Goal: Task Accomplishment & Management: Manage account settings

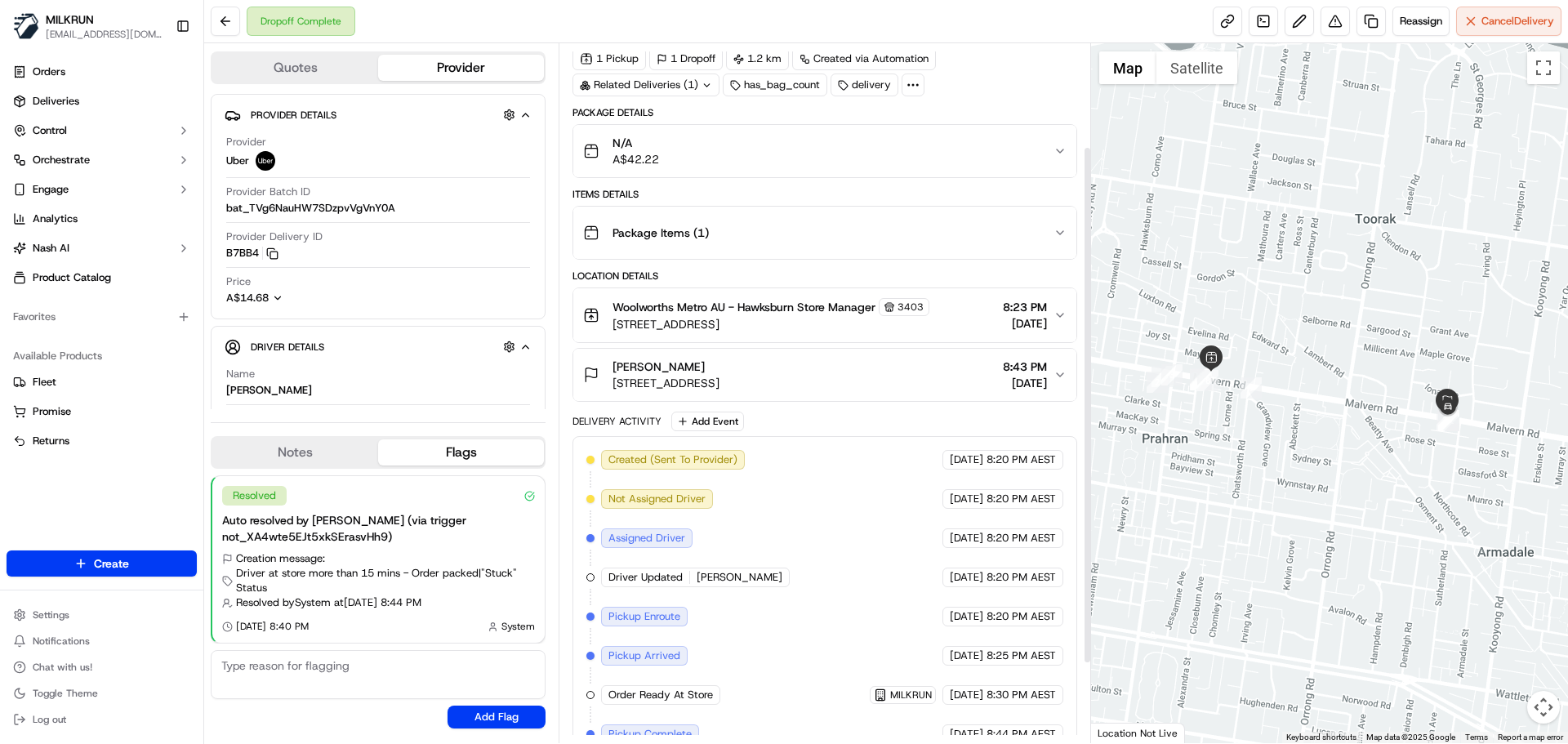
scroll to position [245, 0]
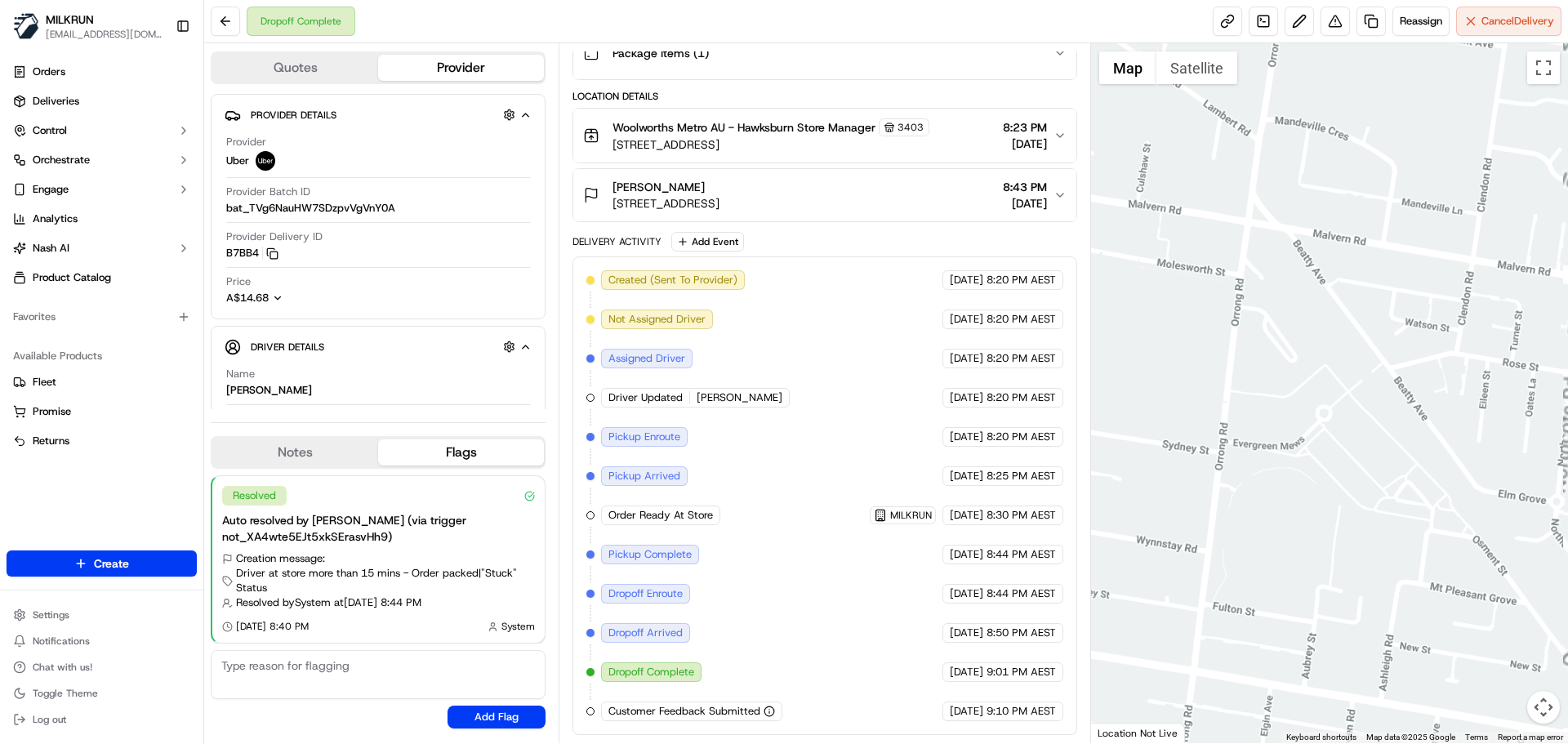
drag, startPoint x: 1250, startPoint y: 465, endPoint x: 1050, endPoint y: 491, distance: 201.7
click at [1050, 491] on div "Quotes Provider Provider Details Hidden ( 4 ) Provider Uber Provider Batch ID b…" at bounding box center [886, 393] width 1364 height 700
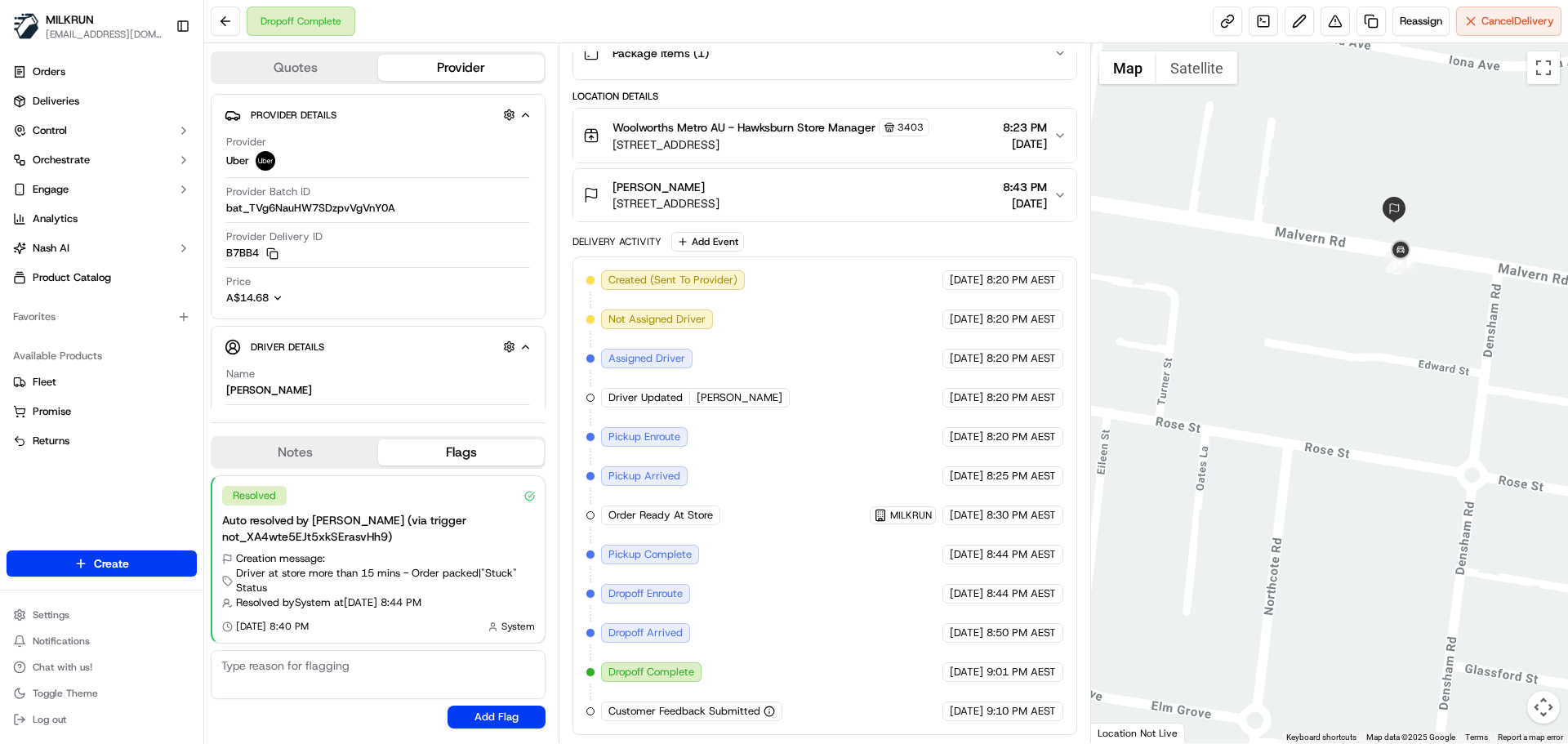
drag, startPoint x: 1343, startPoint y: 367, endPoint x: 1329, endPoint y: 418, distance: 52.9
click at [1329, 418] on div at bounding box center [1330, 393] width 478 height 700
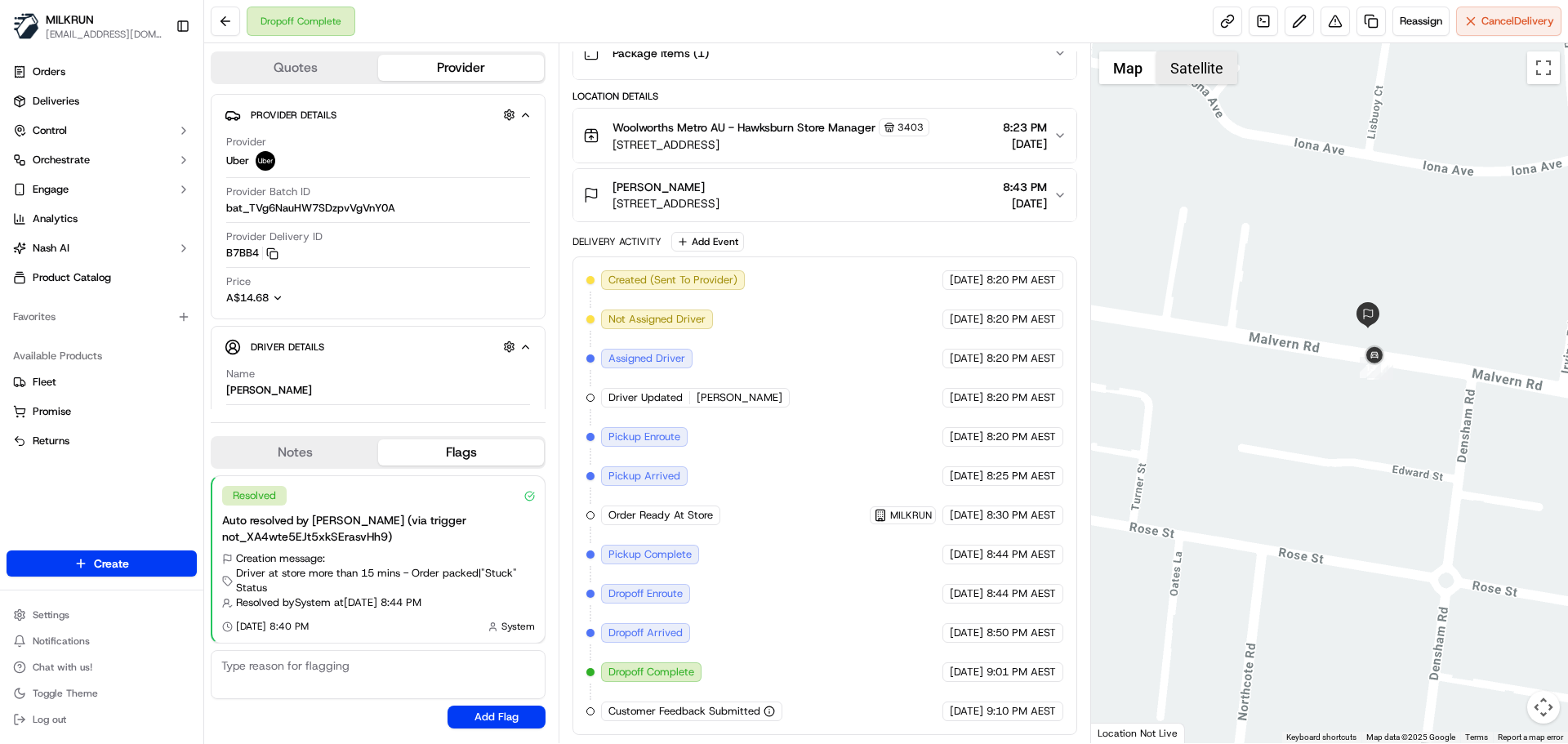
click at [1199, 63] on button "Satellite" at bounding box center [1196, 68] width 81 height 33
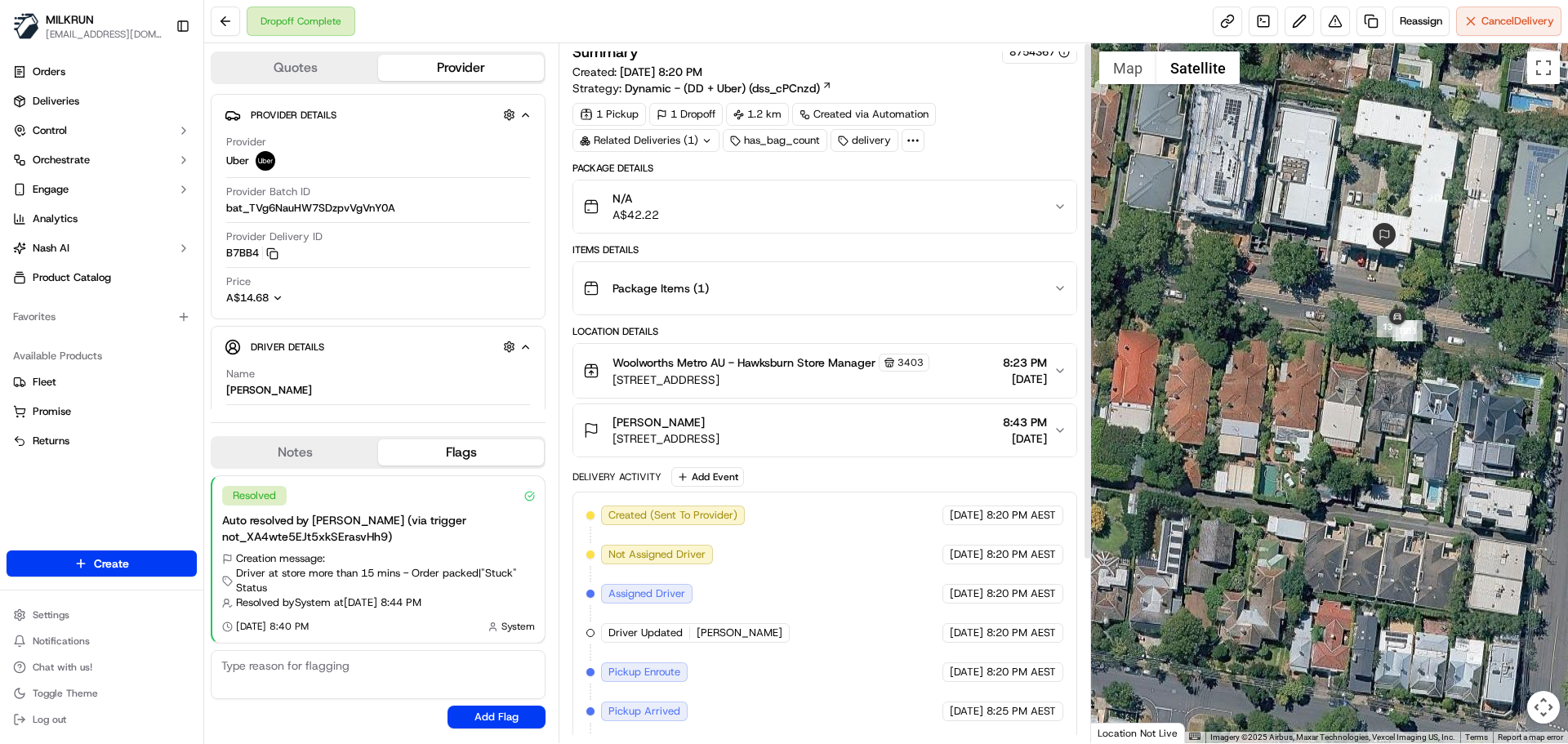
scroll to position [0, 0]
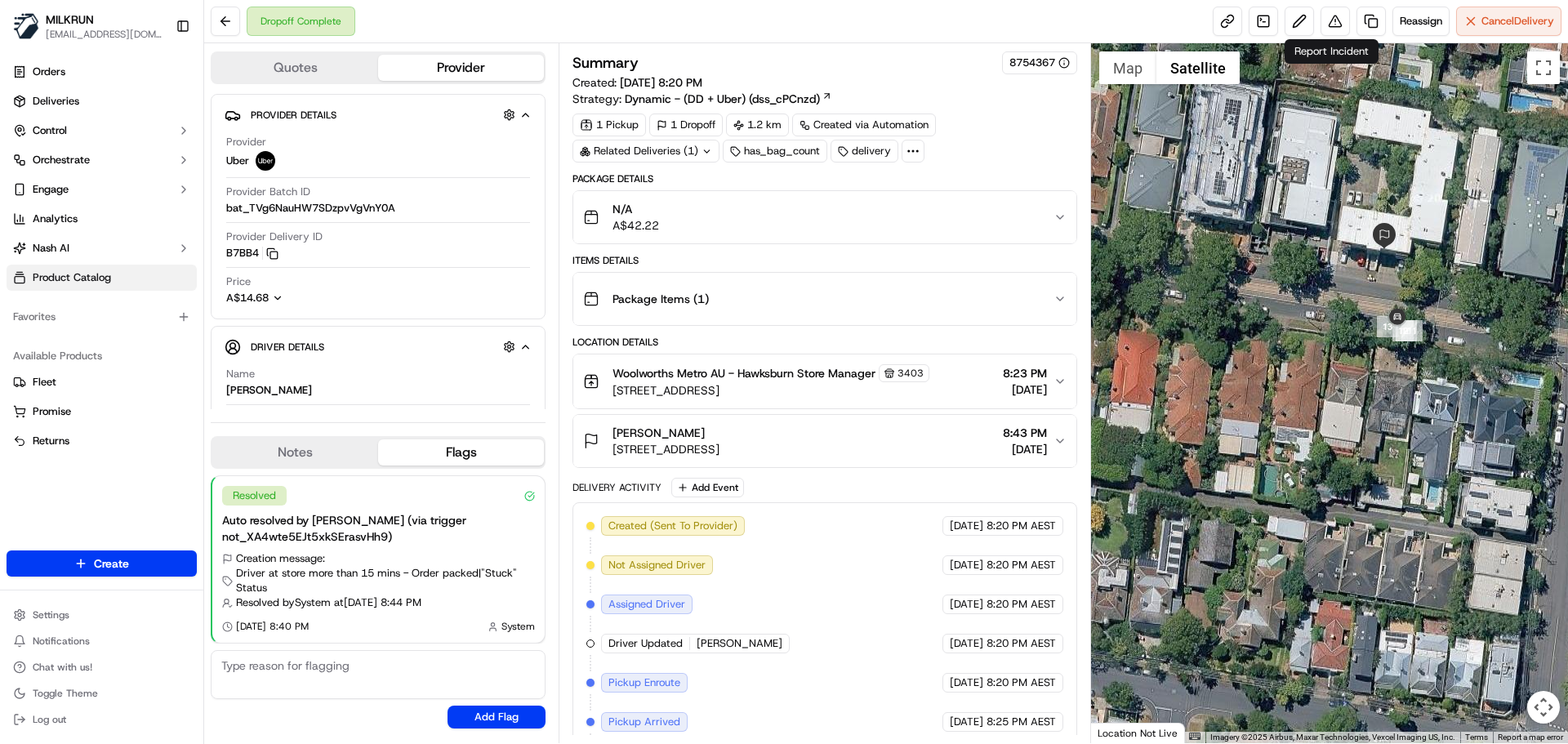
drag, startPoint x: 1328, startPoint y: 19, endPoint x: 63, endPoint y: 271, distance: 1289.9
click at [1310, 30] on div "Reassign Cancel Delivery" at bounding box center [1386, 21] width 349 height 29
click at [1327, 21] on button at bounding box center [1335, 21] width 29 height 29
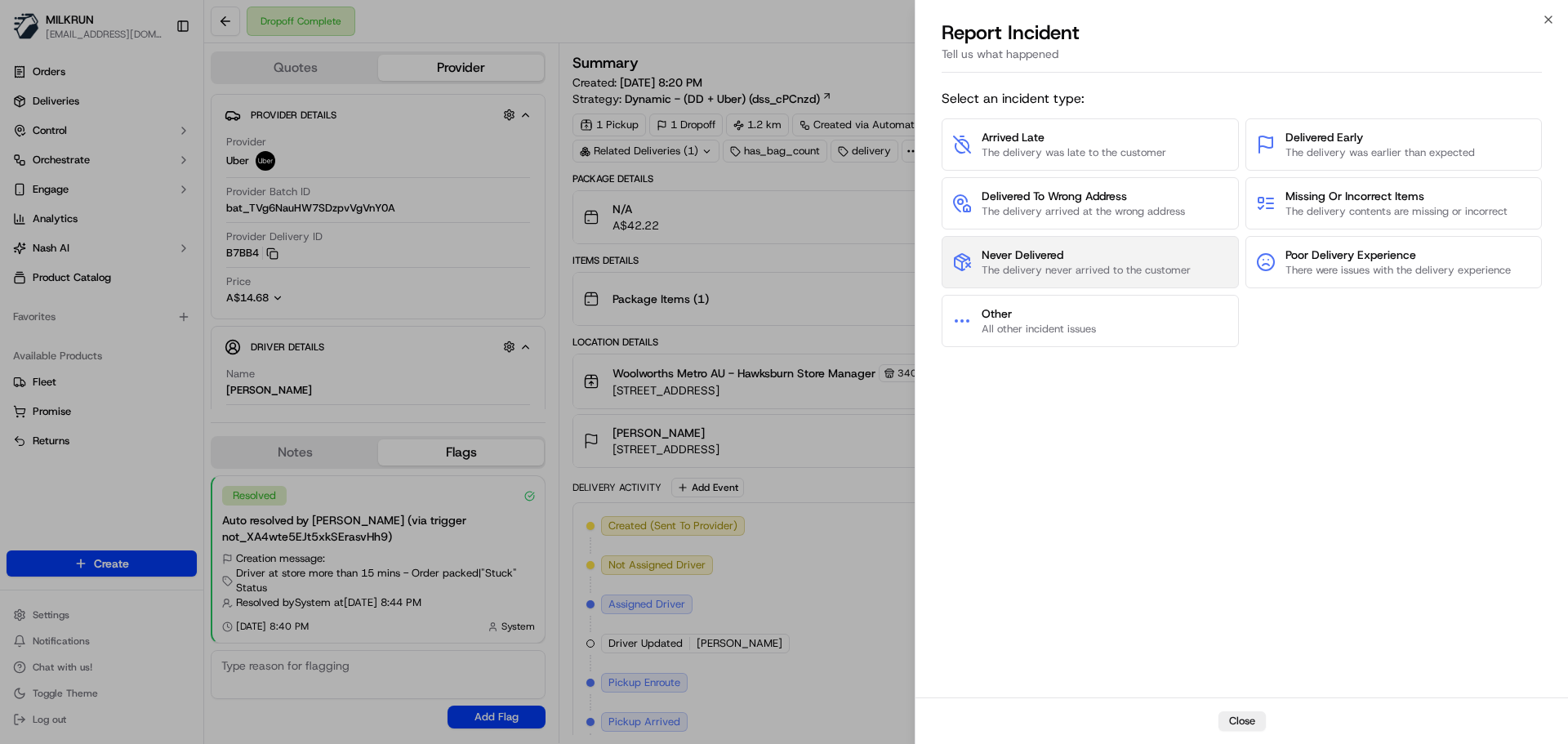
click at [1071, 250] on span "Never Delivered" at bounding box center [1085, 254] width 209 height 16
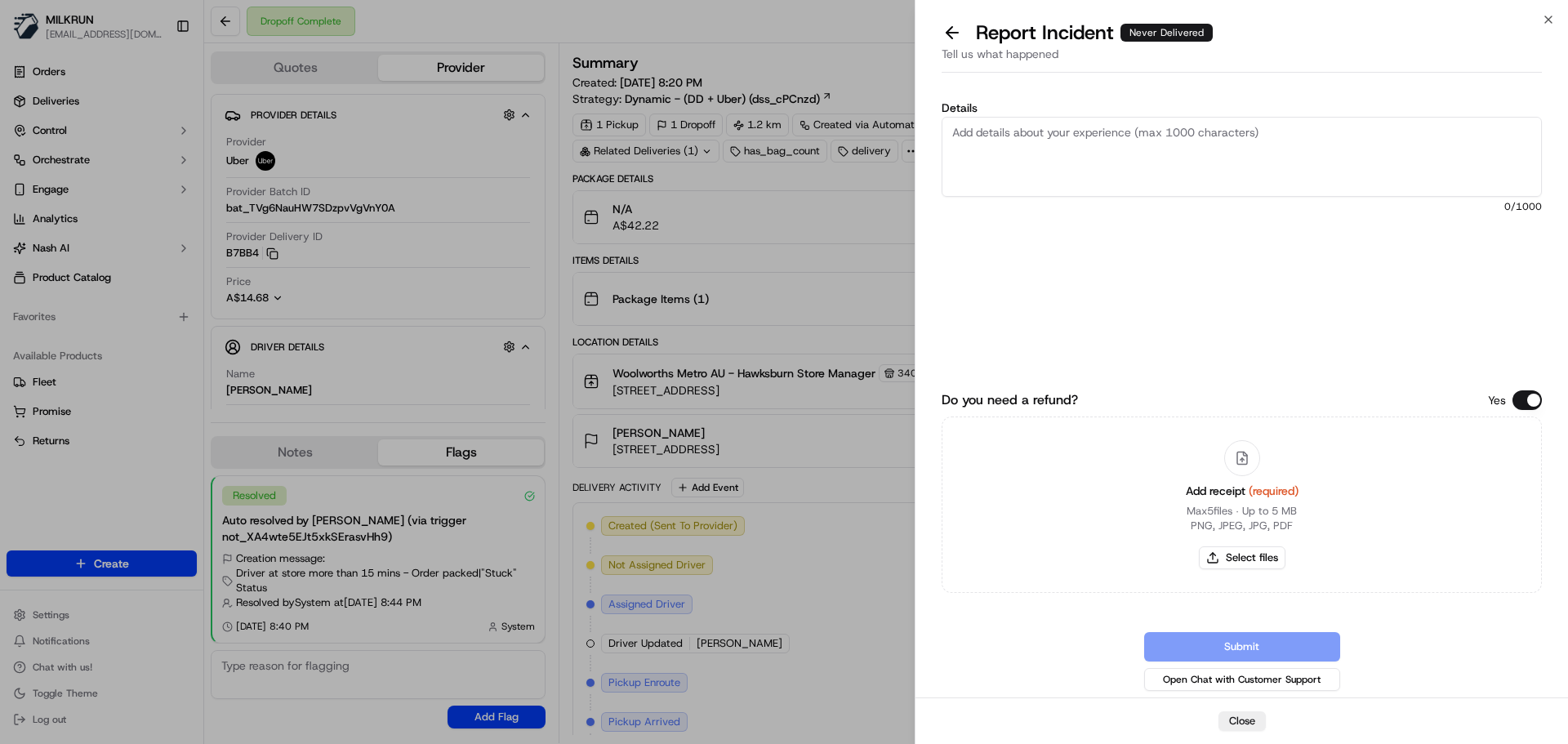
click at [1026, 147] on textarea "Details" at bounding box center [1242, 156] width 600 height 80
click at [1313, 135] on textarea "Customer was not able to locate their order after driver texted them. Customer …" at bounding box center [1242, 156] width 600 height 80
click at [1153, 155] on textarea "Customer was not able to locate their order after driver texted them. Customer …" at bounding box center [1242, 156] width 600 height 80
click at [1456, 138] on textarea "Customer was not able to locate their order after driver texted them. Customer …" at bounding box center [1242, 156] width 600 height 80
drag, startPoint x: 1140, startPoint y: 164, endPoint x: 1148, endPoint y: 155, distance: 12.0
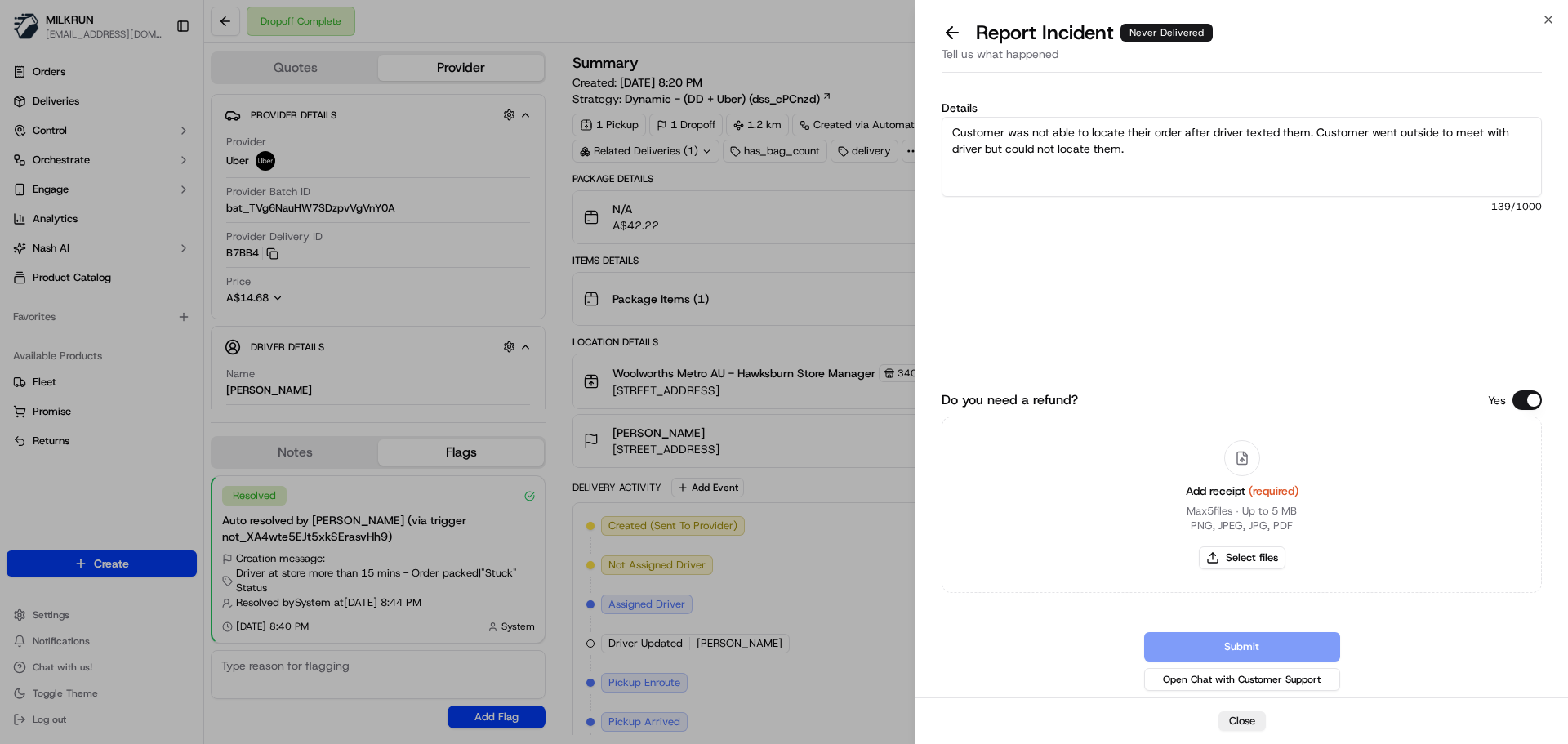
click at [1141, 164] on textarea "Customer was not able to locate their order after driver texted them. Customer …" at bounding box center [1242, 156] width 600 height 80
click at [1357, 151] on textarea "Customer was not able to locate their order after driver texted them. Customer …" at bounding box center [1242, 156] width 600 height 80
type textarea "Customer was not able to locate their order after driver texted them. Customer …"
click at [1240, 556] on button "Select files" at bounding box center [1242, 558] width 87 height 23
type input "C:\fakepath\Will C invoice.png"
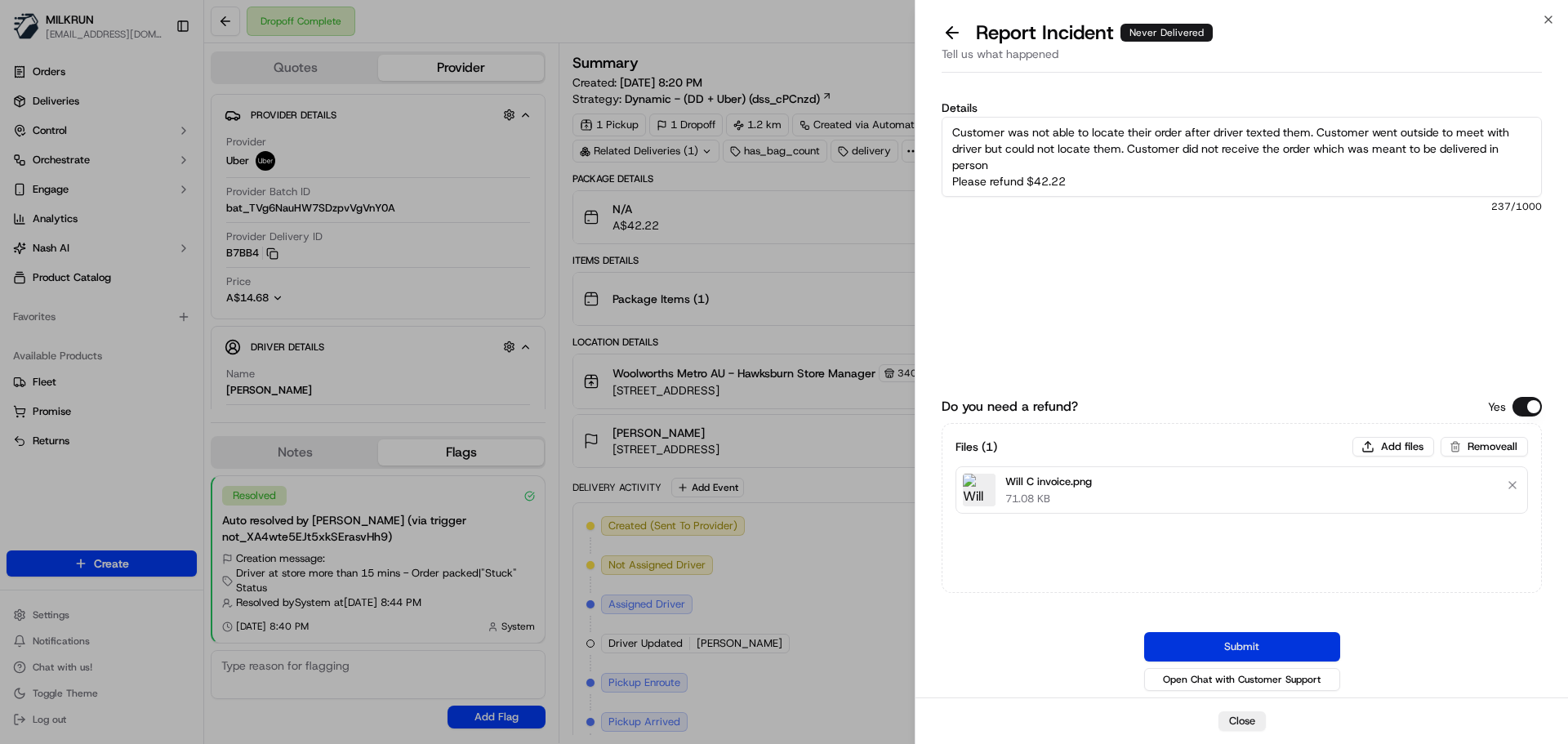
click at [1240, 641] on button "Submit" at bounding box center [1242, 646] width 196 height 29
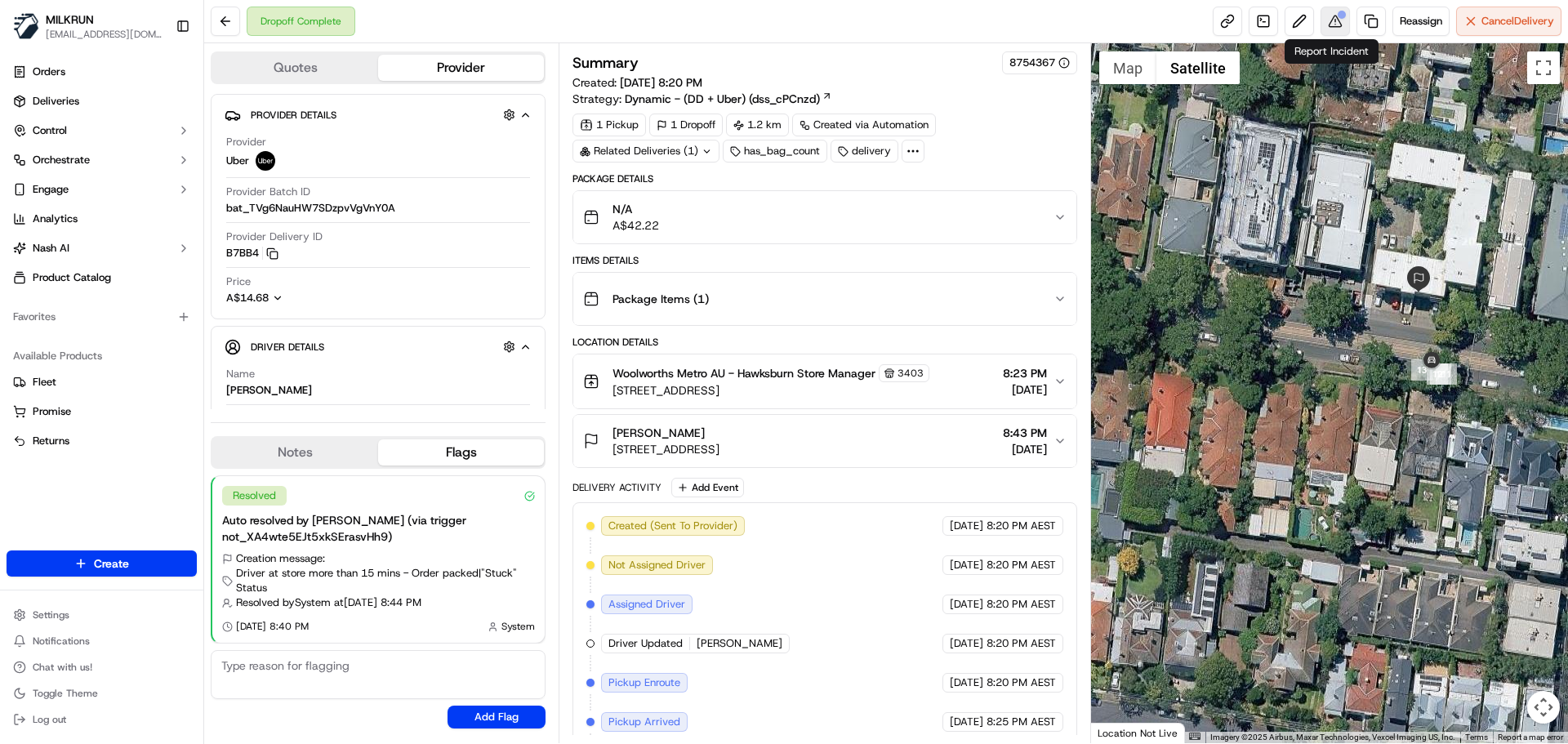
click at [1338, 15] on div at bounding box center [1341, 14] width 8 height 8
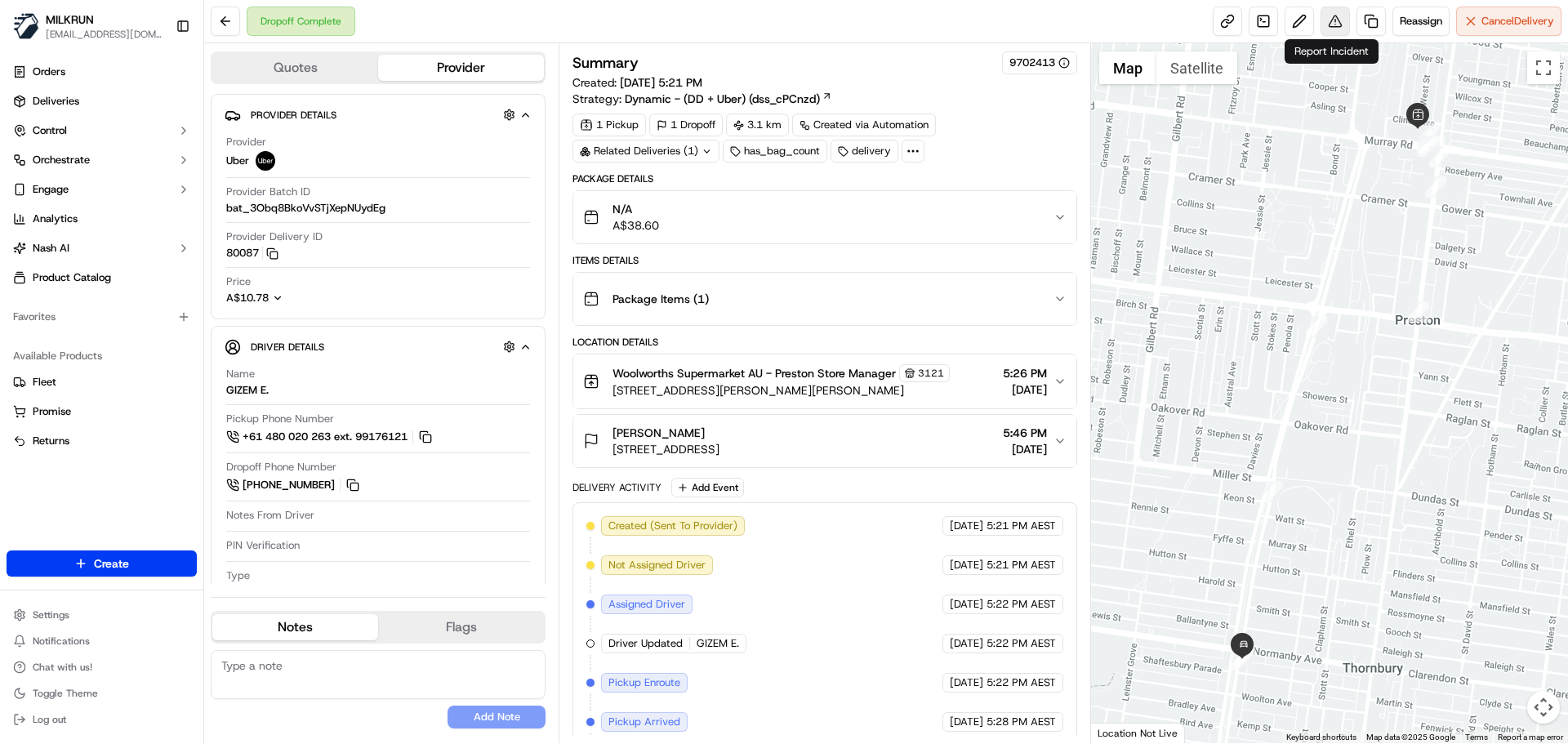
click at [1332, 22] on button at bounding box center [1335, 21] width 29 height 29
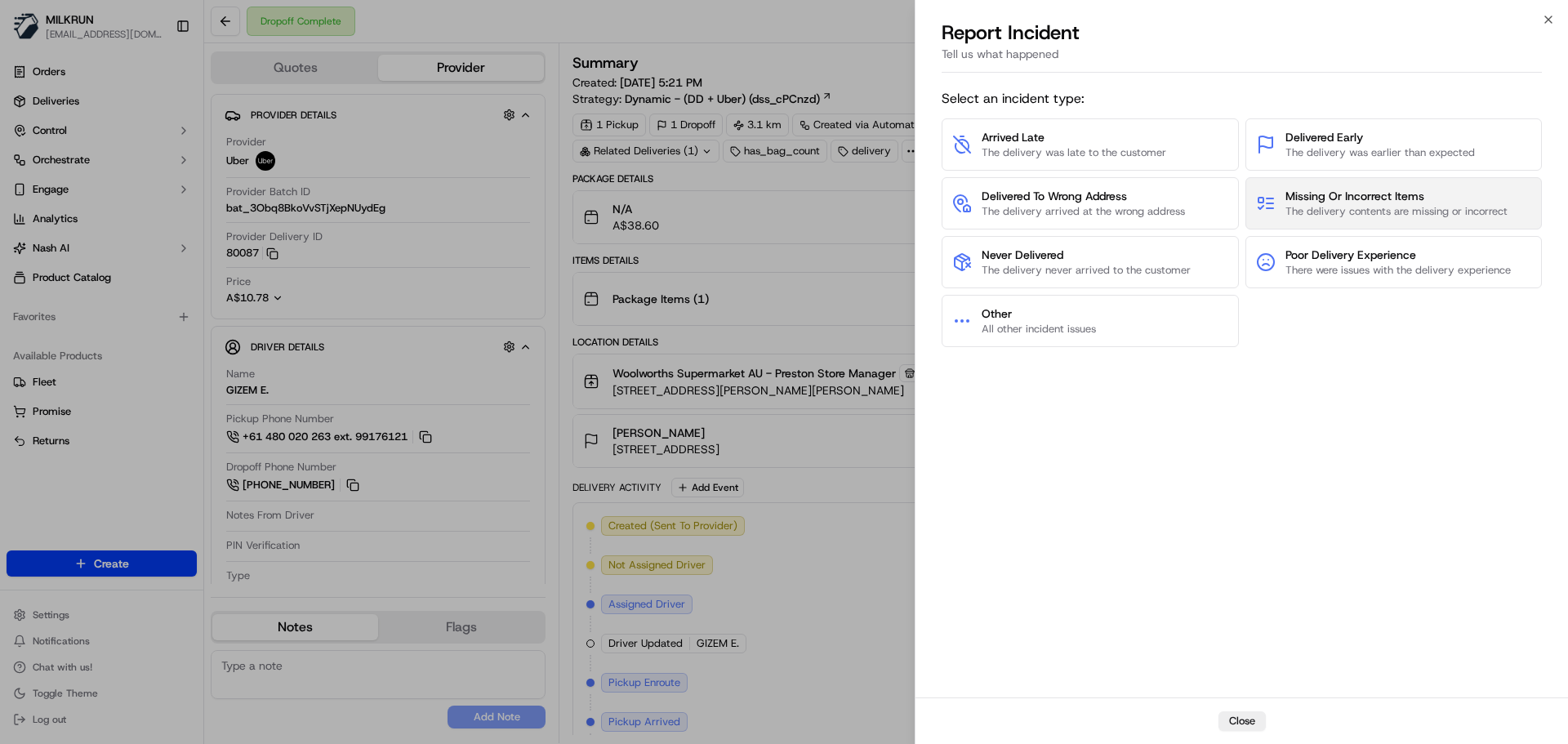
click at [1370, 193] on span "Missing Or Incorrect Items" at bounding box center [1396, 196] width 222 height 16
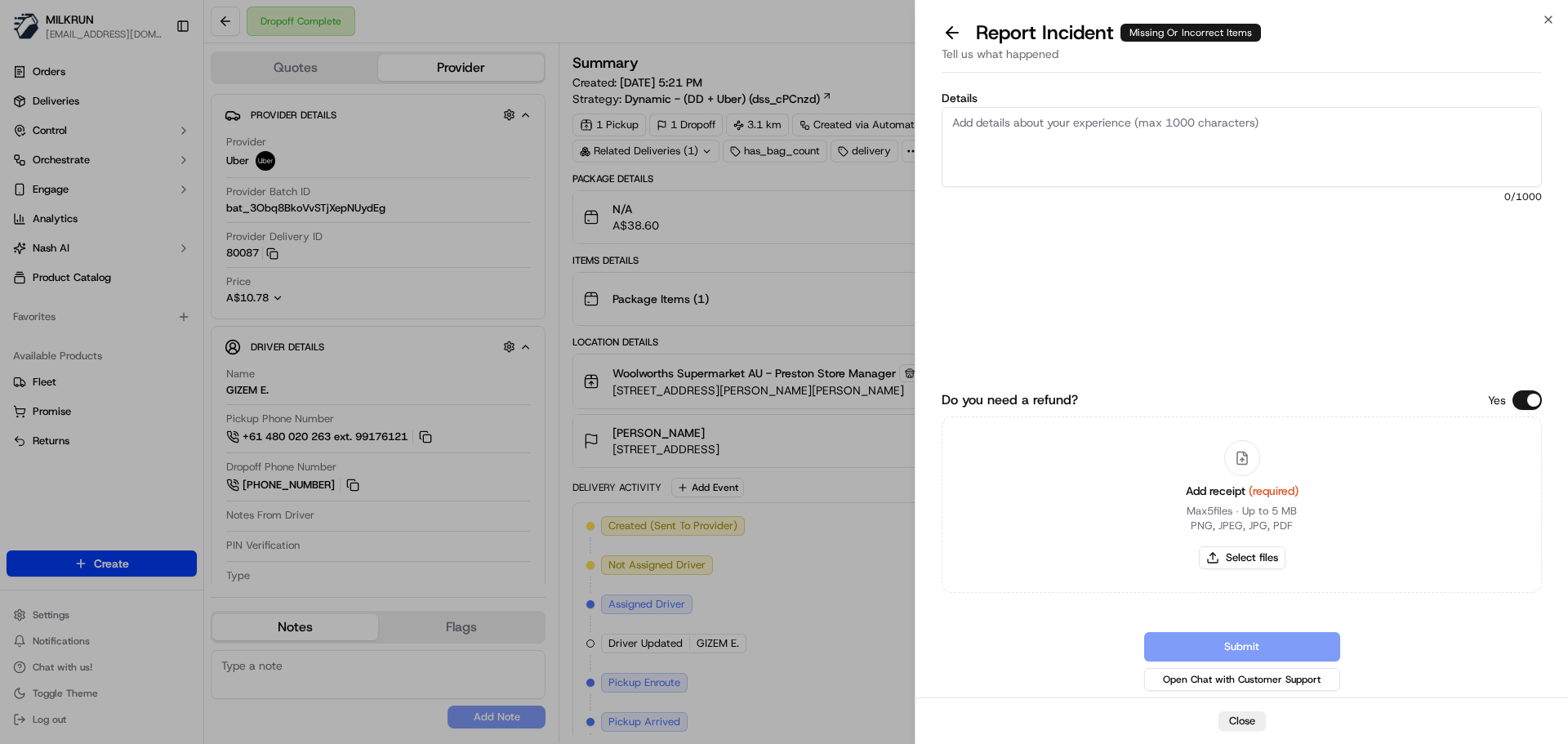
drag, startPoint x: 989, startPoint y: 126, endPoint x: 999, endPoint y: 139, distance: 16.4
click at [994, 125] on textarea "Details" at bounding box center [1242, 147] width 600 height 80
type textarea "Customer received a wrong order for Stephanie V and not their own order. Photo …"
click at [1243, 560] on button "Select files" at bounding box center [1242, 558] width 87 height 23
type input "C:\fakepath\Stephanie B with wrong order for Stephanie V.png"
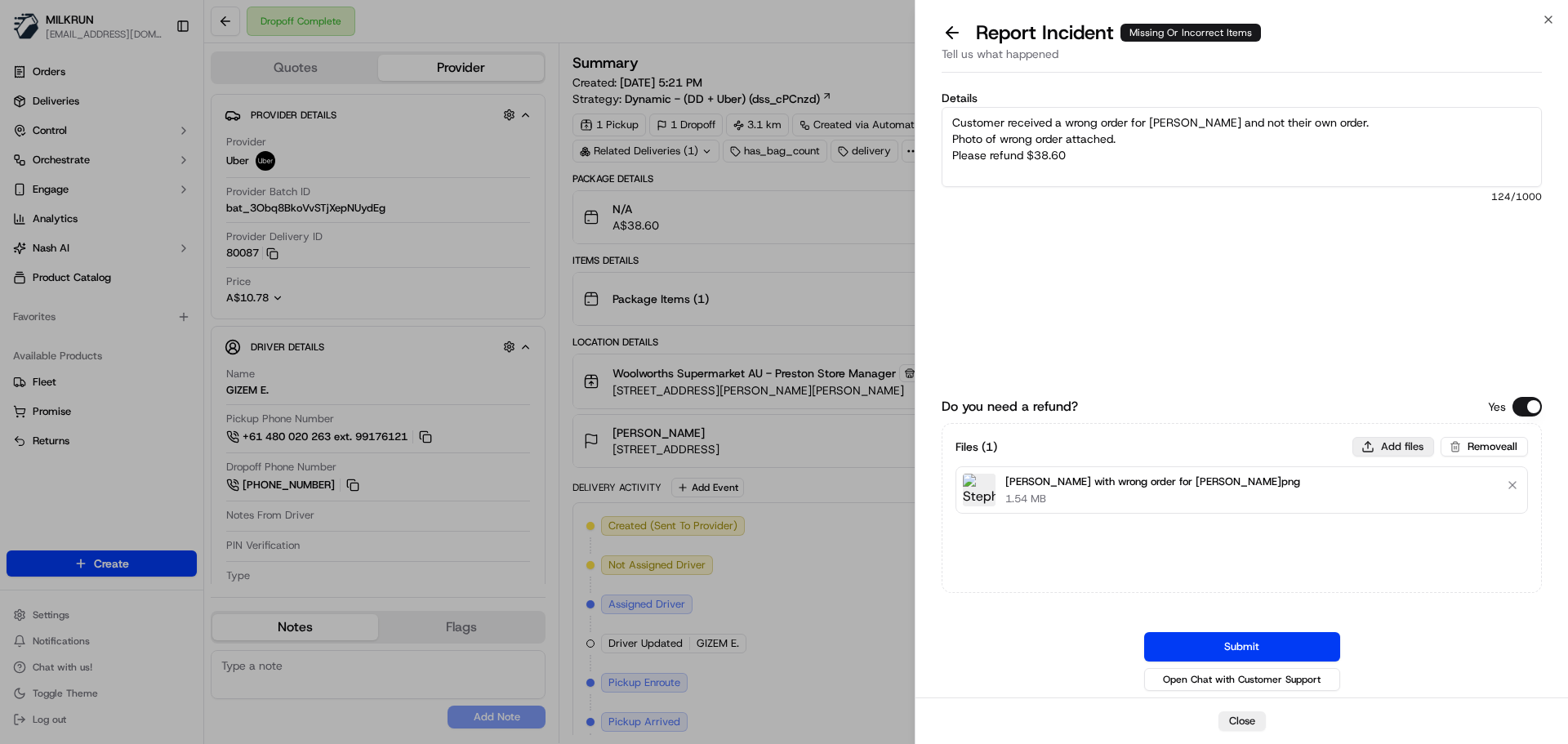
click at [1388, 442] on button "Add files" at bounding box center [1392, 446] width 82 height 20
type input "C:\fakepath\Stephanie invoice.png"
click at [1151, 120] on textarea "Customer received a wrong order for Stephanie V and not their own order. Photo …" at bounding box center [1242, 147] width 600 height 80
type textarea "Customer received a wrong order for a Stephanie V and not their own order. Phot…"
click at [1240, 641] on button "Submit" at bounding box center [1242, 646] width 196 height 29
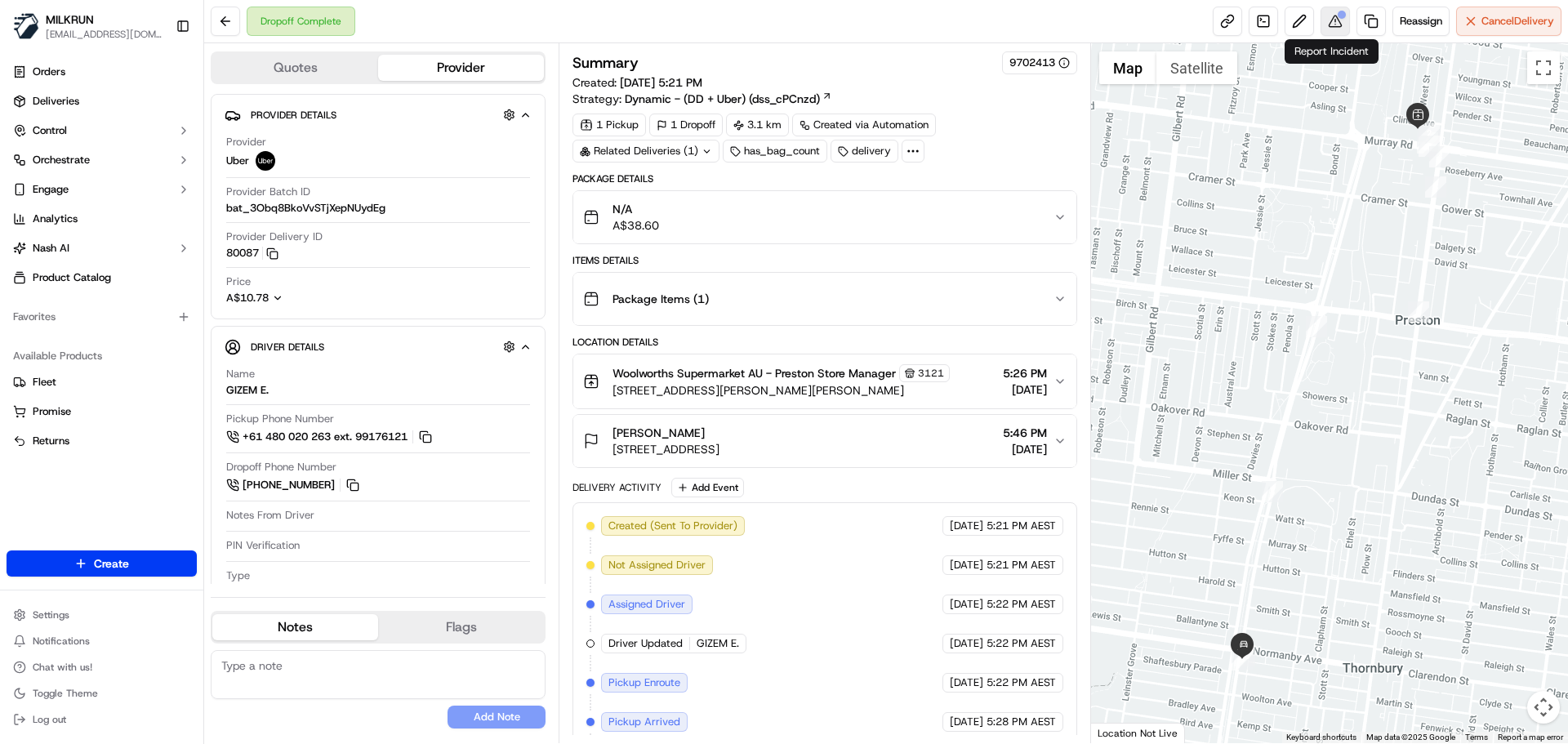
click at [1327, 16] on button at bounding box center [1335, 21] width 29 height 29
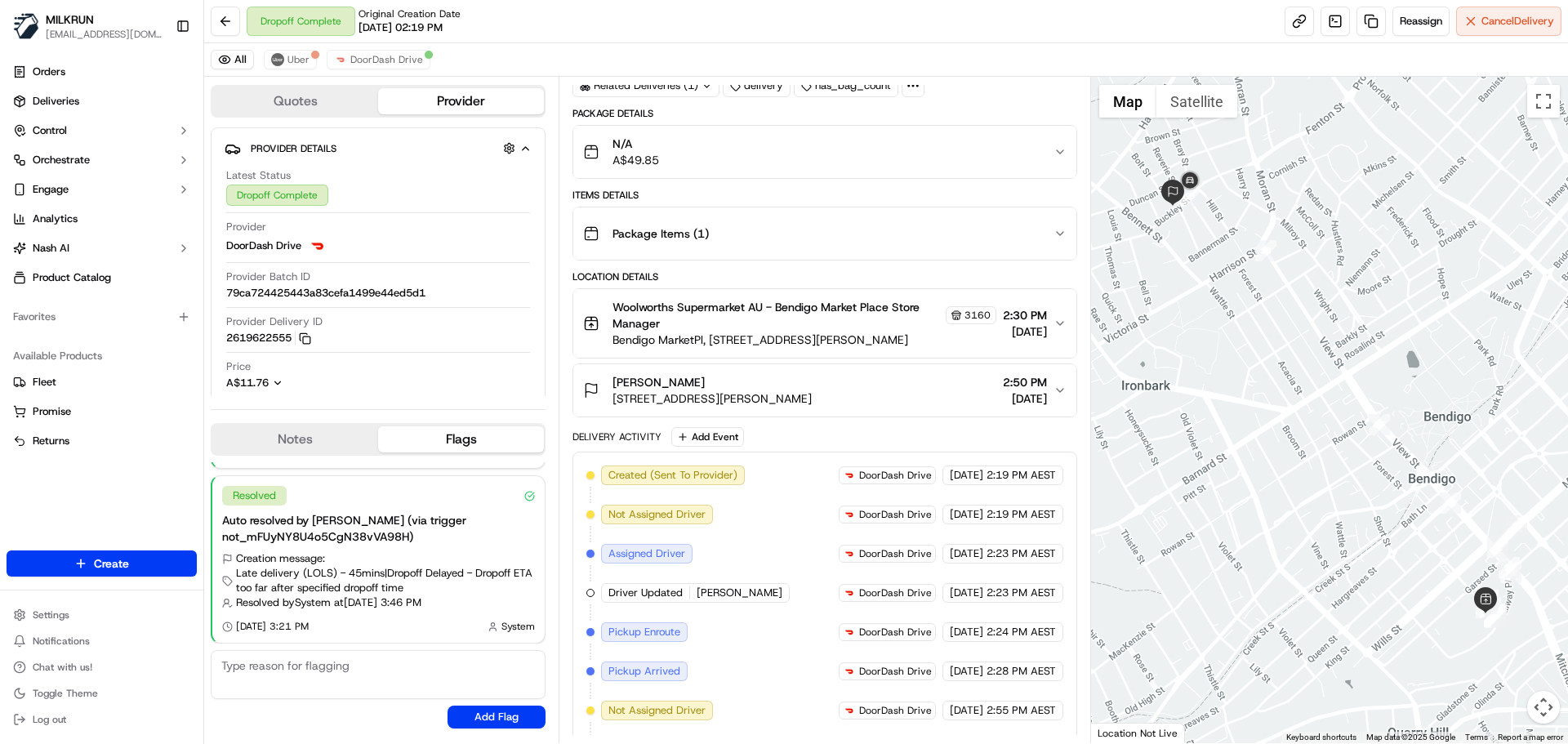
scroll to position [326, 0]
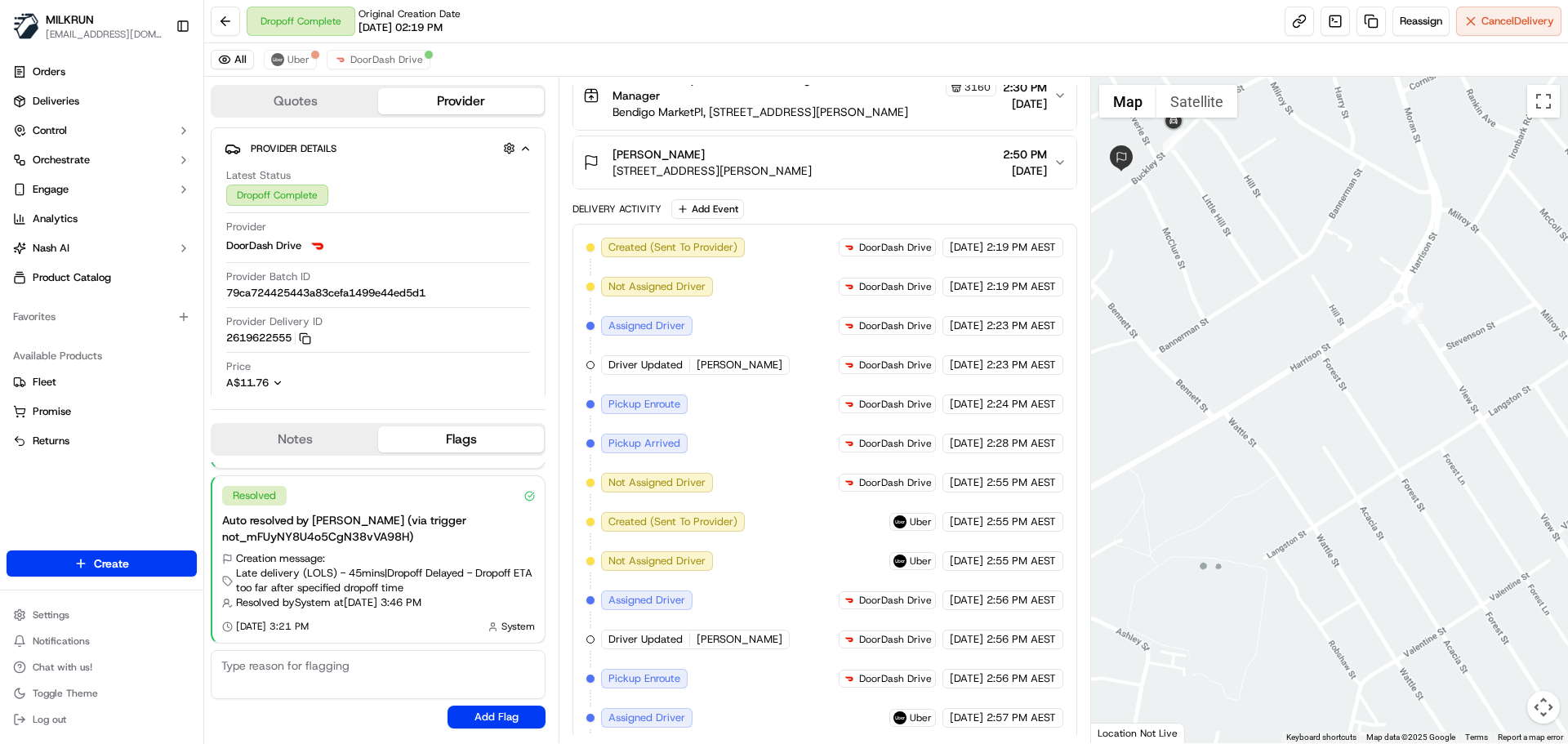
drag, startPoint x: 1354, startPoint y: 324, endPoint x: 1683, endPoint y: 613, distance: 437.9
click at [1567, 613] on html "MILKRUN aoman@woolworths.com.au Toggle Sidebar Orders Deliveries Control Orches…" at bounding box center [784, 372] width 1568 height 744
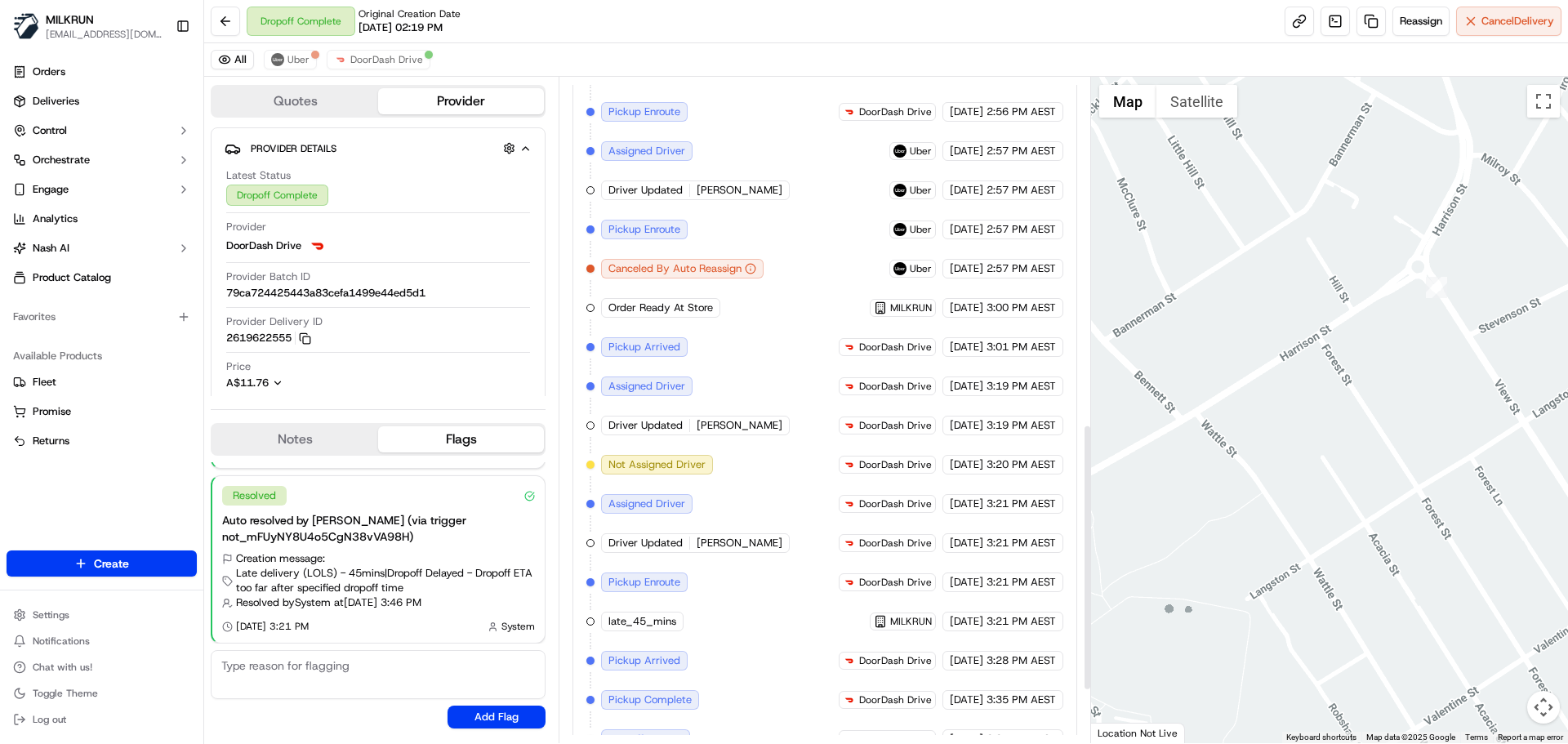
scroll to position [999, 0]
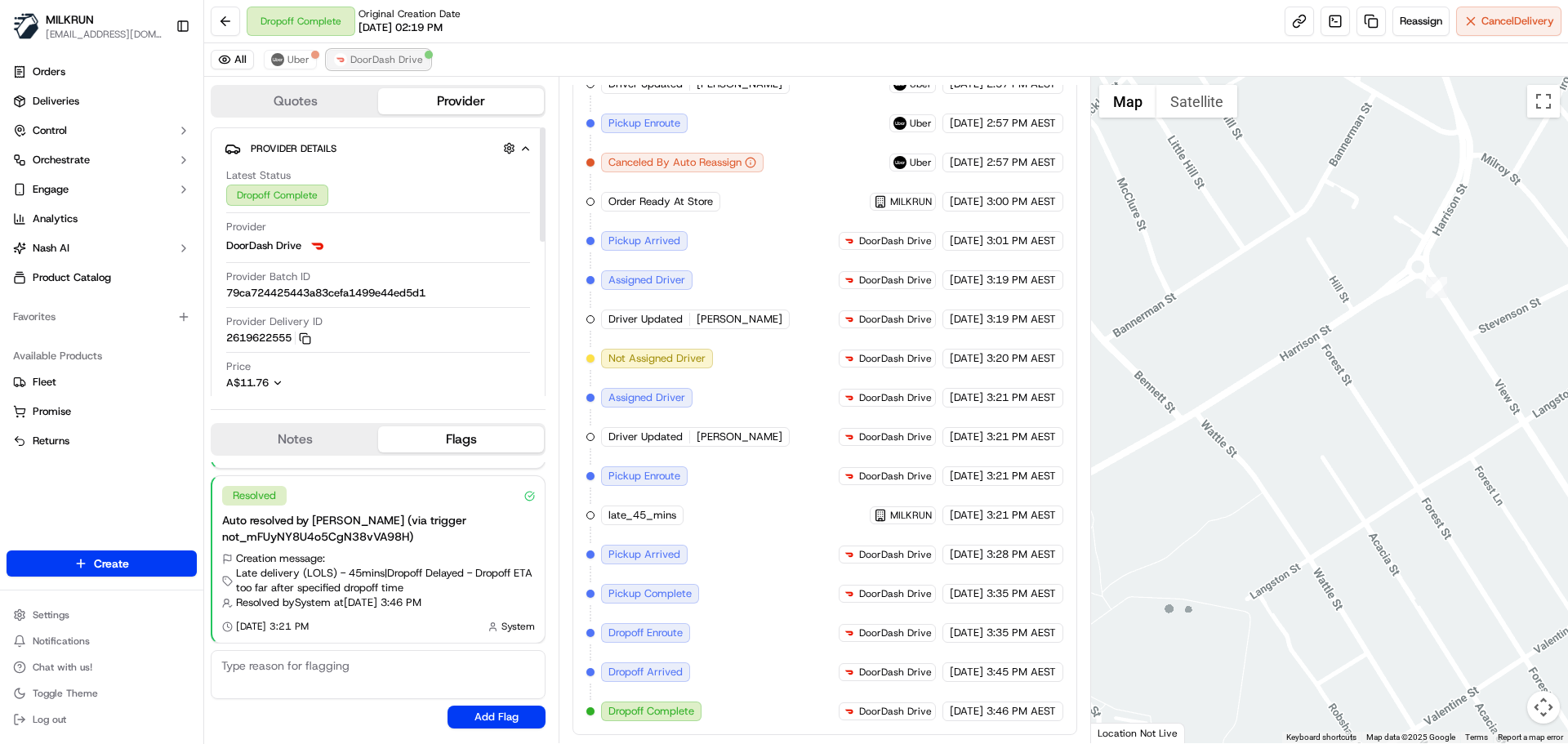
click at [381, 54] on span "DoorDash Drive" at bounding box center [386, 59] width 72 height 13
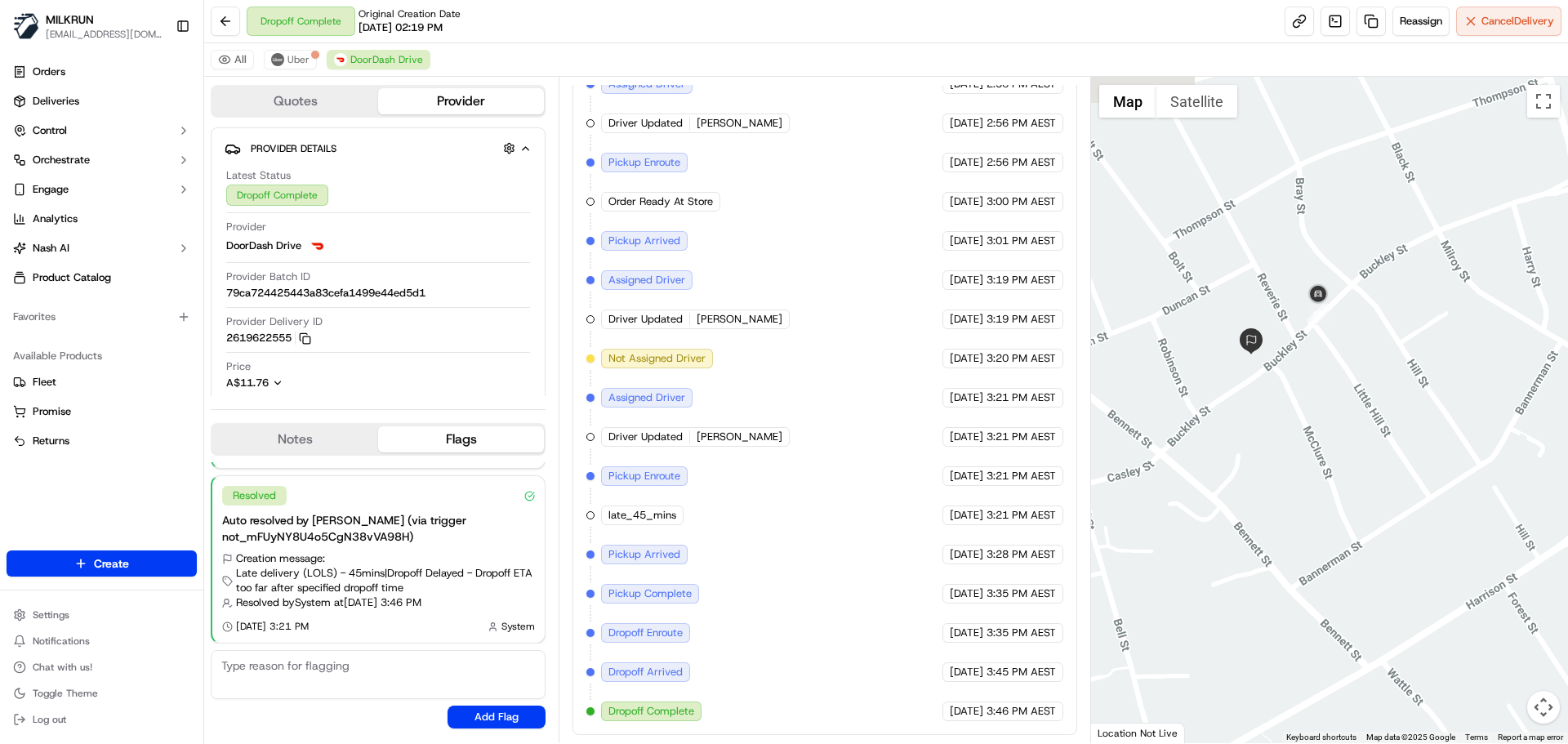
drag, startPoint x: 1374, startPoint y: 431, endPoint x: 1543, endPoint y: 649, distance: 275.8
click at [1543, 649] on div at bounding box center [1330, 410] width 478 height 666
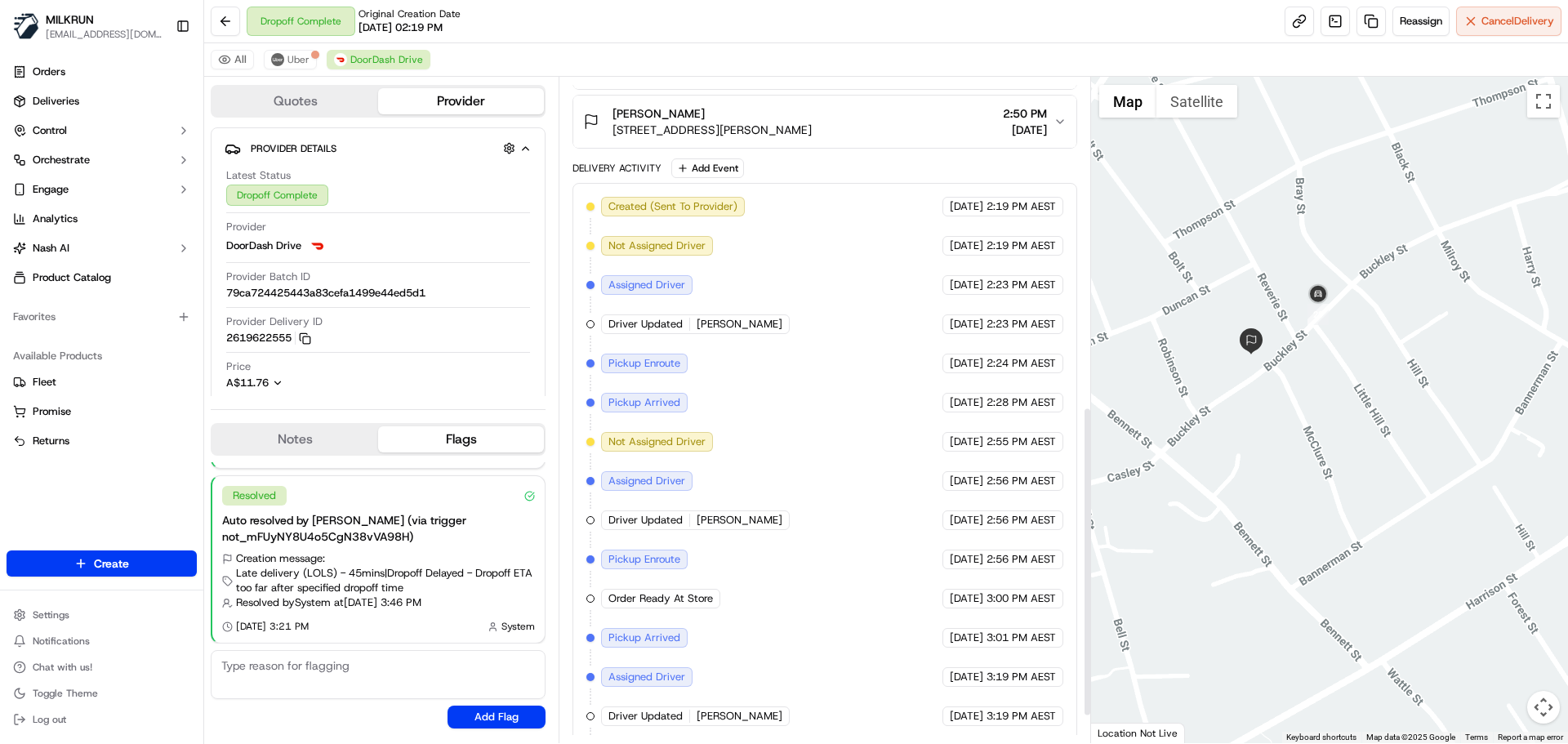
scroll to position [356, 0]
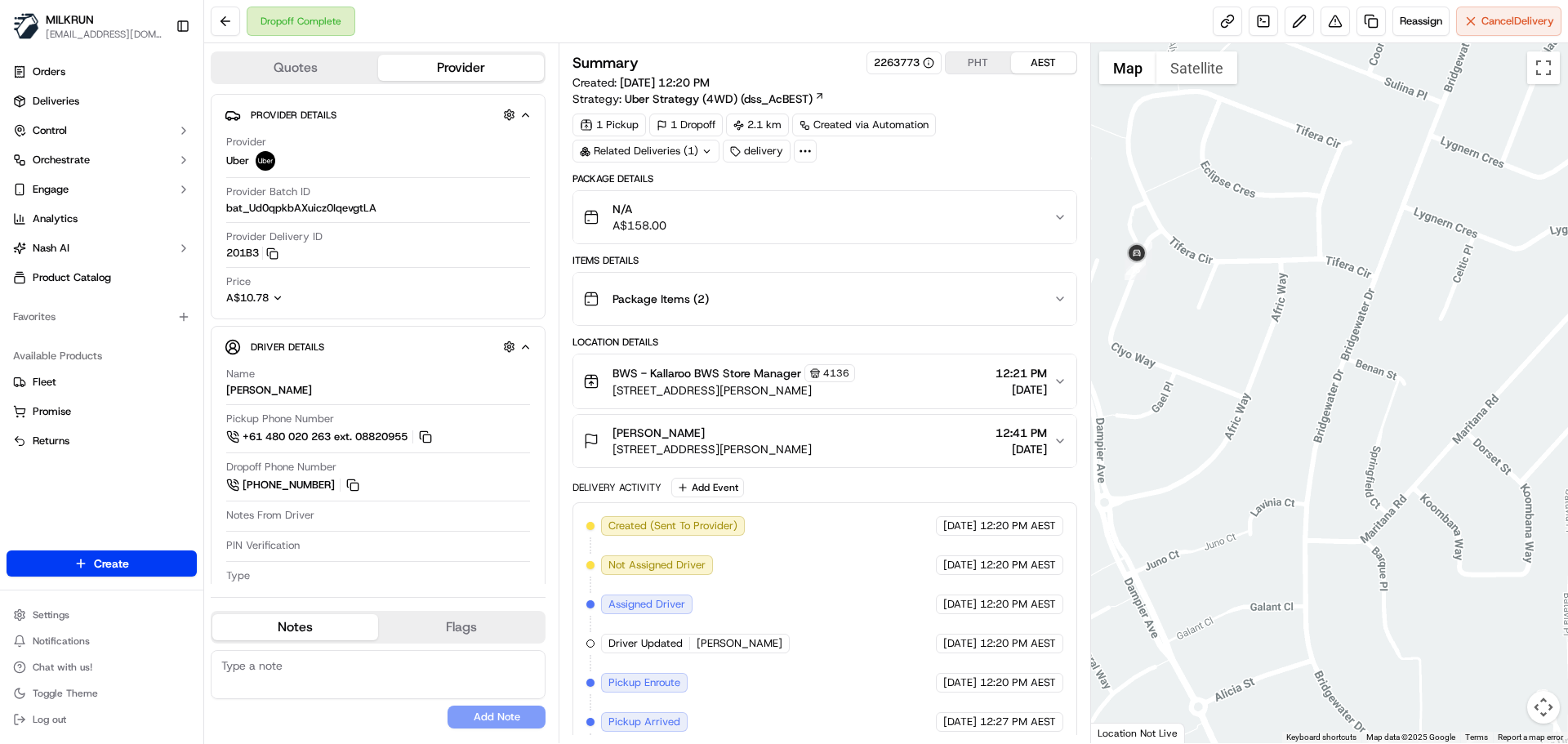
drag, startPoint x: 1200, startPoint y: 296, endPoint x: 1308, endPoint y: 412, distance: 158.5
click at [1323, 415] on div at bounding box center [1330, 393] width 478 height 700
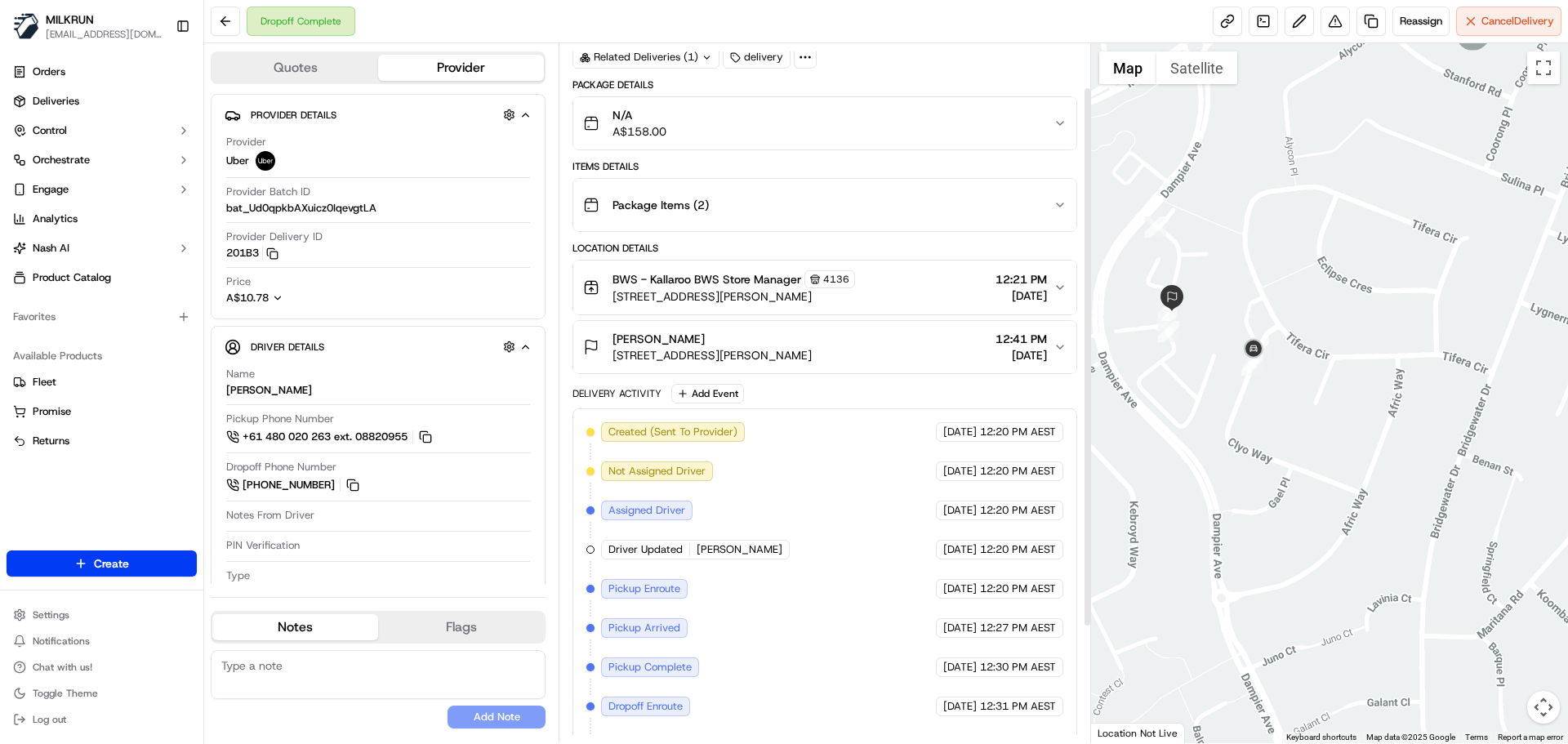
scroll to position [207, 0]
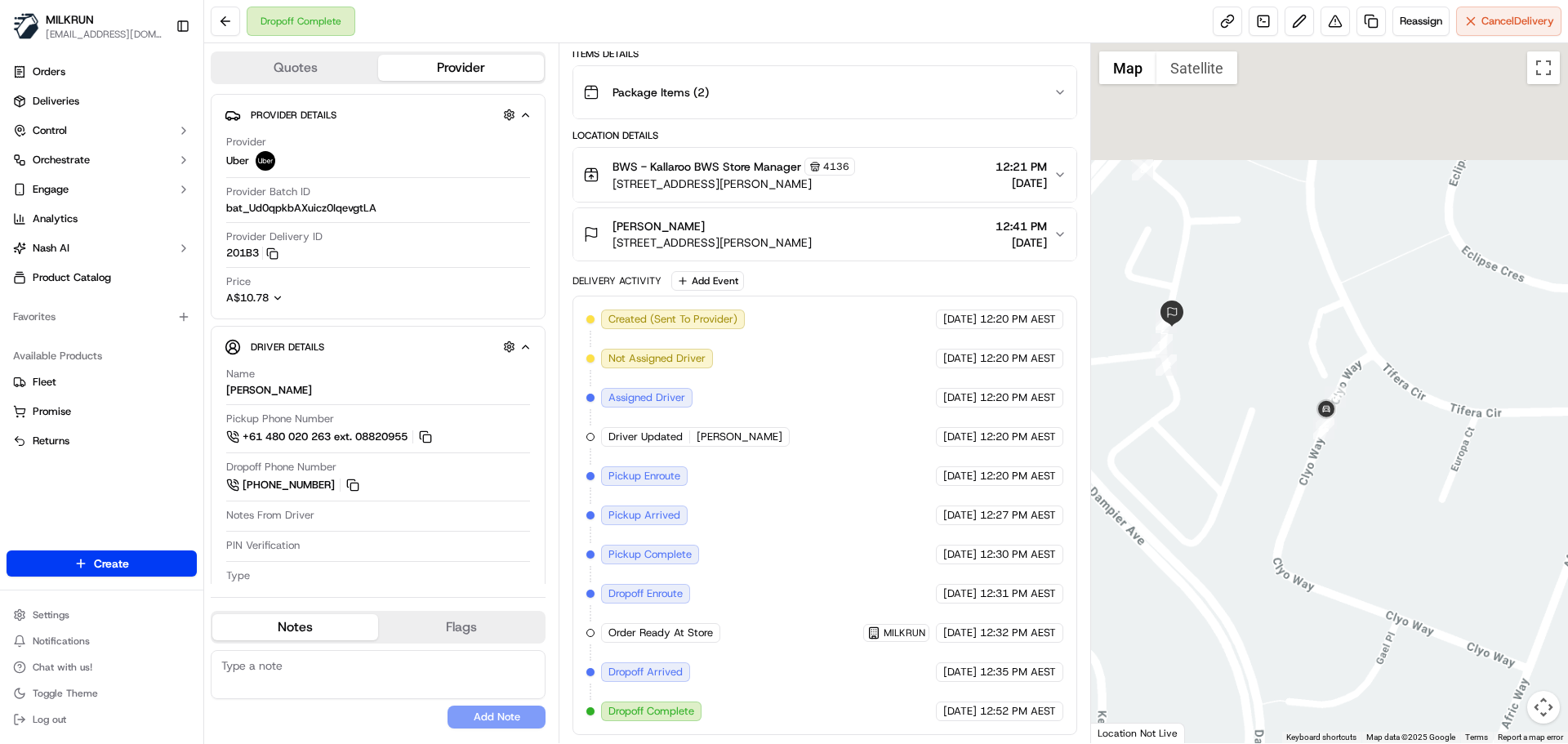
drag, startPoint x: 1357, startPoint y: 419, endPoint x: 1432, endPoint y: 471, distance: 91.3
click at [1432, 471] on div at bounding box center [1330, 393] width 478 height 700
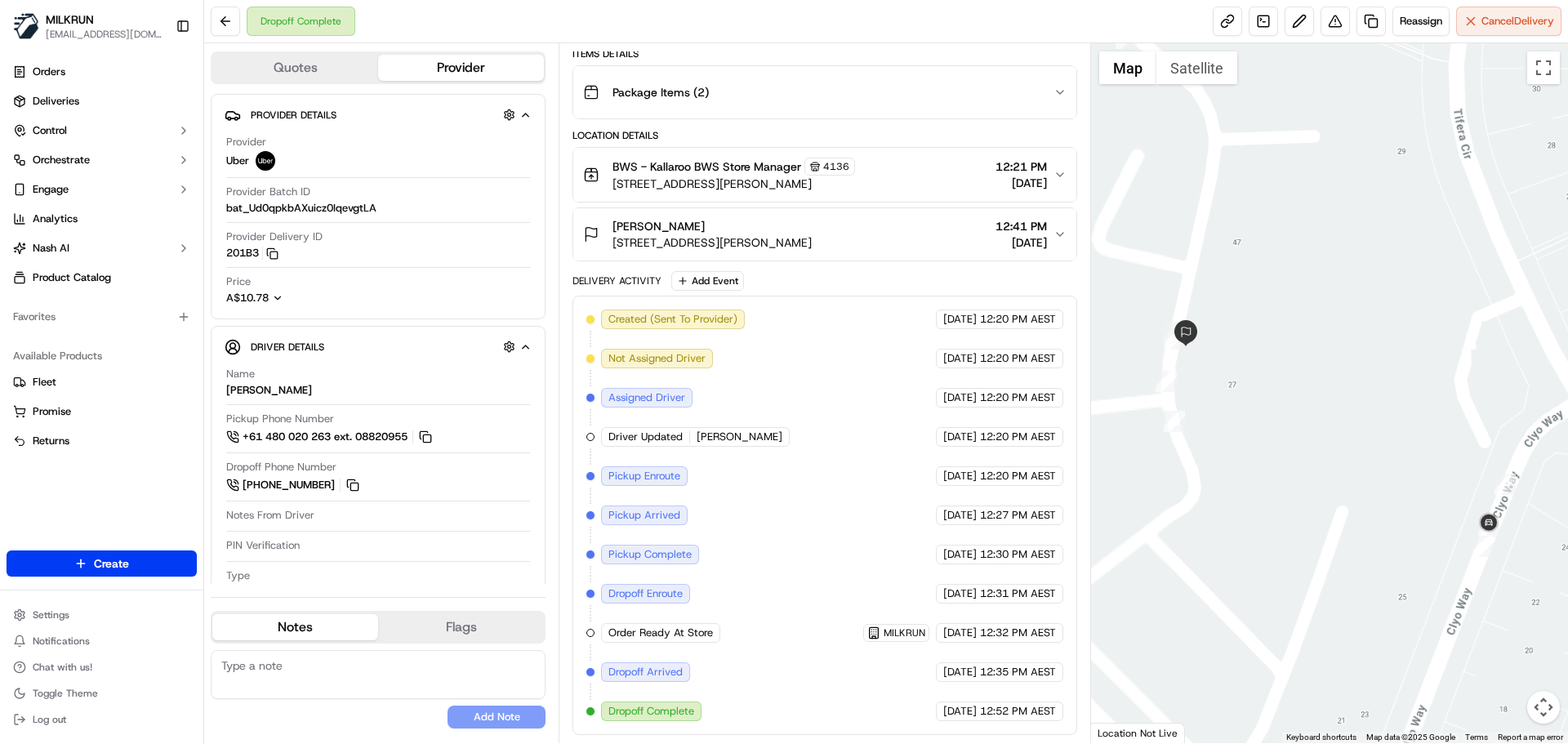
drag, startPoint x: 1263, startPoint y: 333, endPoint x: 1353, endPoint y: 218, distance: 146.0
click at [1445, 382] on div at bounding box center [1330, 393] width 478 height 700
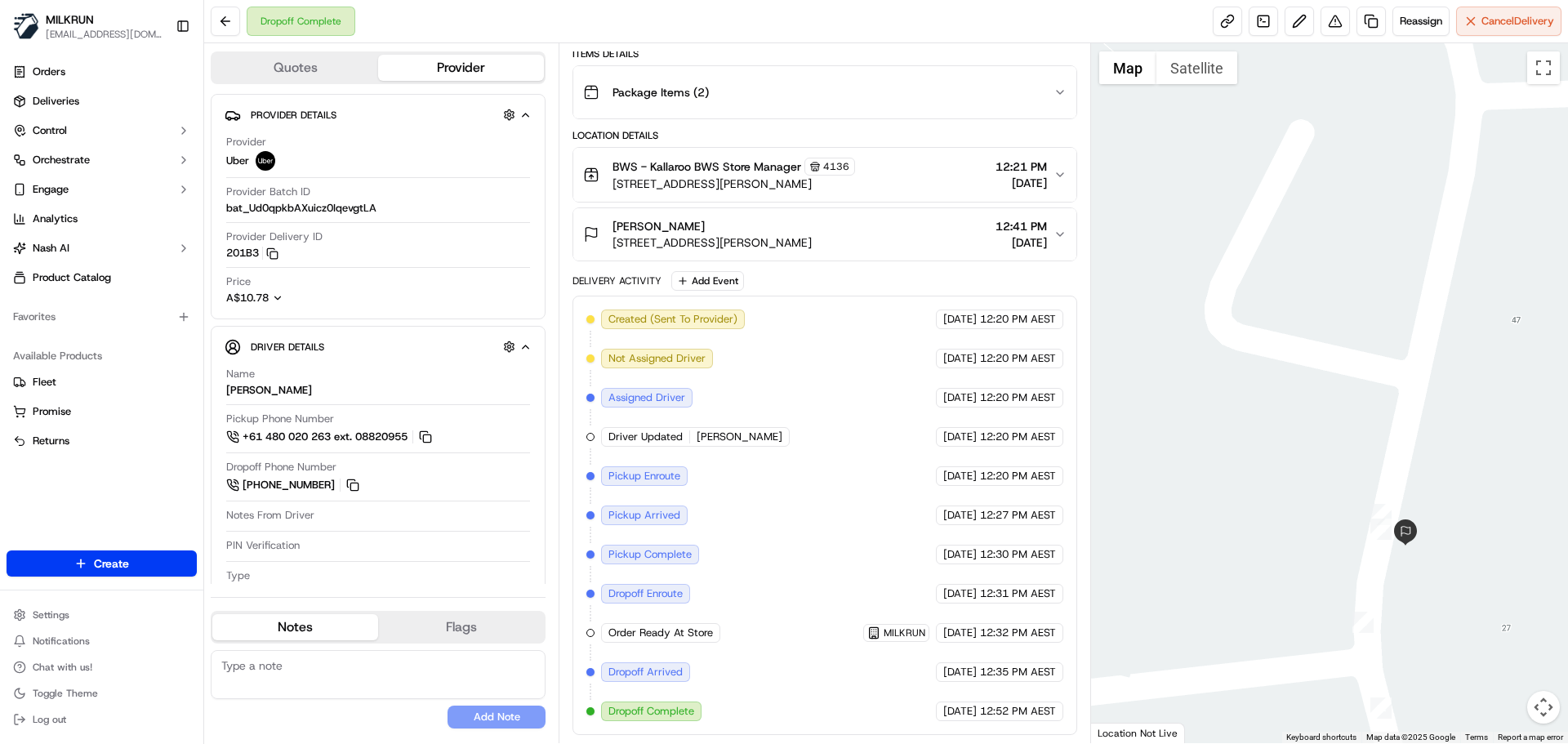
drag, startPoint x: 1262, startPoint y: 197, endPoint x: 1211, endPoint y: 134, distance: 81.1
click at [1213, 150] on div at bounding box center [1330, 393] width 478 height 700
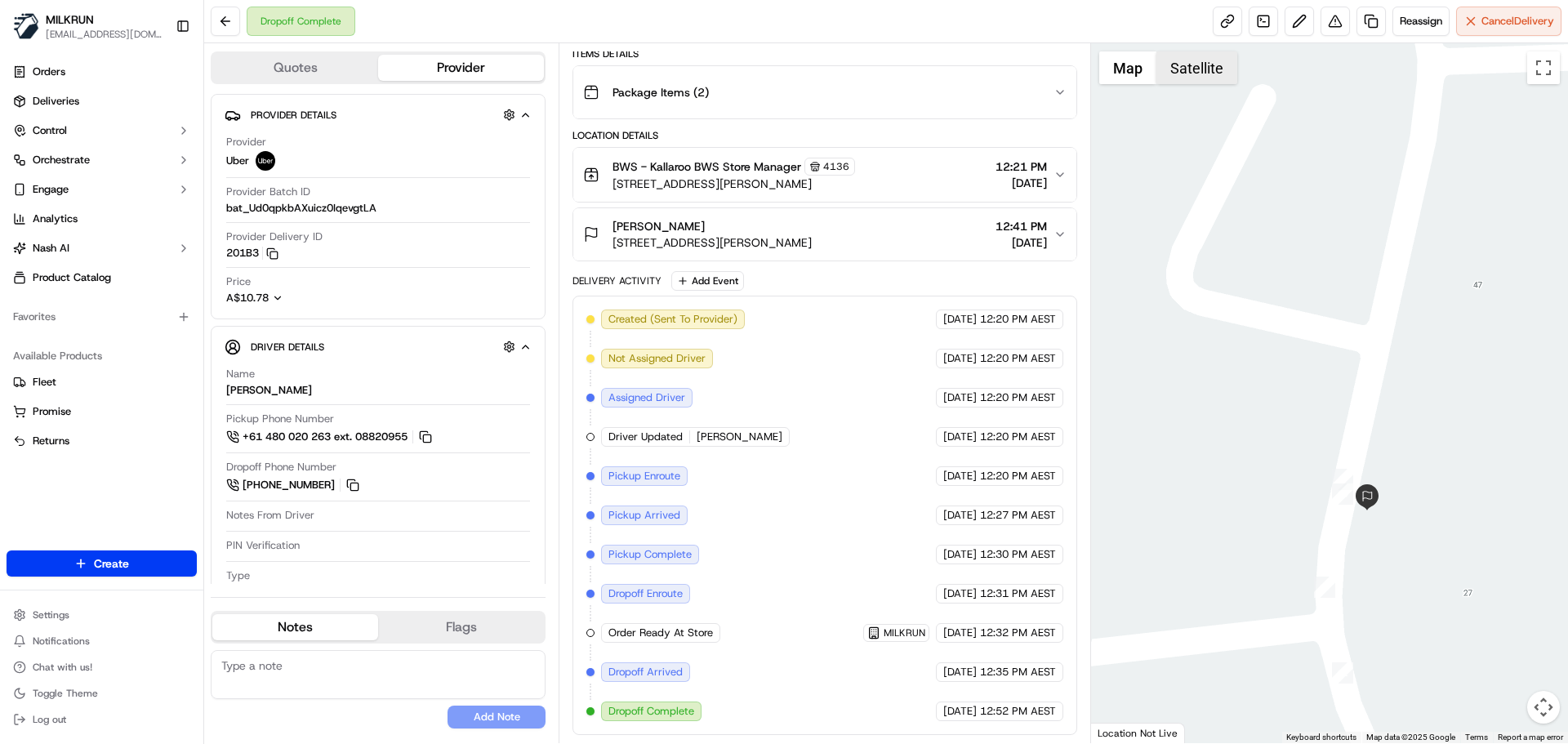
click at [1184, 65] on button "Satellite" at bounding box center [1196, 68] width 81 height 33
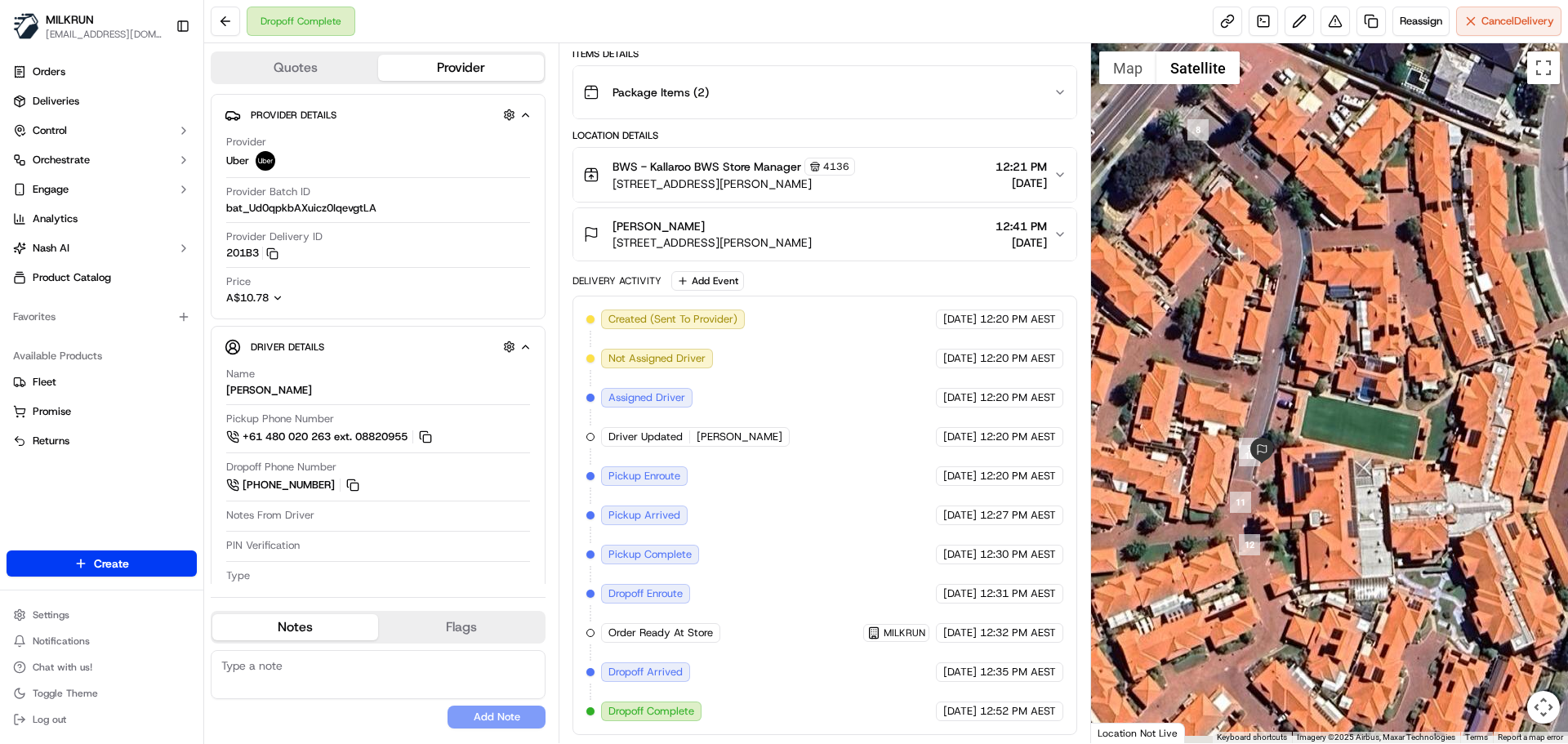
drag, startPoint x: 1270, startPoint y: 600, endPoint x: 1163, endPoint y: 459, distance: 177.0
click at [1163, 460] on div at bounding box center [1330, 393] width 478 height 700
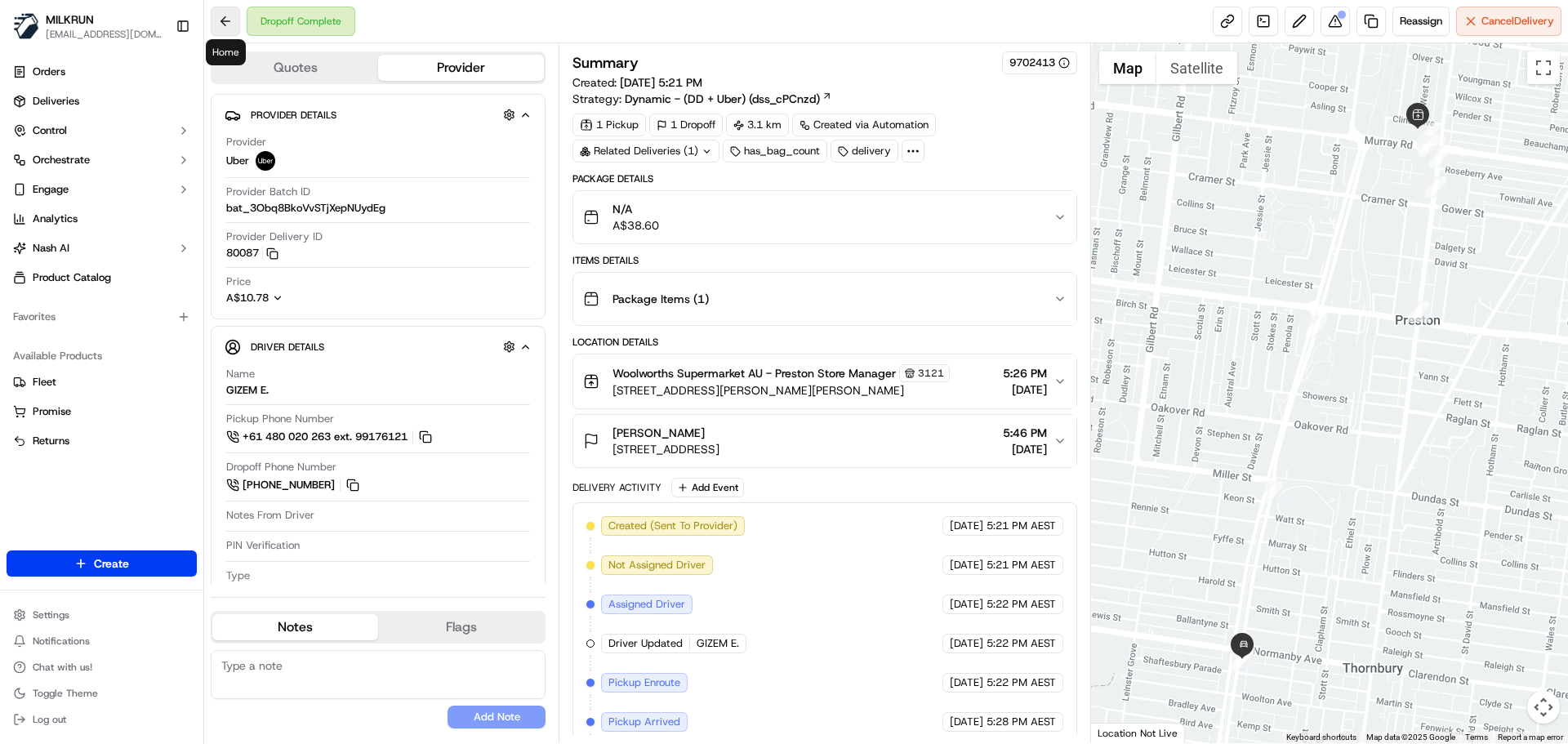
click at [225, 17] on button at bounding box center [225, 21] width 29 height 29
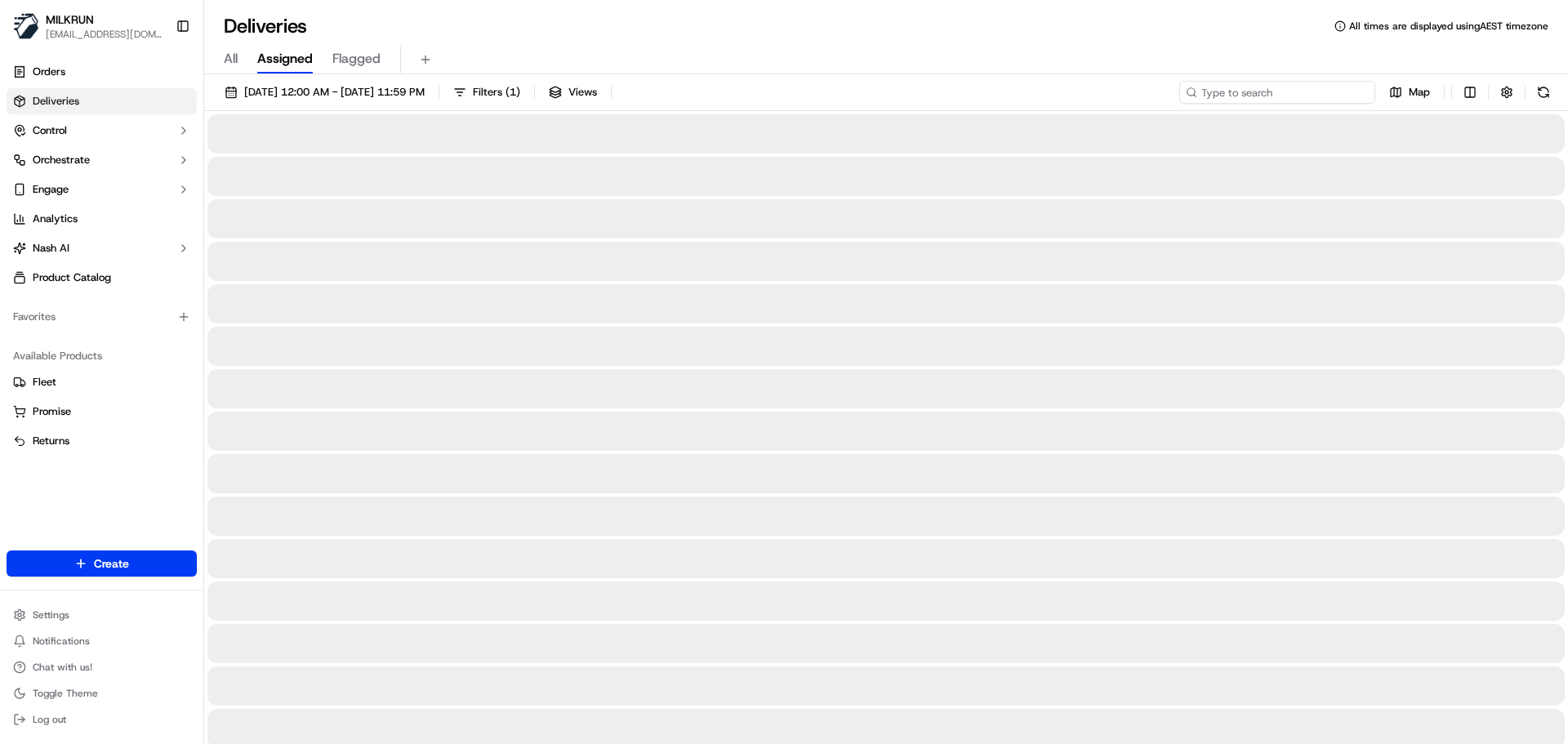
click at [1253, 100] on input at bounding box center [1276, 92] width 196 height 23
paste input "[PERSON_NAME]"
type input "[PERSON_NAME]"
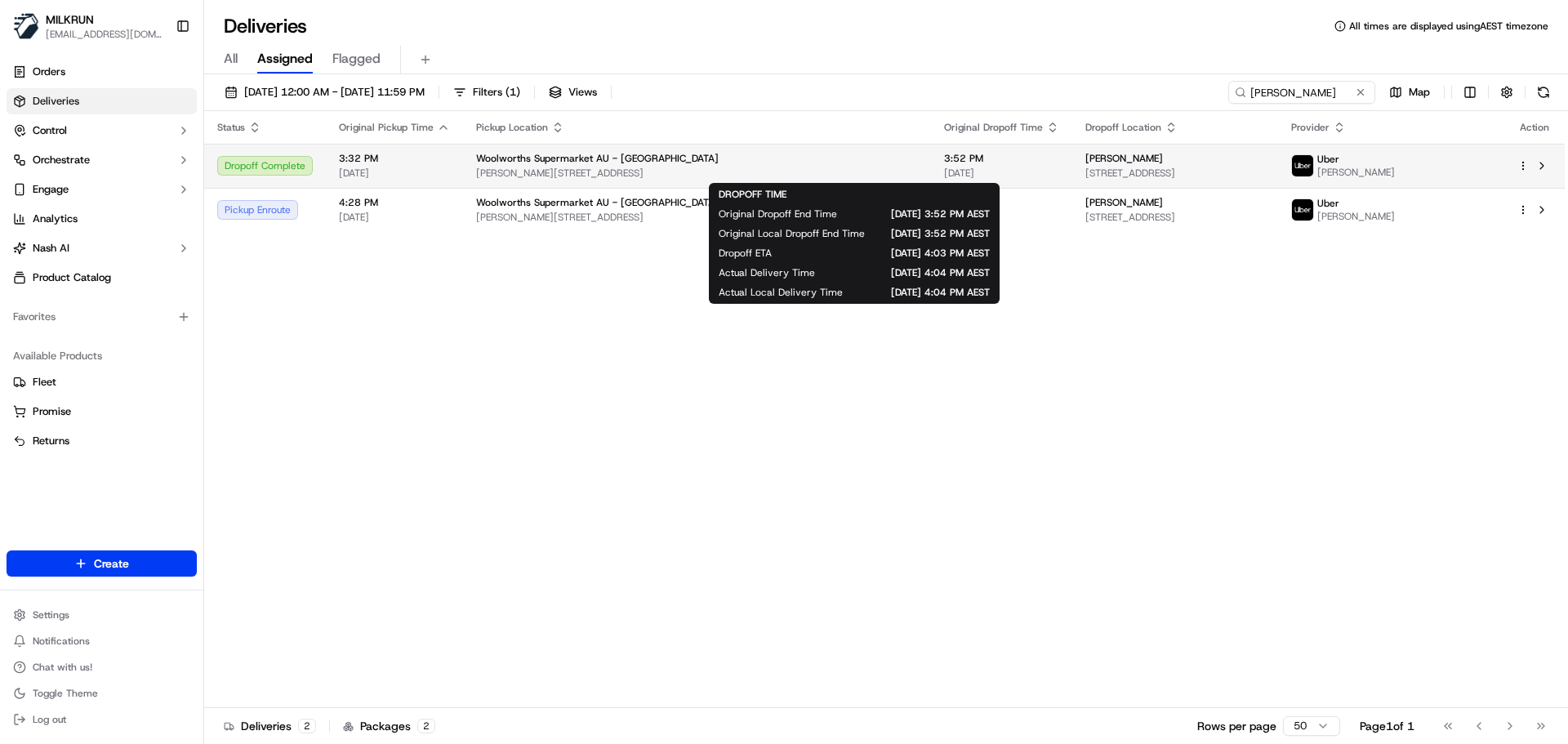
click at [943, 164] on span "3:52 PM" at bounding box center [1001, 158] width 115 height 13
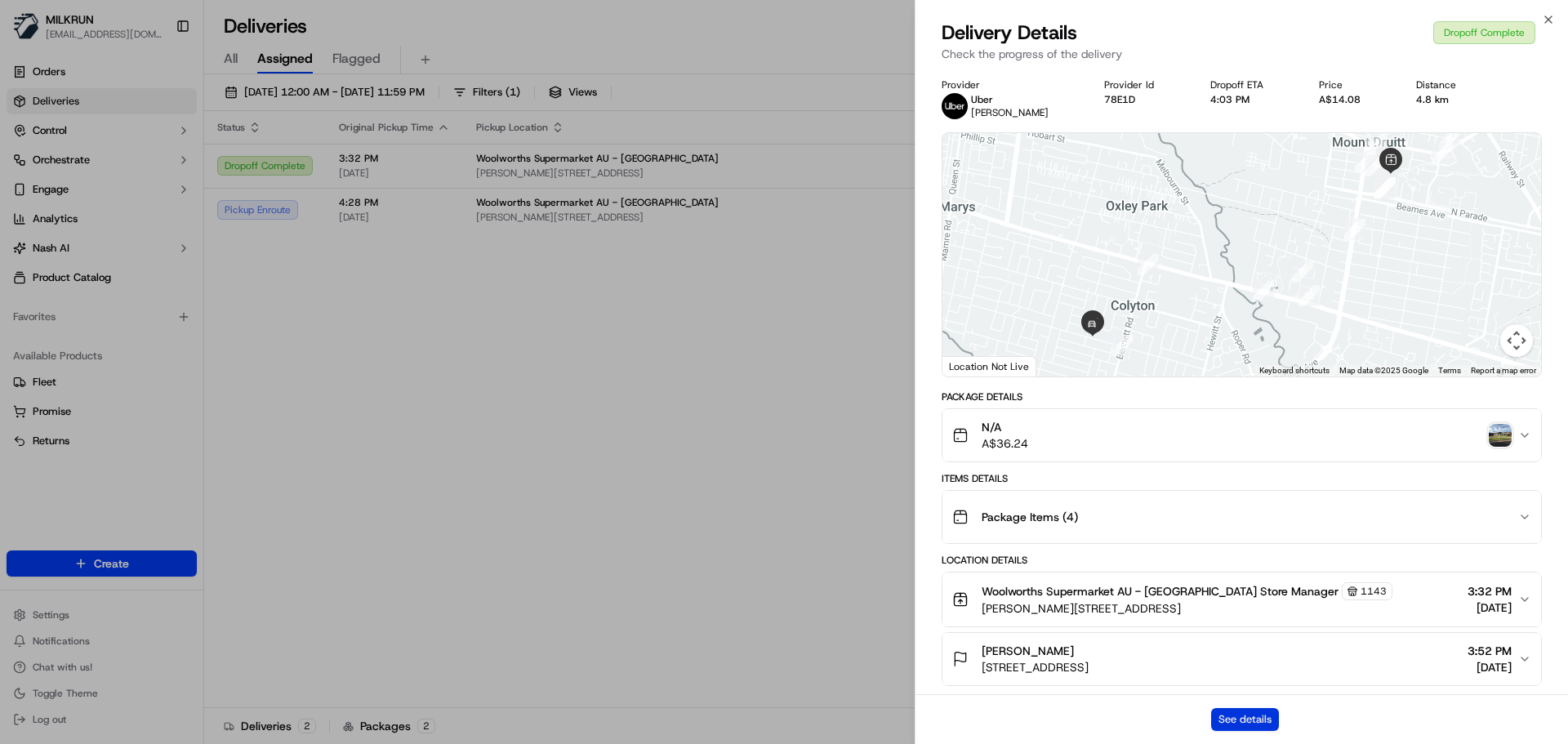
click at [1234, 725] on button "See details" at bounding box center [1244, 720] width 68 height 23
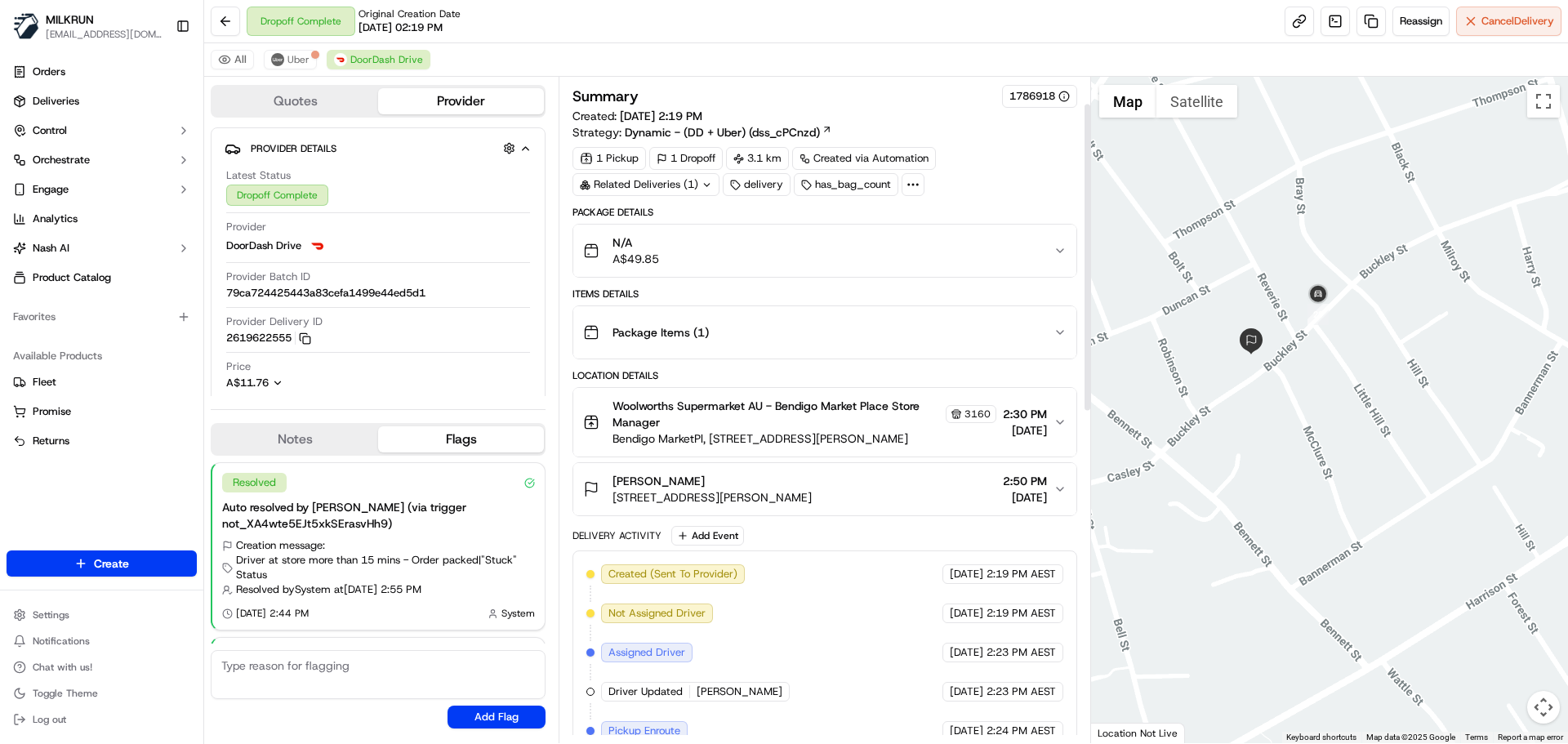
scroll to position [162, 0]
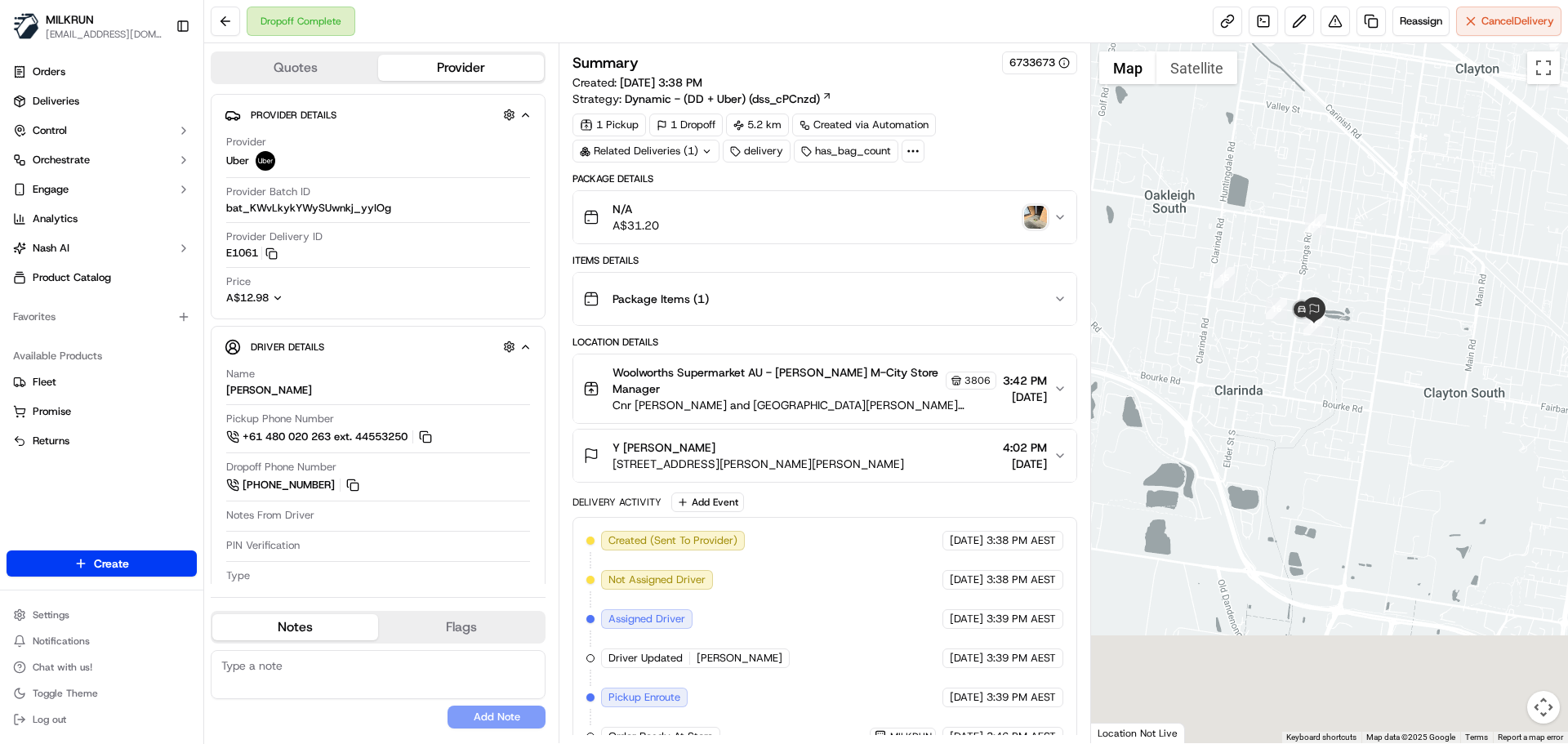
drag, startPoint x: 1316, startPoint y: 472, endPoint x: 1425, endPoint y: 349, distance: 164.3
click at [1445, 319] on div at bounding box center [1330, 393] width 478 height 700
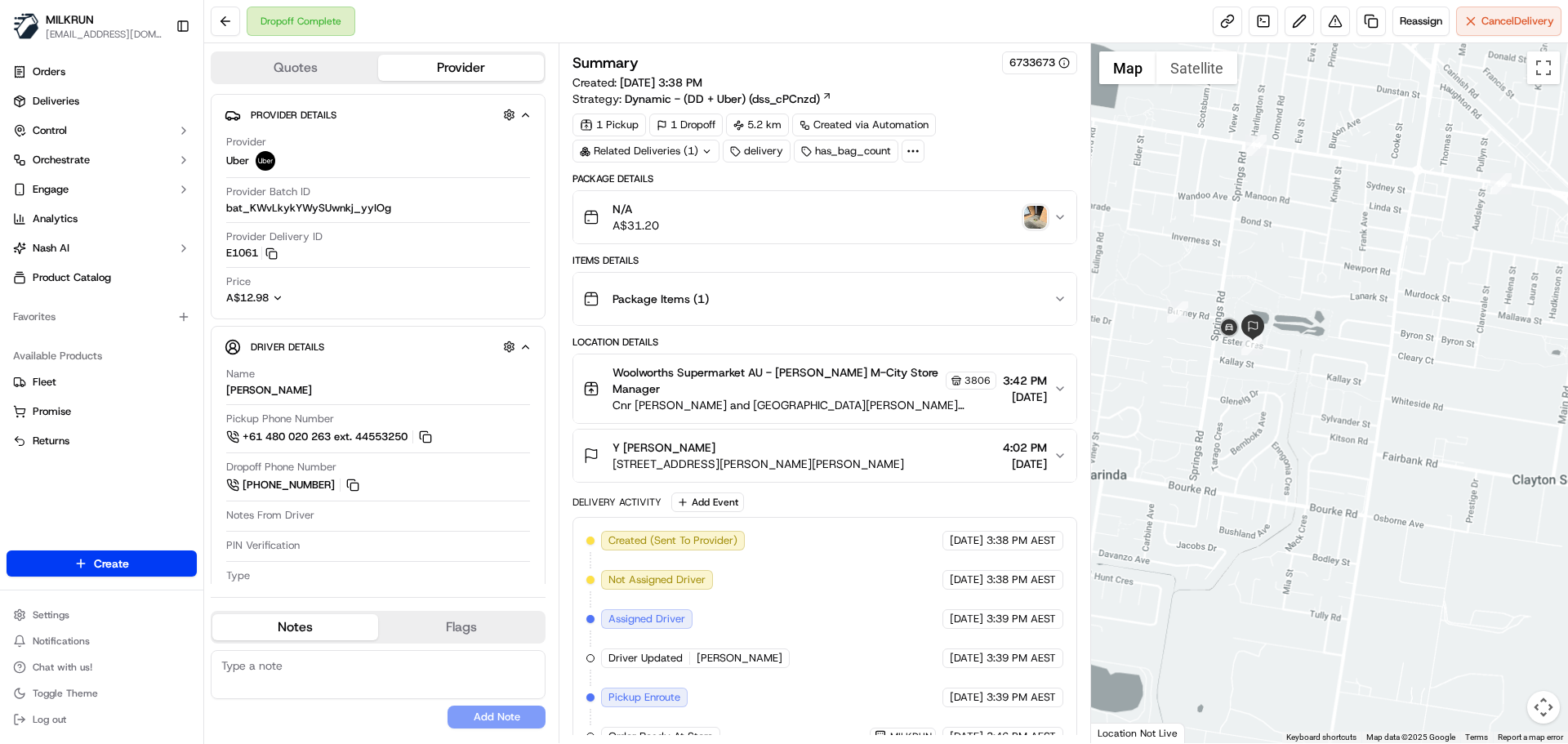
drag, startPoint x: 1451, startPoint y: 371, endPoint x: 1469, endPoint y: 435, distance: 66.5
click at [1469, 435] on div at bounding box center [1330, 393] width 478 height 700
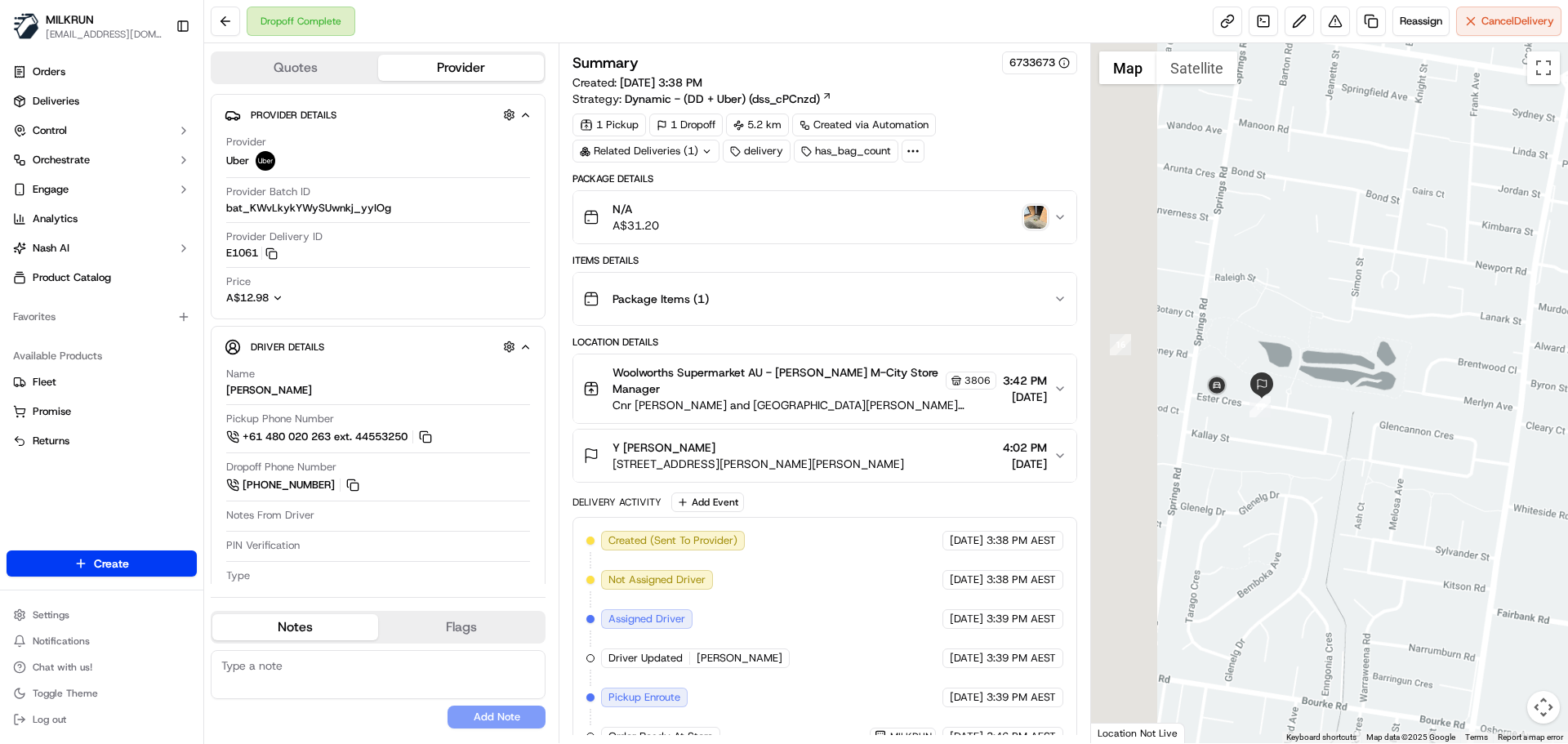
drag, startPoint x: 1402, startPoint y: 342, endPoint x: 1343, endPoint y: 461, distance: 132.8
click at [1509, 208] on div at bounding box center [1330, 393] width 478 height 700
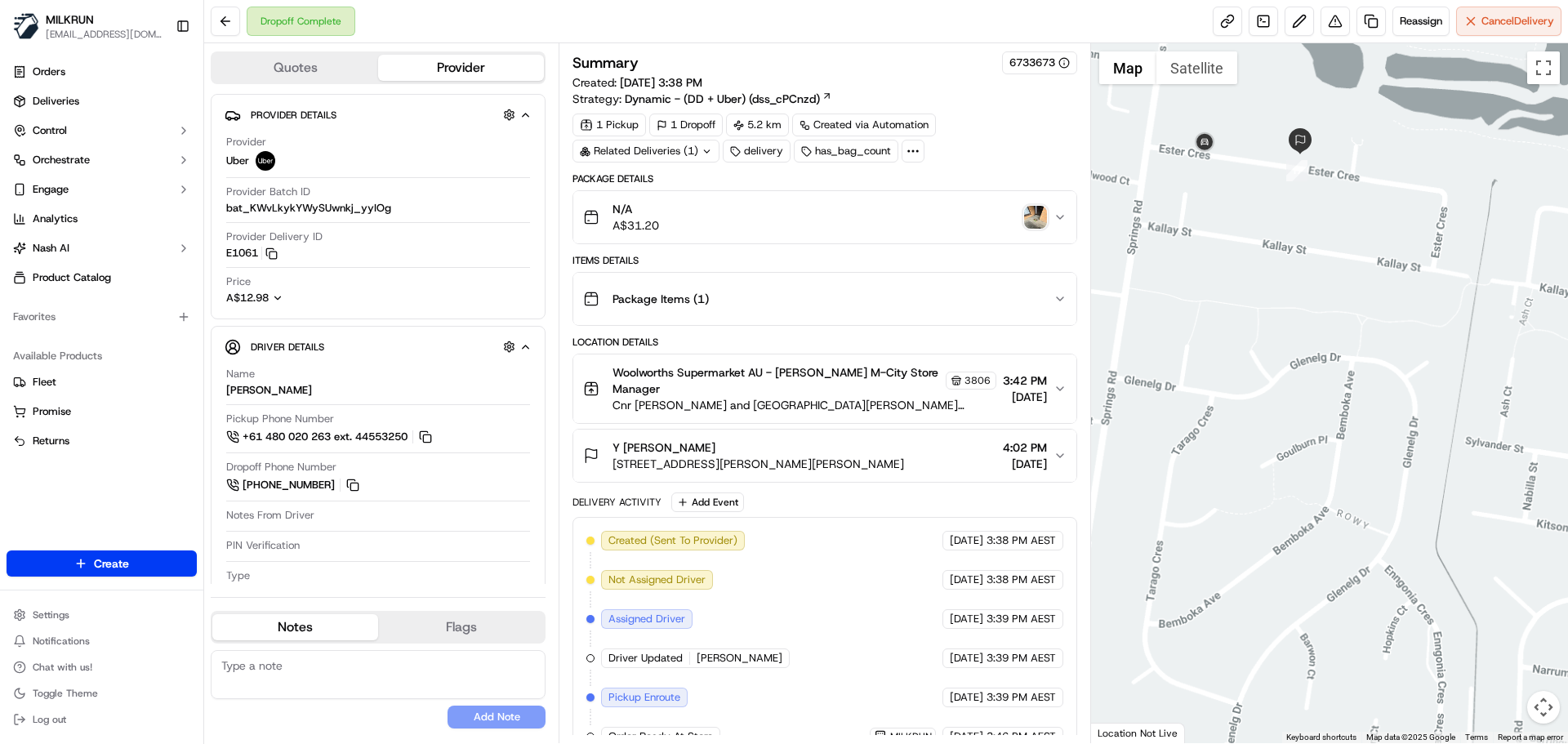
drag, startPoint x: 1338, startPoint y: 401, endPoint x: 1338, endPoint y: 473, distance: 72.0
click at [1338, 473] on div at bounding box center [1330, 393] width 478 height 700
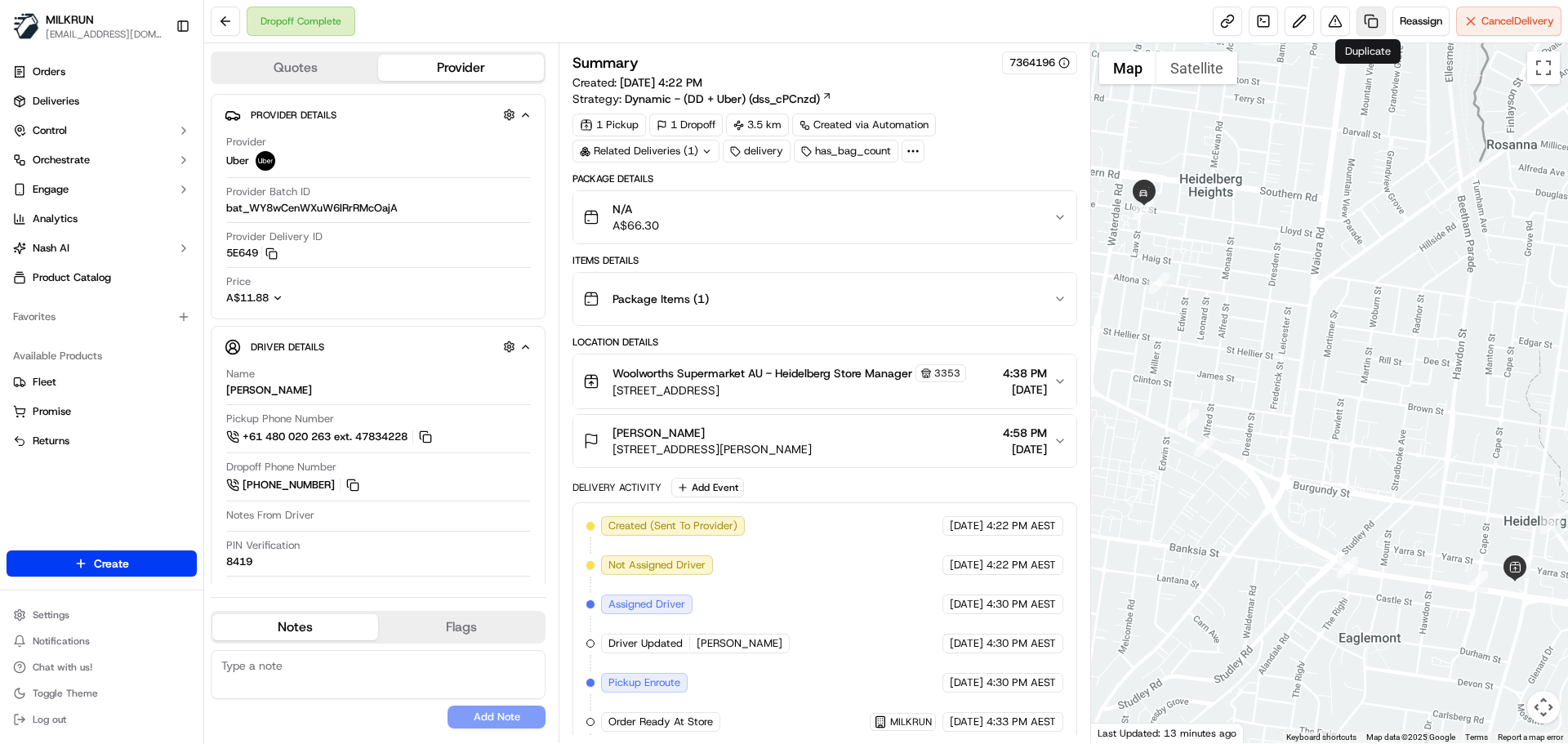
click at [1362, 18] on link at bounding box center [1370, 21] width 29 height 29
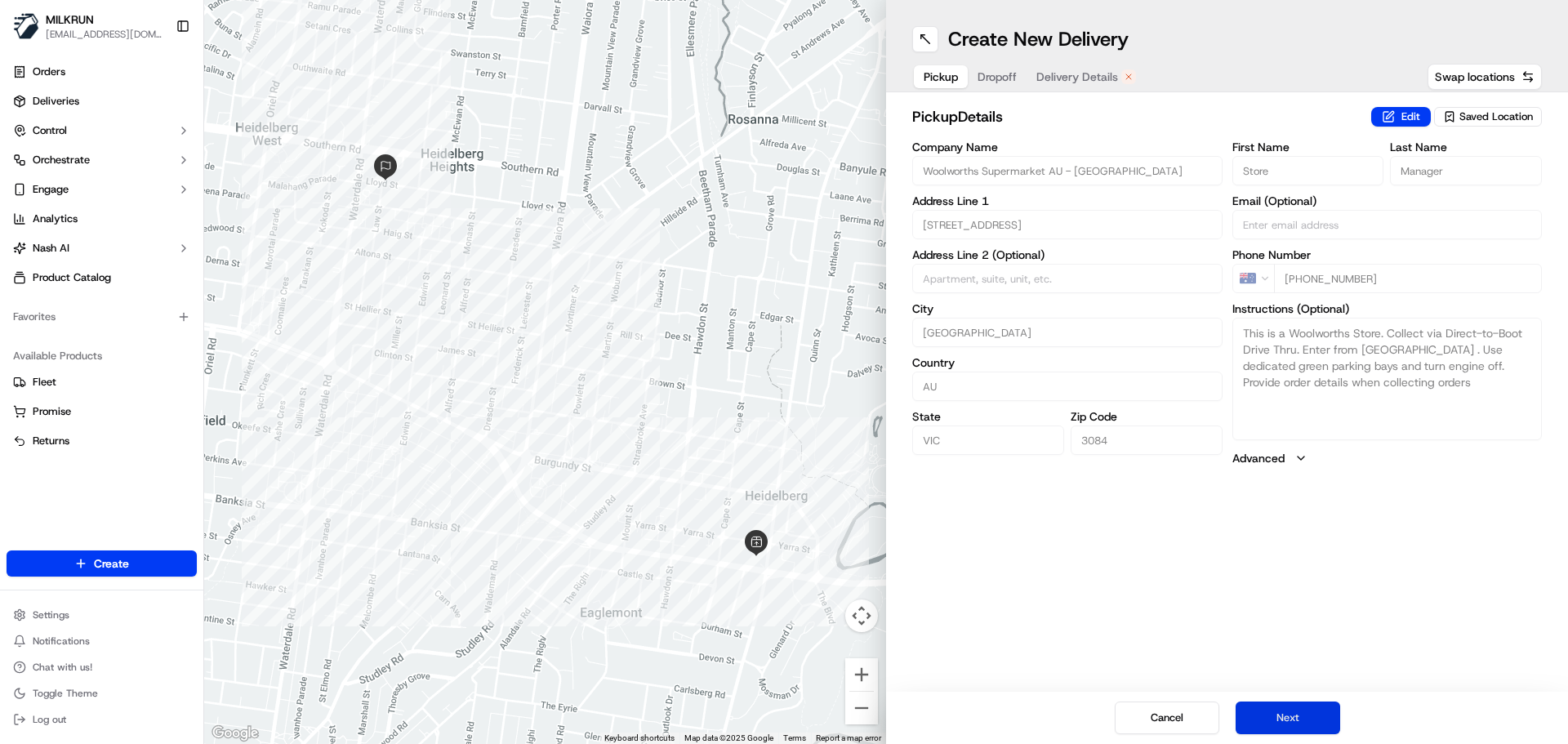
click at [1295, 715] on button "Next" at bounding box center [1287, 718] width 104 height 33
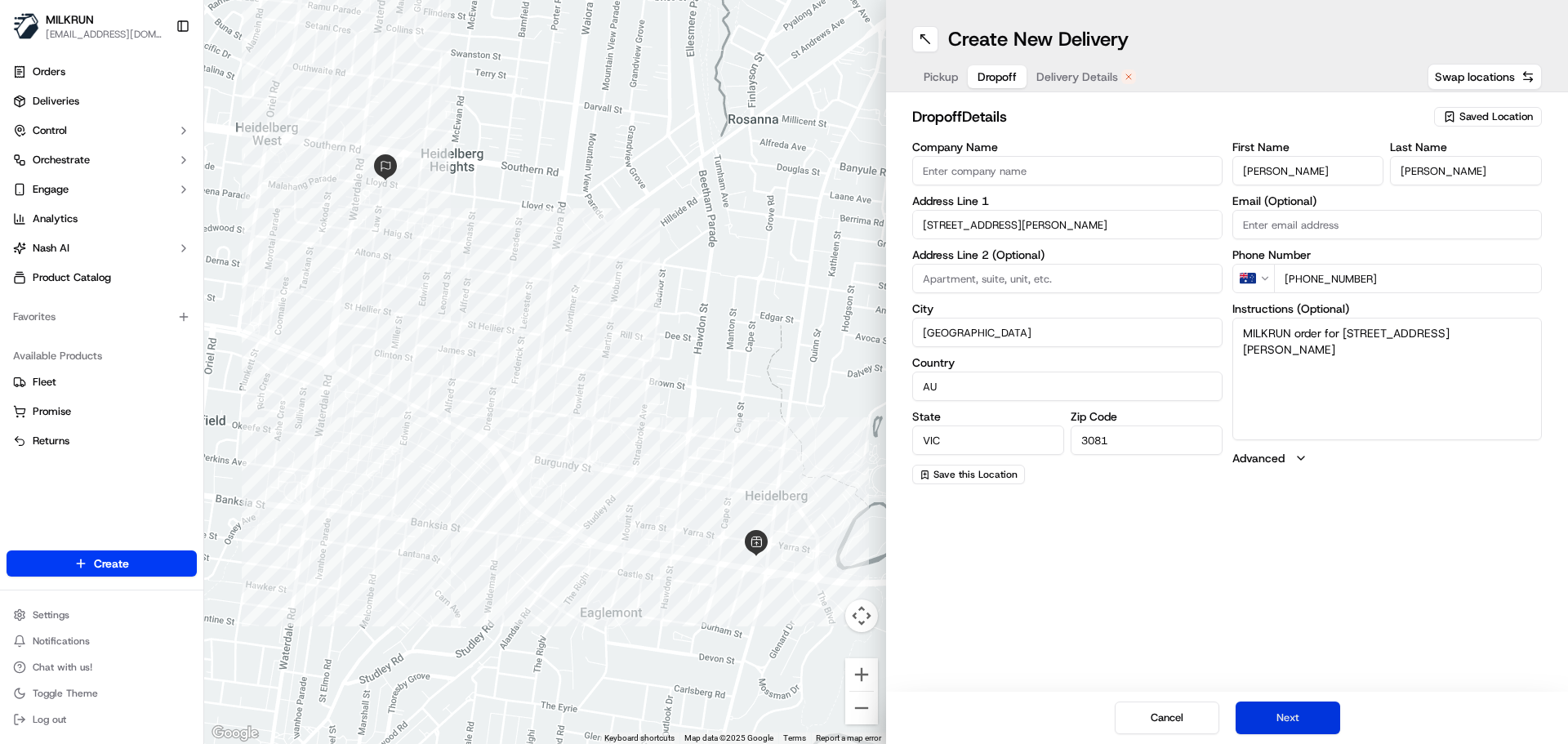
click at [1292, 714] on button "Next" at bounding box center [1287, 718] width 104 height 33
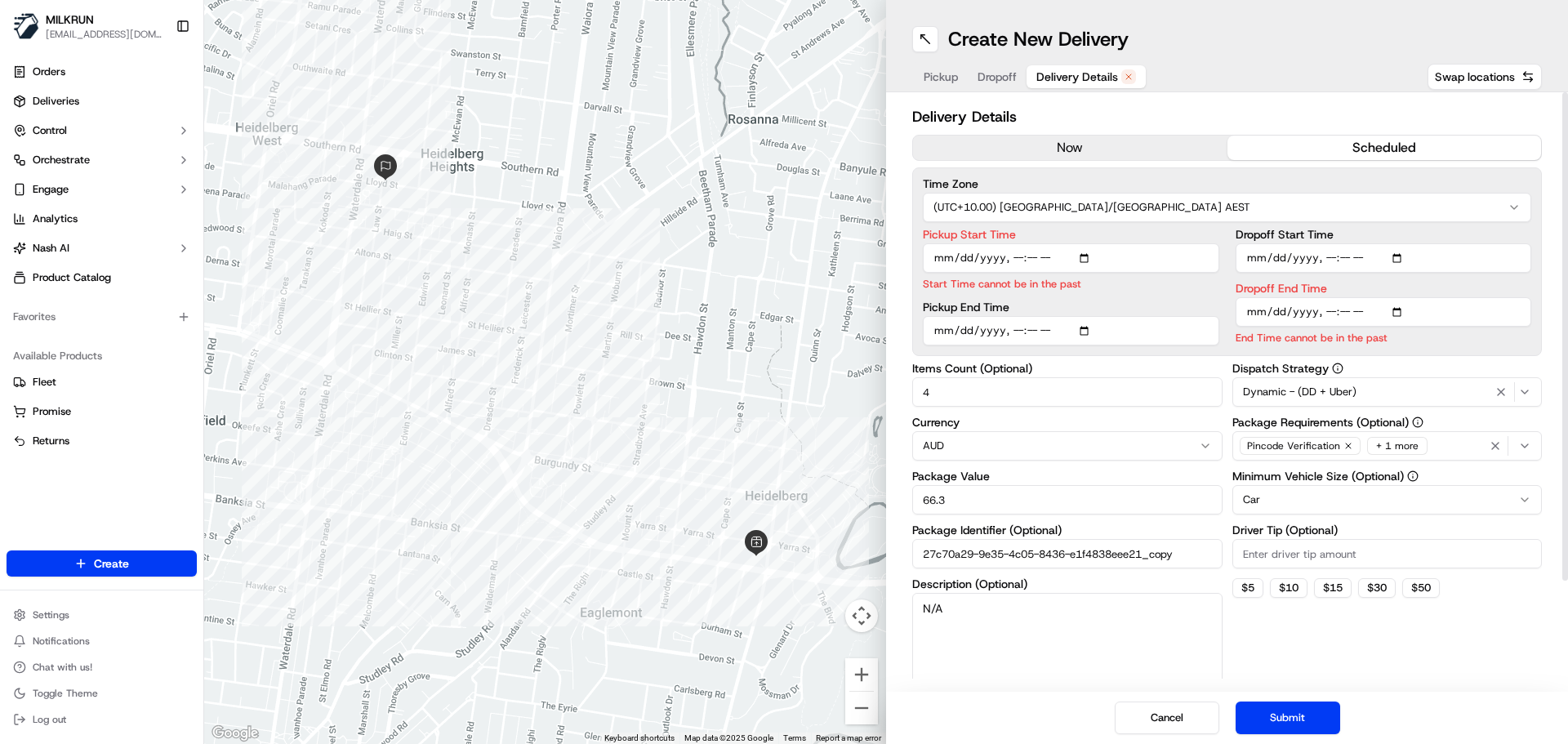
click at [1020, 146] on button "now" at bounding box center [1069, 148] width 314 height 24
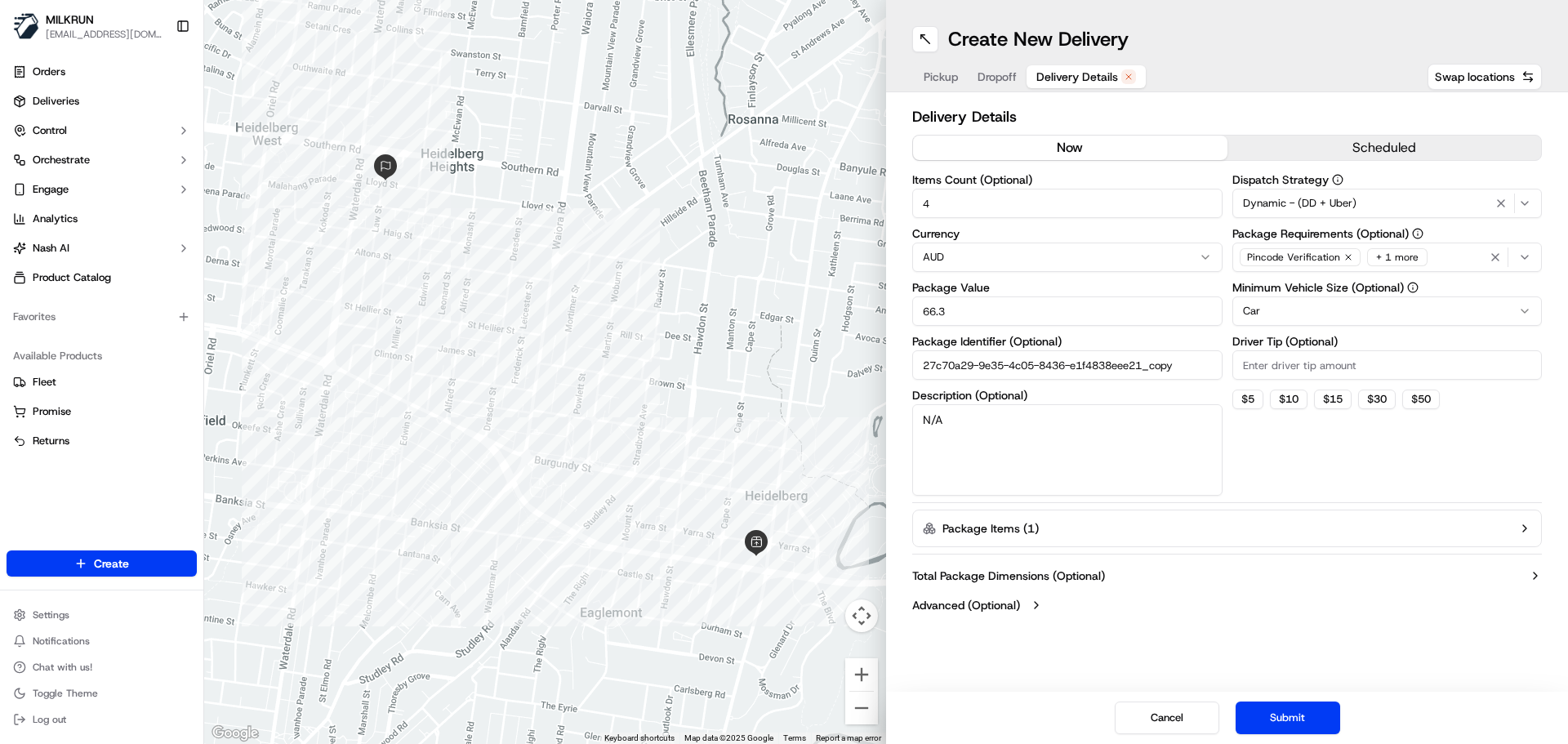
drag, startPoint x: 934, startPoint y: 198, endPoint x: 881, endPoint y: 209, distance: 54.1
click at [881, 209] on div "← Move left → Move right ↑ Move up ↓ Move down + Zoom in - Zoom out Home Jump l…" at bounding box center [886, 372] width 1364 height 744
type input "2"
drag, startPoint x: 896, startPoint y: 306, endPoint x: 859, endPoint y: 305, distance: 37.0
click at [859, 305] on div "← Move left → Move right ↑ Move up ↓ Move down + Zoom in - Zoom out Home Jump l…" at bounding box center [886, 372] width 1364 height 744
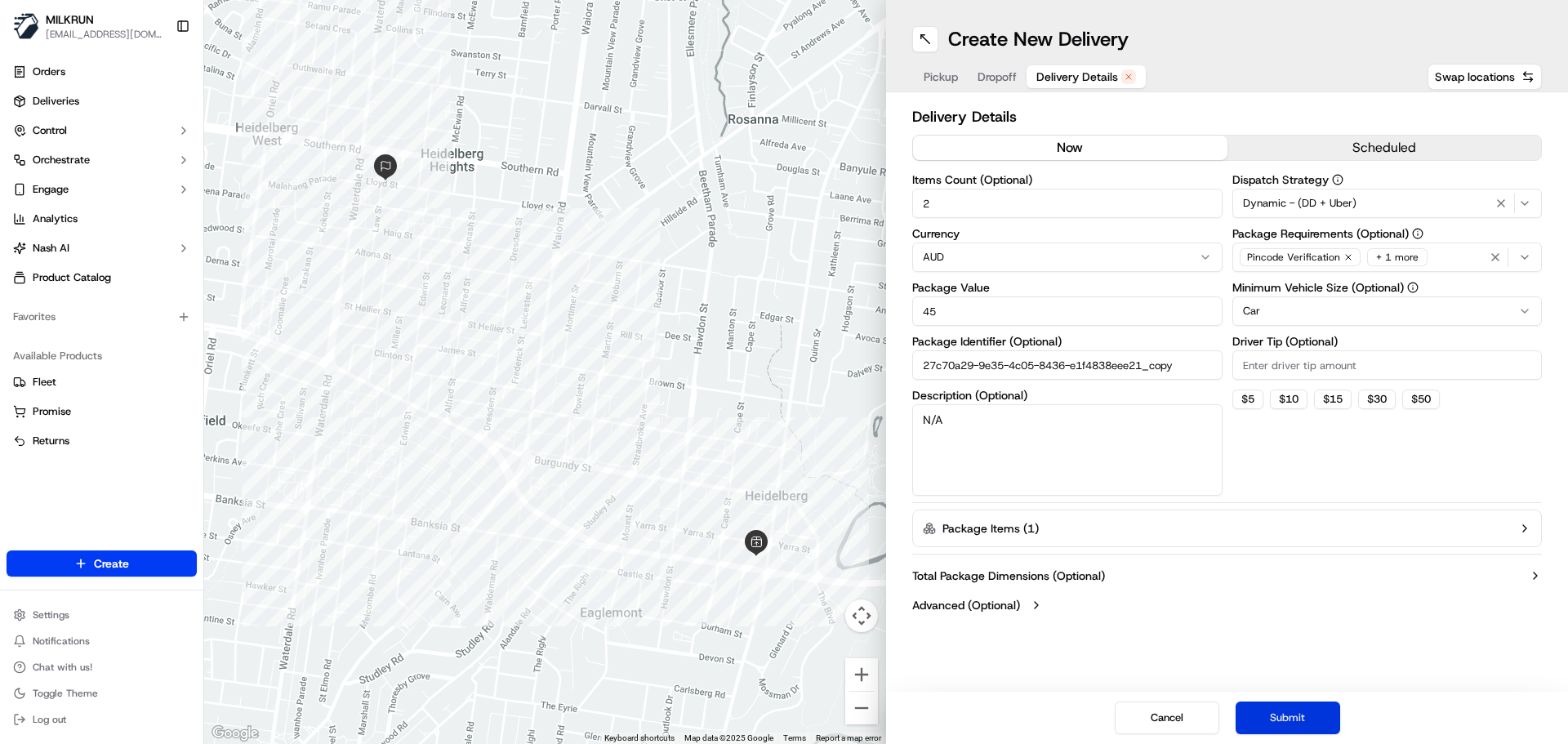
type input "45"
click at [1259, 715] on button "Submit" at bounding box center [1287, 718] width 104 height 33
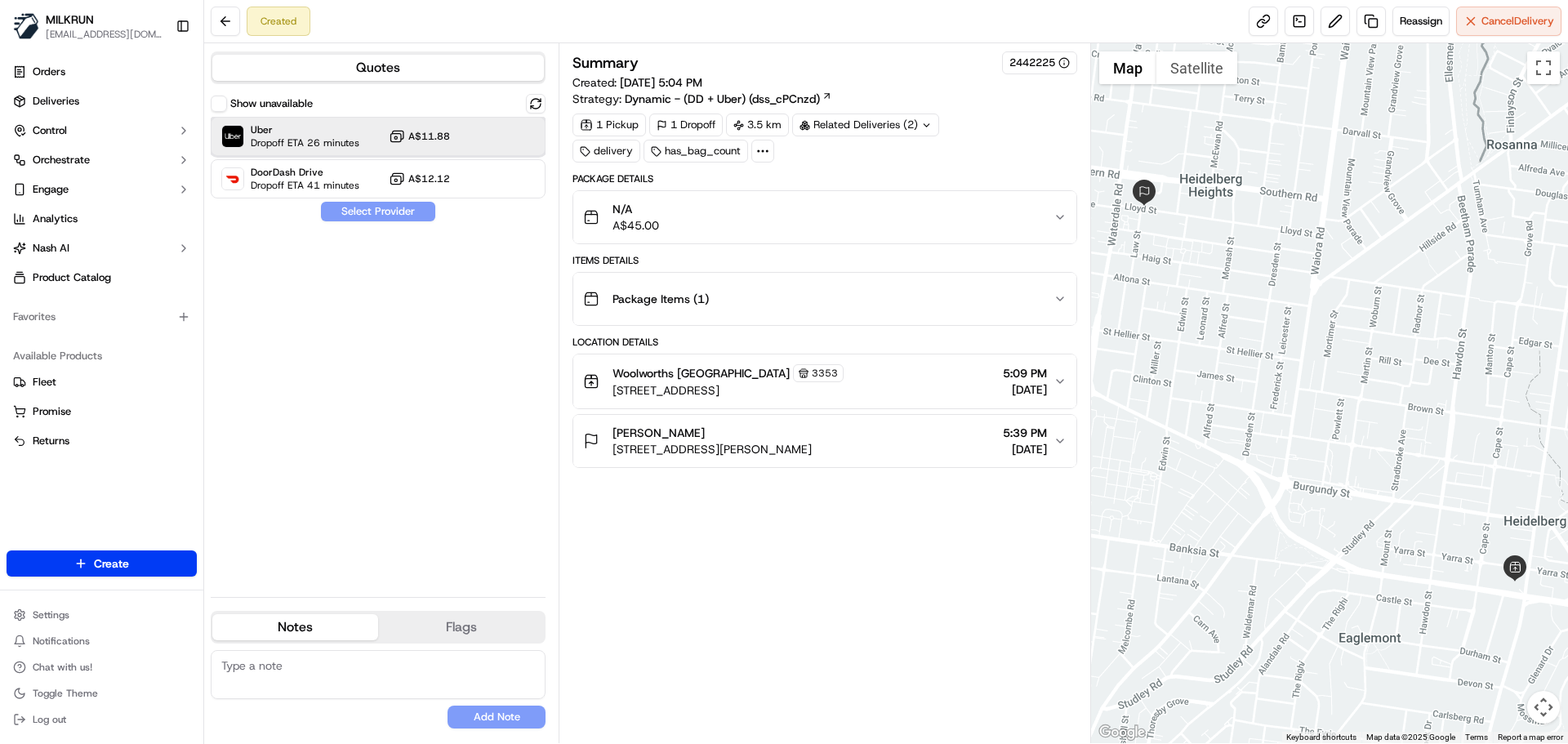
click at [382, 133] on div "Uber Dropoff ETA 26 minutes A$11.88" at bounding box center [378, 136] width 335 height 40
click at [369, 214] on button "Assign Provider" at bounding box center [377, 211] width 116 height 20
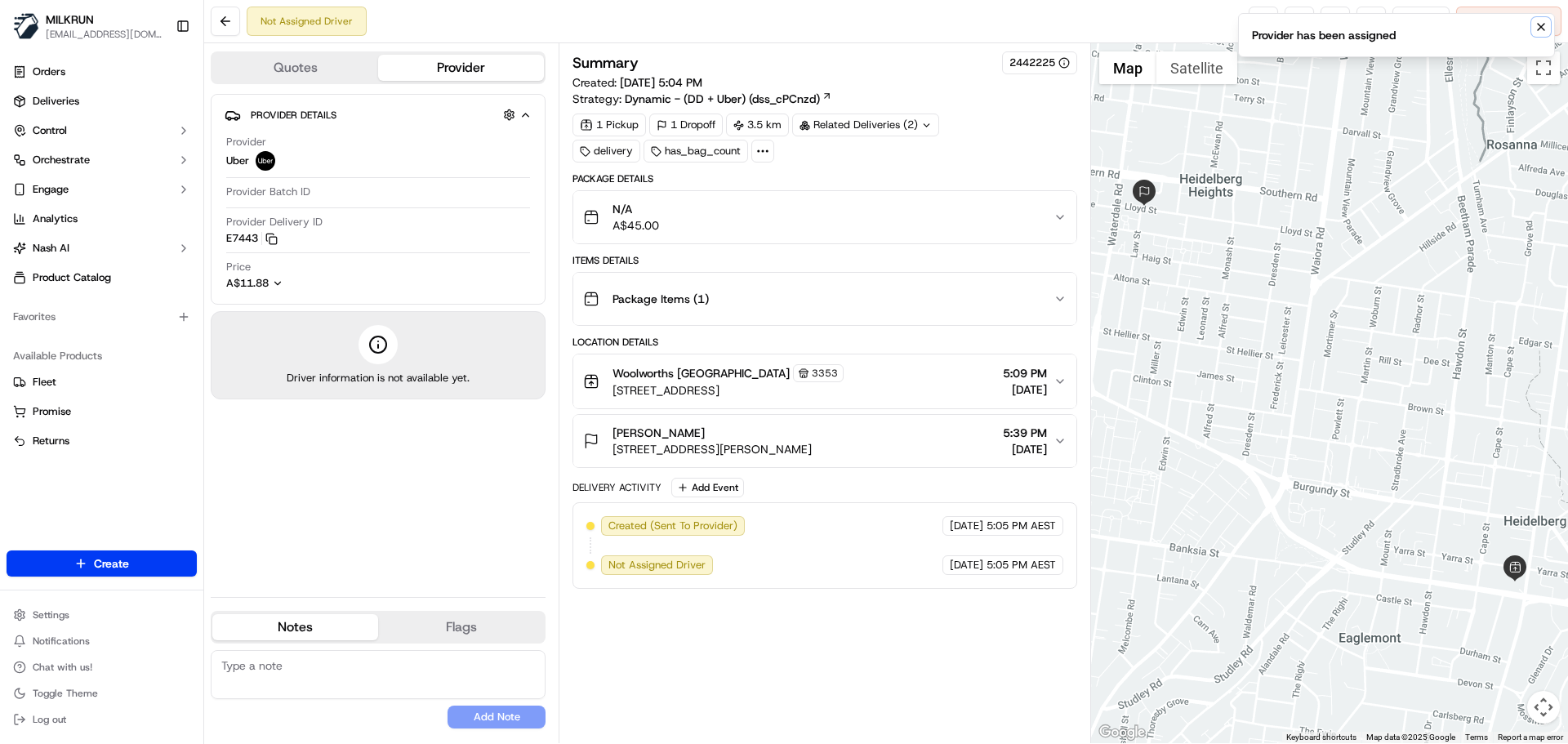
click at [1537, 27] on icon "Notifications (F8)" at bounding box center [1541, 27] width 13 height 13
click at [1260, 16] on link at bounding box center [1262, 21] width 29 height 29
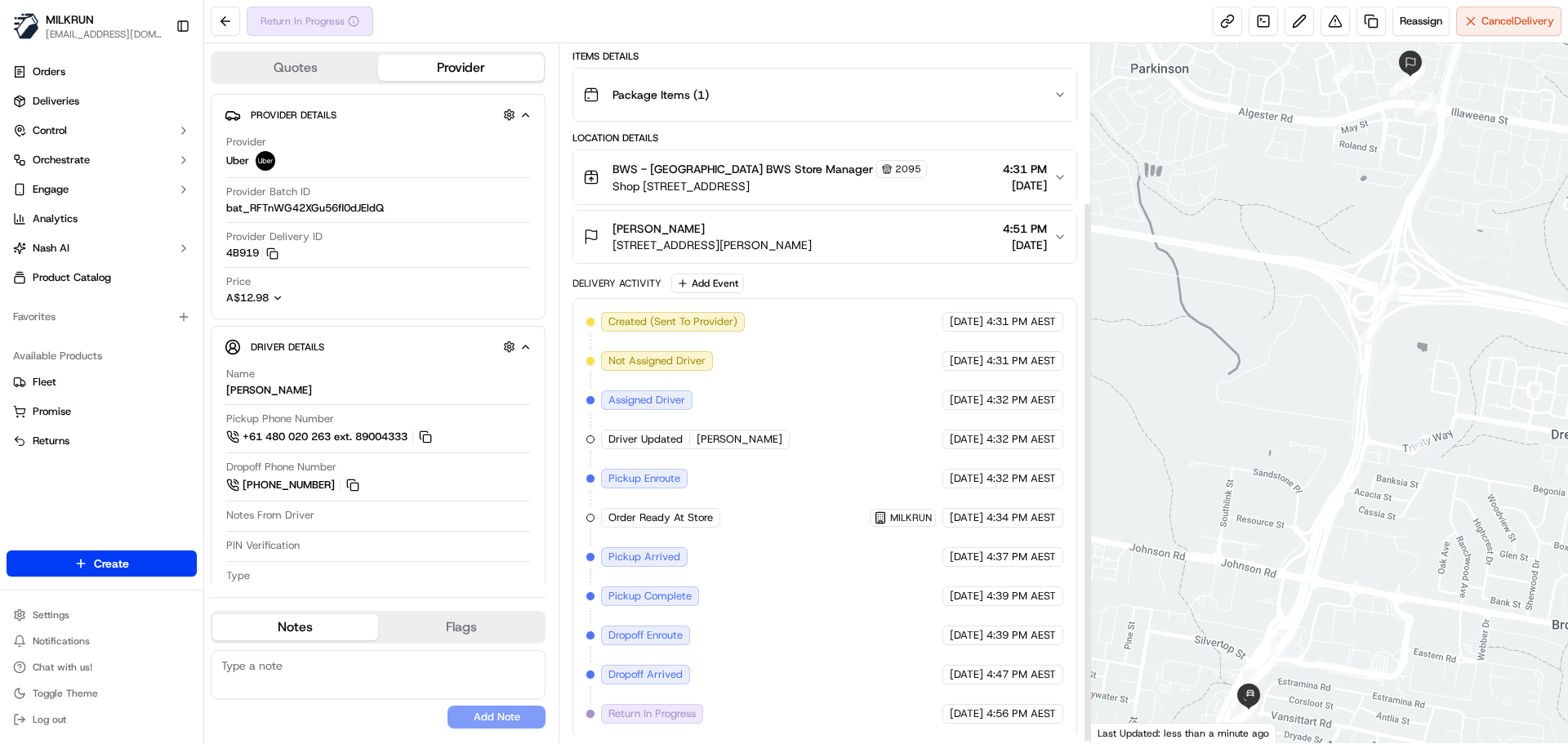
scroll to position [207, 0]
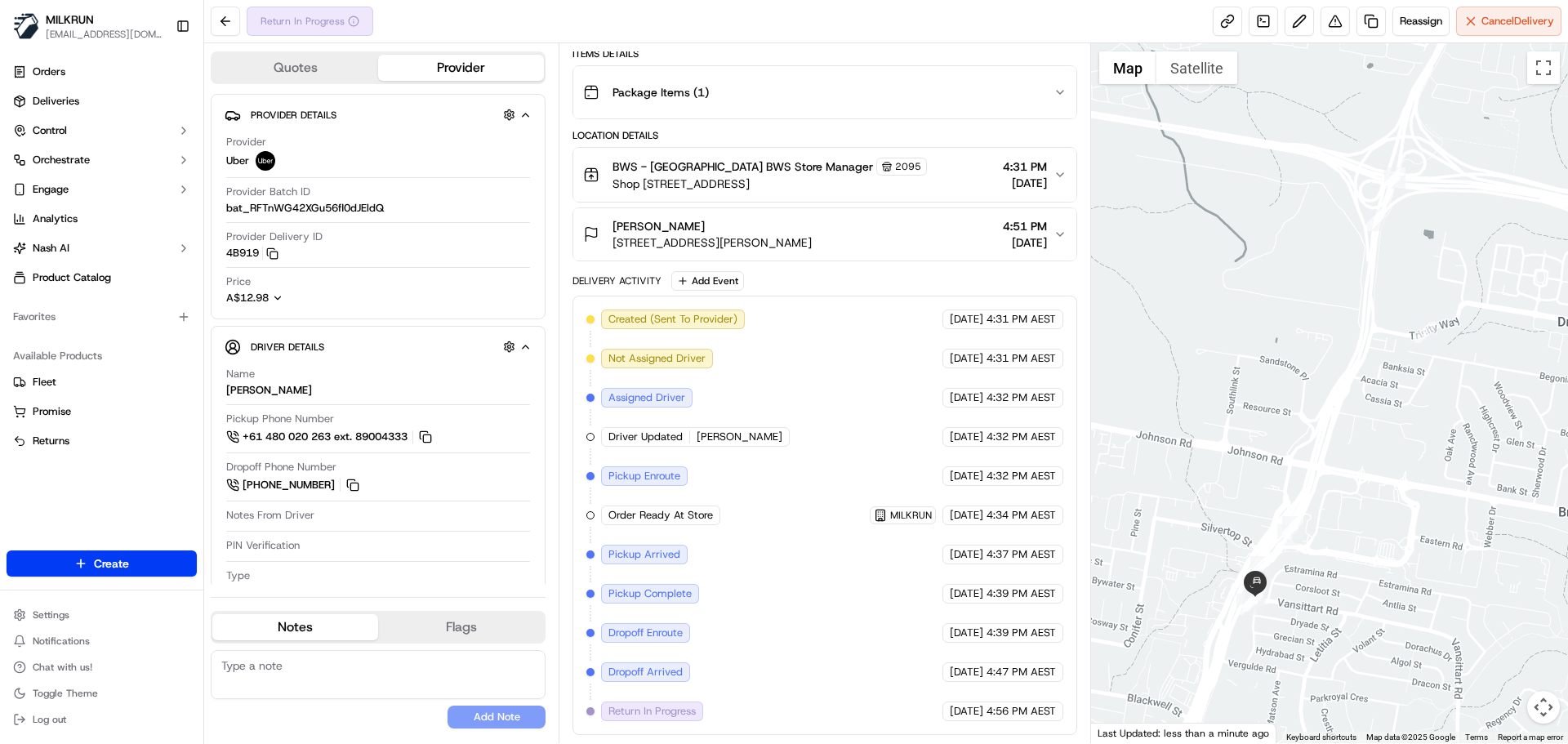
drag, startPoint x: 1287, startPoint y: 495, endPoint x: 1293, endPoint y: 380, distance: 115.2
click at [1293, 380] on div at bounding box center [1330, 393] width 478 height 700
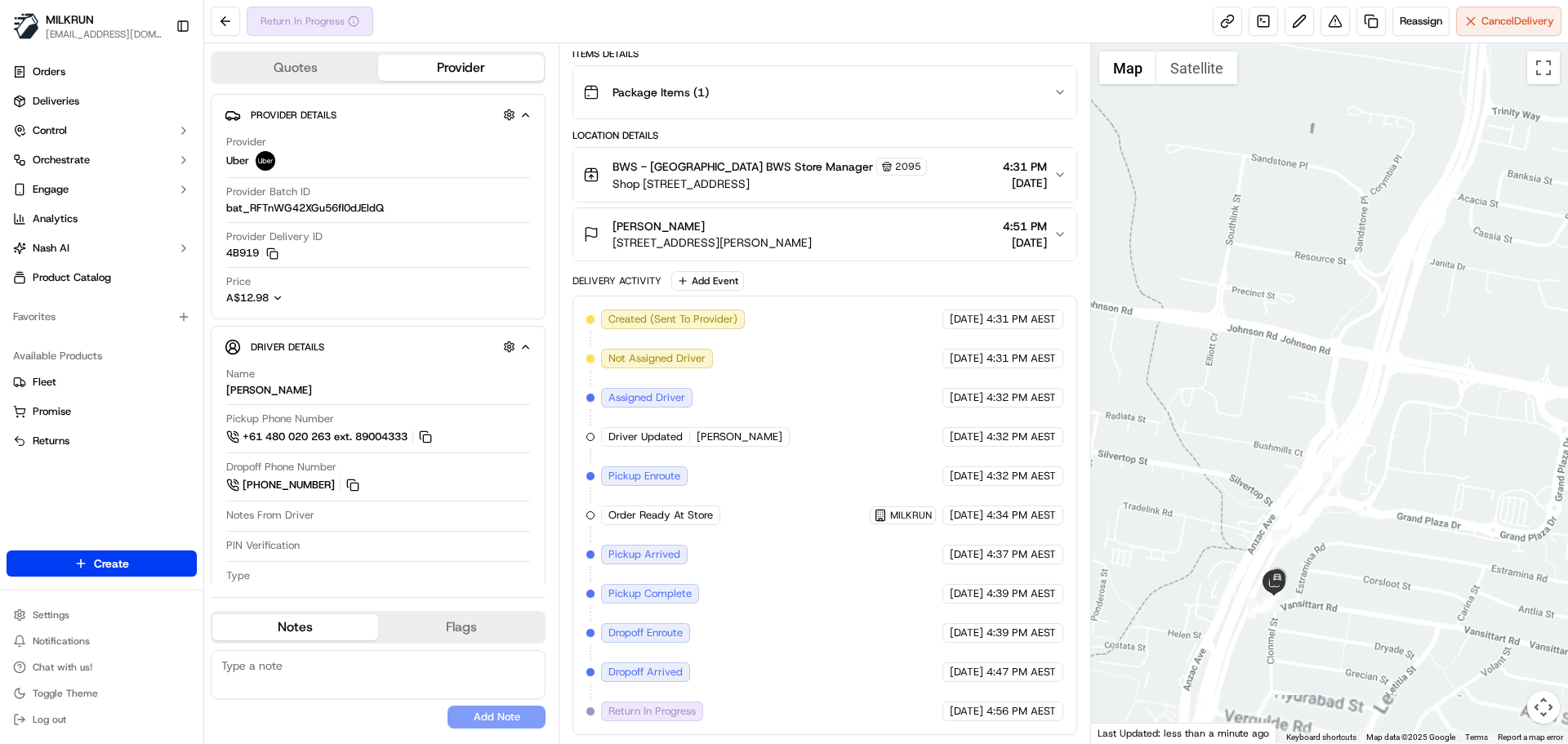
drag, startPoint x: 1245, startPoint y: 430, endPoint x: 1252, endPoint y: 349, distance: 81.3
click at [1252, 349] on div at bounding box center [1330, 393] width 478 height 700
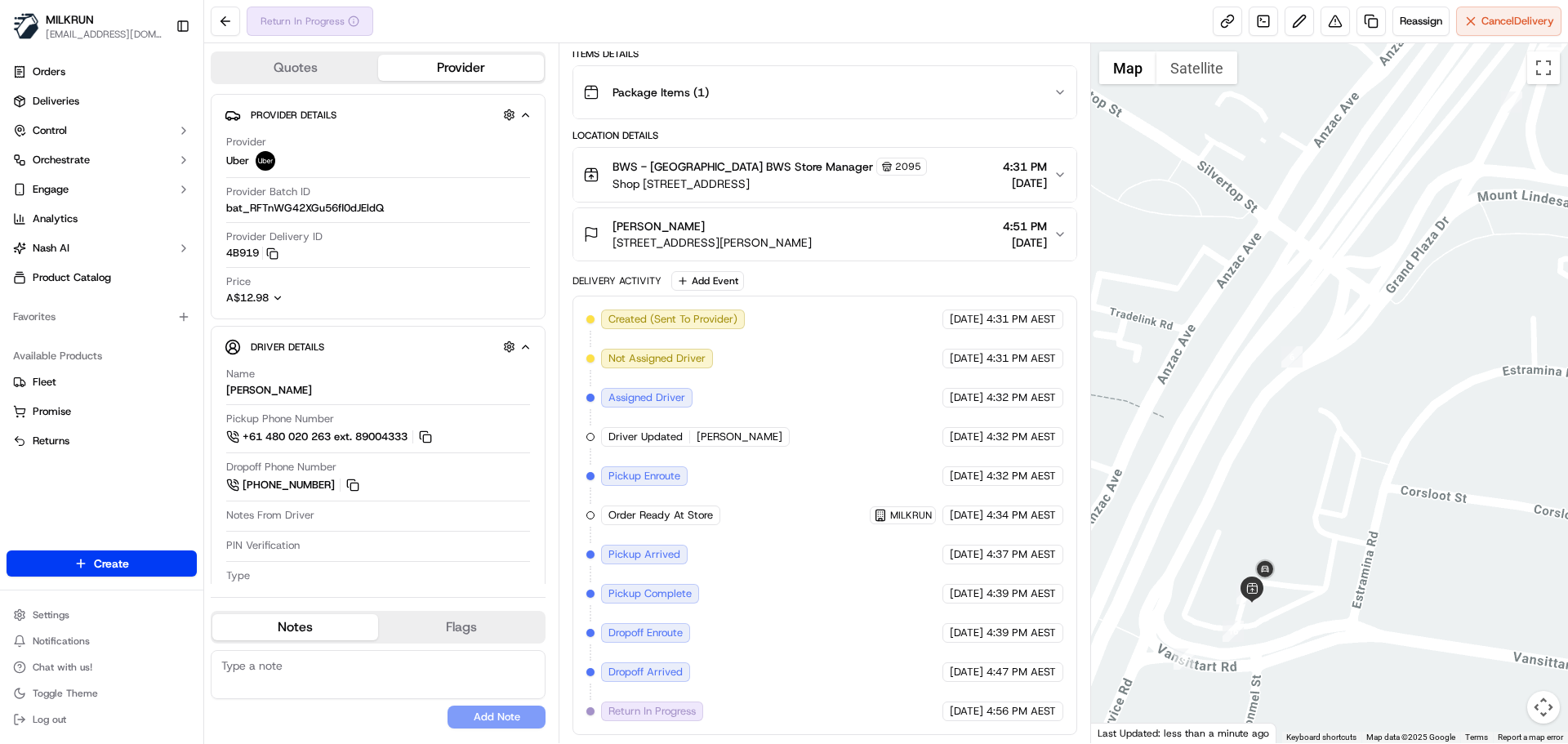
drag, startPoint x: 1262, startPoint y: 454, endPoint x: 1058, endPoint y: 472, distance: 204.8
click at [1058, 472] on div "Quotes Provider Provider Details Hidden ( 4 ) Provider Uber Provider Batch ID b…" at bounding box center [886, 393] width 1364 height 700
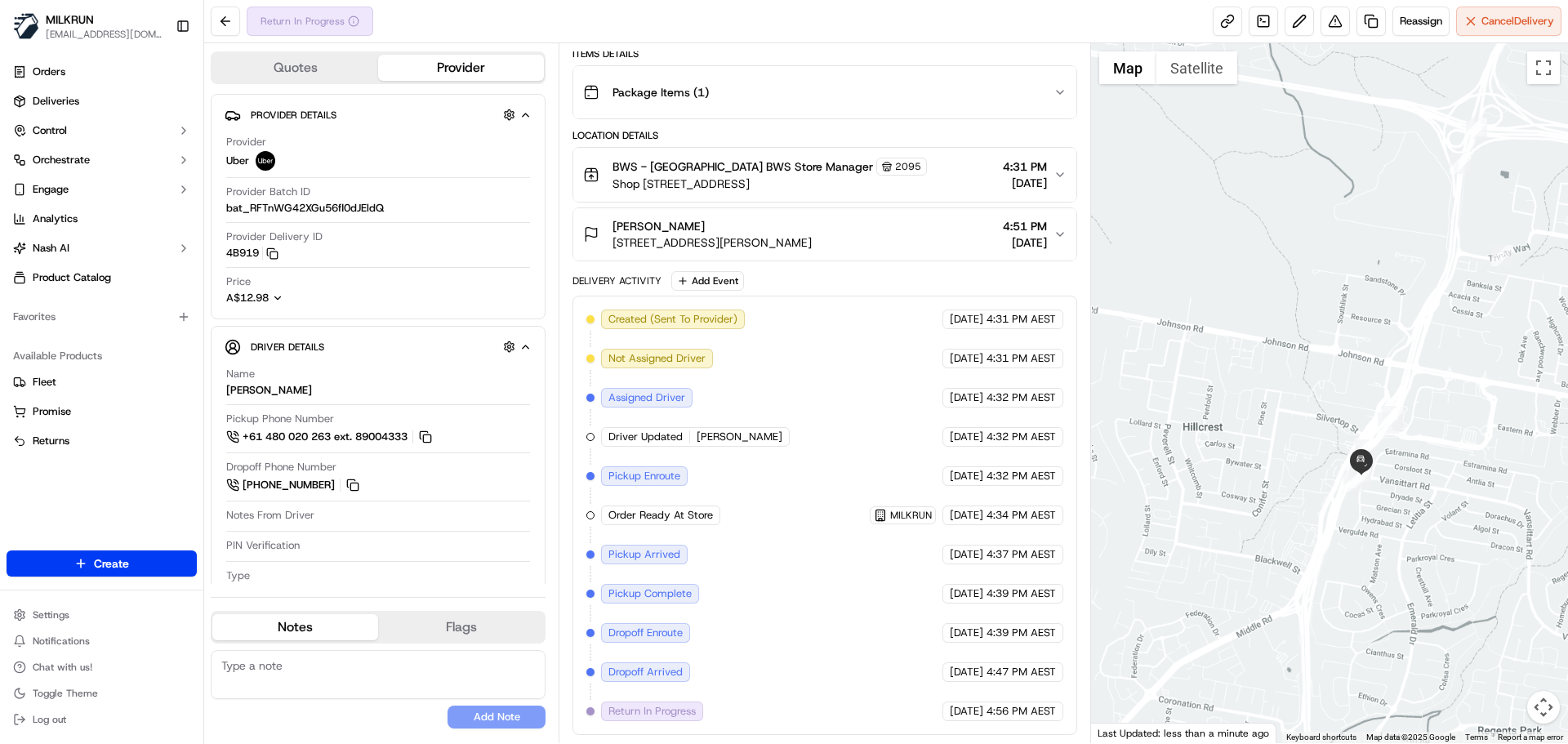
drag, startPoint x: 1385, startPoint y: 555, endPoint x: 1378, endPoint y: 279, distance: 276.1
click at [1378, 279] on div at bounding box center [1330, 393] width 478 height 700
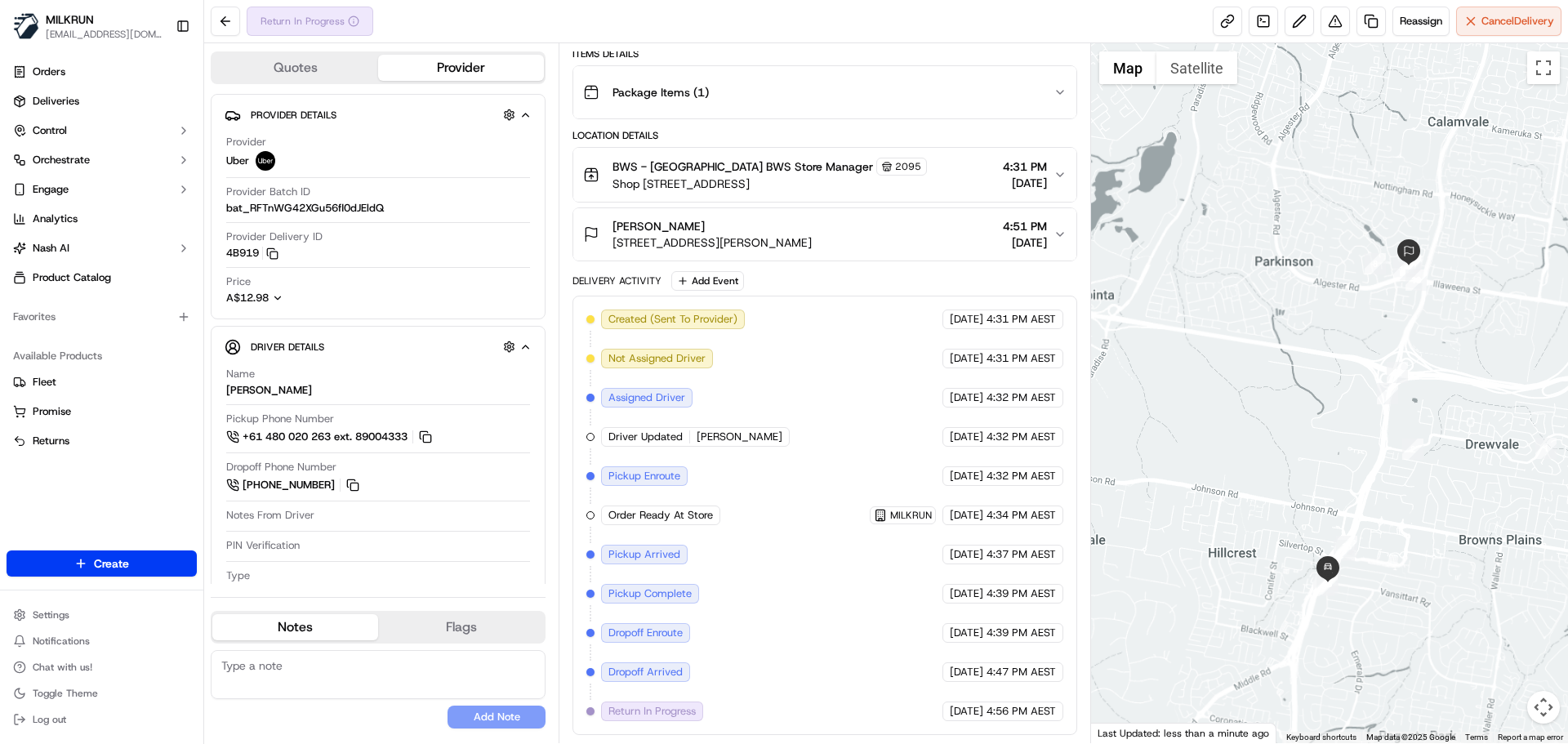
drag, startPoint x: 1404, startPoint y: 369, endPoint x: 1317, endPoint y: 500, distance: 157.3
click at [1311, 522] on div at bounding box center [1330, 393] width 478 height 700
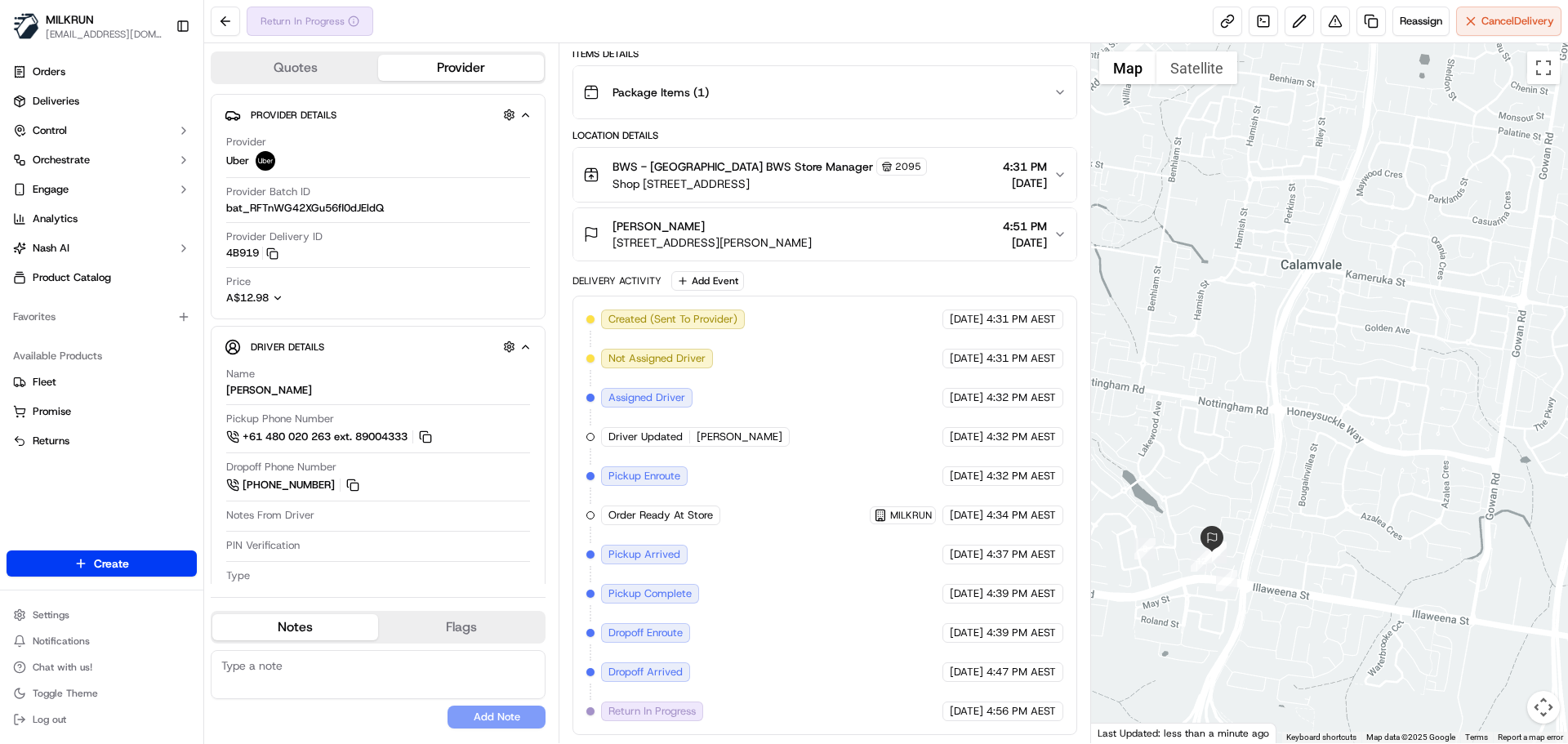
drag, startPoint x: 1359, startPoint y: 409, endPoint x: 1434, endPoint y: 359, distance: 90.1
click at [1434, 359] on div at bounding box center [1330, 393] width 478 height 700
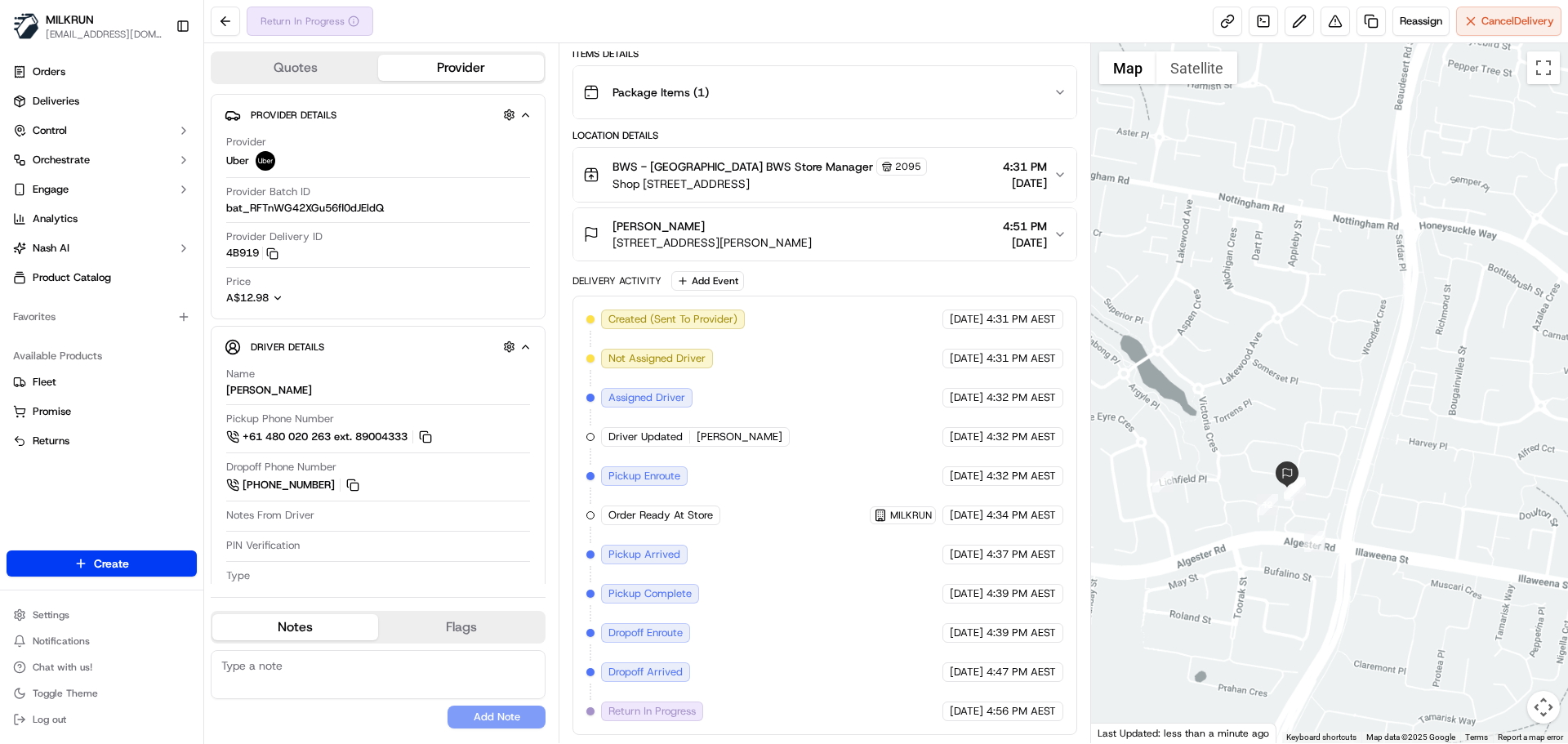
drag, startPoint x: 1401, startPoint y: 365, endPoint x: 1444, endPoint y: 308, distance: 71.4
click at [1495, 255] on div at bounding box center [1330, 393] width 478 height 700
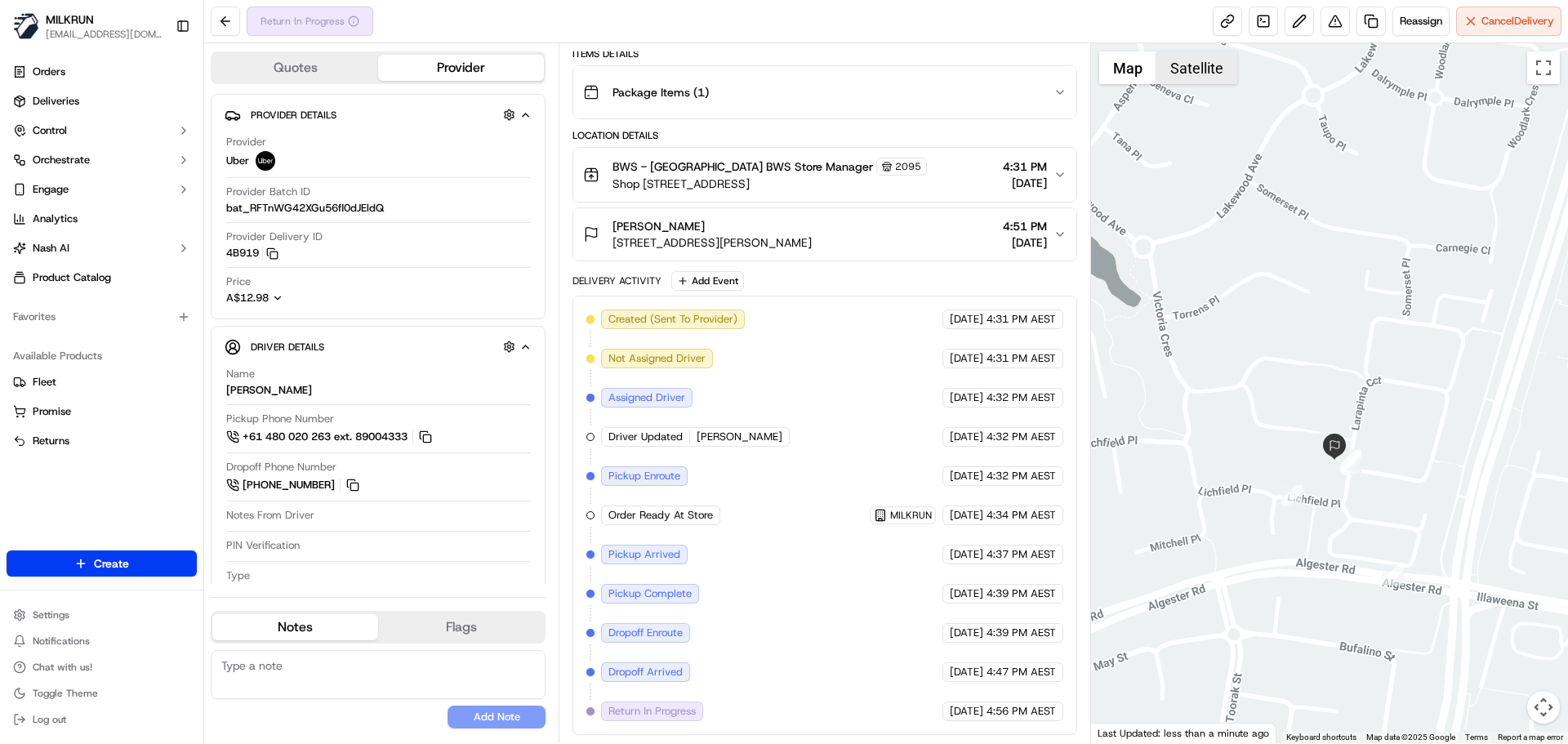
click at [1213, 78] on button "Satellite" at bounding box center [1196, 68] width 81 height 33
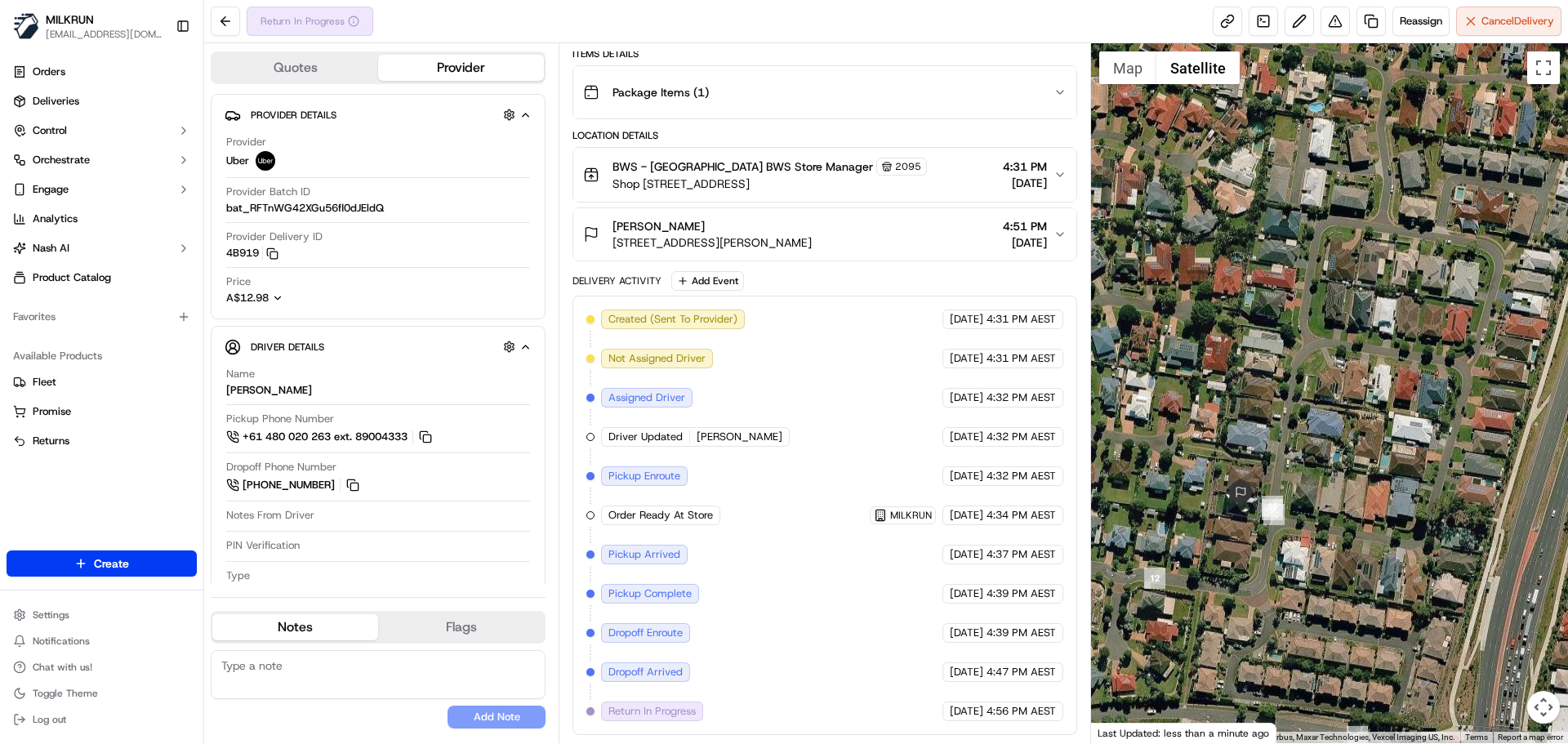
drag, startPoint x: 1345, startPoint y: 408, endPoint x: 1437, endPoint y: 383, distance: 95.3
click at [1437, 383] on div at bounding box center [1330, 393] width 478 height 700
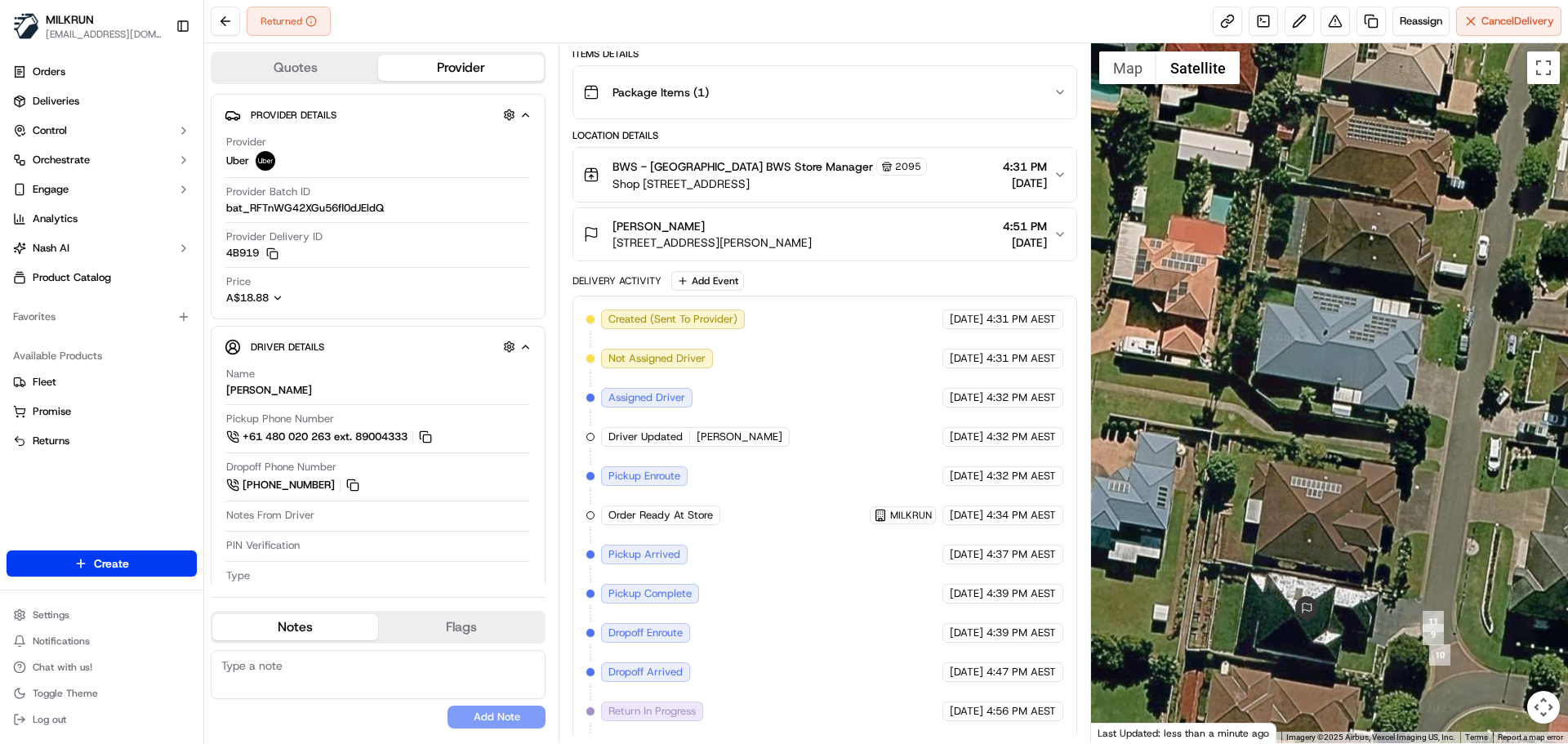
drag, startPoint x: 1357, startPoint y: 391, endPoint x: 1303, endPoint y: 270, distance: 132.5
click at [1304, 268] on div at bounding box center [1330, 393] width 478 height 700
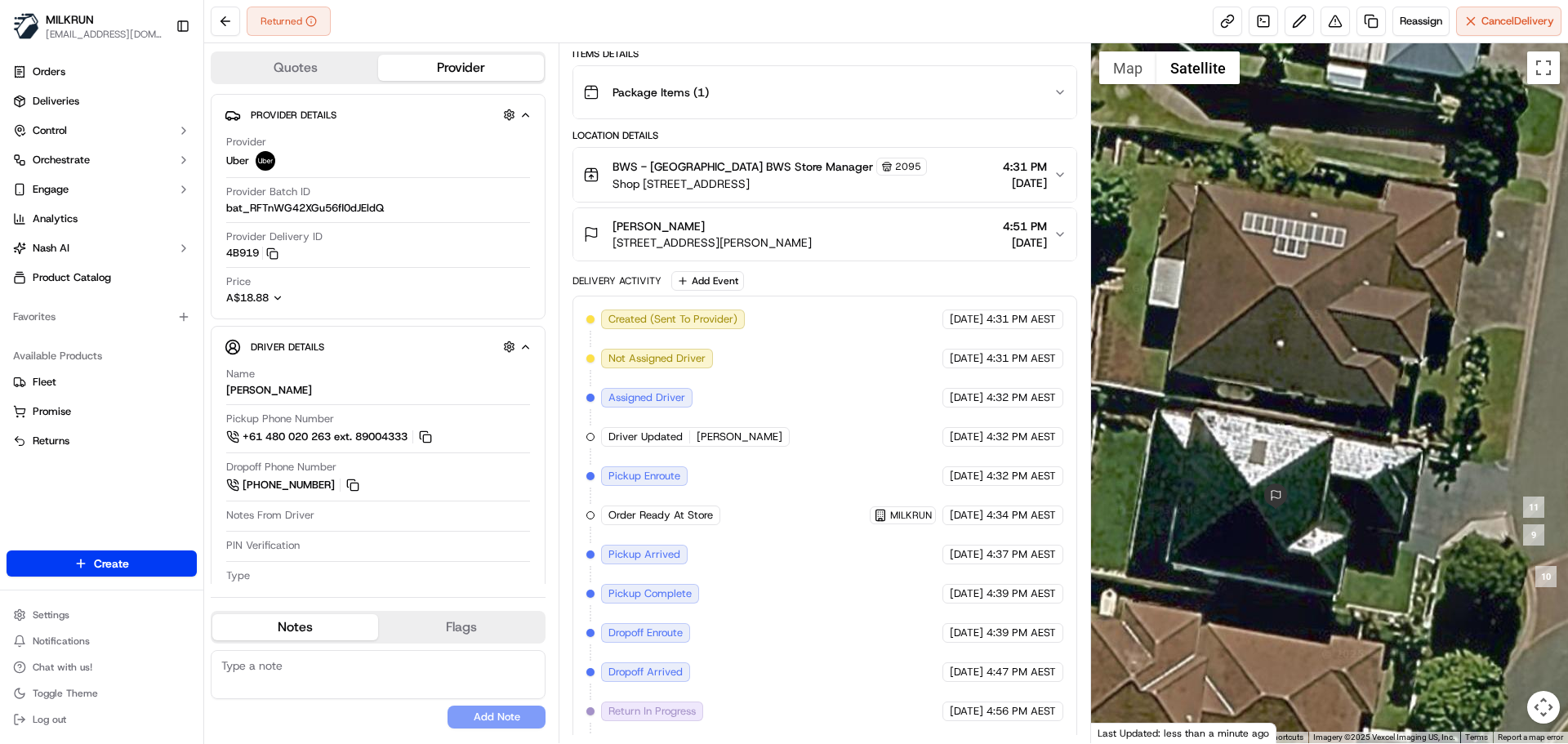
drag, startPoint x: 1462, startPoint y: 373, endPoint x: 1386, endPoint y: 365, distance: 76.4
click at [1386, 365] on div at bounding box center [1330, 393] width 478 height 700
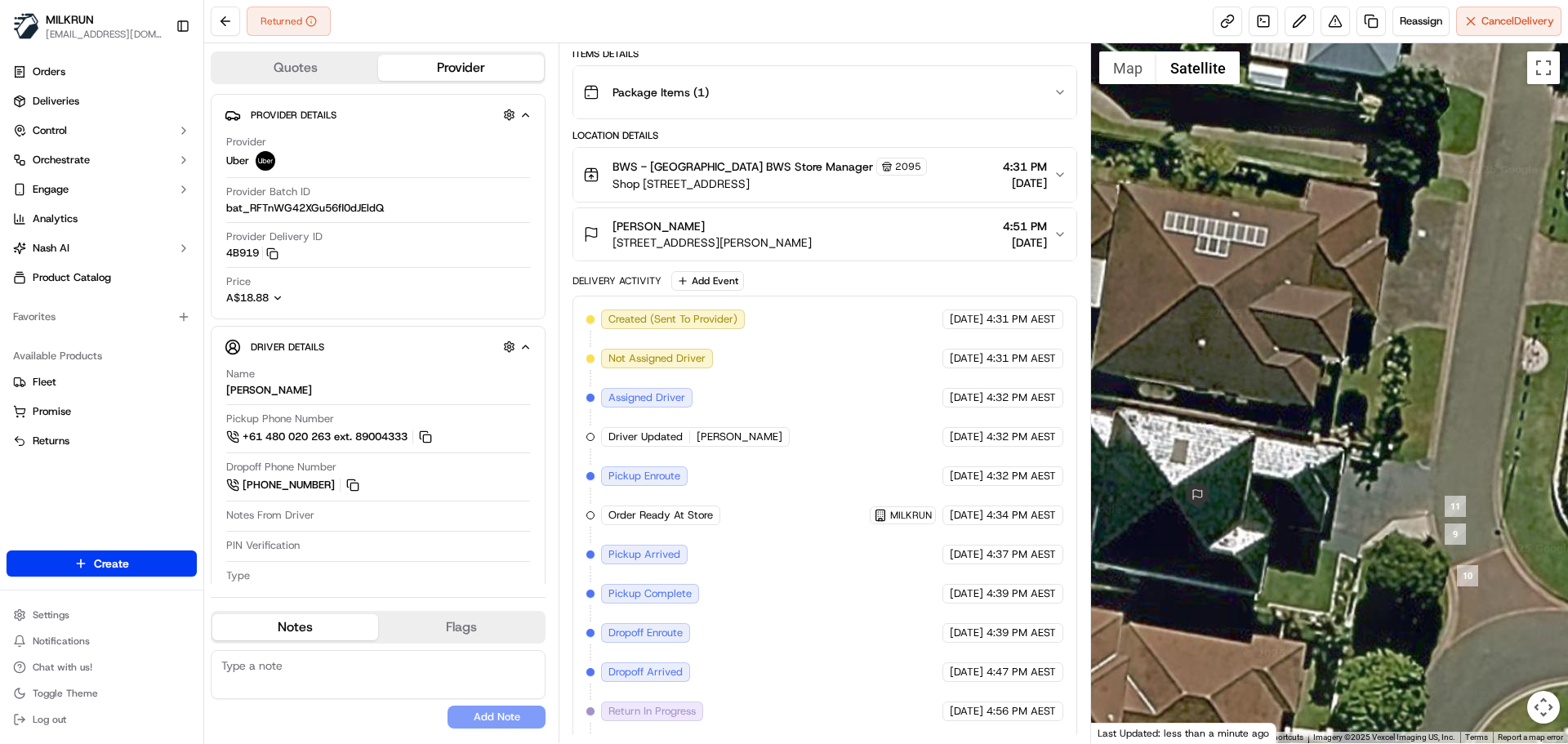
scroll to position [245, 0]
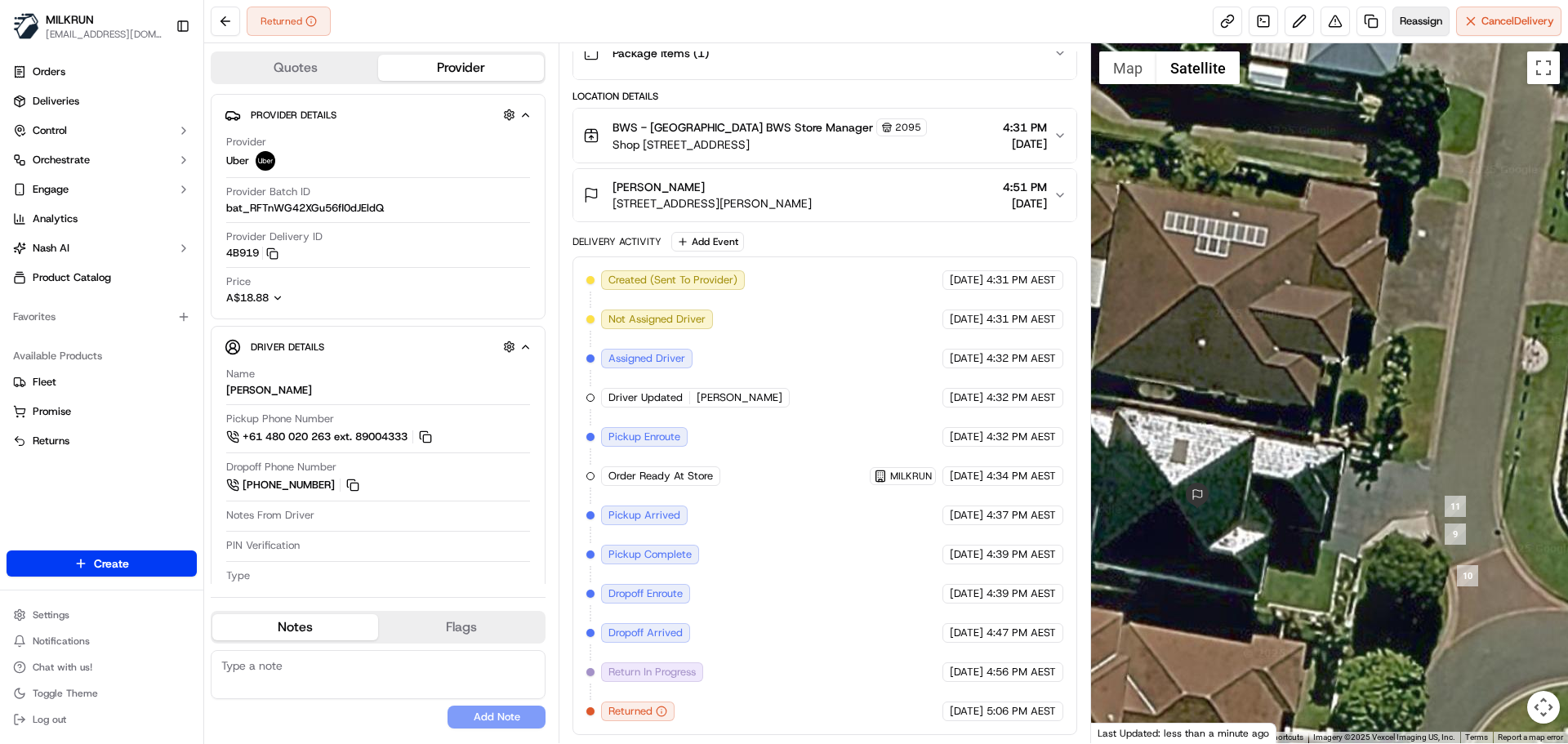
click at [1413, 22] on span "Reassign" at bounding box center [1420, 22] width 42 height 15
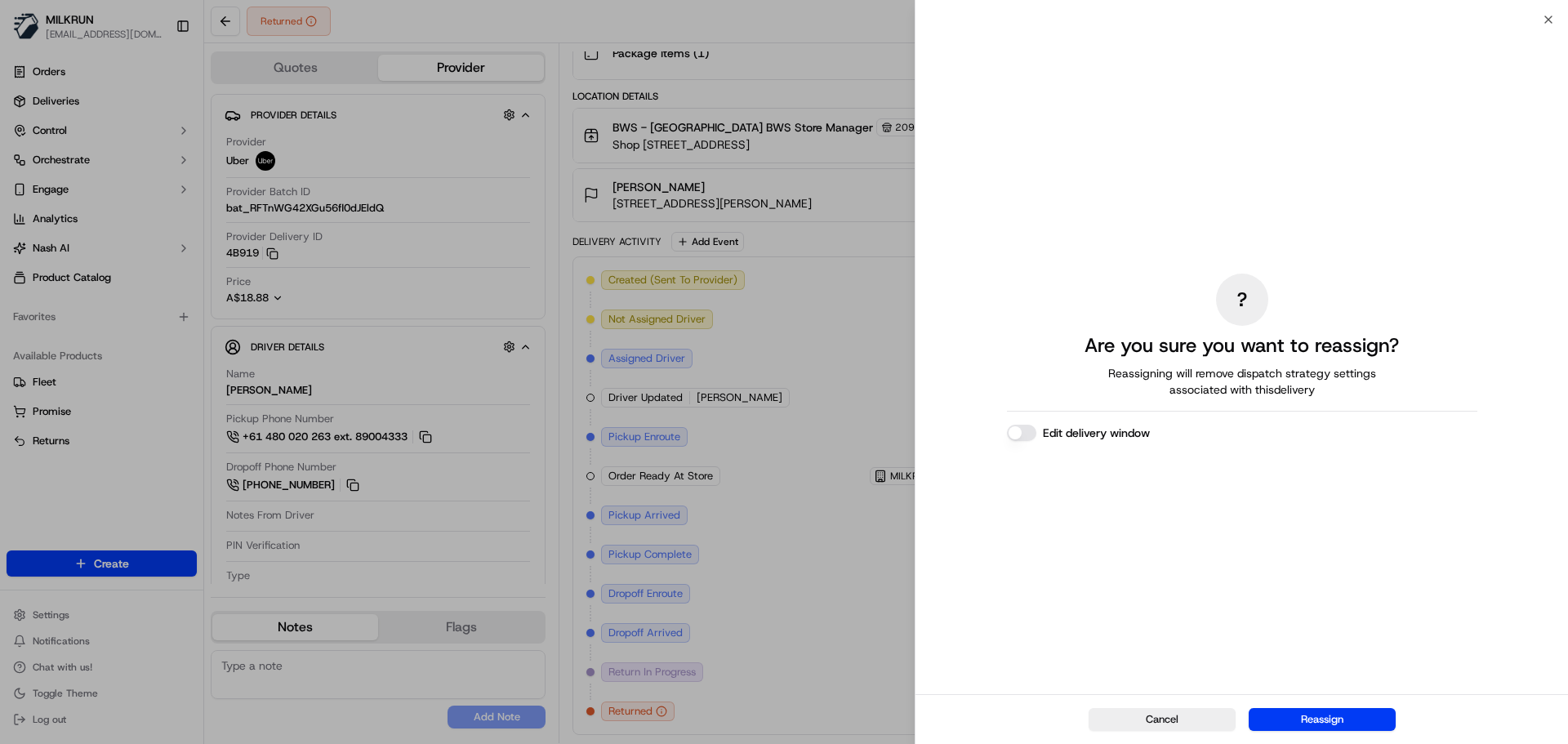
click at [1314, 725] on button "Reassign" at bounding box center [1322, 720] width 147 height 23
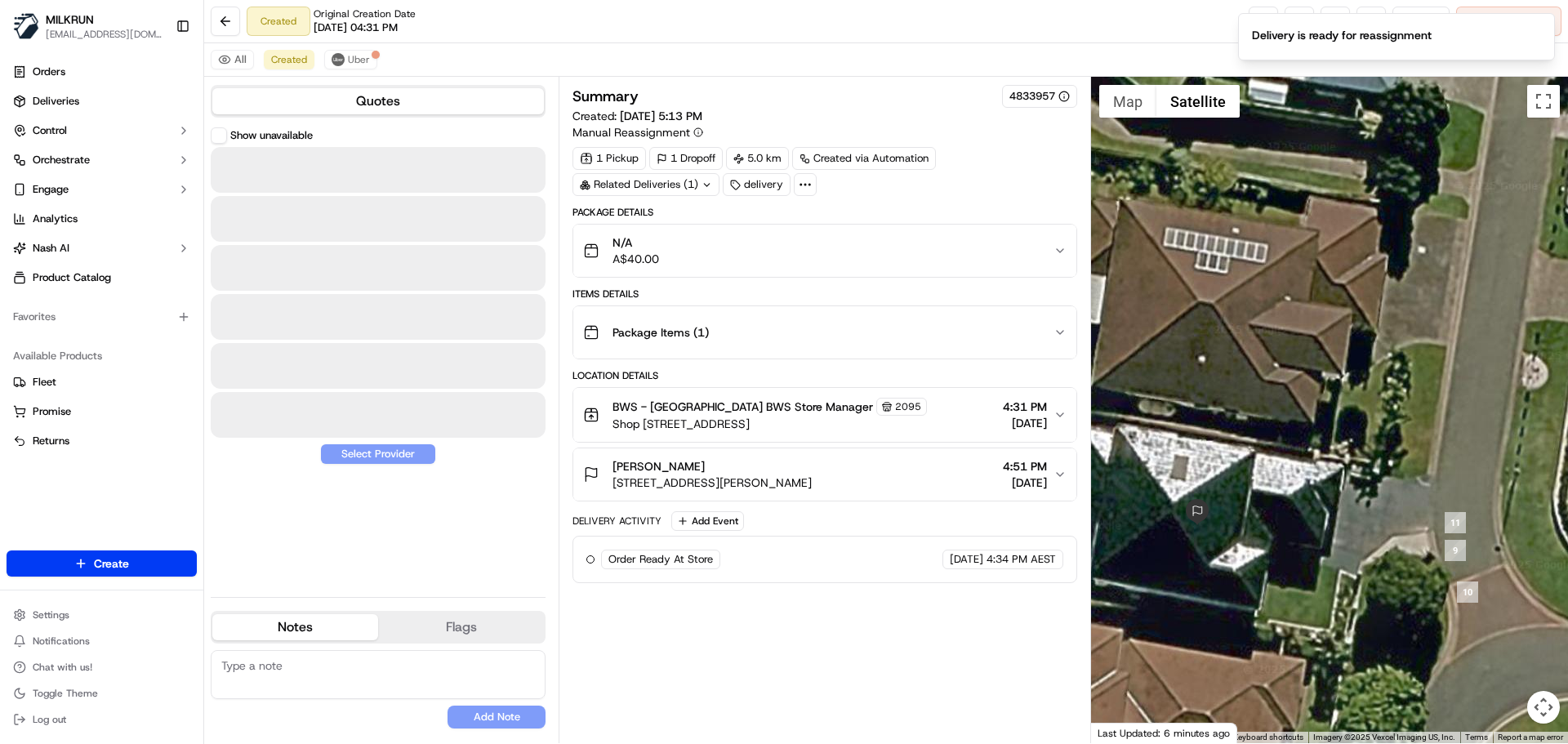
scroll to position [0, 0]
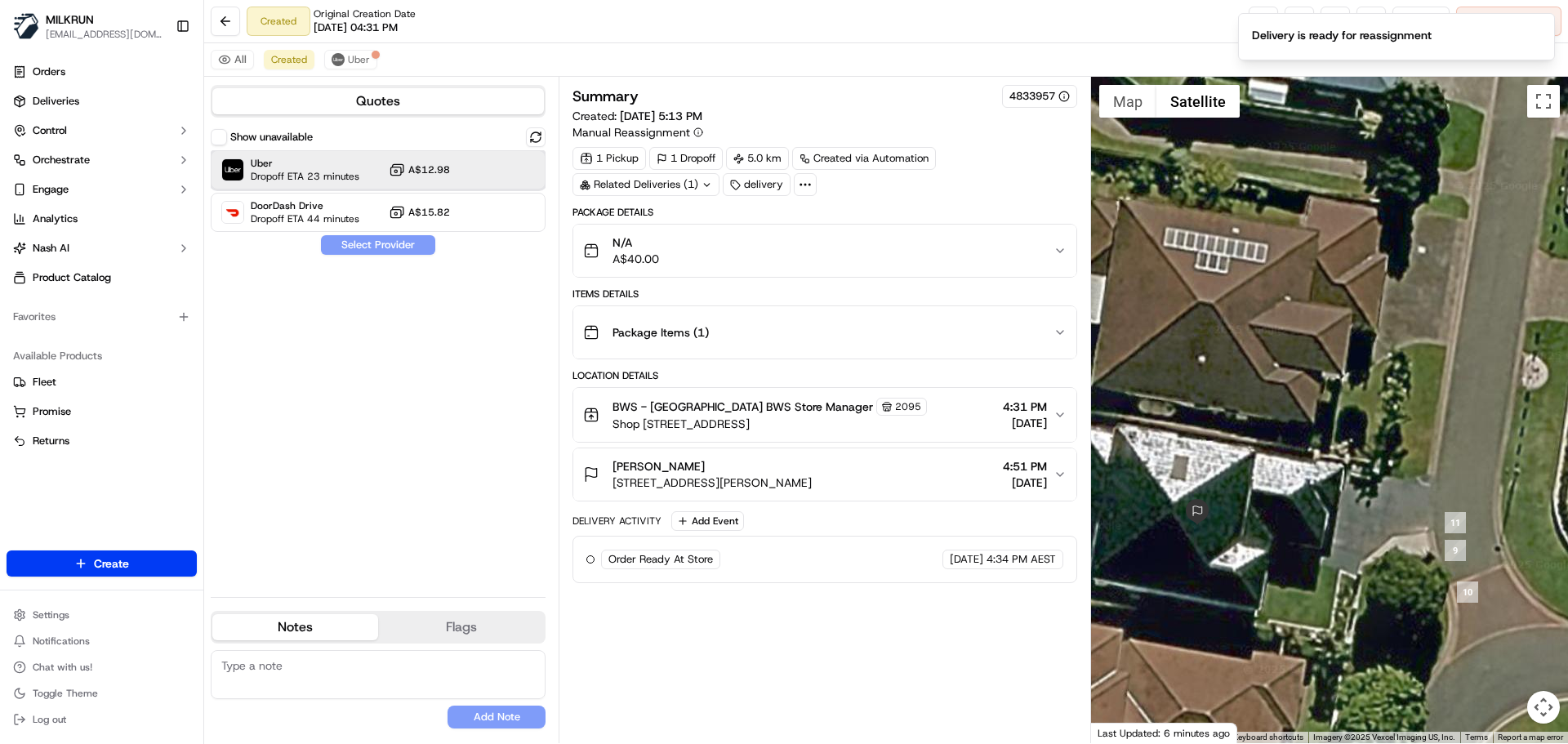
click at [329, 164] on span "Uber" at bounding box center [304, 164] width 108 height 13
click at [368, 247] on button "Assign Provider" at bounding box center [377, 245] width 116 height 20
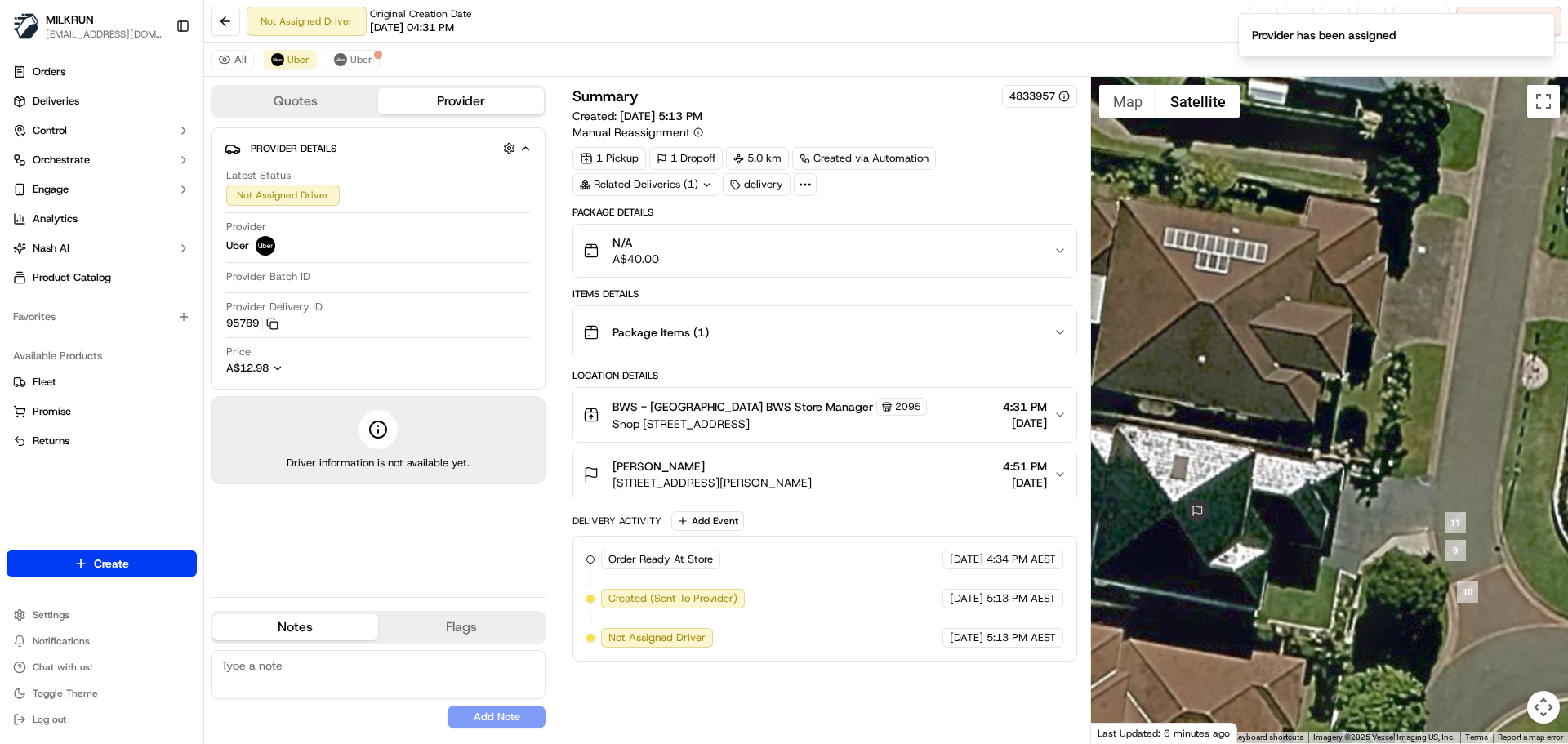
drag, startPoint x: 816, startPoint y: 64, endPoint x: 875, endPoint y: 67, distance: 59.1
click at [816, 64] on div "All Uber Uber" at bounding box center [886, 60] width 1364 height 34
click at [1538, 23] on icon "Notifications (F8)" at bounding box center [1541, 27] width 13 height 13
click at [1259, 13] on link at bounding box center [1262, 21] width 29 height 29
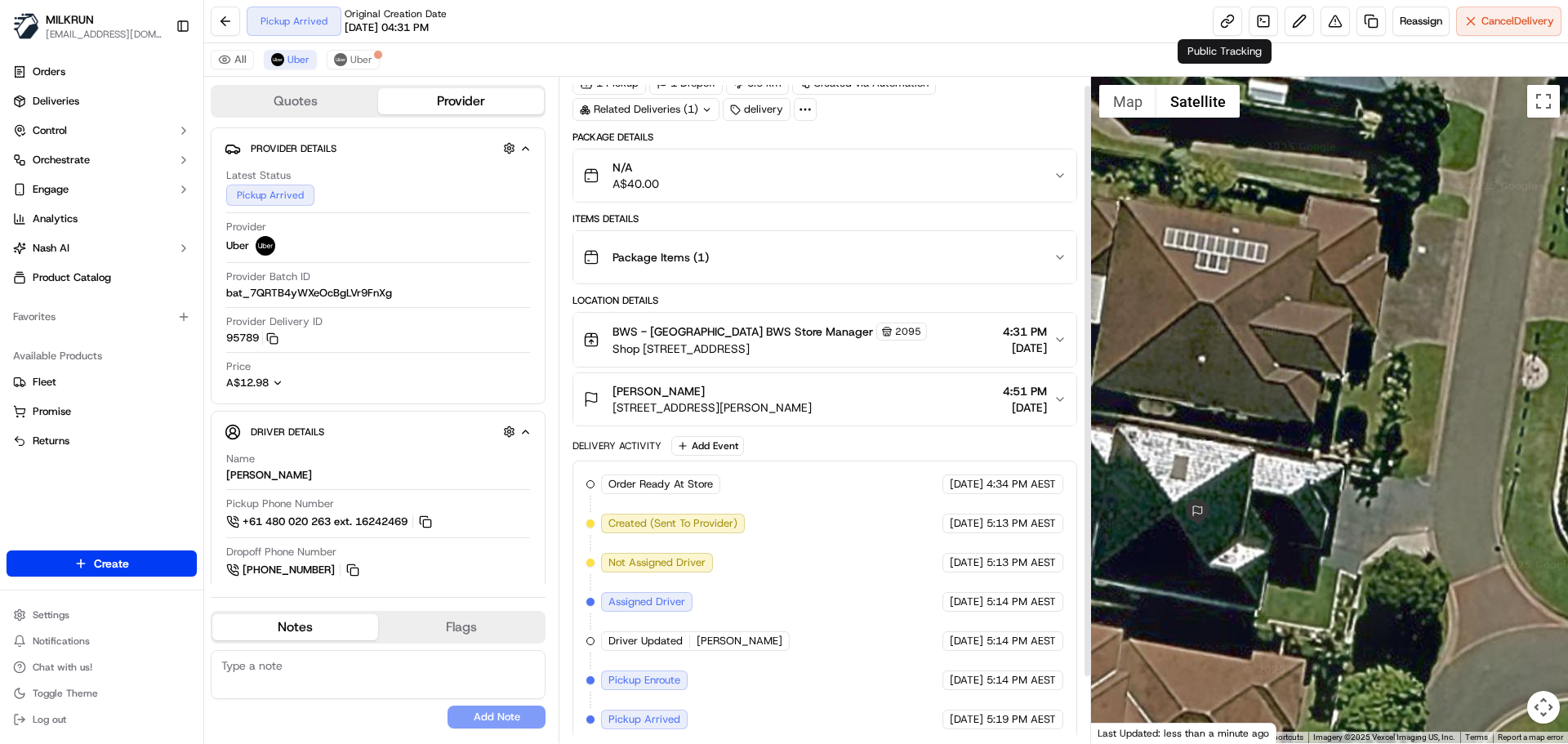
scroll to position [84, 0]
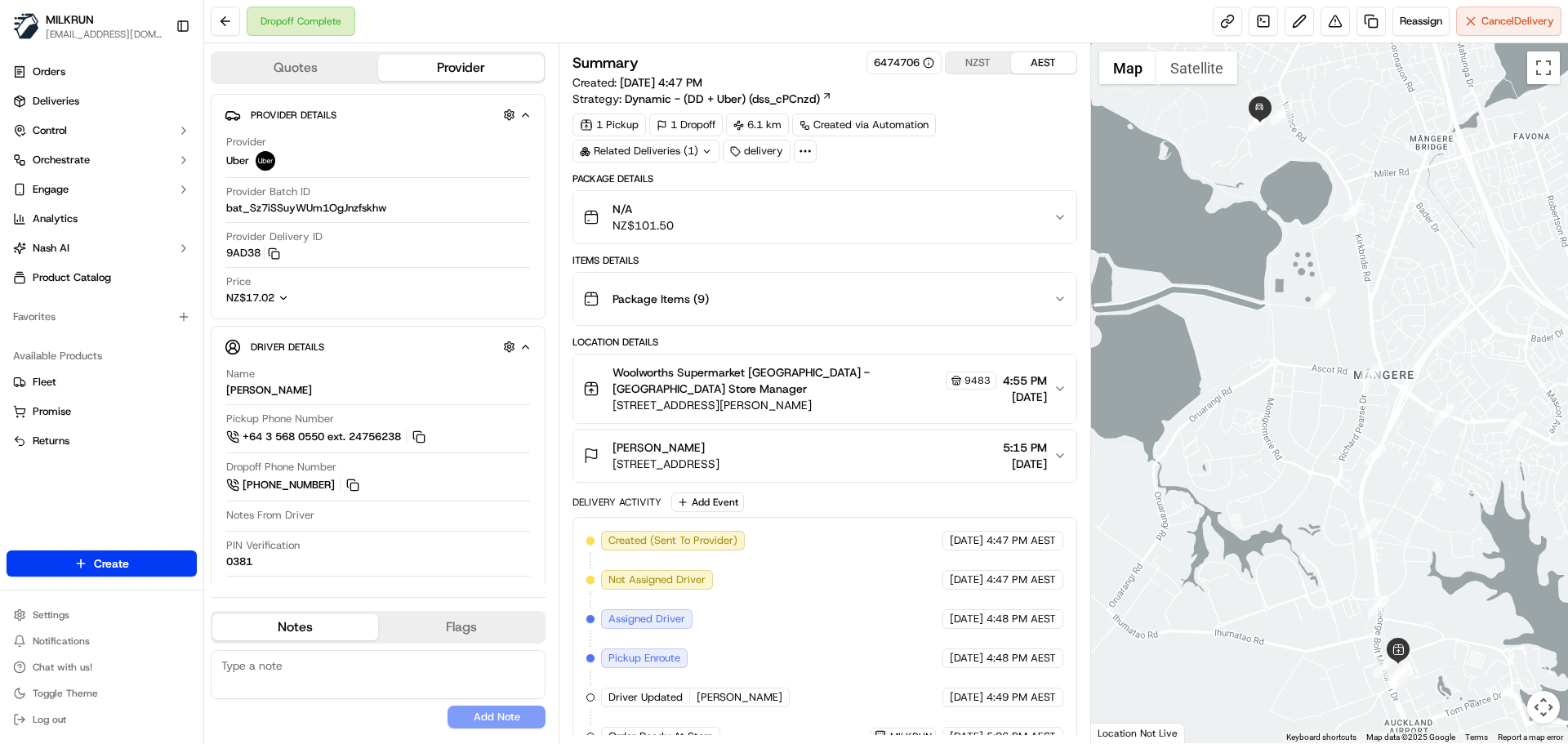
click at [660, 152] on div "Related Deliveries (1)" at bounding box center [645, 150] width 147 height 23
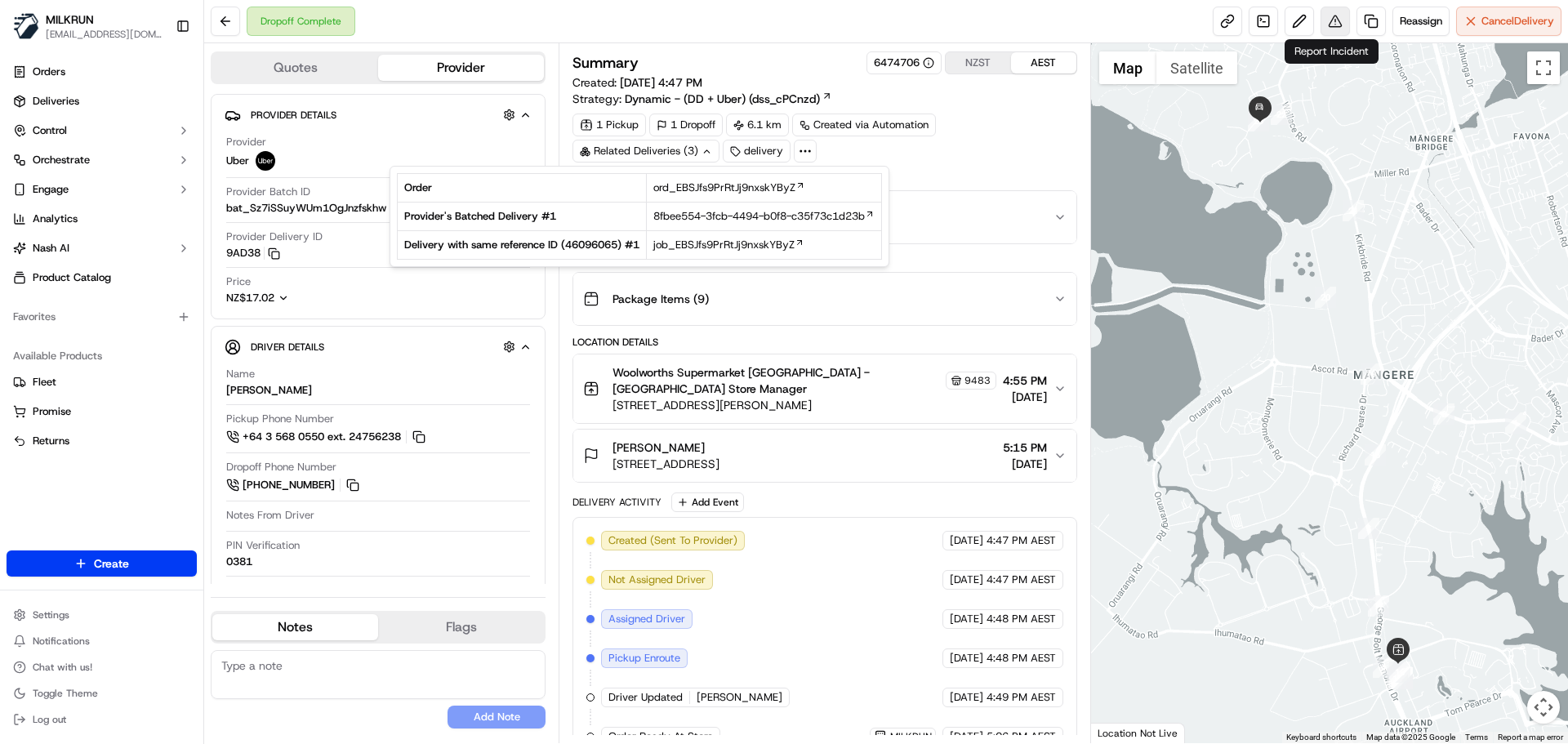
click at [1331, 19] on button at bounding box center [1335, 21] width 29 height 29
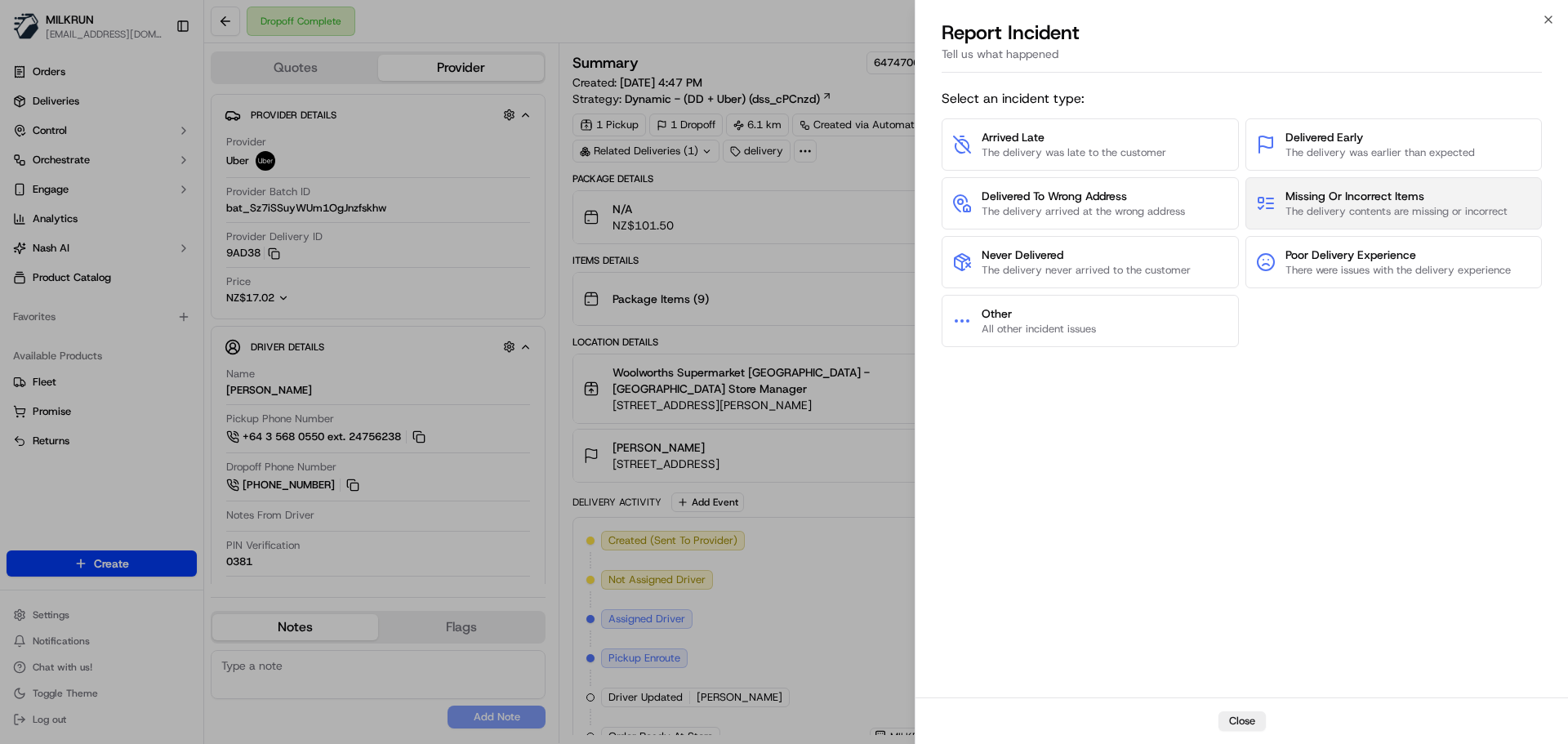
click at [1344, 185] on button "Missing Or Incorrect Items The delivery contents are missing or incorrect" at bounding box center [1394, 203] width 297 height 53
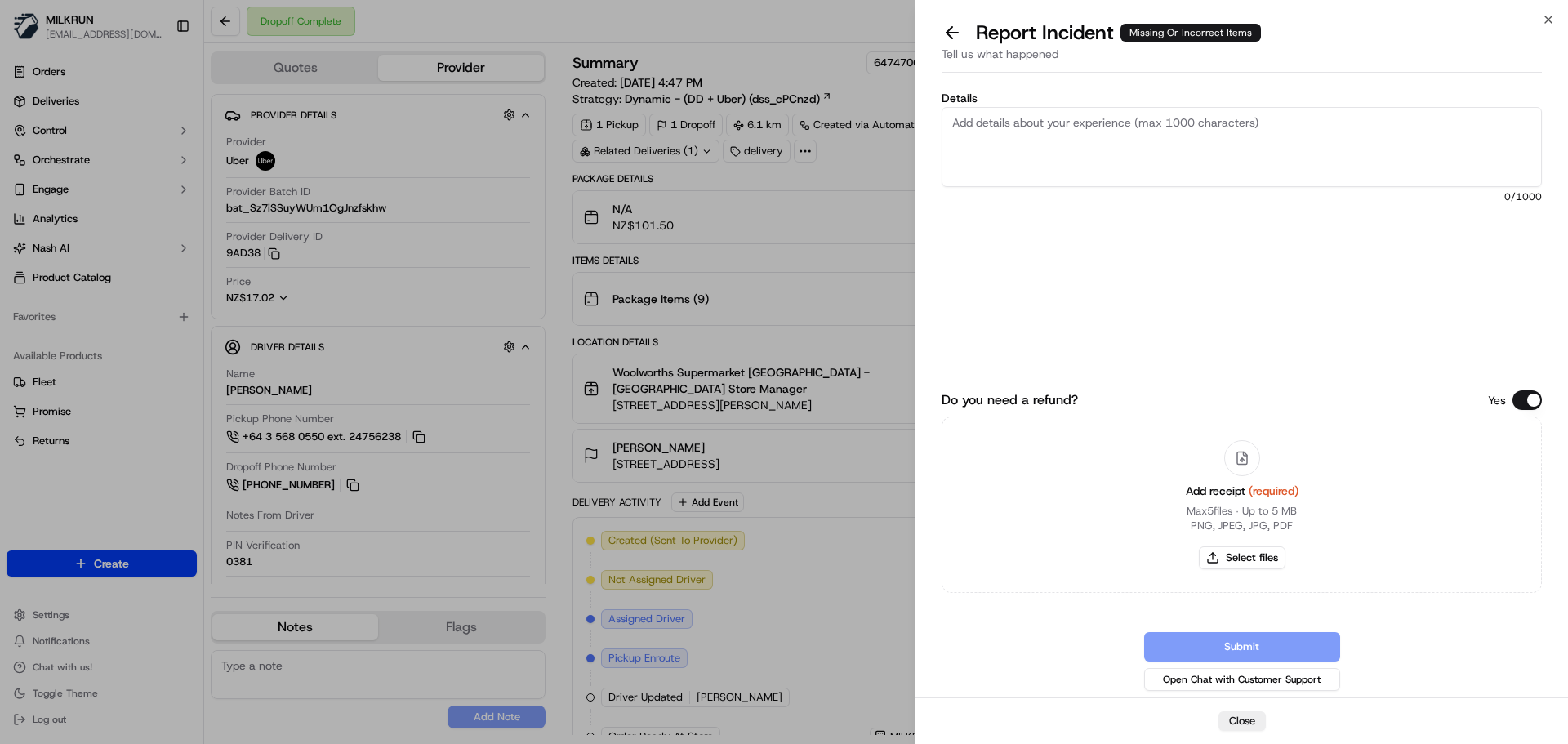
click at [992, 109] on textarea "Details" at bounding box center [1242, 147] width 600 height 80
click at [1057, 120] on textarea "Customer was" at bounding box center [1242, 147] width 600 height 80
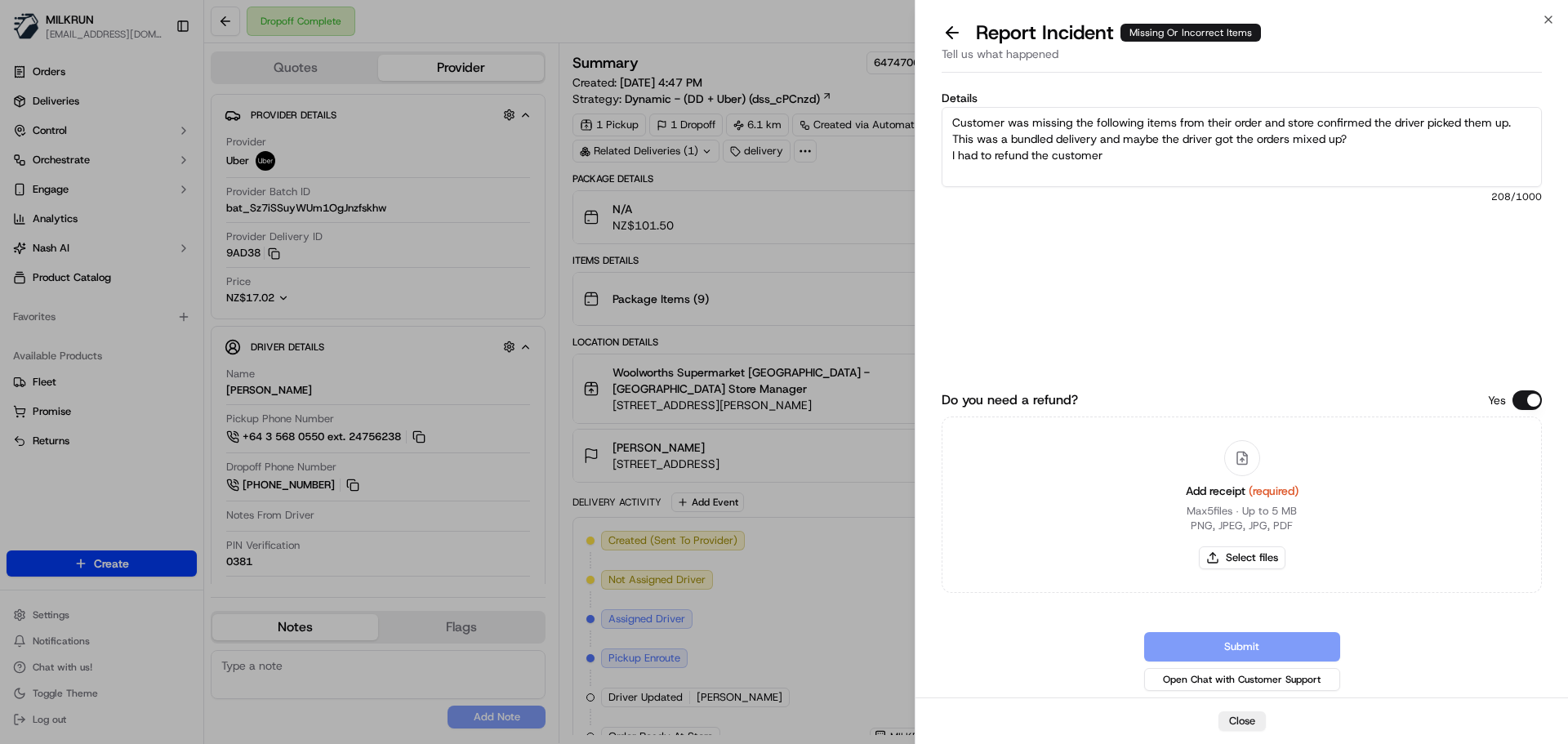
click at [1142, 155] on textarea "Customer was missing the following items from their order and store confirmed t…" at bounding box center [1242, 147] width 600 height 80
click at [1013, 177] on textarea "Customer was missing the following items from their order and store confirmed t…" at bounding box center [1242, 147] width 600 height 80
click at [1129, 157] on textarea "Customer was missing the following items from their order and store confirmed t…" at bounding box center [1242, 147] width 600 height 80
paste textarea "Tegel Free Range Chicken Nuggets Tempura Battered 900g: $17.95 Woolworths Nz Be…"
drag, startPoint x: 1109, startPoint y: 156, endPoint x: 1091, endPoint y: 172, distance: 24.1
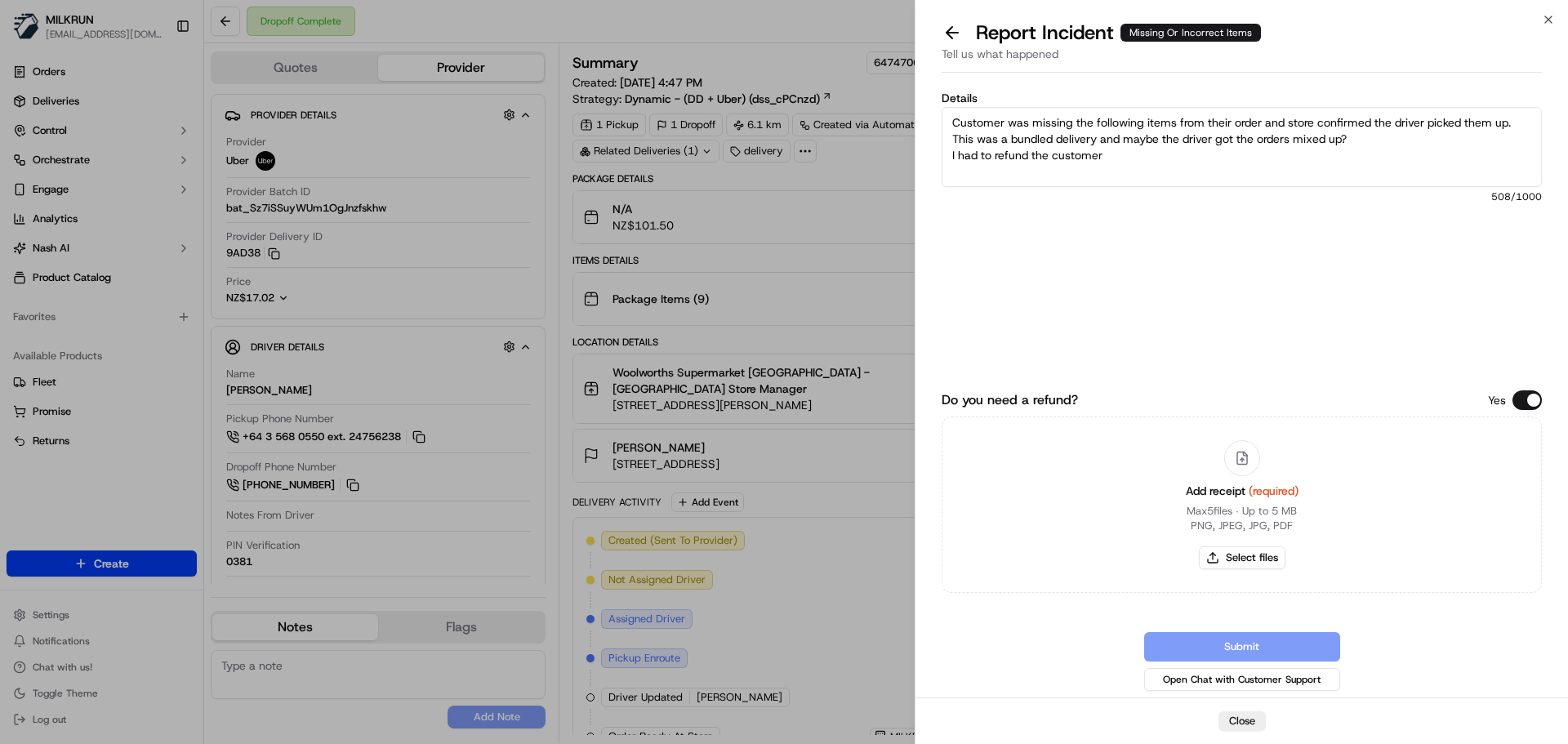
click at [1109, 157] on textarea "Customer was missing the following items from their order and store confirmed t…" at bounding box center [1242, 147] width 600 height 80
drag, startPoint x: 1014, startPoint y: 184, endPoint x: 942, endPoint y: 187, distance: 72.1
click at [942, 183] on textarea "Customer was missing the following items from their order and store confirmed t…" at bounding box center [1242, 147] width 600 height 80
click at [1053, 154] on textarea "Customer was missing the following items from their order and store confirmed t…" at bounding box center [1242, 147] width 600 height 80
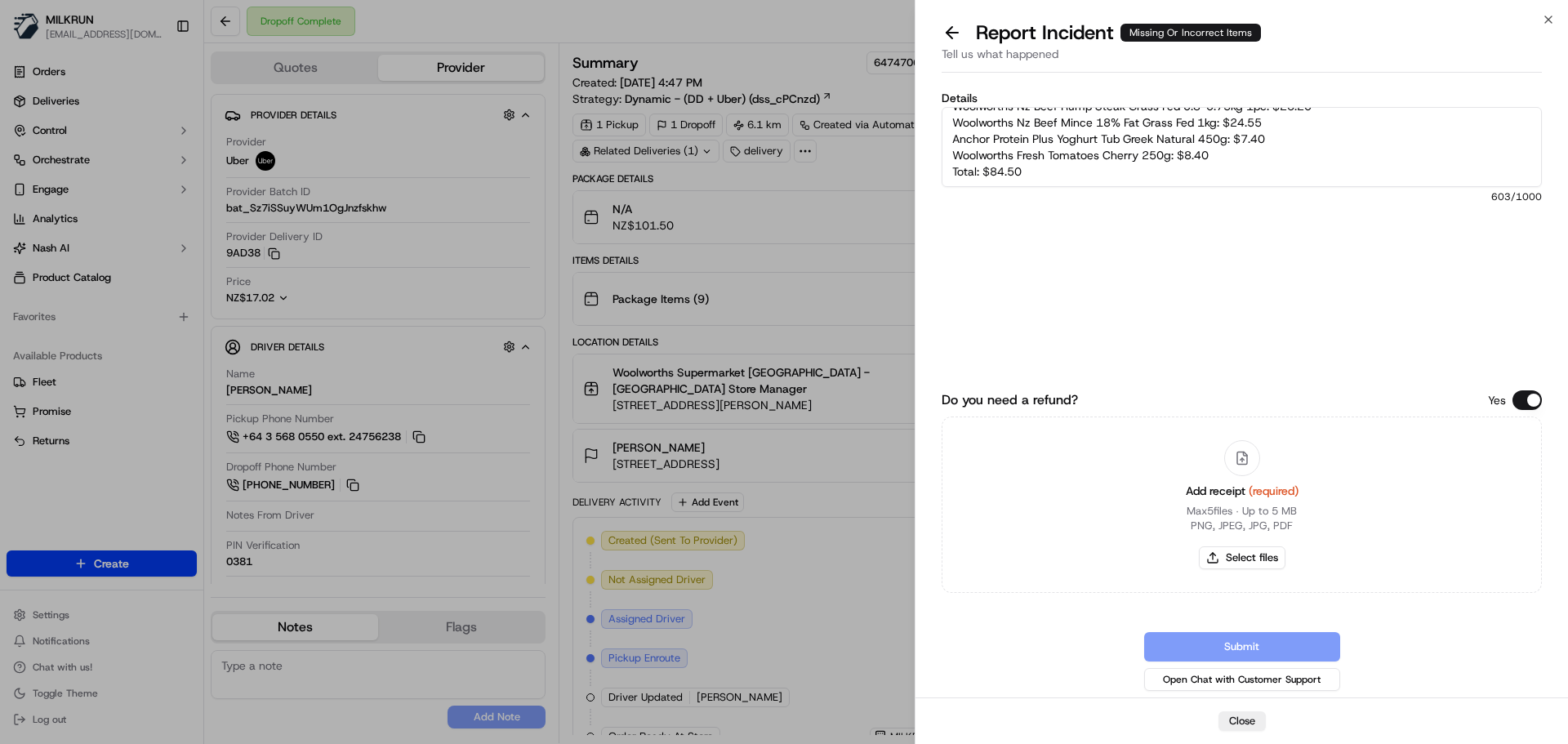
drag, startPoint x: 1099, startPoint y: 170, endPoint x: 975, endPoint y: 162, distance: 124.3
click at [960, 164] on textarea "Customer was missing the following items from their order and store confirmed t…" at bounding box center [1242, 147] width 600 height 80
click at [1095, 143] on textarea "Customer was missing the following items from their order and store confirmed t…" at bounding box center [1242, 147] width 600 height 80
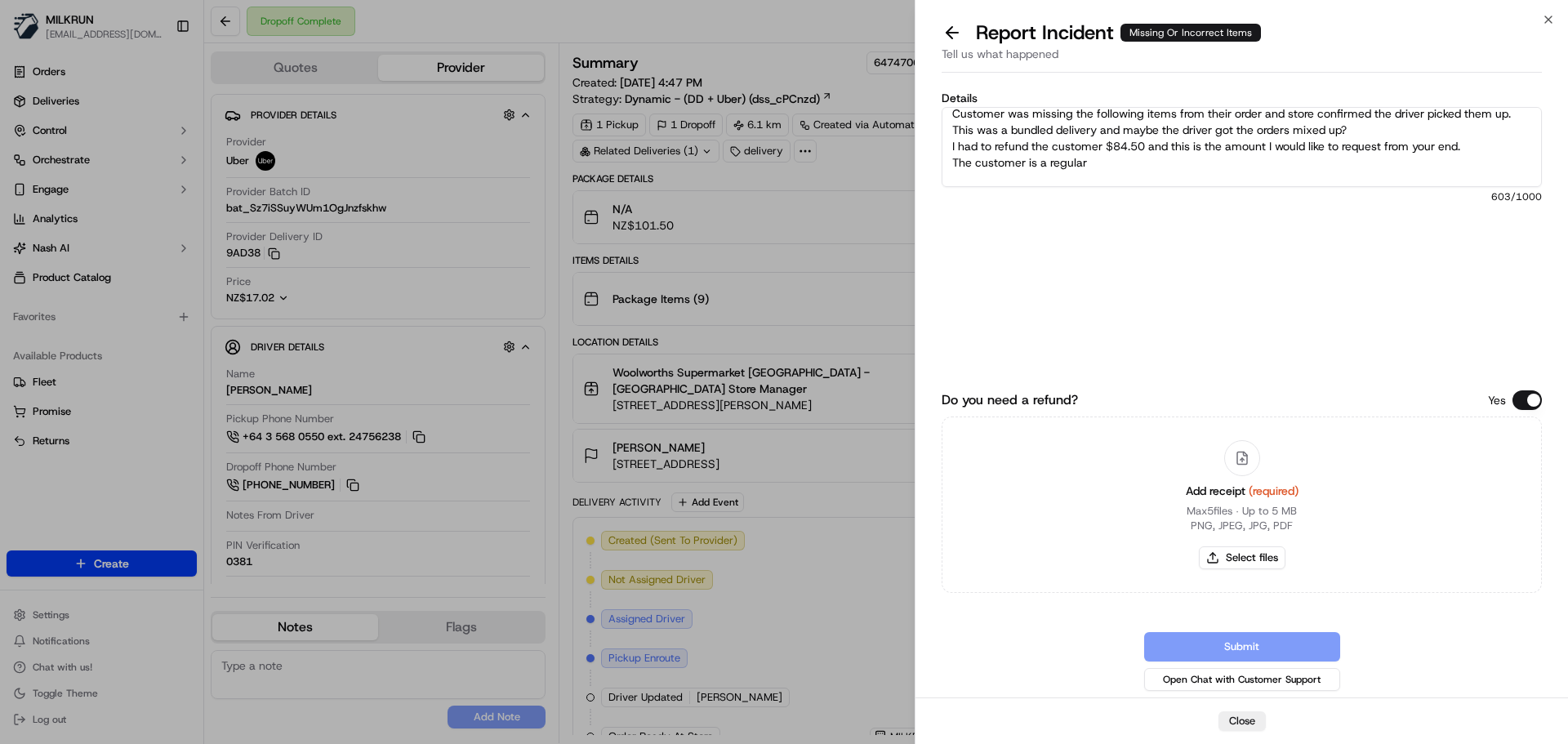
scroll to position [0, 0]
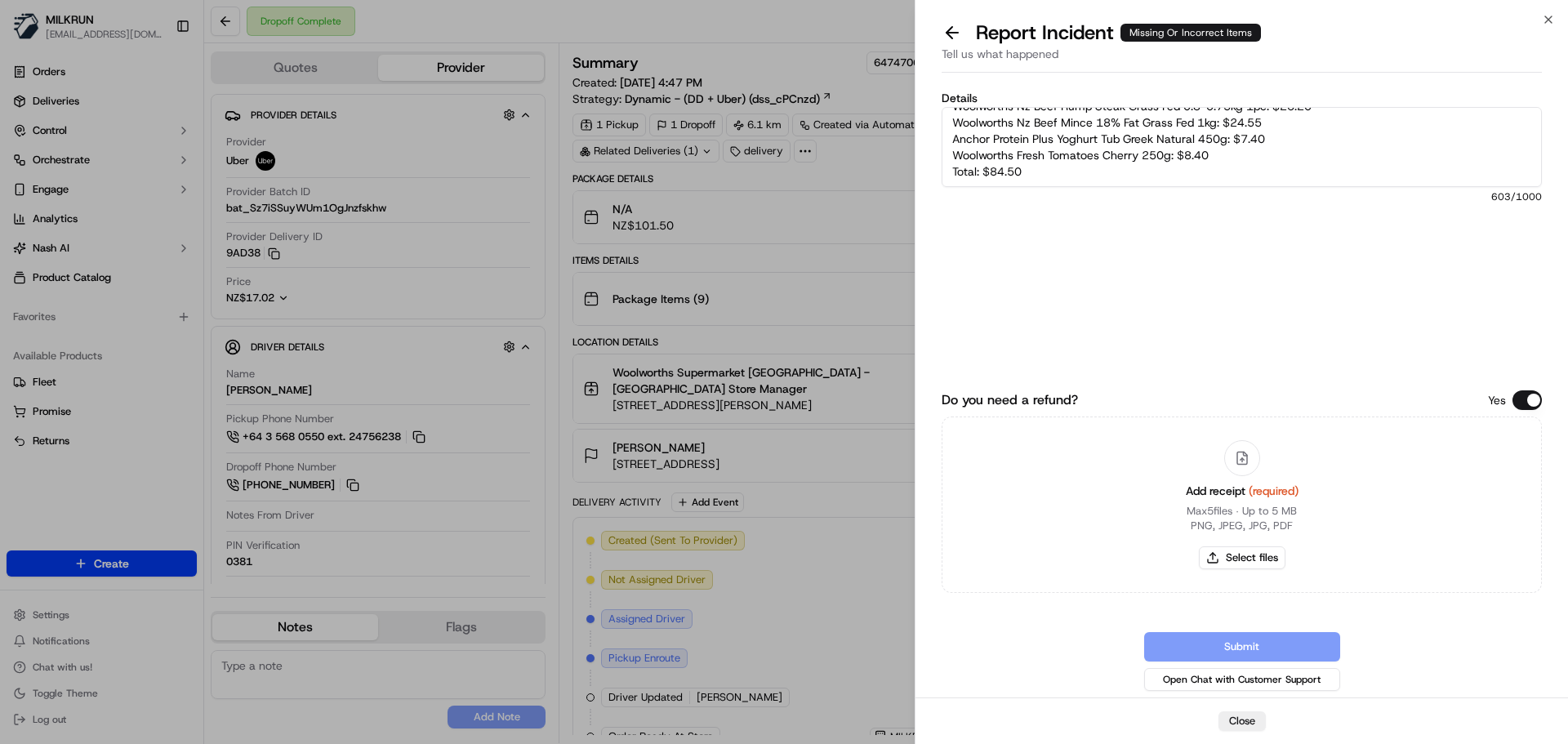
drag, startPoint x: 1070, startPoint y: 172, endPoint x: 1019, endPoint y: 147, distance: 56.8
click at [1019, 147] on textarea "Customer was missing the following items from their order and store confirmed t…" at bounding box center [1242, 147] width 600 height 80
click at [1071, 170] on textarea "Customer was missing the following items from their order and store confirmed t…" at bounding box center [1242, 147] width 600 height 80
drag, startPoint x: 953, startPoint y: 171, endPoint x: 1055, endPoint y: 161, distance: 102.5
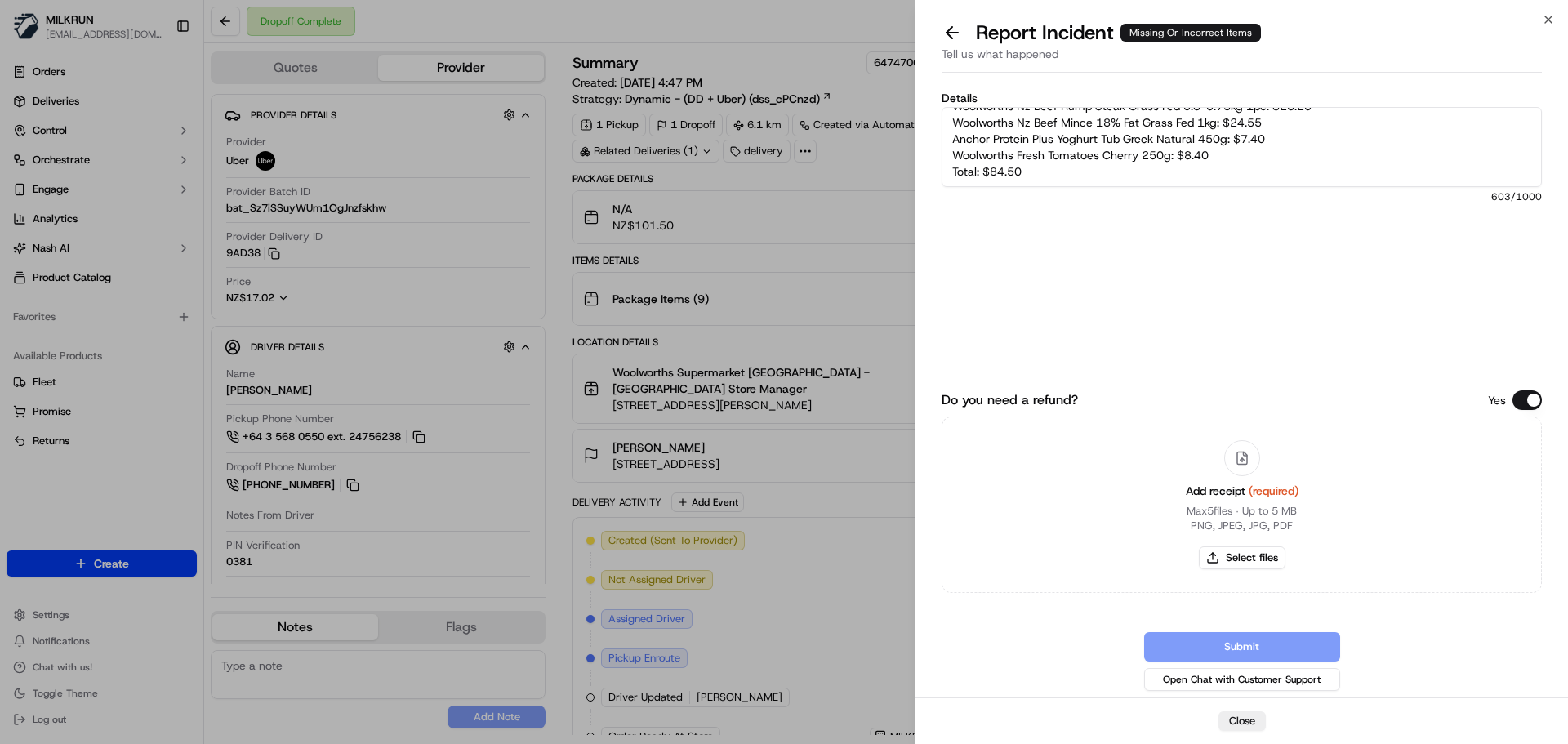
click at [1055, 161] on textarea "Customer was missing the following items from their order and store confirmed t…" at bounding box center [1242, 147] width 600 height 80
click at [1077, 135] on textarea "Customer was missing the following items from their order and store confirmed t…" at bounding box center [1242, 147] width 600 height 80
click at [1123, 166] on textarea "Customer was missing the following items from their order and store confirmed t…" at bounding box center [1242, 147] width 600 height 80
drag, startPoint x: 956, startPoint y: 167, endPoint x: 1098, endPoint y: 166, distance: 142.0
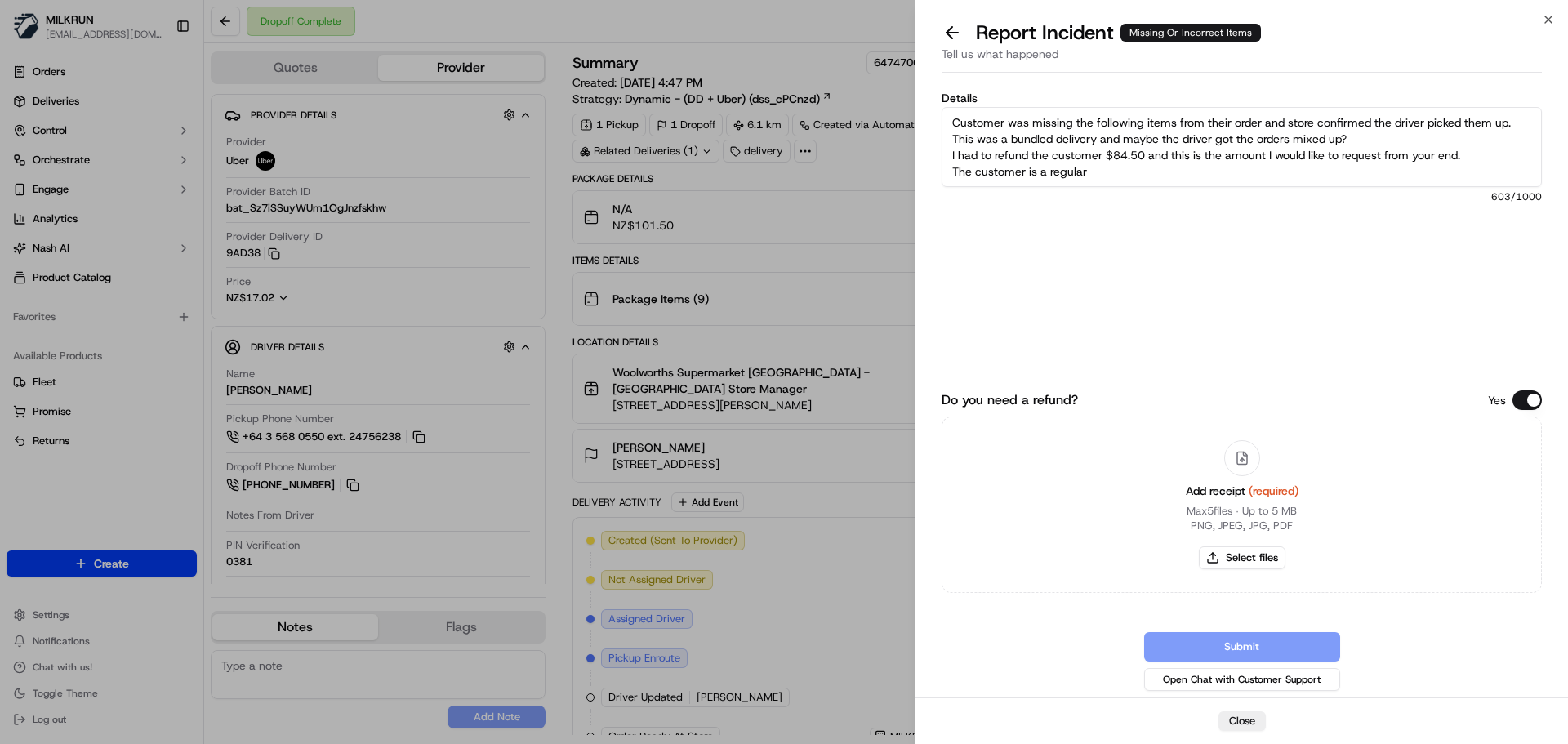
click at [1098, 166] on textarea "Customer was missing the following items from their order and store confirmed t…" at bounding box center [1242, 147] width 600 height 80
click at [1360, 136] on textarea "Customer was missing the following items from their order and store confirmed t…" at bounding box center [1242, 147] width 600 height 80
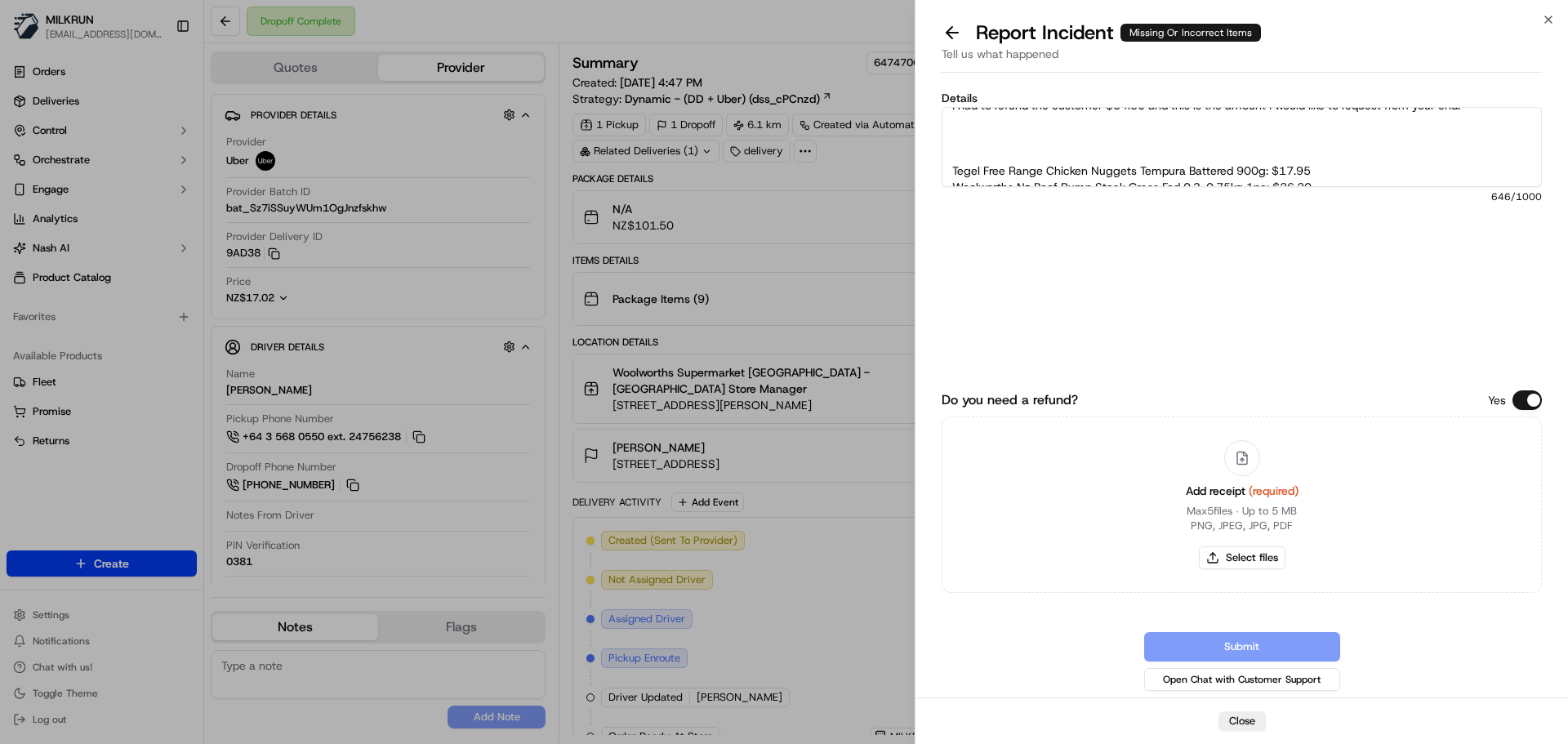
scroll to position [65, 0]
click at [1063, 133] on textarea "Customer was missing the following items from their order and store confirmed t…" at bounding box center [1242, 147] width 600 height 80
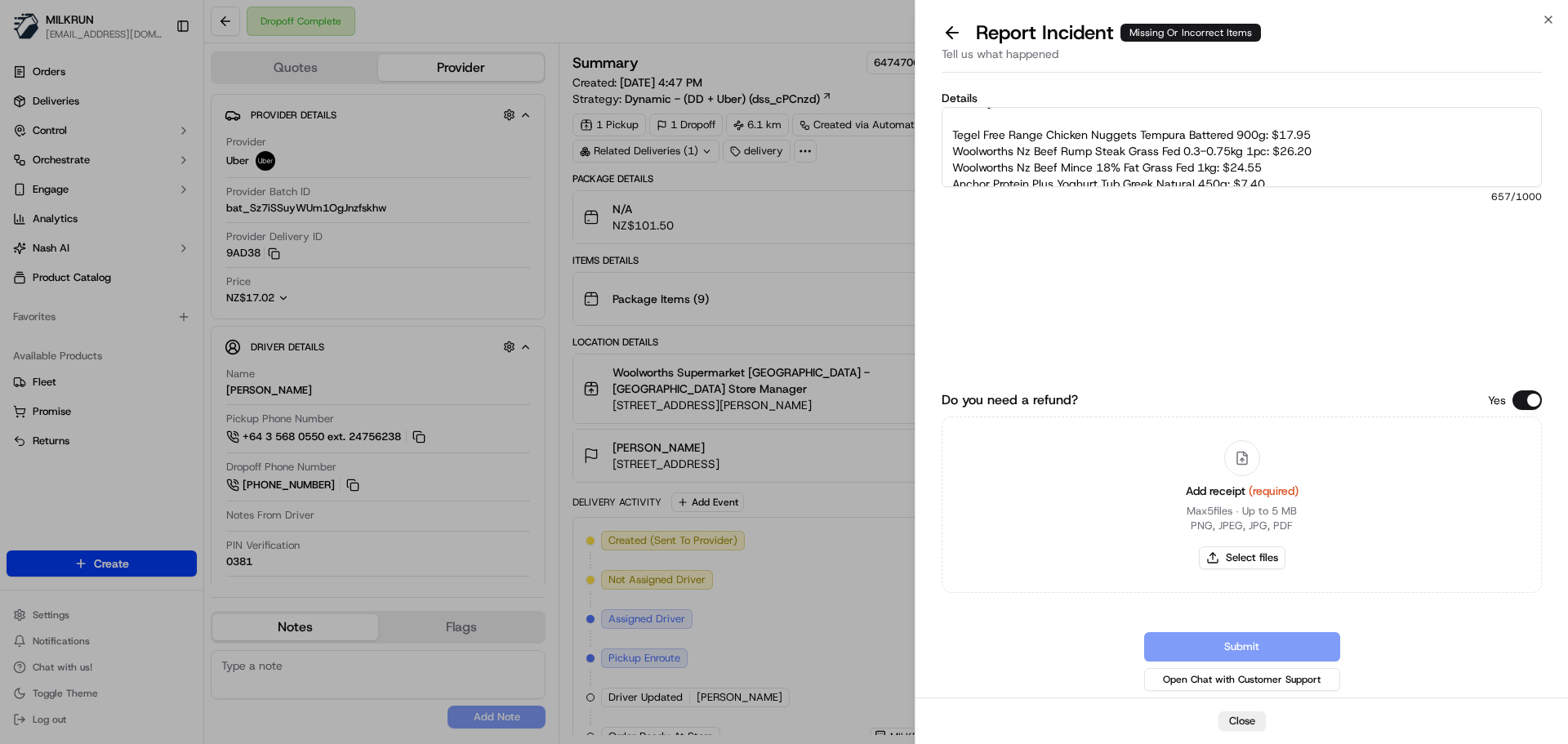
scroll to position [147, 0]
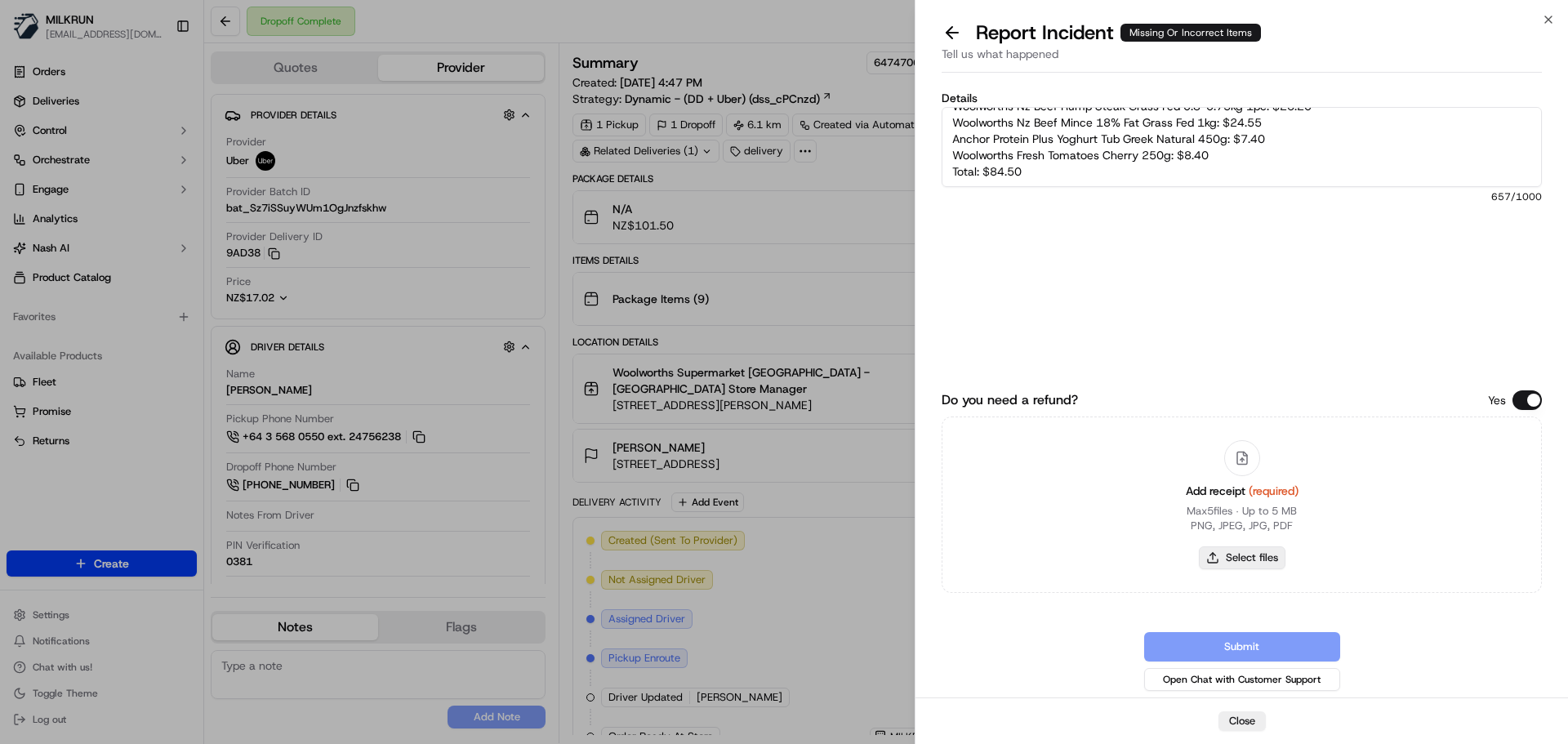
type textarea "Customer was missing the following items from their order and store confirmed t…"
click at [1246, 560] on button "Select files" at bounding box center [1242, 558] width 87 height 23
type input "C:\fakepath\Maggie C invoice.png"
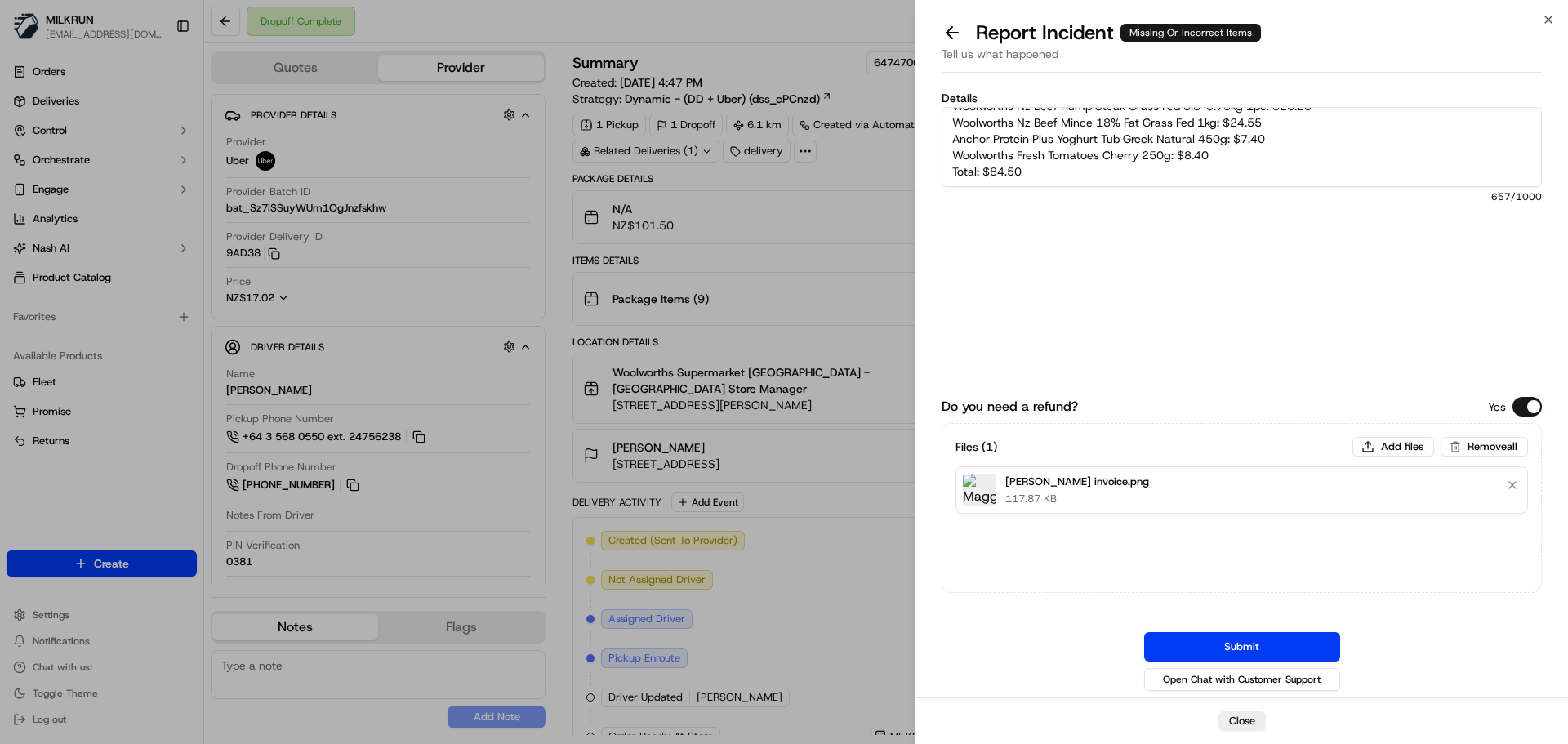
scroll to position [0, 0]
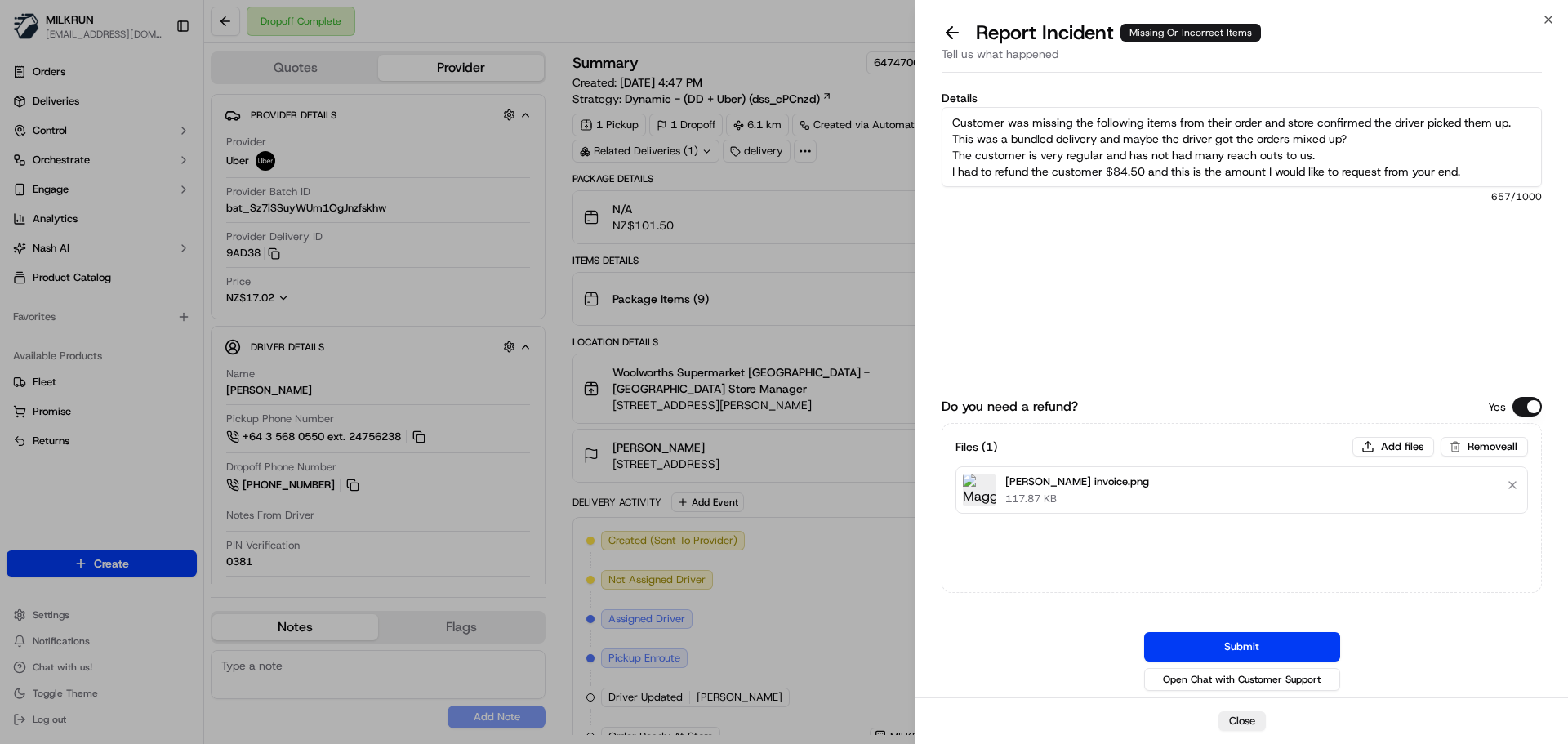
drag, startPoint x: 1036, startPoint y: 174, endPoint x: 940, endPoint y: 78, distance: 135.8
click at [943, 78] on div "Report Incident Missing Or Incorrect Items Tell us what happened Details Custom…" at bounding box center [1242, 382] width 653 height 724
click at [1236, 157] on textarea "Customer was missing the following items from their order and store confirmed t…" at bounding box center [1242, 147] width 600 height 80
click at [1138, 125] on textarea "Customer was missing the following items from their order and store confirmed t…" at bounding box center [1242, 147] width 600 height 80
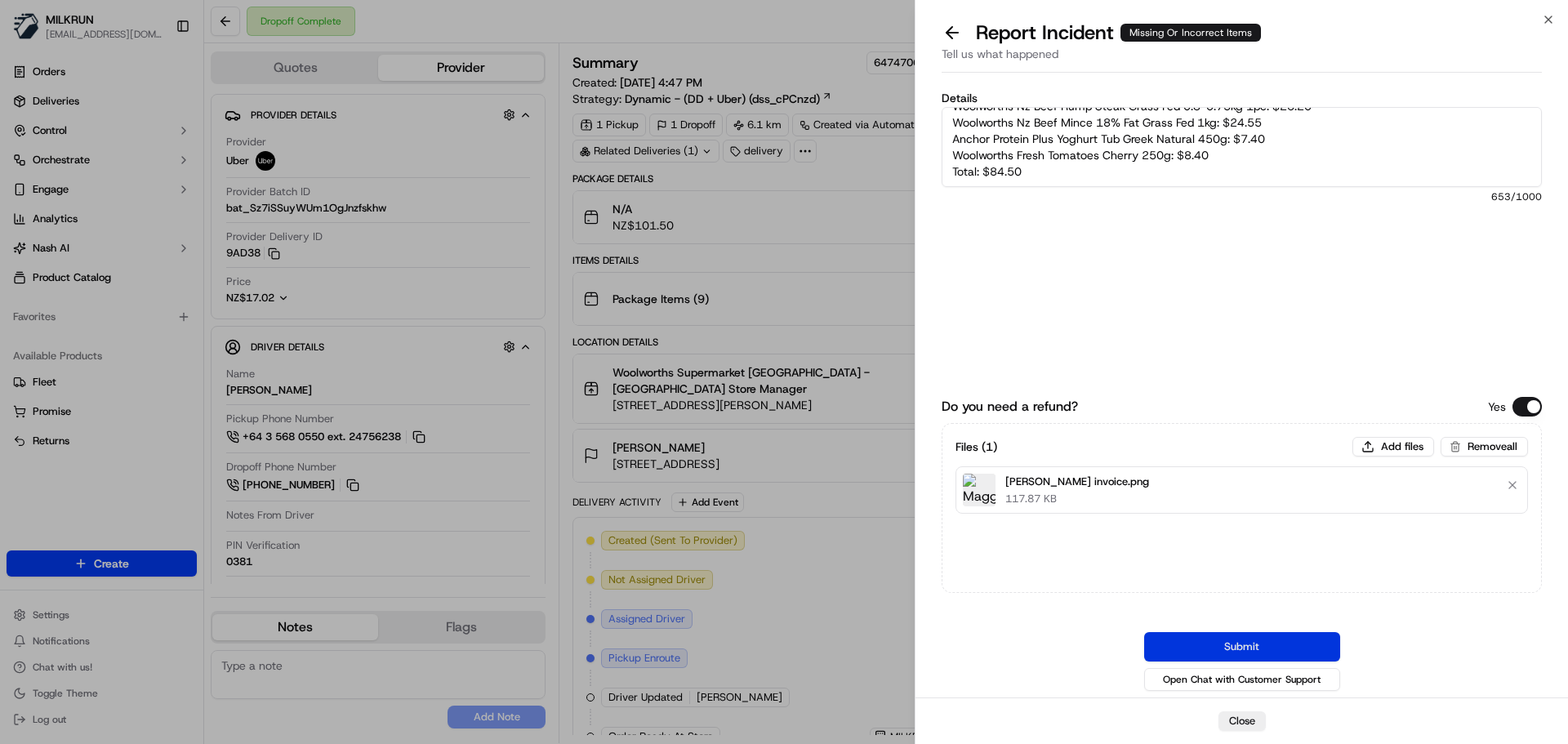
type textarea "Customer was missing the below items from their order and store confirmed the d…"
click at [1271, 651] on button "Submit" at bounding box center [1242, 646] width 196 height 29
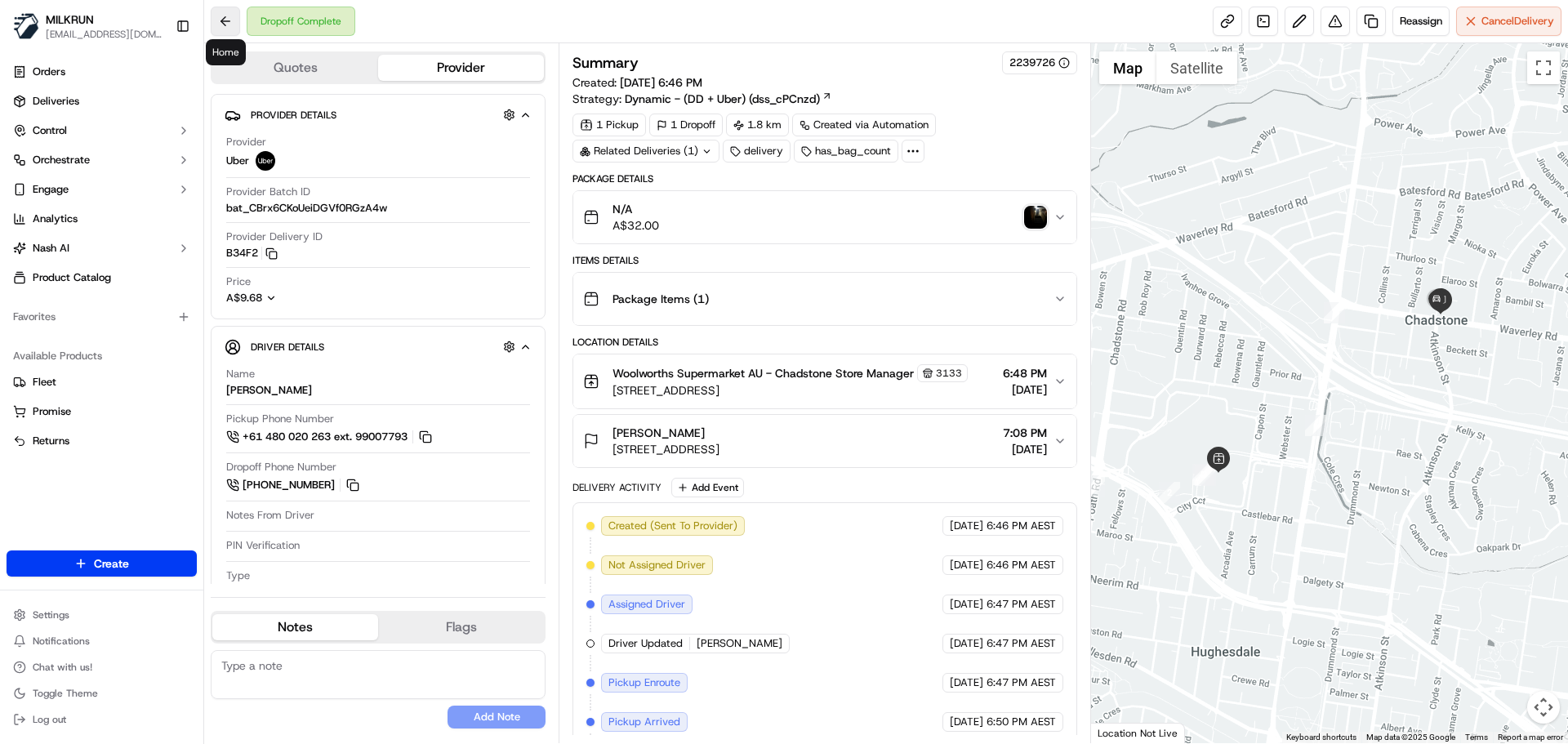
click at [219, 30] on button at bounding box center [225, 21] width 29 height 29
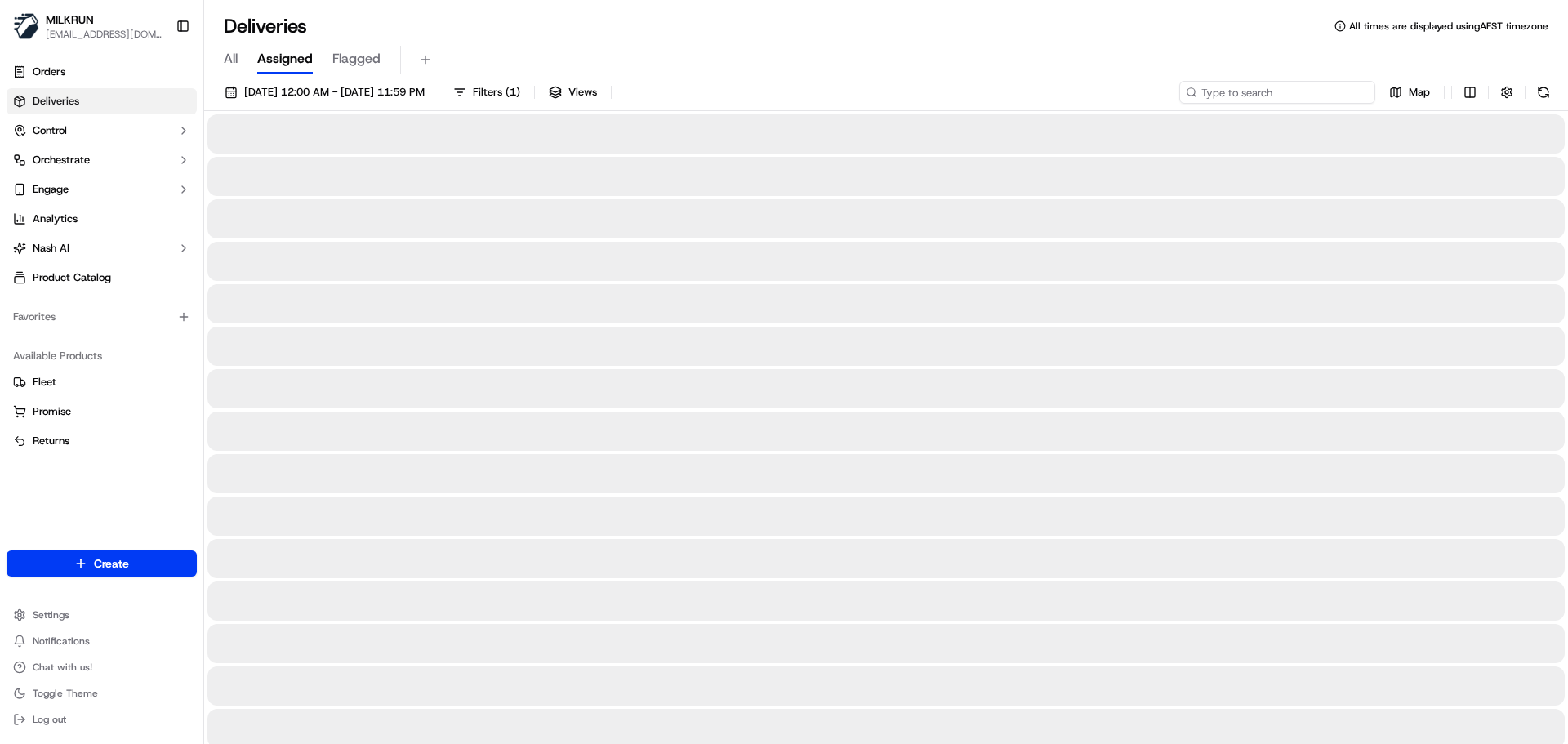
click at [1264, 94] on input at bounding box center [1276, 92] width 196 height 23
paste input "emily Kelly"
type input "emily Kelly"
click at [1198, 88] on input "emily Kelly" at bounding box center [1276, 92] width 196 height 23
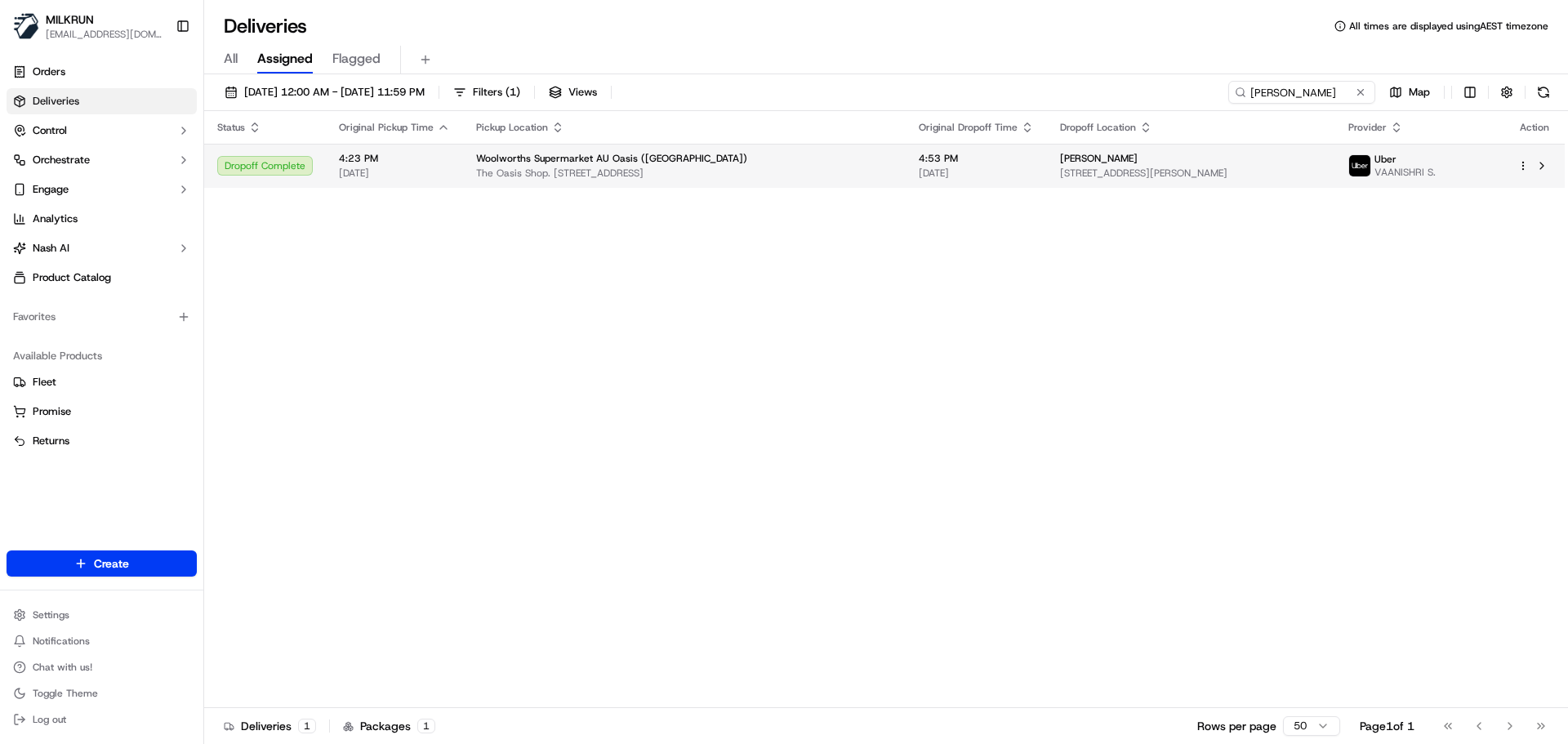
click at [878, 170] on td "Woolworths Supermarket AU Oasis (Broadbeach) The Oasis Shop. Ctr, 75 Surf Pde, …" at bounding box center [684, 166] width 442 height 44
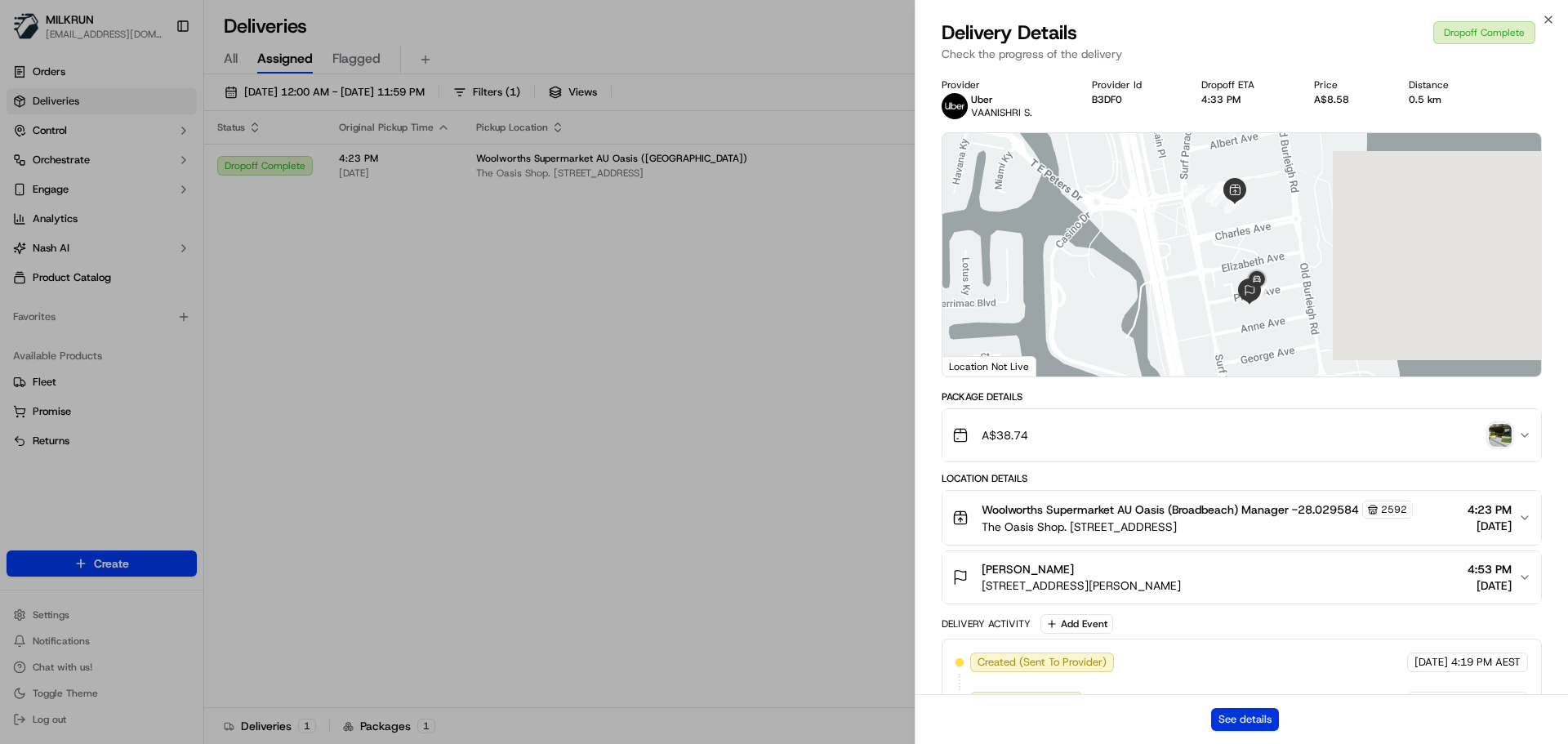
click at [1264, 724] on button "See details" at bounding box center [1244, 720] width 68 height 23
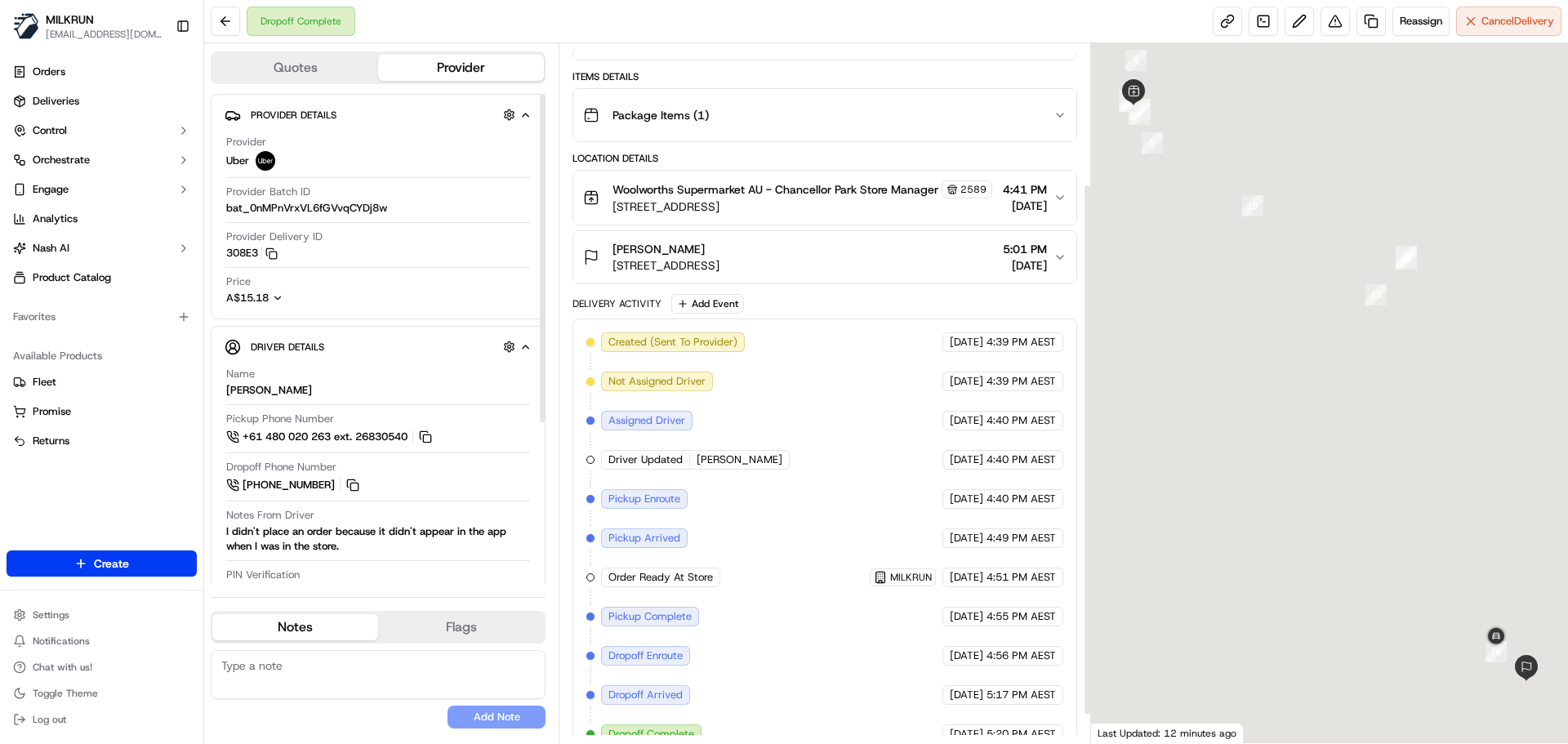
scroll to position [221, 0]
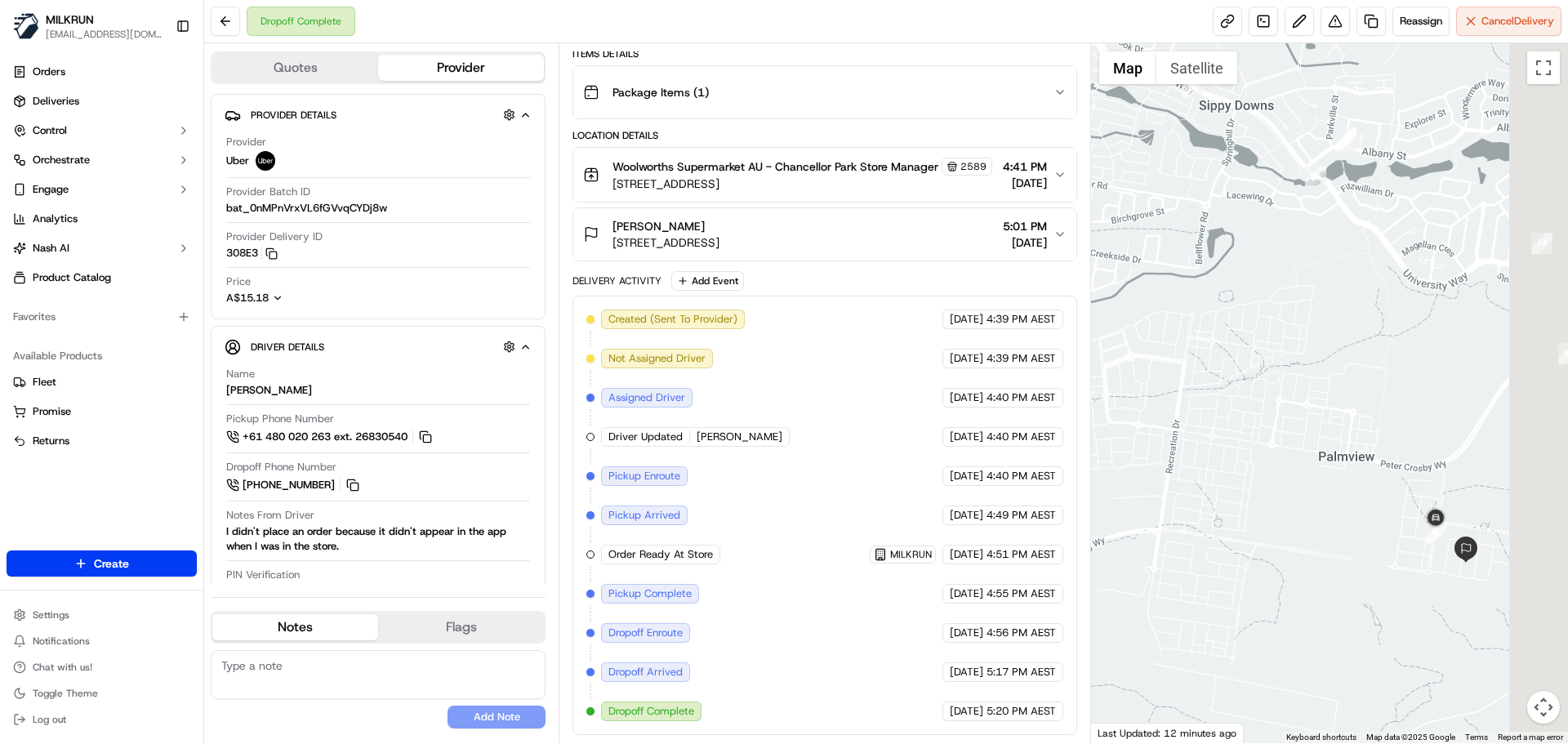
drag, startPoint x: 1437, startPoint y: 436, endPoint x: 1371, endPoint y: 333, distance: 122.3
click at [1371, 333] on div at bounding box center [1330, 393] width 478 height 700
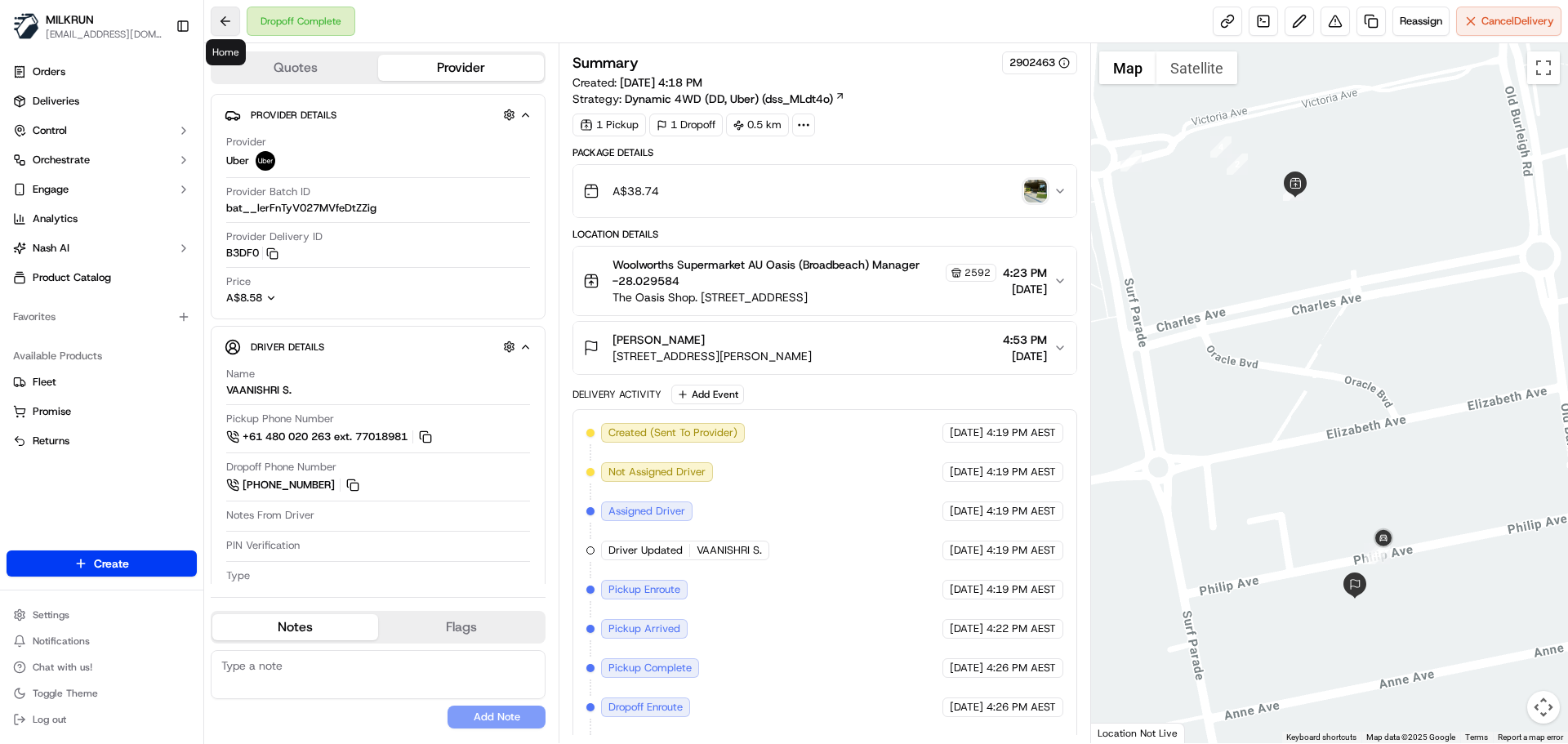
click at [224, 17] on button at bounding box center [225, 21] width 29 height 29
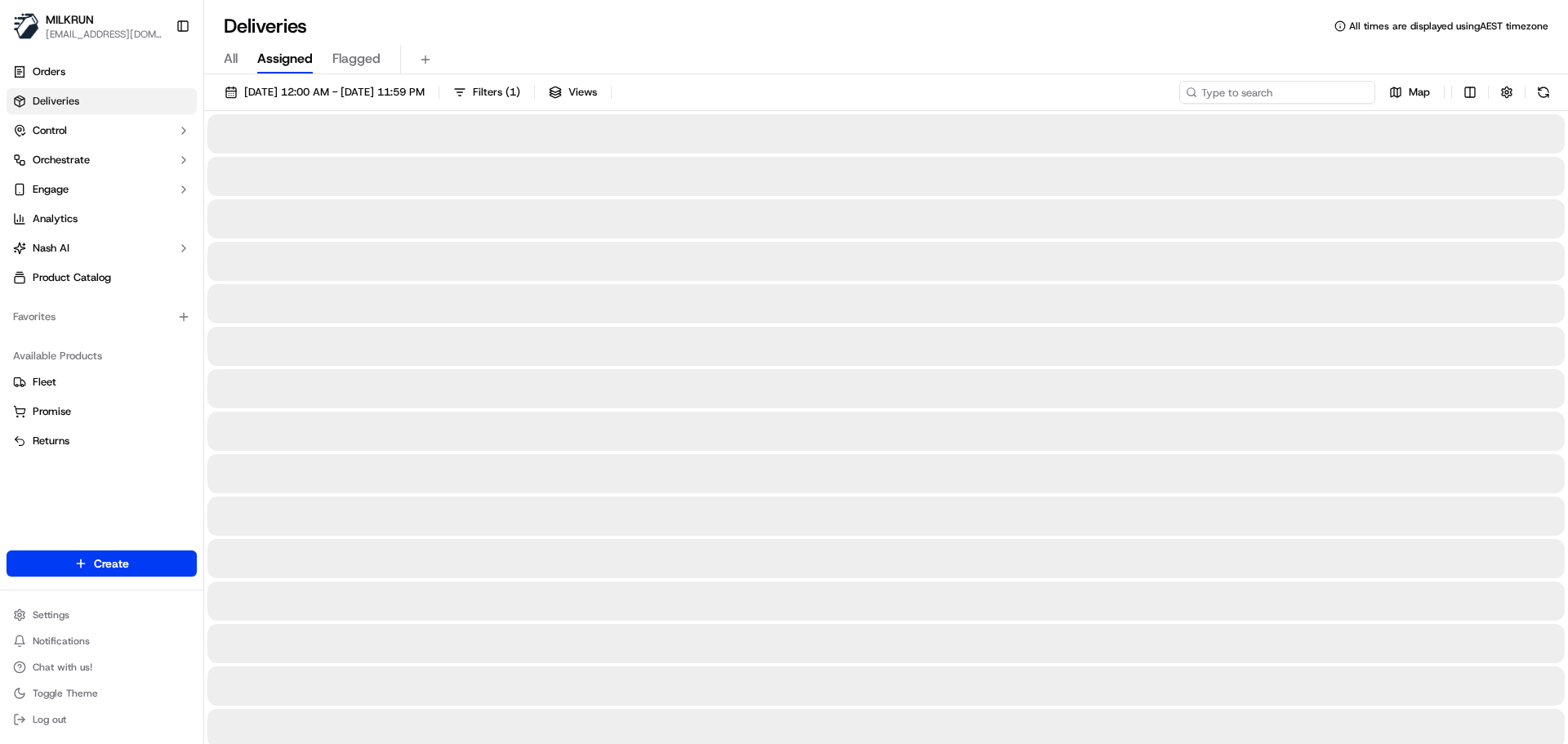
click at [1270, 93] on input at bounding box center [1276, 92] width 196 height 23
paste input "emily Kelly"
type input "emily Kel"
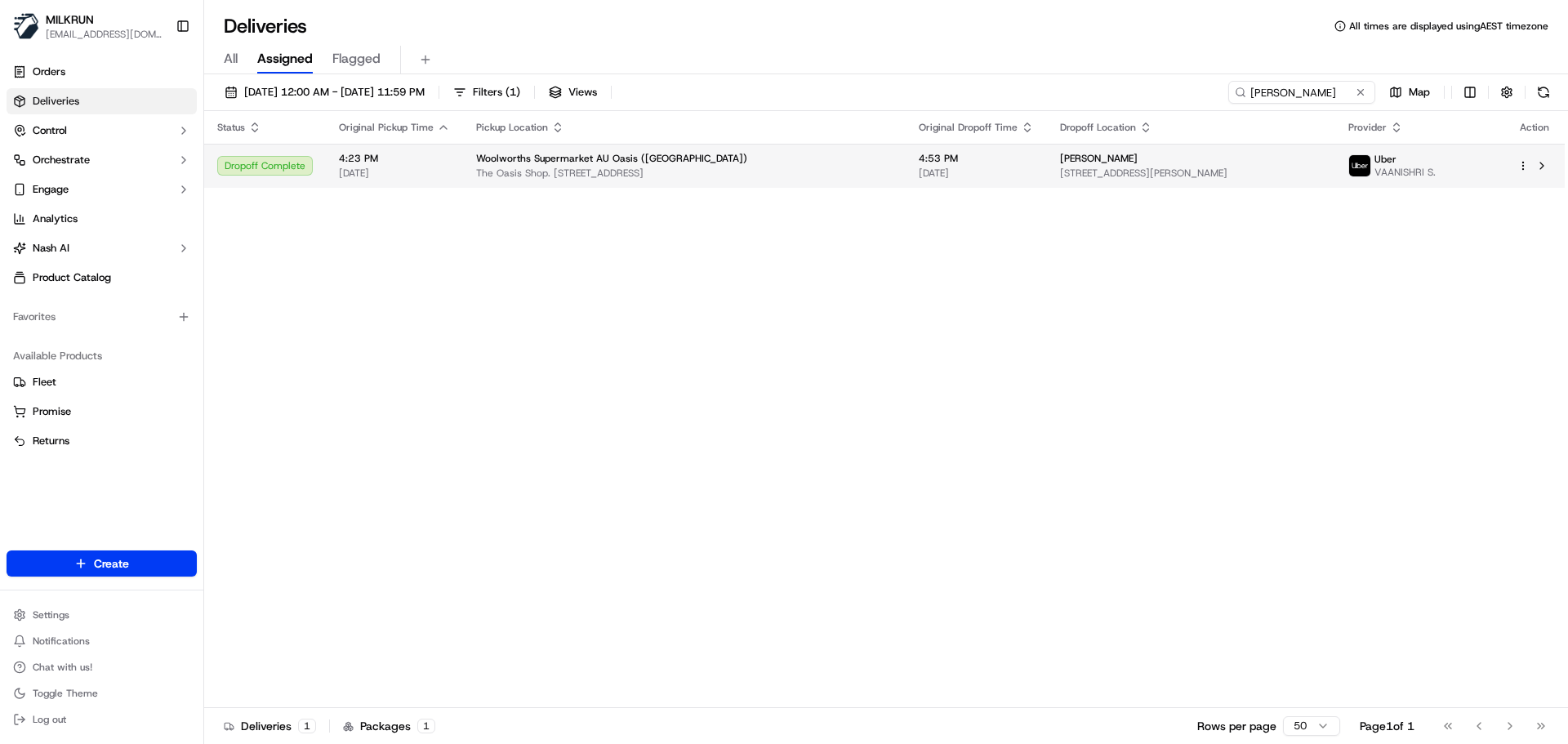
click at [842, 148] on td "Woolworths Supermarket AU Oasis (Broadbeach) The Oasis Shop. Ctr, 75 Surf Pde, …" at bounding box center [684, 166] width 442 height 44
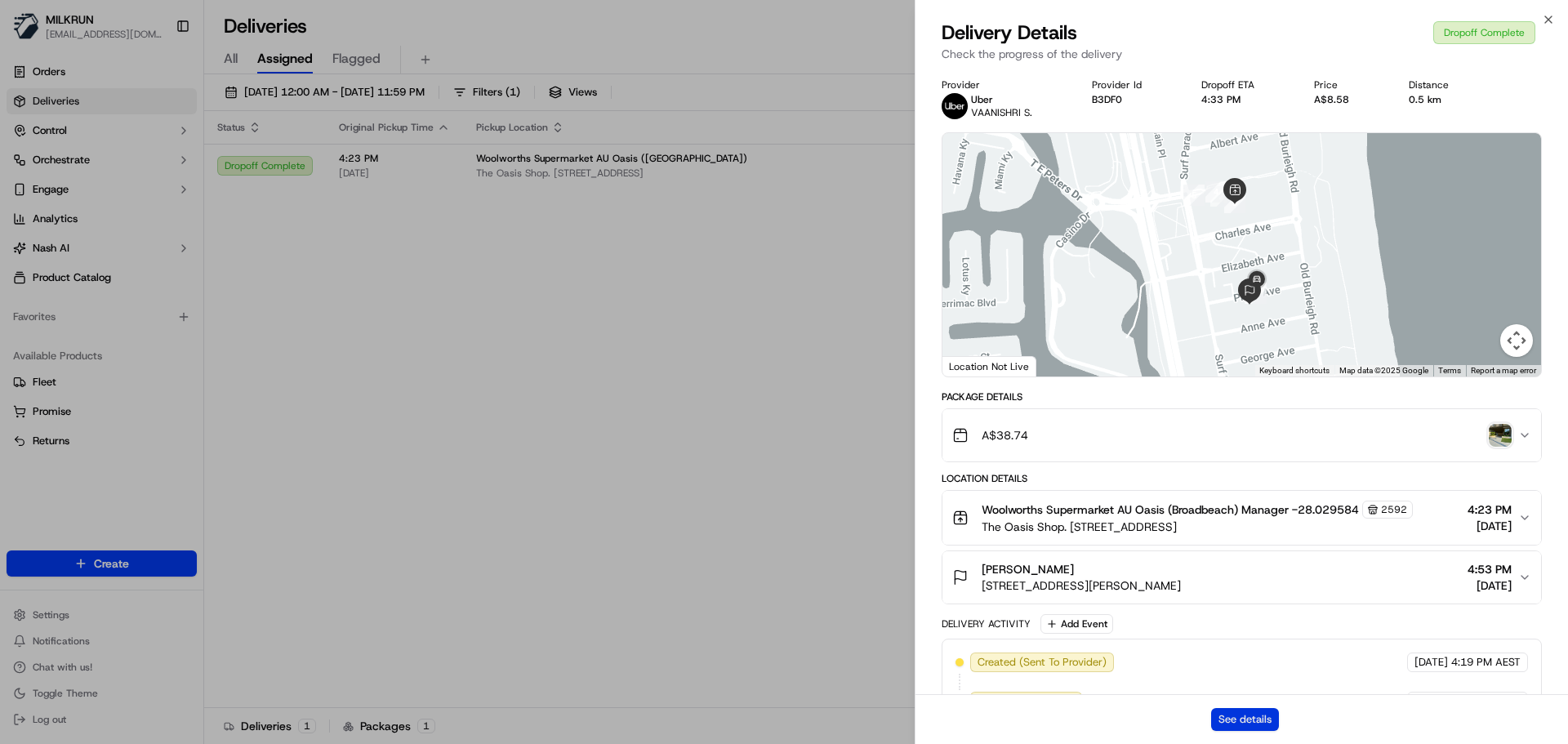
click at [1236, 719] on button "See details" at bounding box center [1244, 720] width 68 height 23
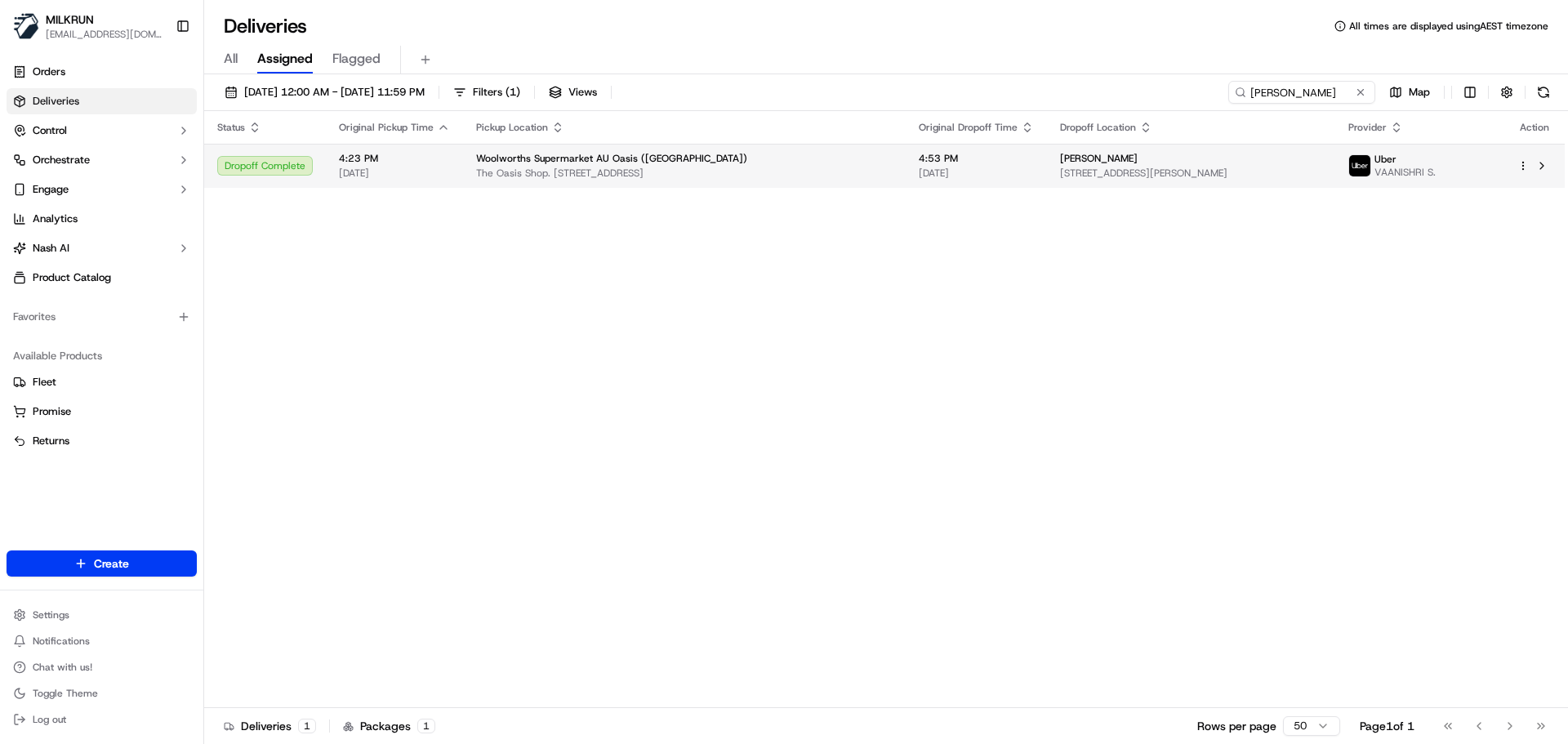
click at [728, 172] on span "The Oasis Shop. [STREET_ADDRESS]" at bounding box center [684, 173] width 417 height 13
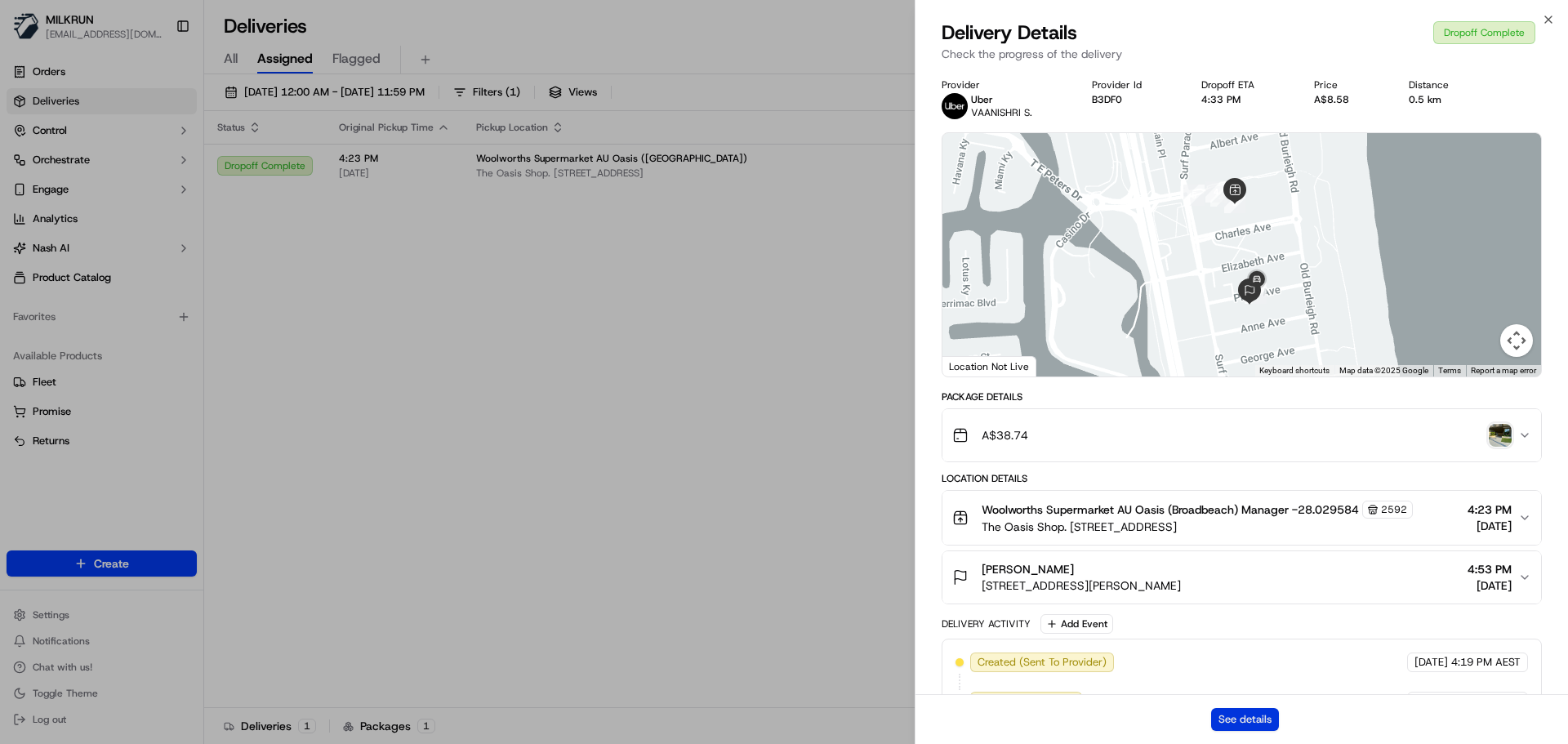
click at [1234, 723] on button "See details" at bounding box center [1244, 720] width 68 height 23
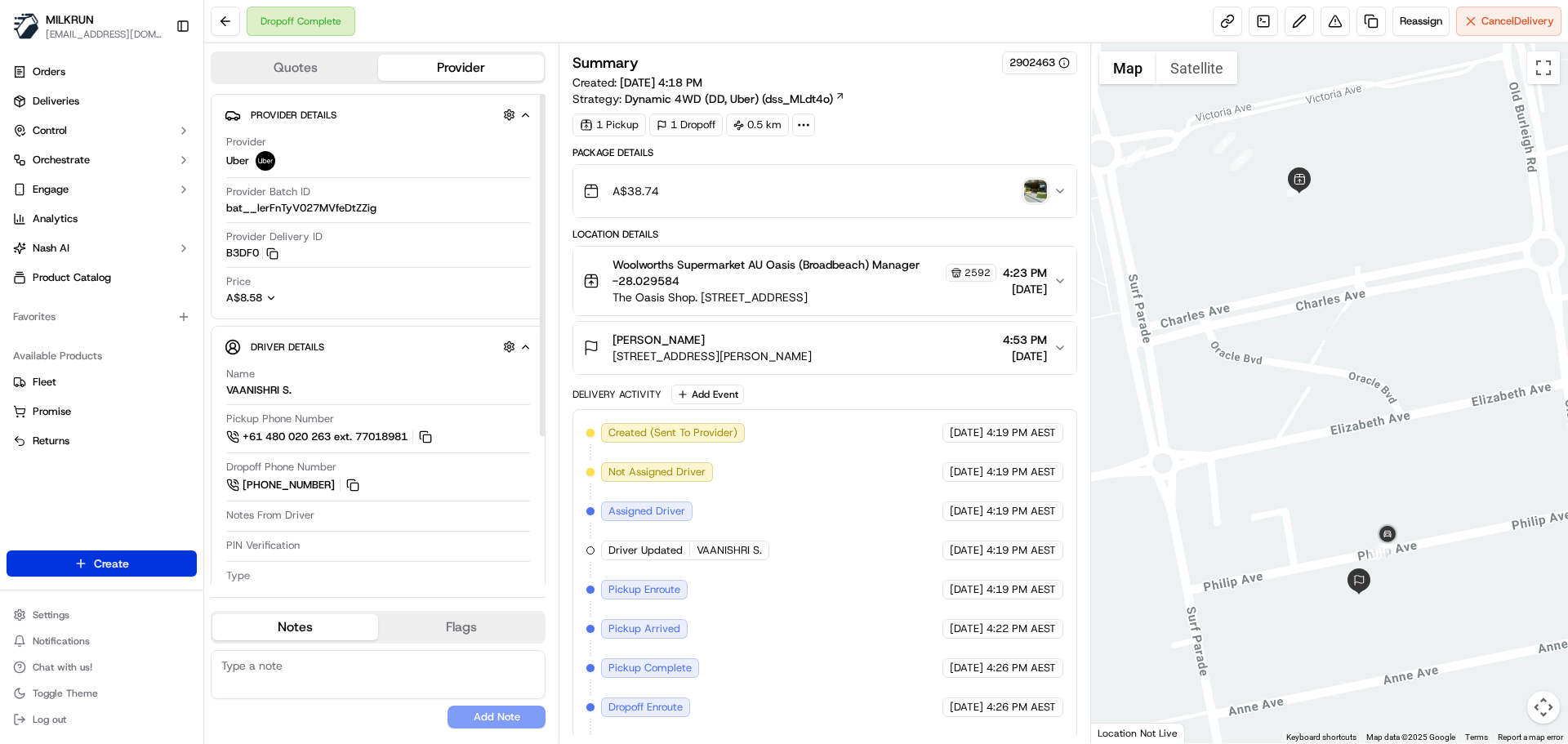
click at [87, 563] on html "MILKRUN [EMAIL_ADDRESS][DOMAIN_NAME] Toggle Sidebar Orders Deliveries Control O…" at bounding box center [784, 372] width 1568 height 744
click at [293, 593] on link "Delivery" at bounding box center [295, 593] width 182 height 29
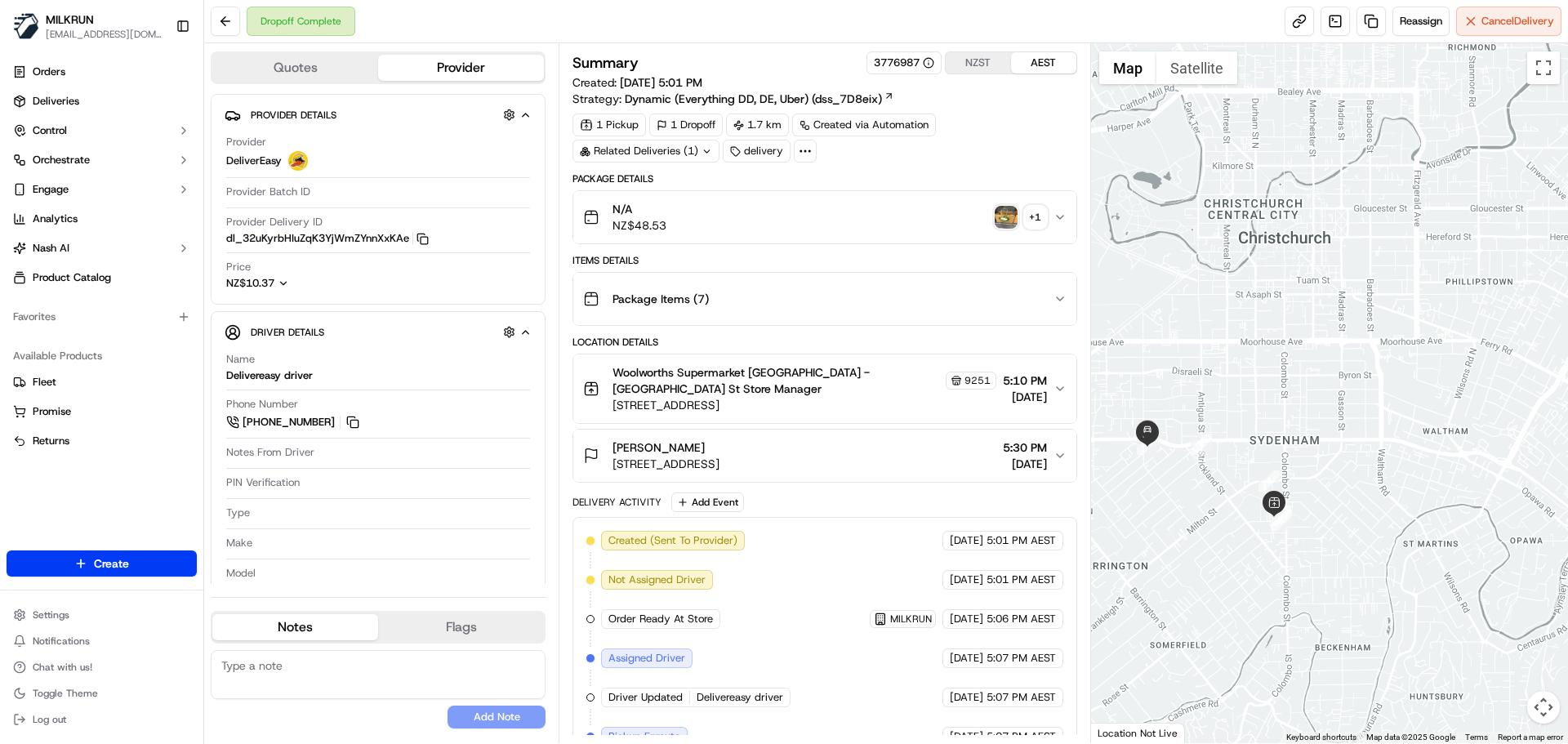
click at [1006, 207] on img "button" at bounding box center [1006, 217] width 23 height 23
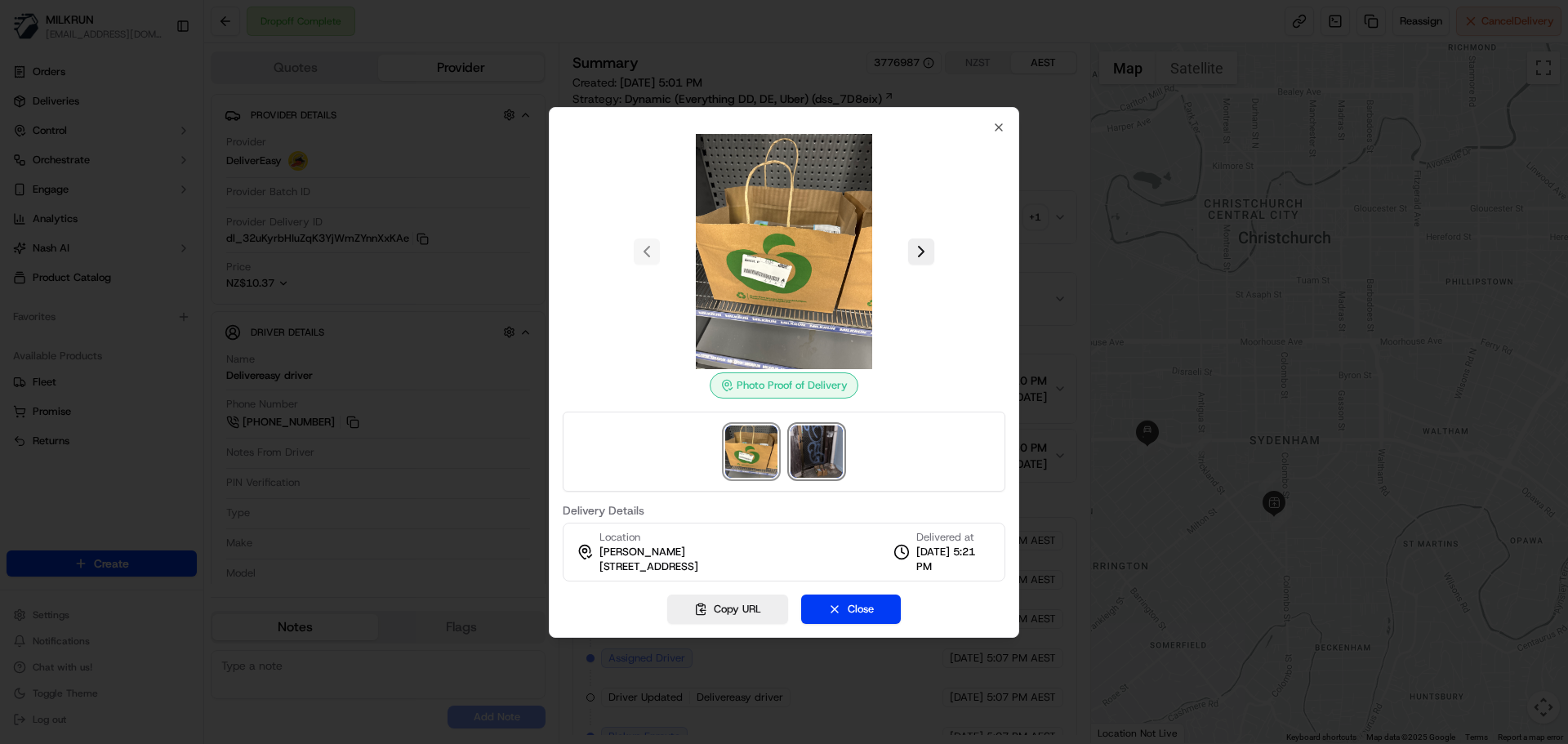
click at [817, 442] on img at bounding box center [816, 451] width 53 height 53
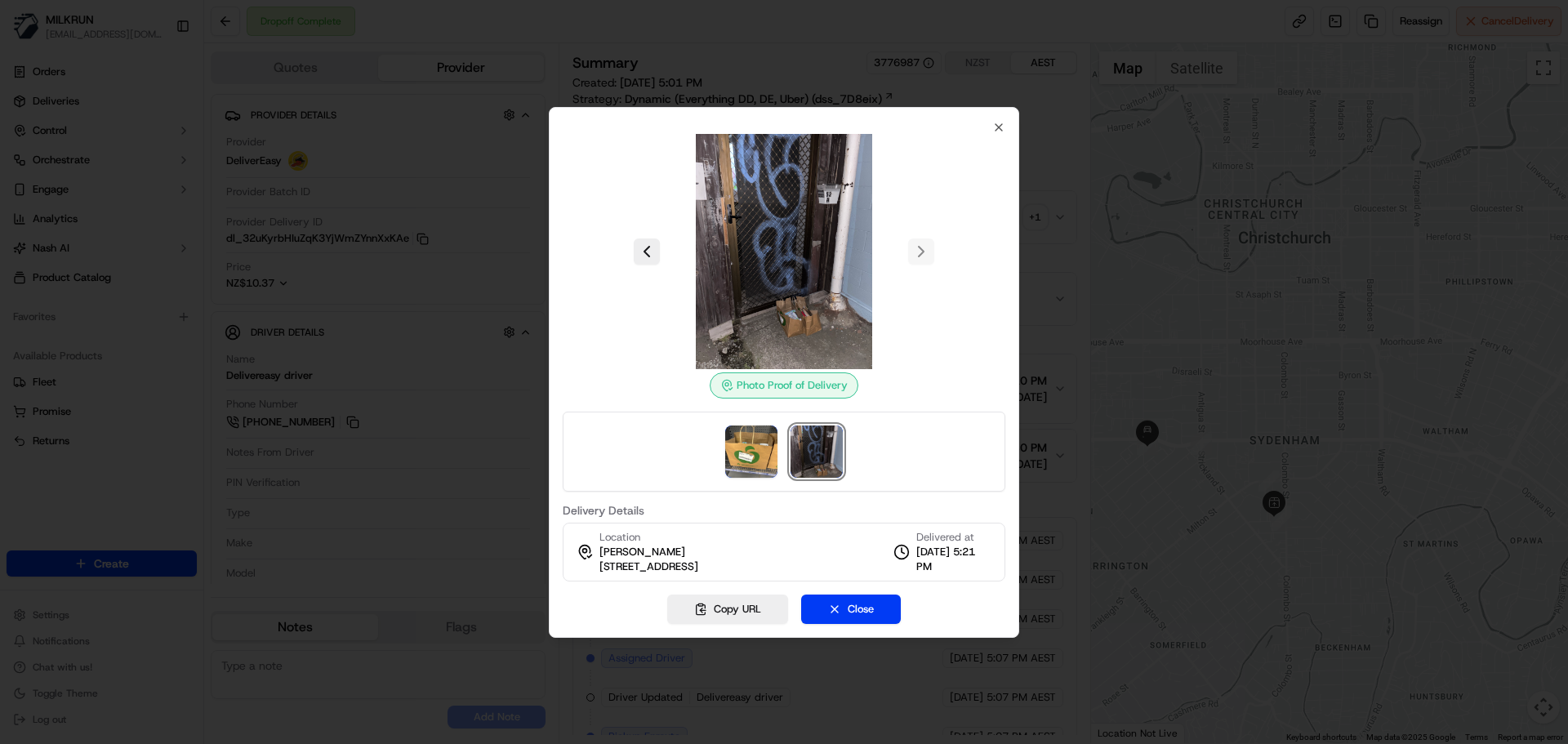
click at [818, 439] on img at bounding box center [816, 451] width 53 height 53
click at [999, 120] on icon "button" at bounding box center [999, 127] width 13 height 13
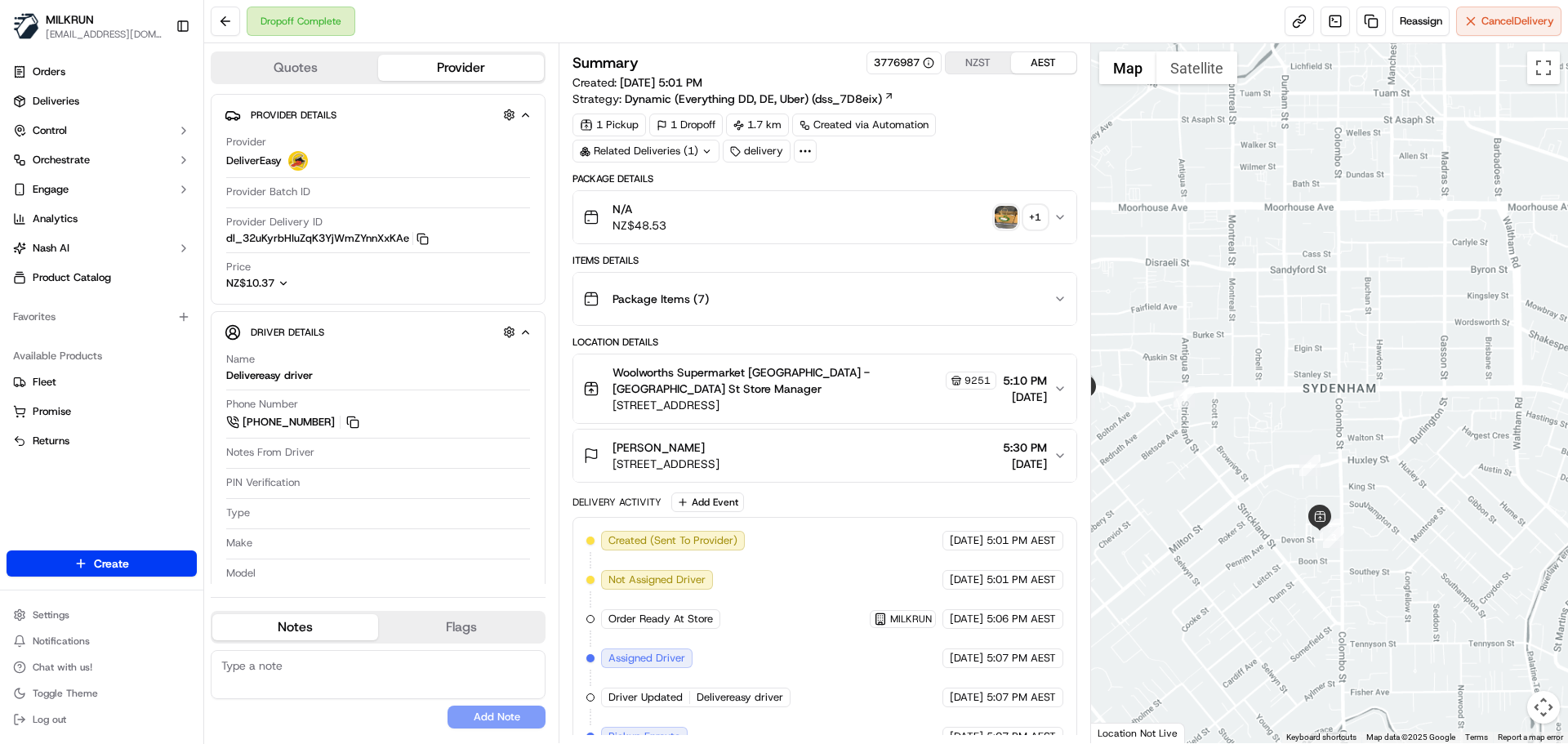
drag, startPoint x: 1259, startPoint y: 414, endPoint x: 1454, endPoint y: 424, distance: 195.3
click at [1469, 421] on div at bounding box center [1330, 393] width 478 height 700
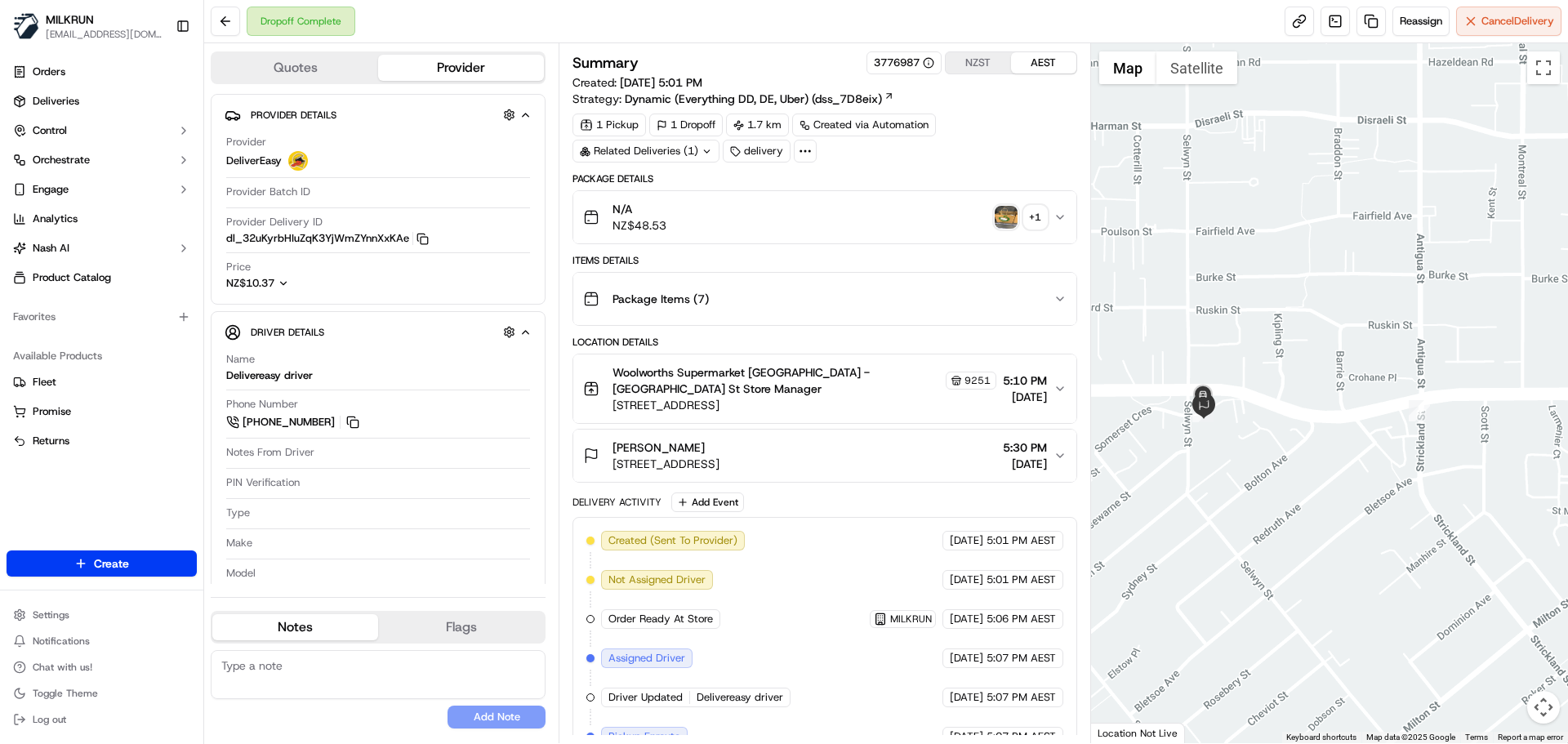
click at [1035, 217] on div "+ 1" at bounding box center [1035, 217] width 23 height 23
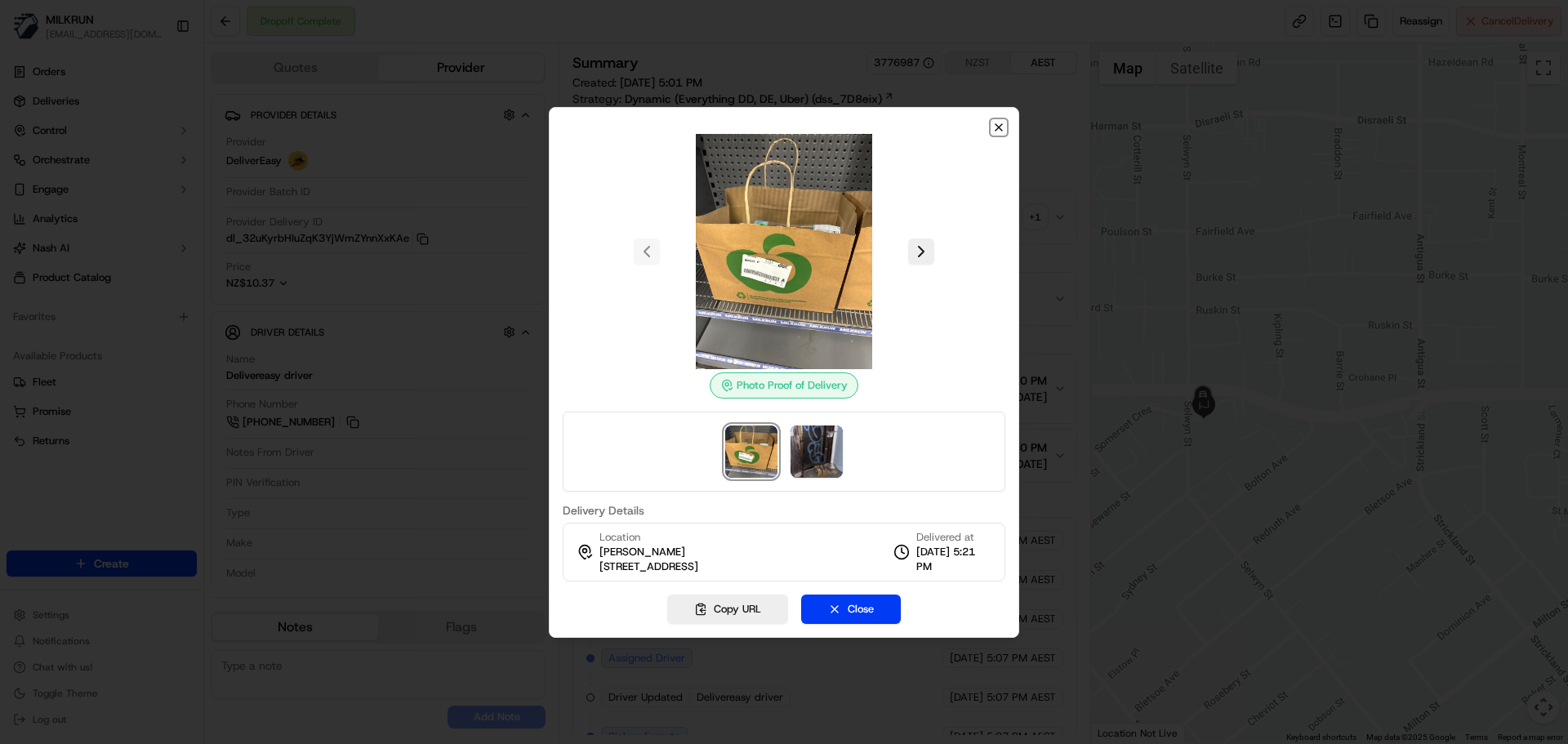
click at [995, 120] on icon "button" at bounding box center [999, 127] width 13 height 13
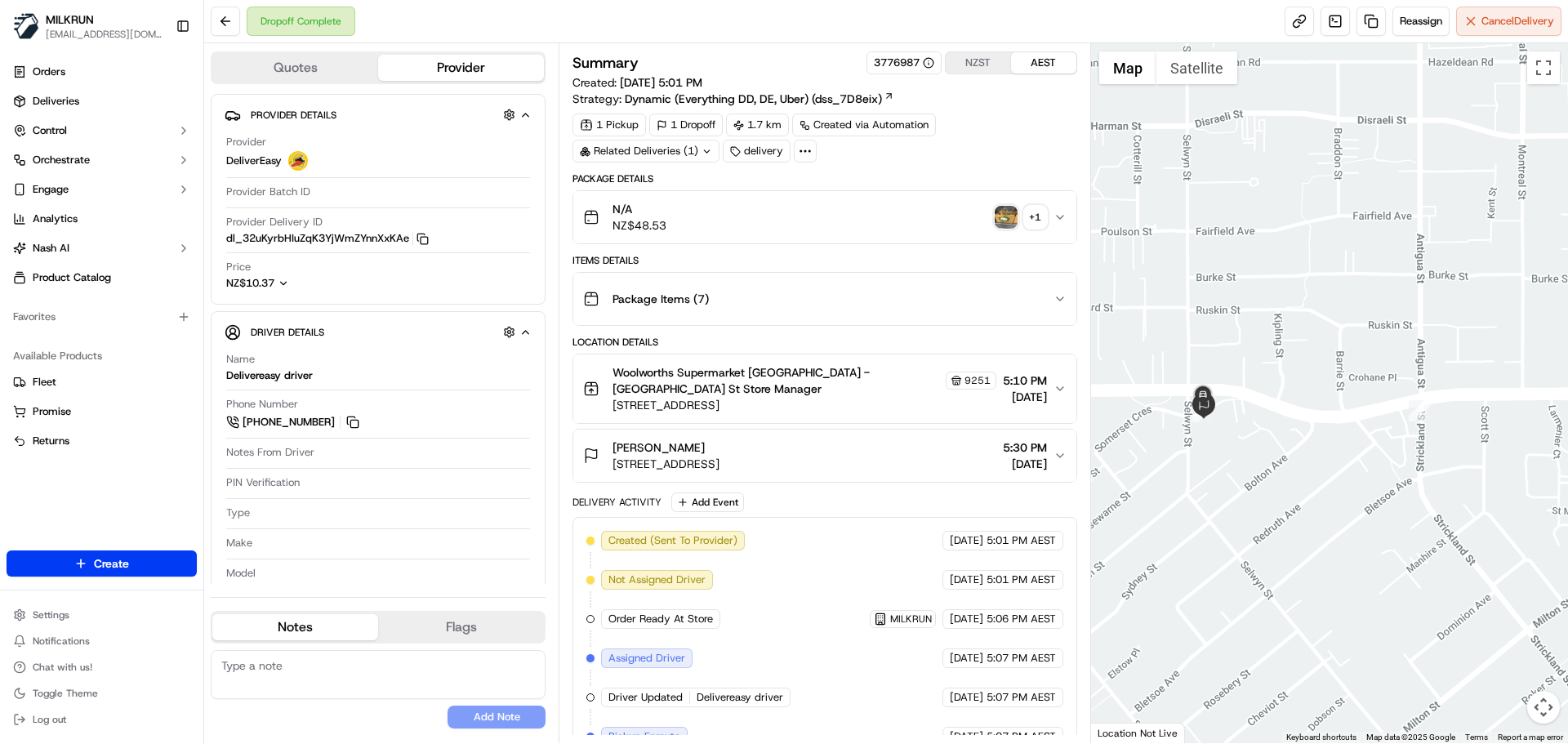
click at [1030, 214] on div "+ 1" at bounding box center [1035, 217] width 23 height 23
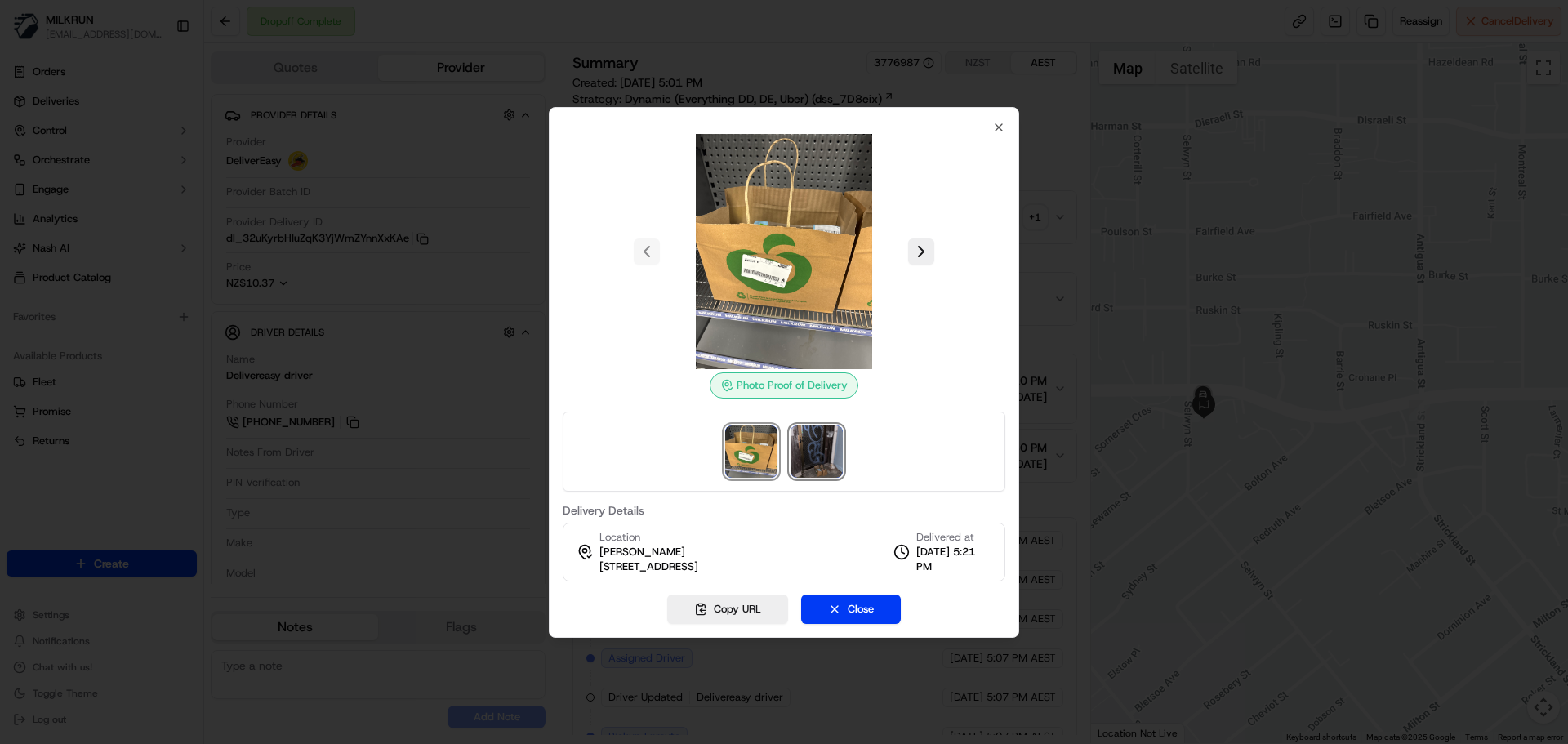
click at [821, 442] on img at bounding box center [816, 451] width 53 height 53
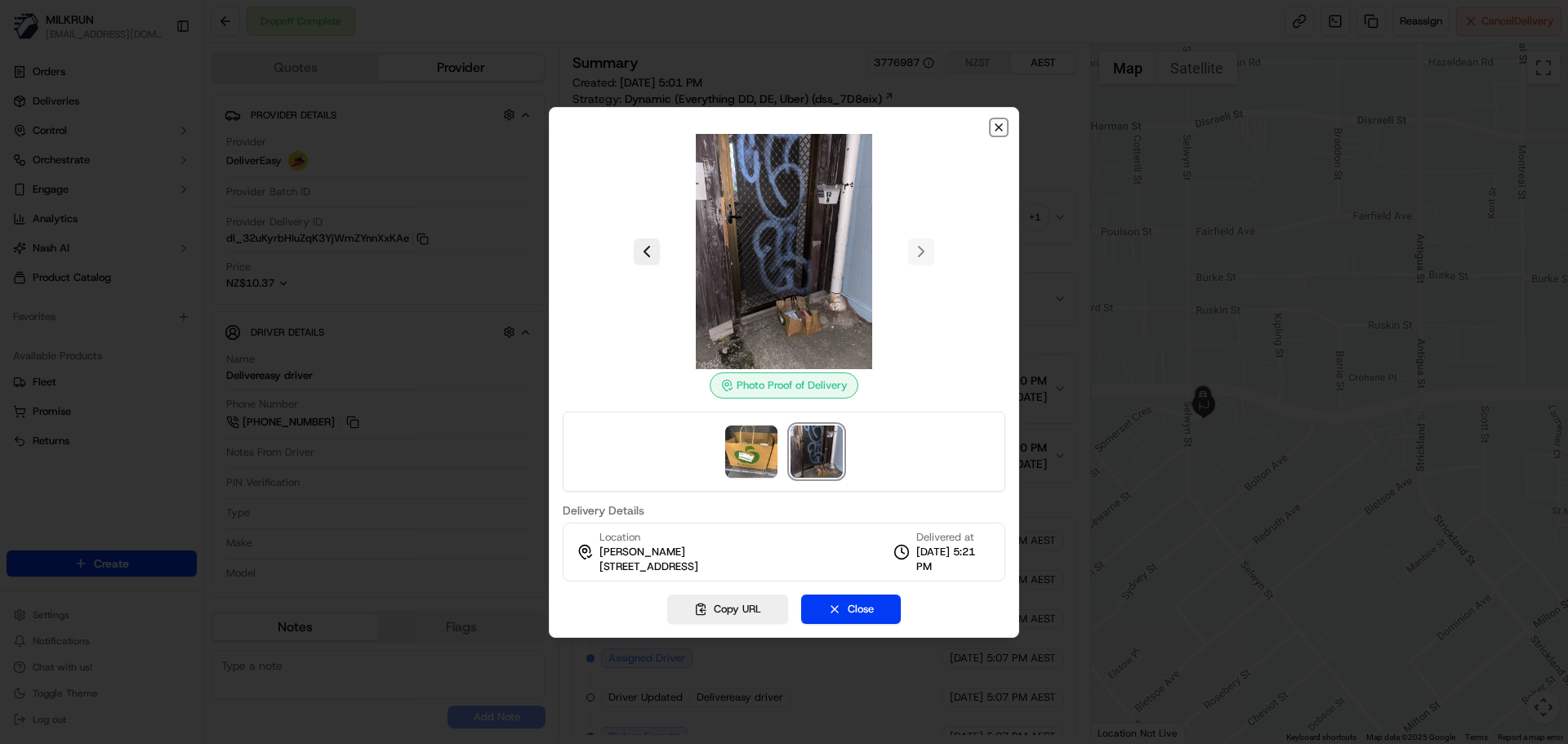
click at [996, 124] on icon "button" at bounding box center [998, 127] width 7 height 7
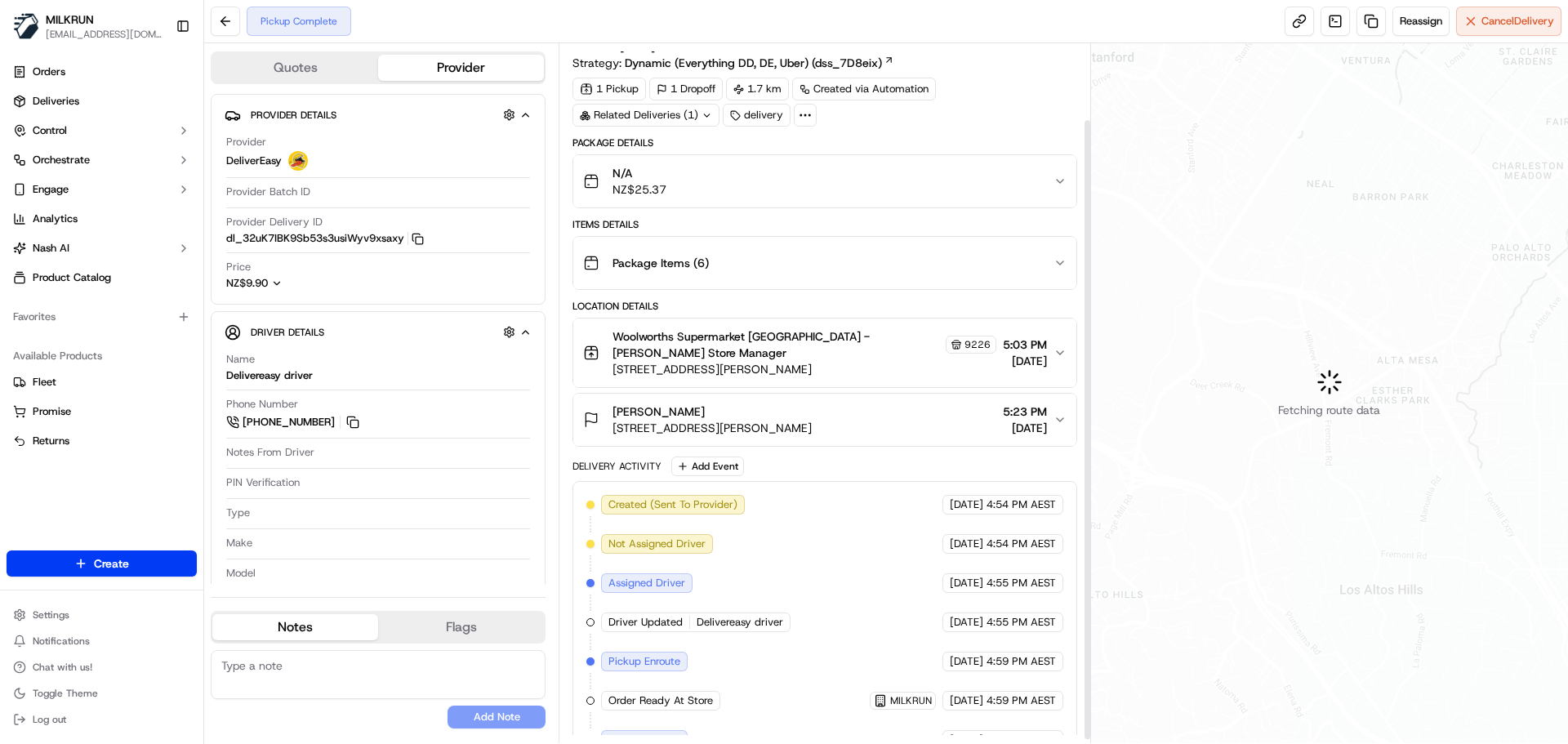
scroll to position [89, 0]
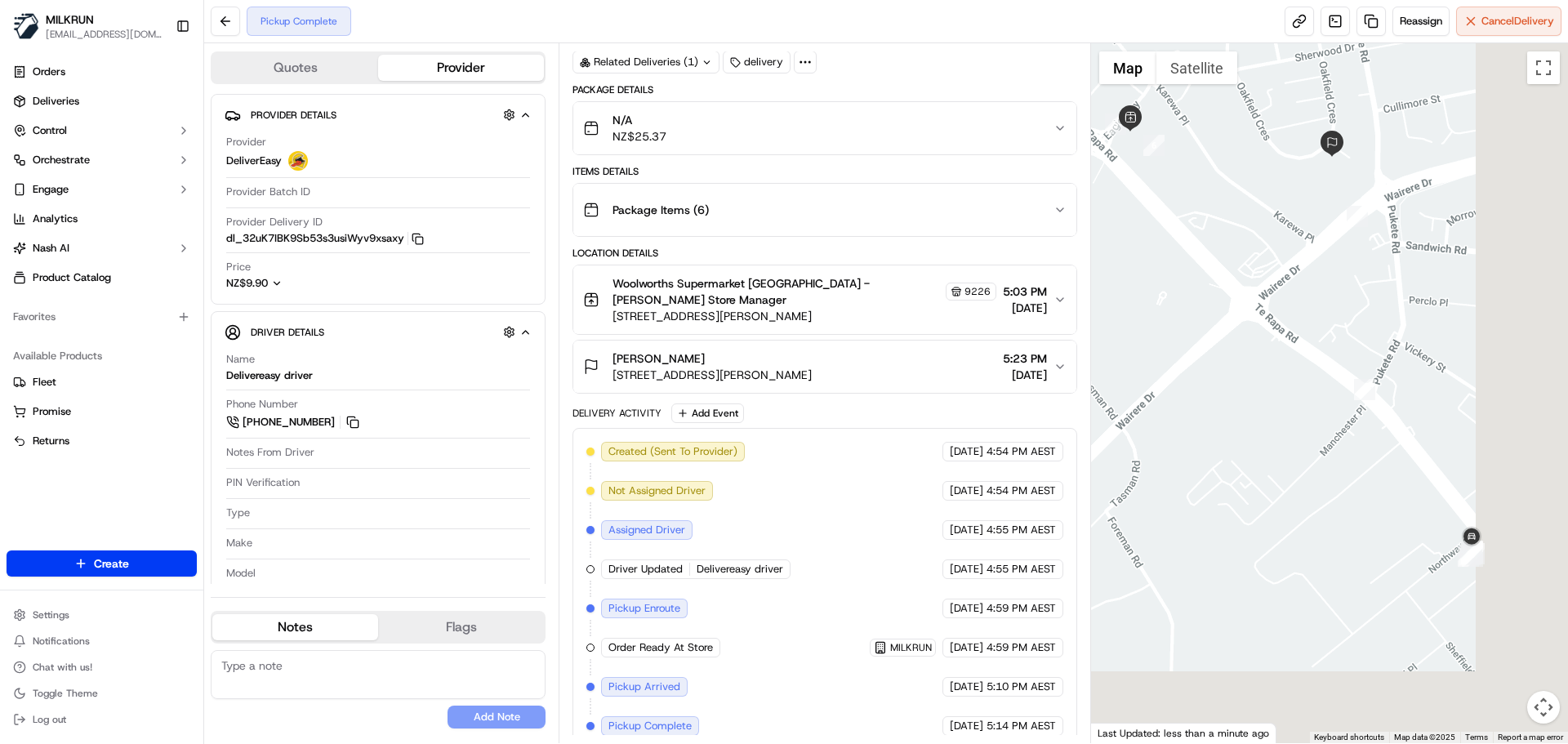
drag, startPoint x: 1308, startPoint y: 489, endPoint x: 1233, endPoint y: 430, distance: 95.4
click at [1227, 408] on div at bounding box center [1330, 393] width 478 height 700
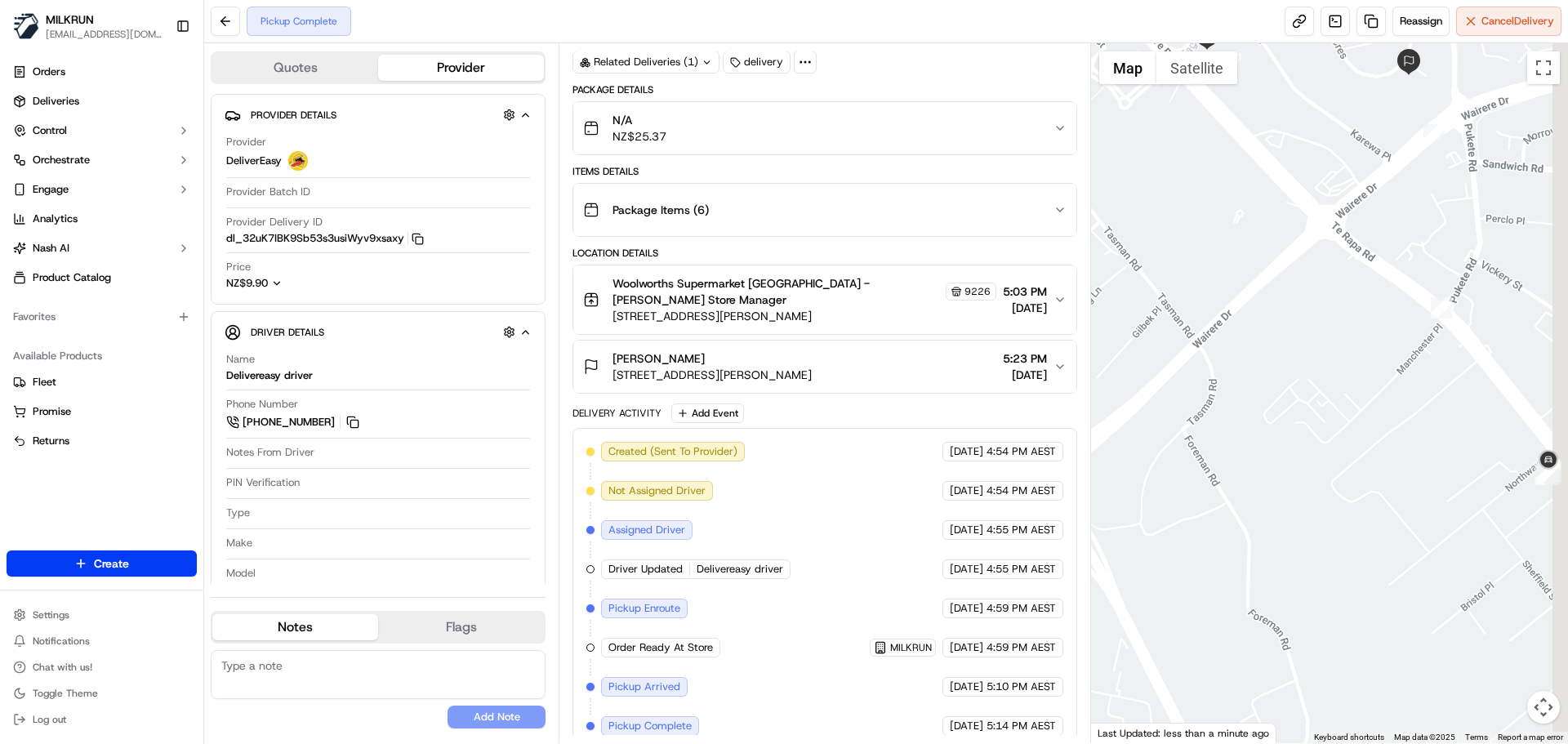
drag, startPoint x: 1339, startPoint y: 437, endPoint x: 1159, endPoint y: 474, distance: 183.8
click at [1159, 474] on div at bounding box center [1330, 393] width 478 height 700
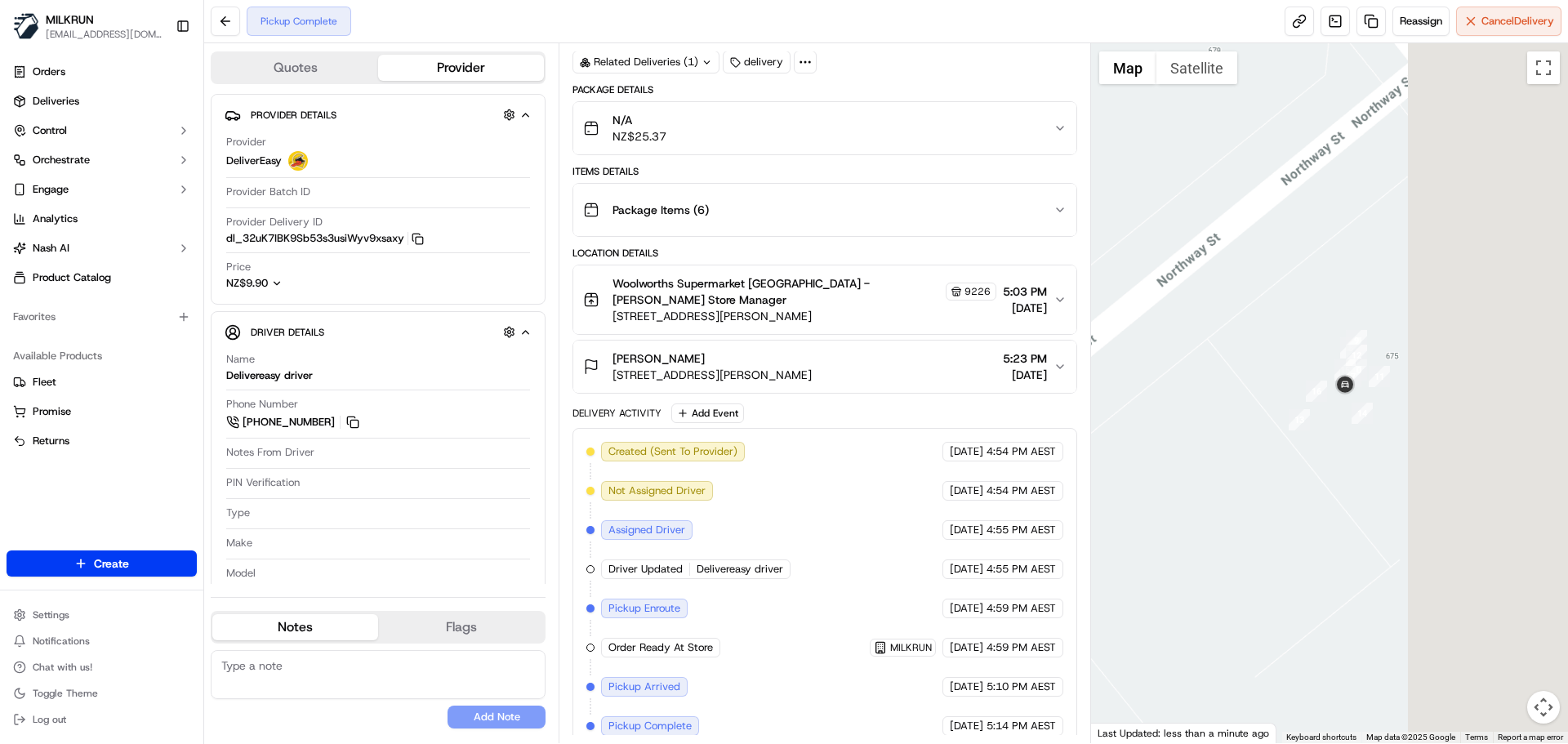
drag, startPoint x: 1425, startPoint y: 488, endPoint x: 1209, endPoint y: 328, distance: 268.8
click at [1183, 283] on div at bounding box center [1330, 393] width 478 height 700
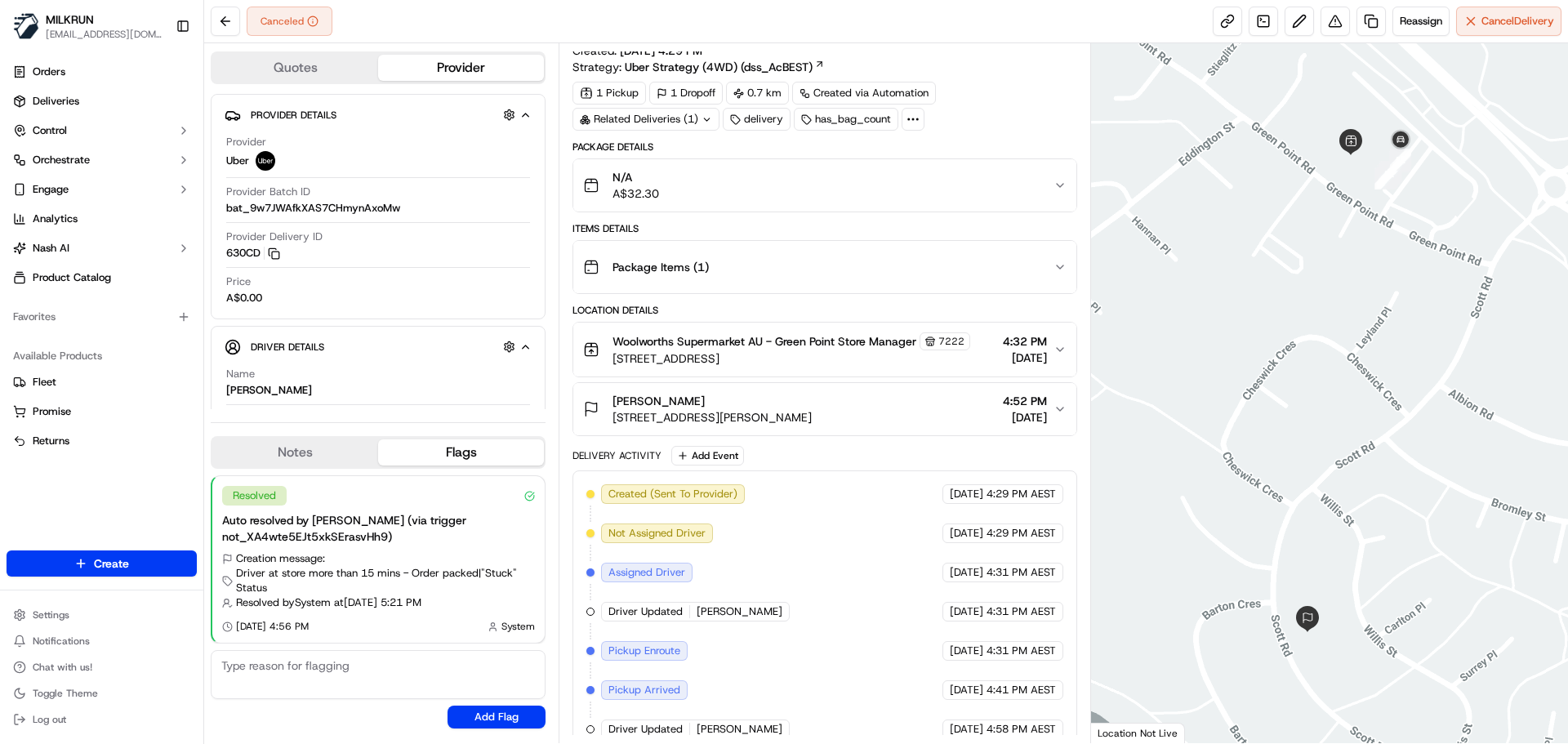
scroll to position [103, 0]
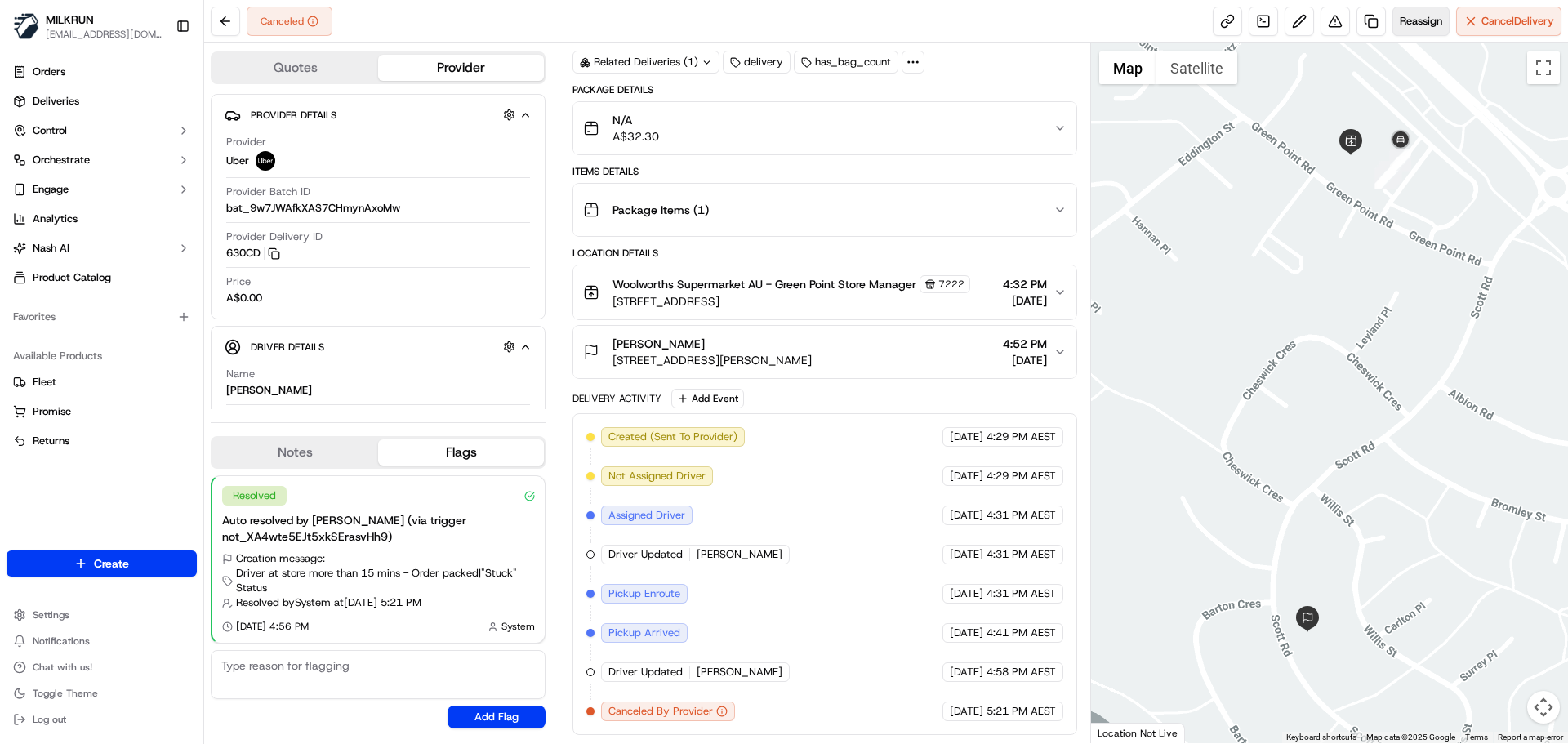
click at [1420, 15] on span "Reassign" at bounding box center [1420, 22] width 42 height 15
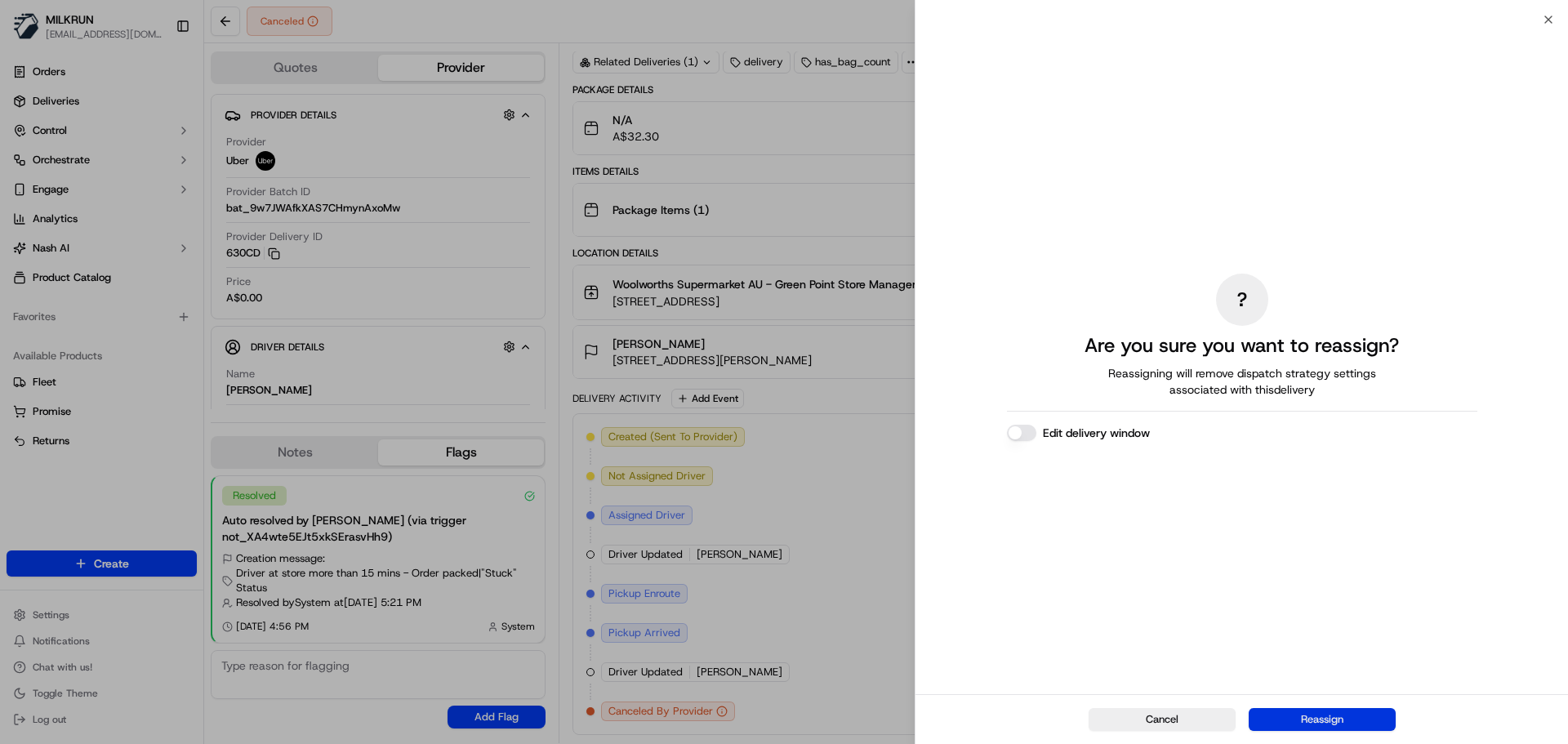
click at [1315, 720] on button "Reassign" at bounding box center [1322, 720] width 147 height 23
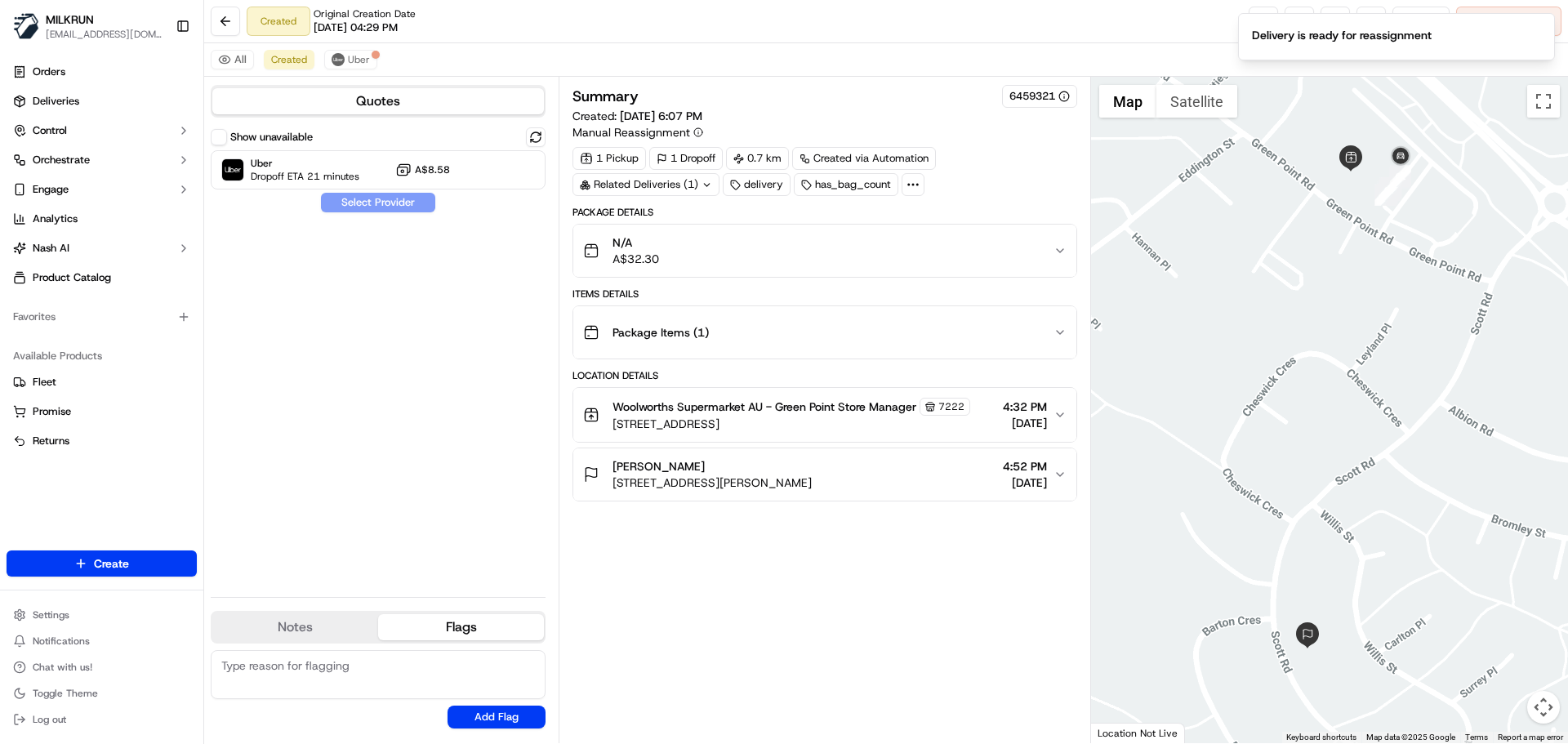
scroll to position [0, 0]
click at [322, 165] on span "Uber" at bounding box center [304, 164] width 108 height 13
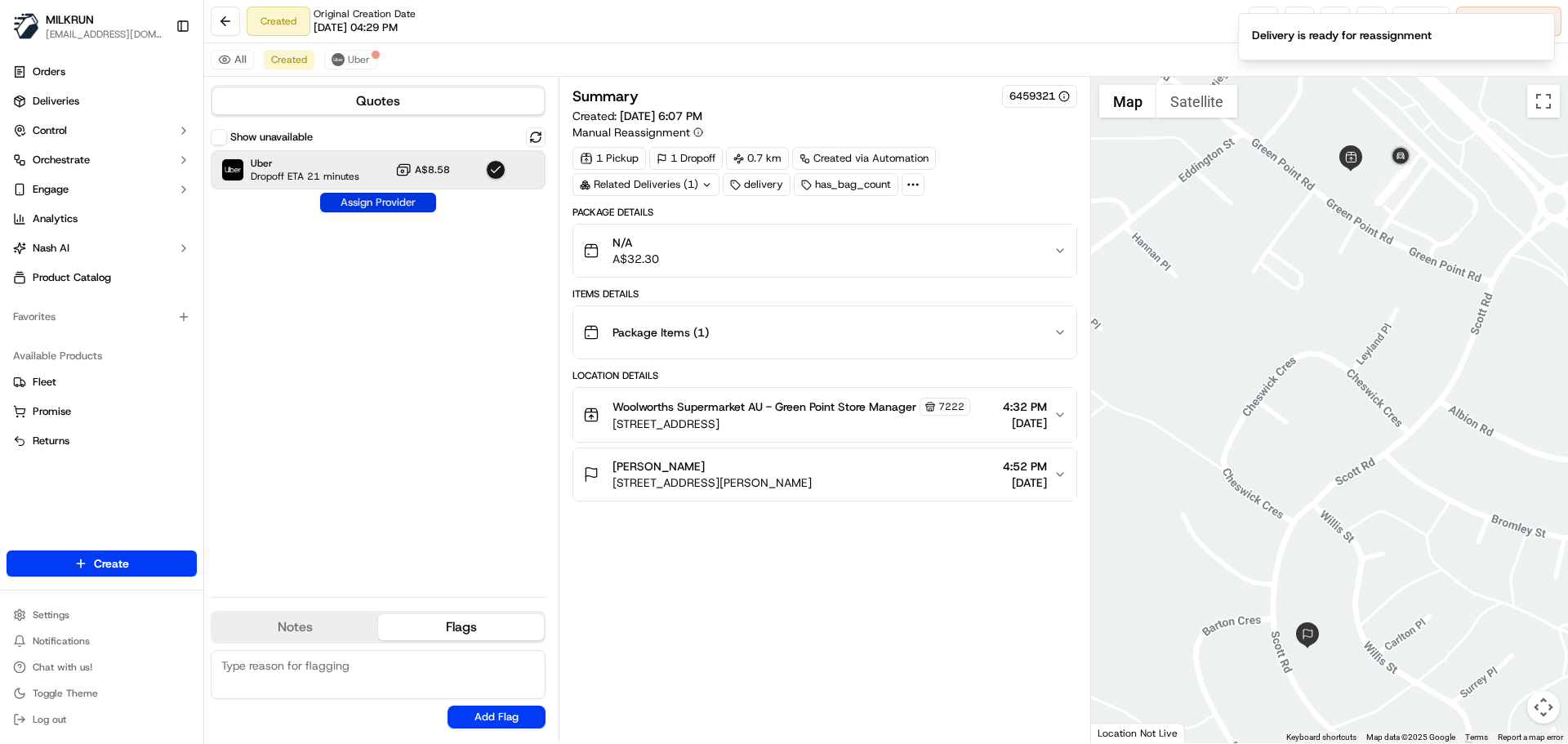
click at [371, 210] on button "Assign Provider" at bounding box center [377, 202] width 116 height 20
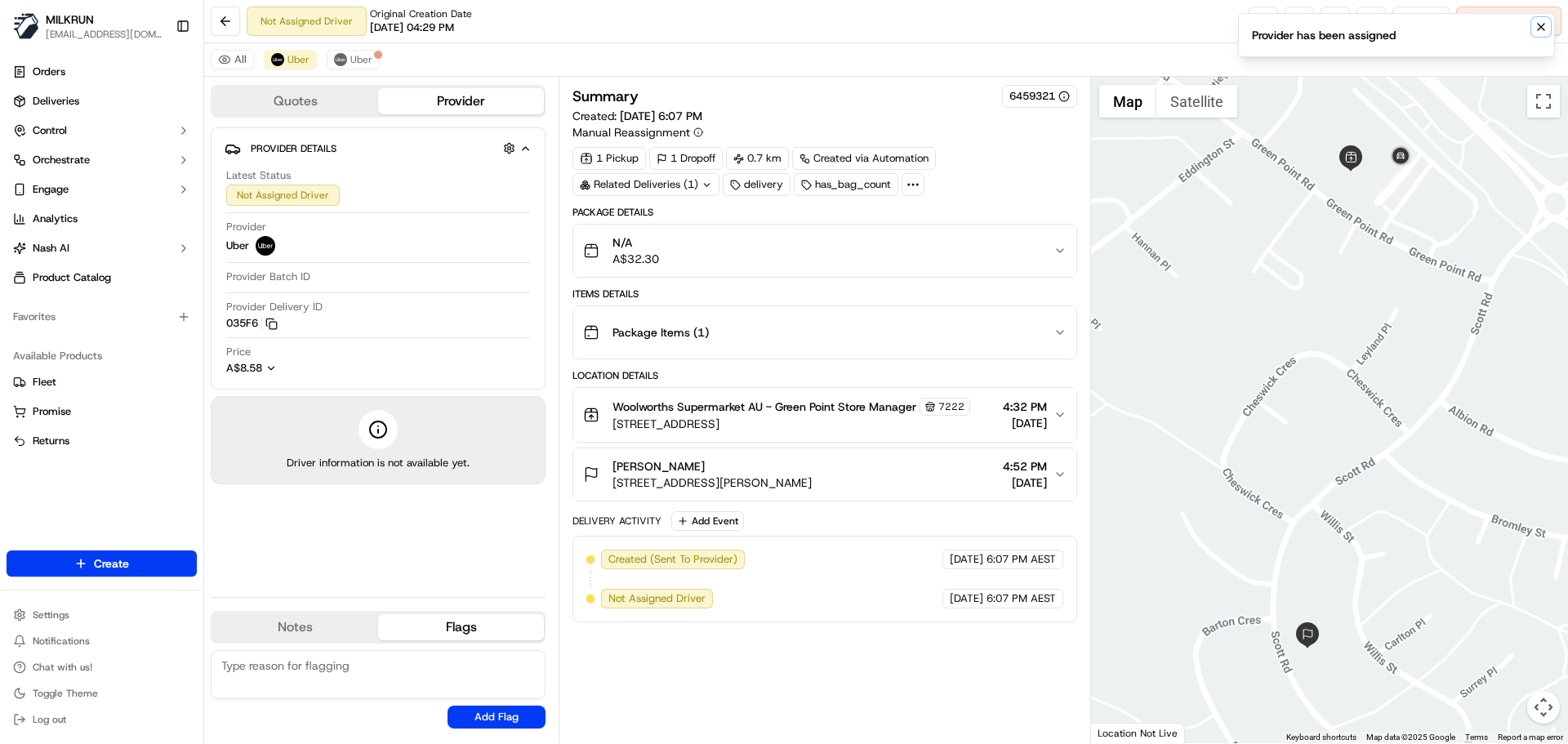
click at [1537, 25] on icon "Notifications (F8)" at bounding box center [1541, 27] width 13 height 13
click at [1256, 16] on link at bounding box center [1262, 21] width 29 height 29
click at [350, 59] on span "Uber" at bounding box center [360, 59] width 22 height 13
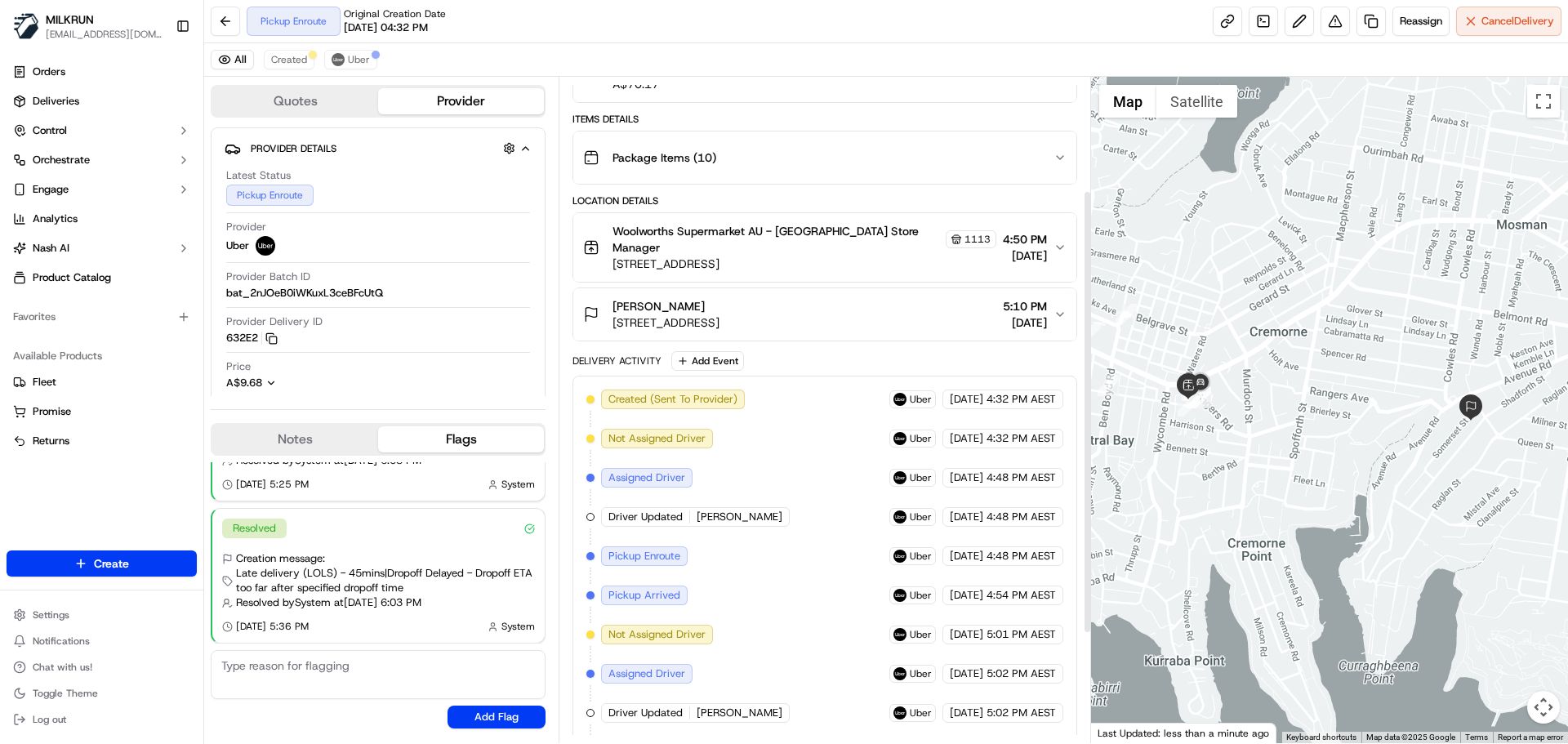
scroll to position [170, 0]
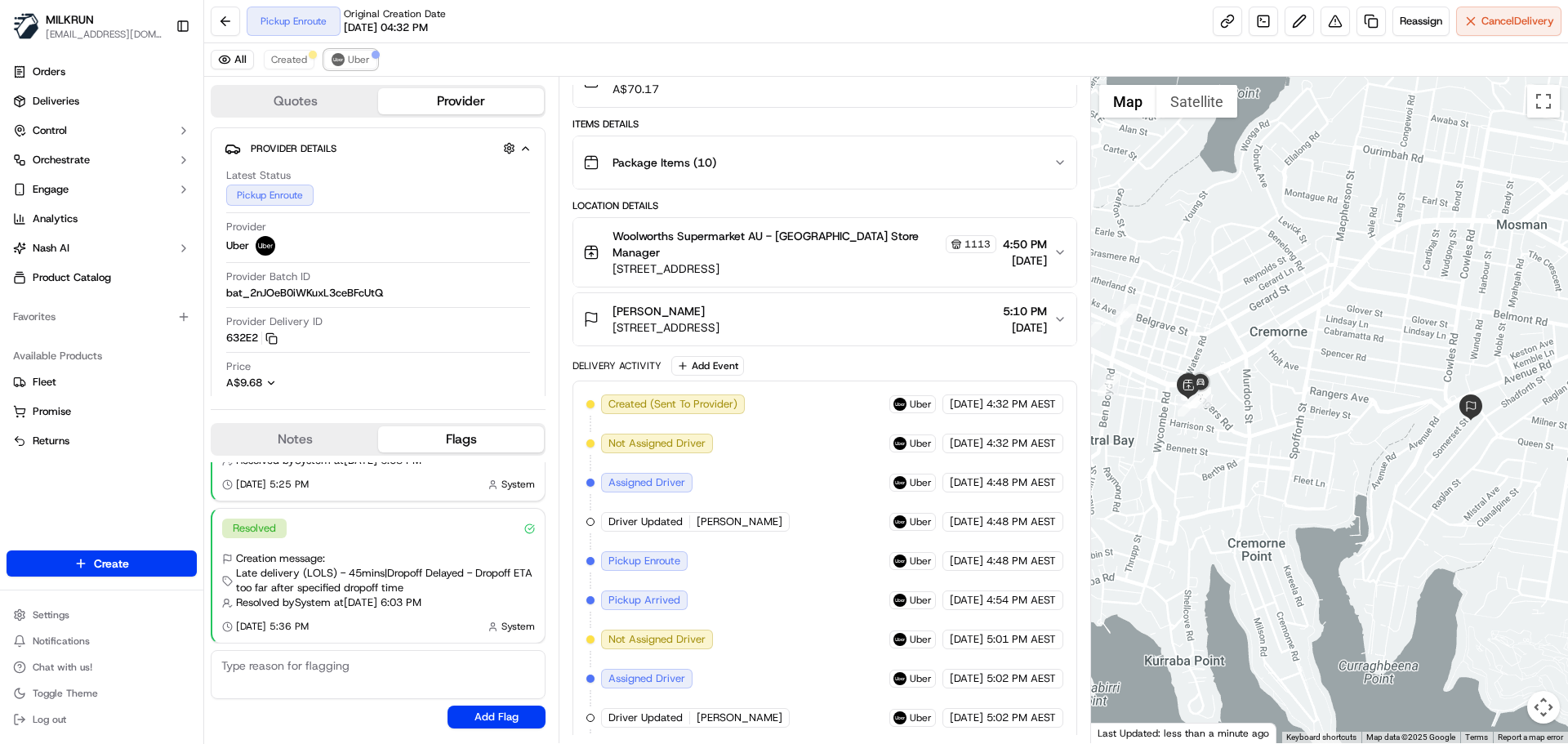
drag, startPoint x: 359, startPoint y: 60, endPoint x: 575, endPoint y: 292, distance: 317.0
click at [360, 60] on span "Uber" at bounding box center [358, 59] width 22 height 13
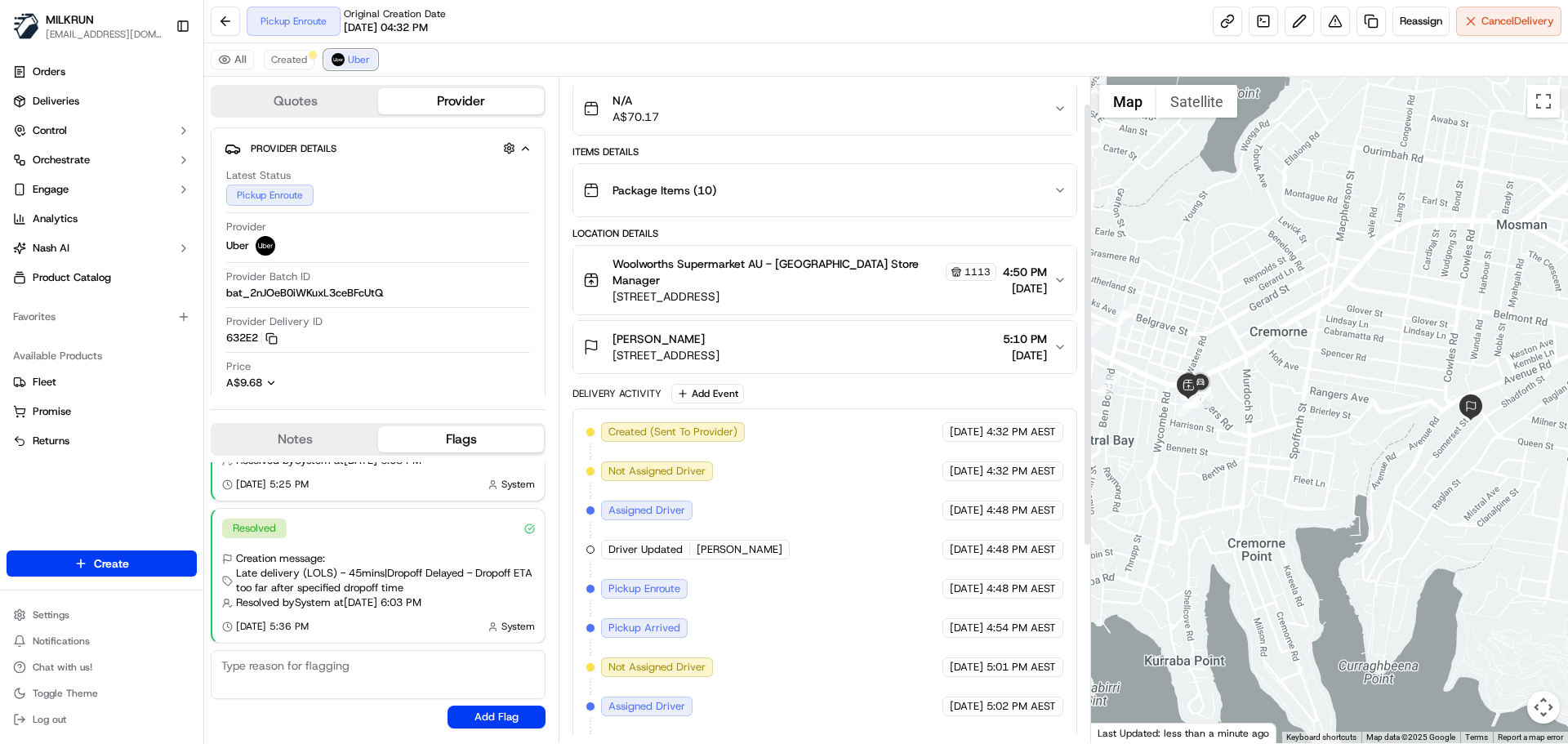
scroll to position [333, 0]
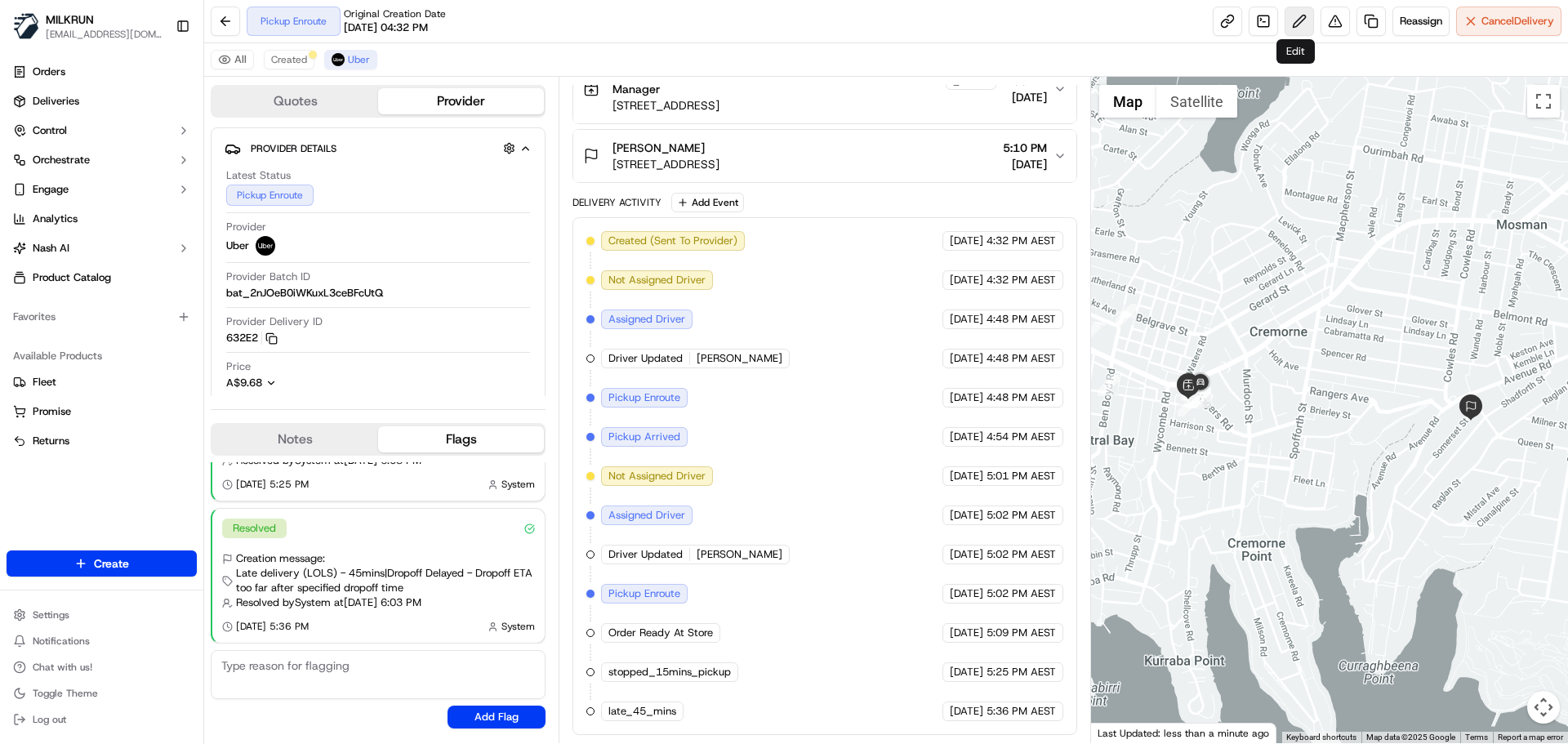
click at [1295, 18] on button at bounding box center [1298, 21] width 29 height 29
click at [1298, 10] on button at bounding box center [1298, 21] width 29 height 29
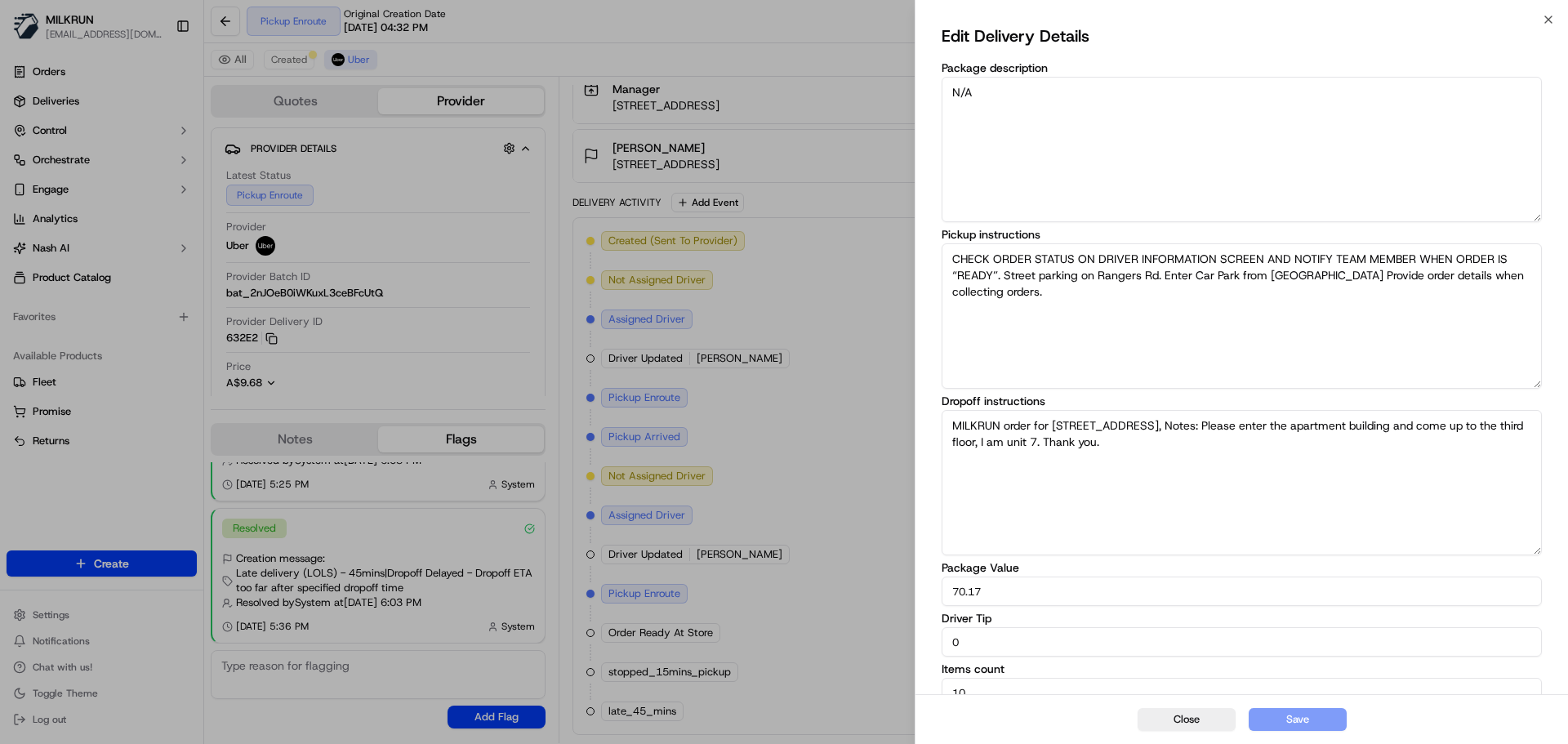
drag, startPoint x: 968, startPoint y: 635, endPoint x: 930, endPoint y: 641, distance: 38.5
click at [930, 641] on div "Edit Delivery Details Package description N/A Pickup instructions CHECK ORDER S…" at bounding box center [1242, 365] width 653 height 690
type input "10"
click at [1308, 724] on button "Save" at bounding box center [1297, 720] width 98 height 23
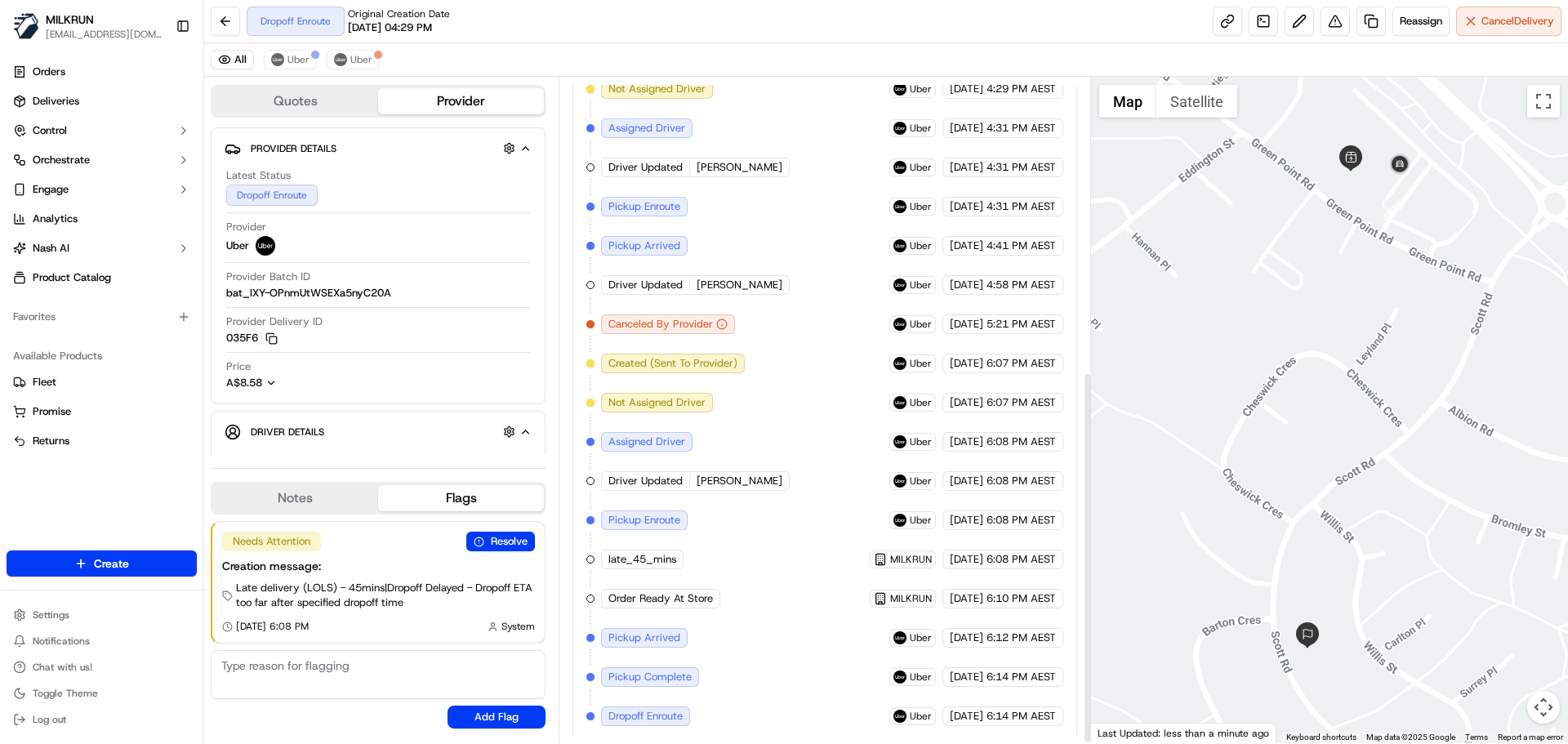
scroll to position [529, 0]
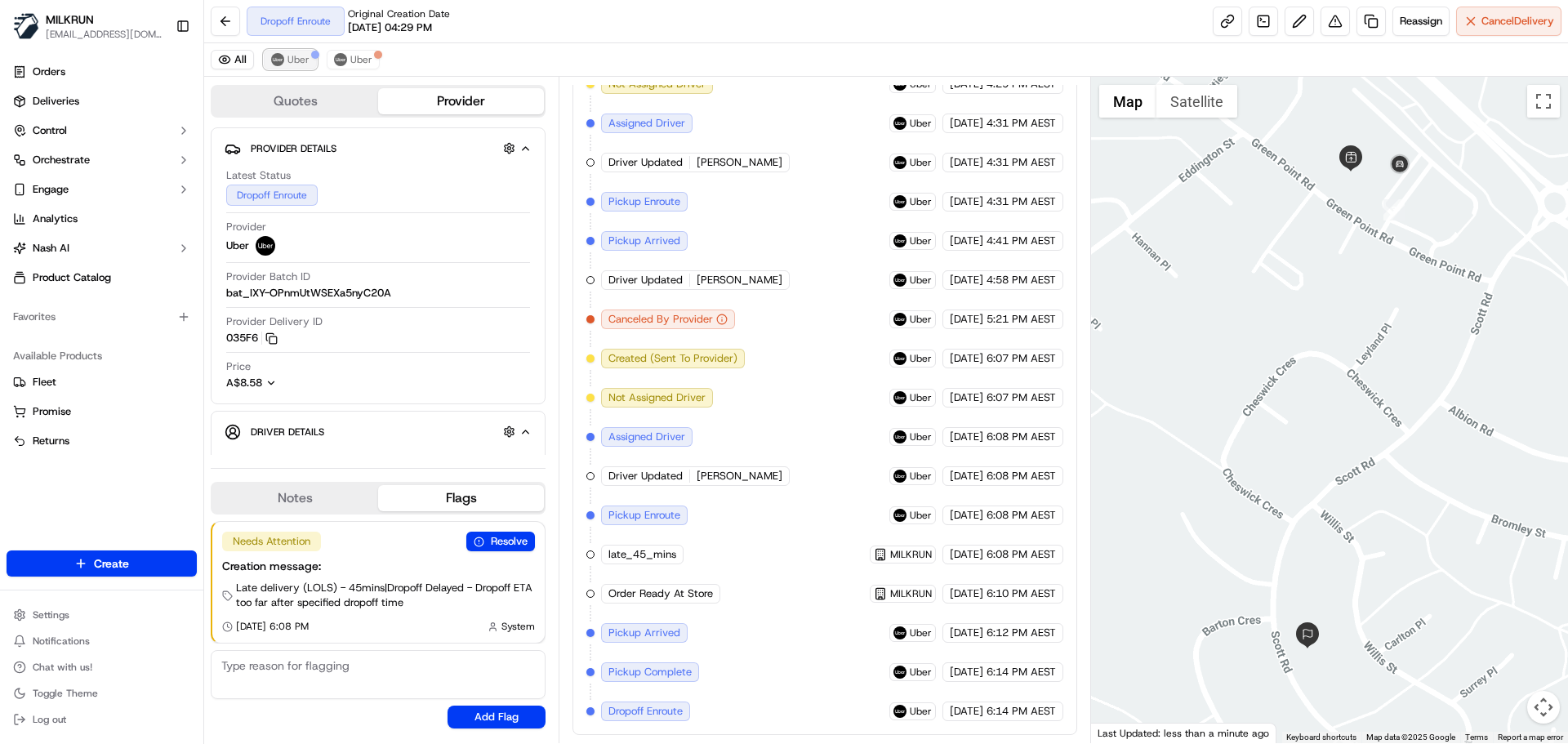
click at [297, 53] on button "Uber" at bounding box center [290, 59] width 53 height 20
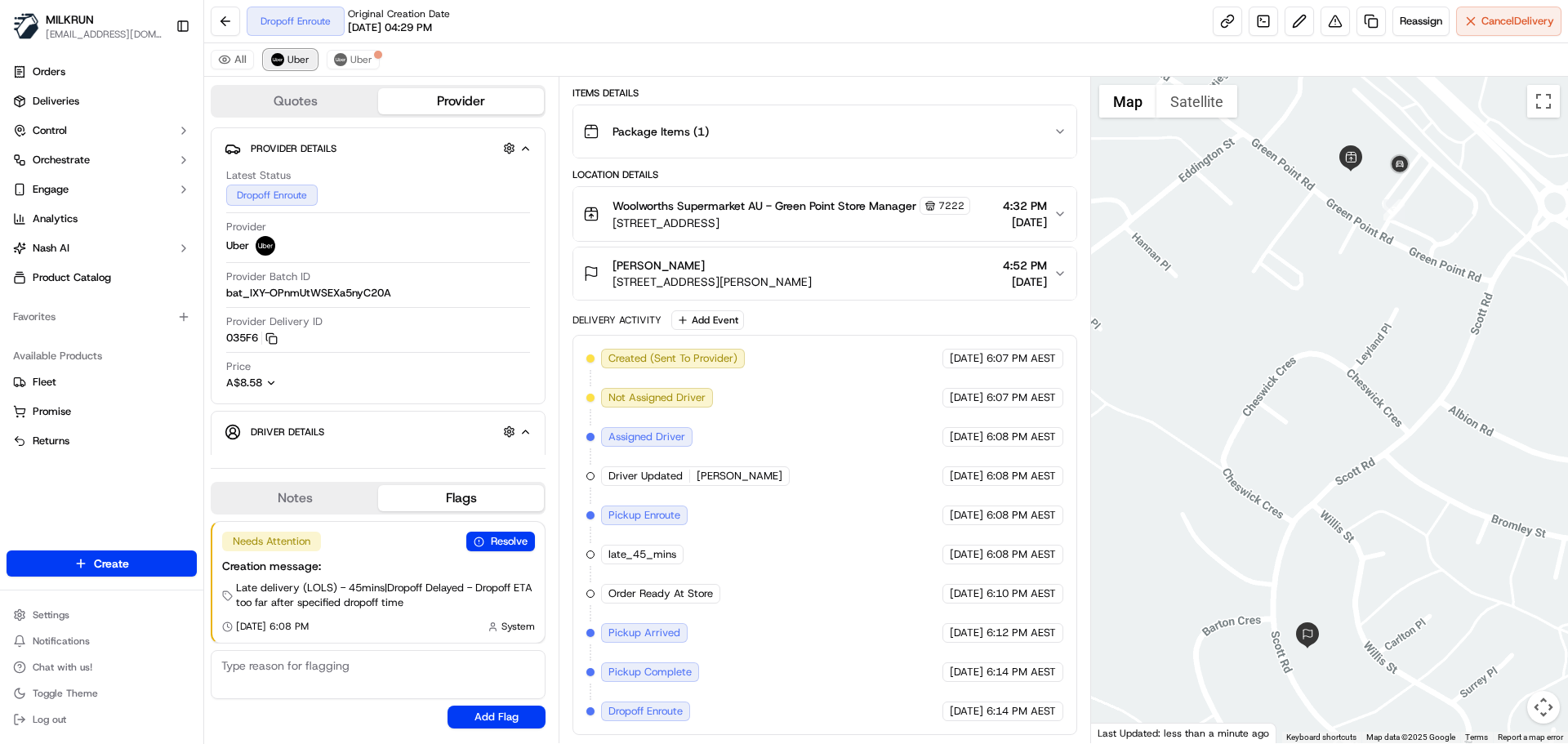
scroll to position [215, 0]
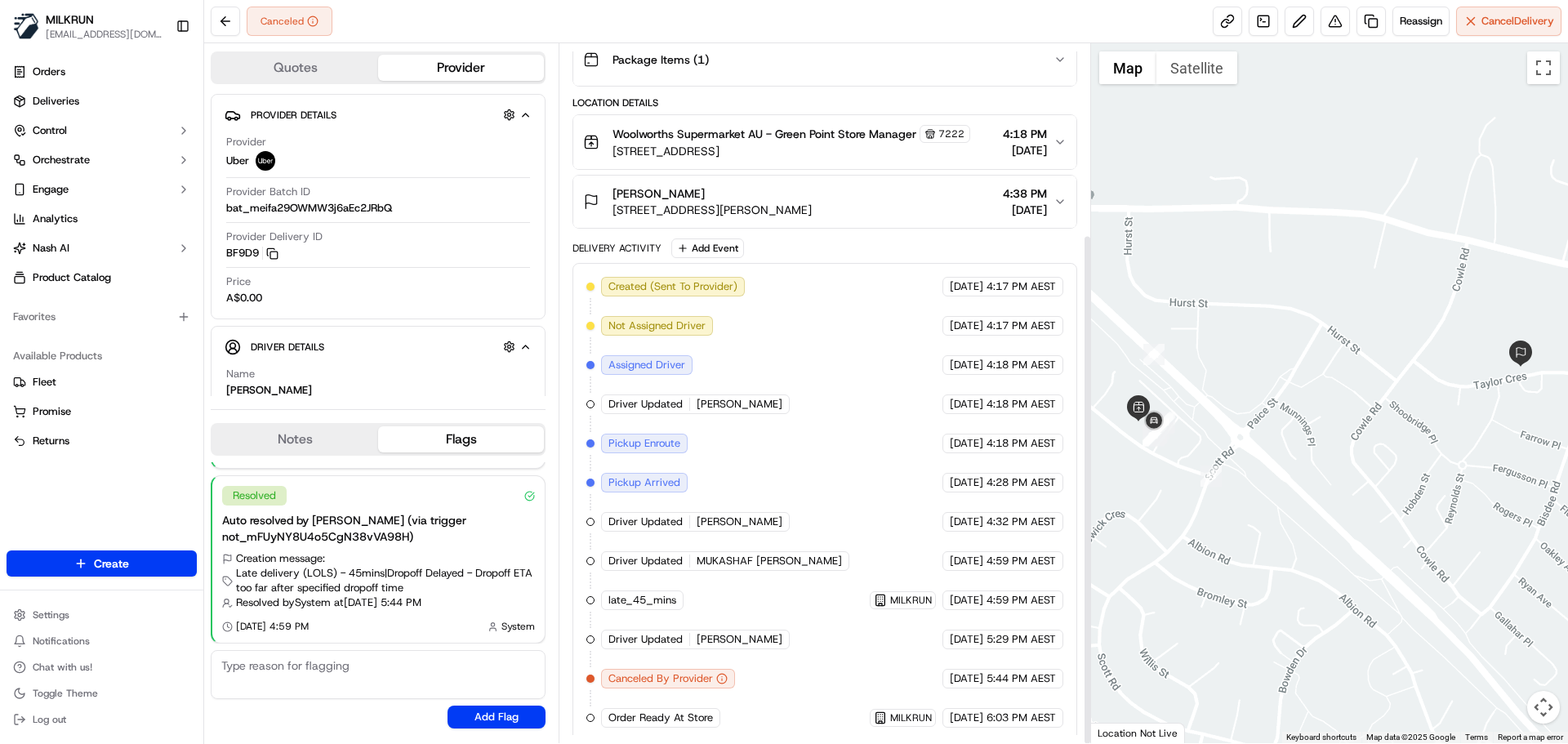
scroll to position [261, 0]
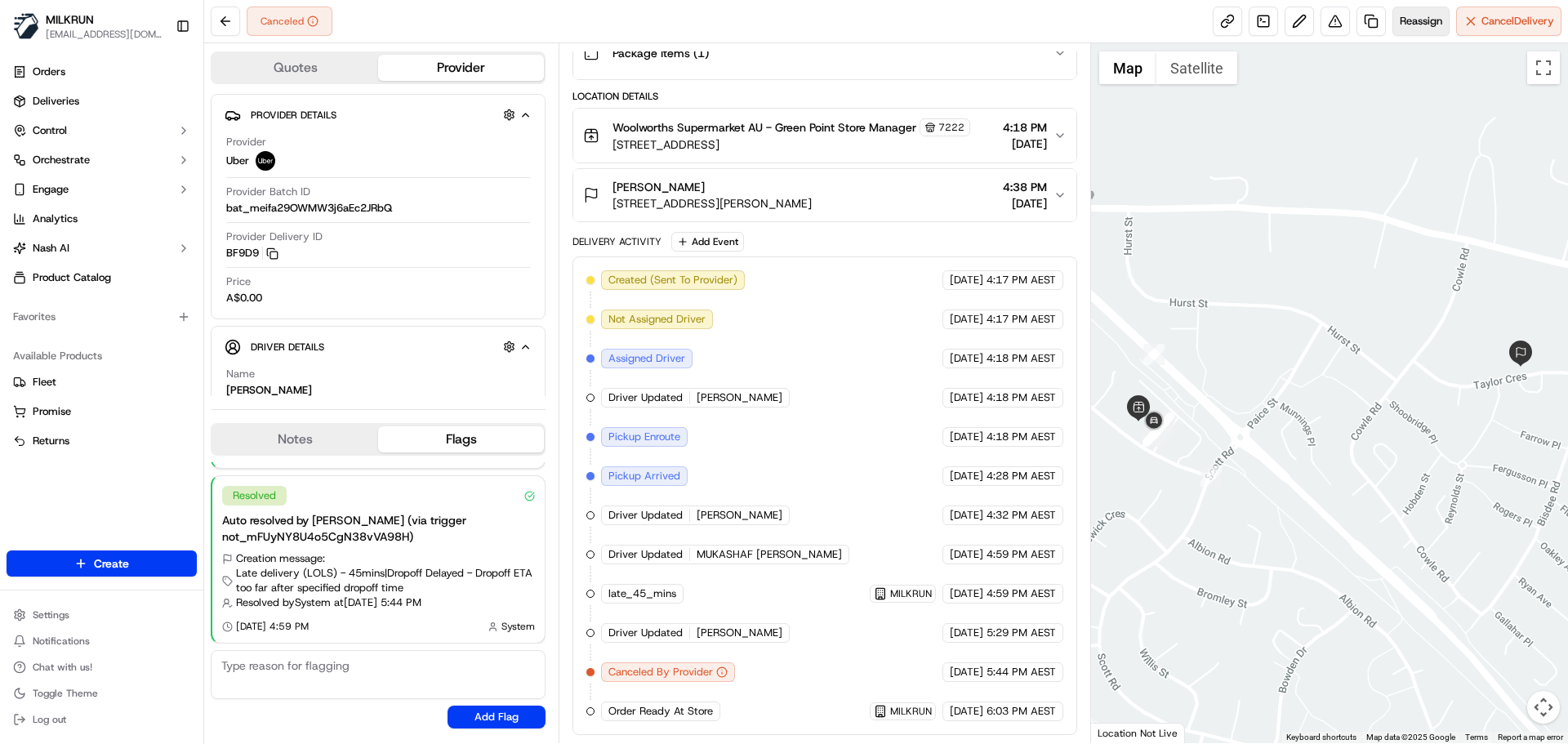
click at [1421, 26] on span "Reassign" at bounding box center [1420, 22] width 42 height 15
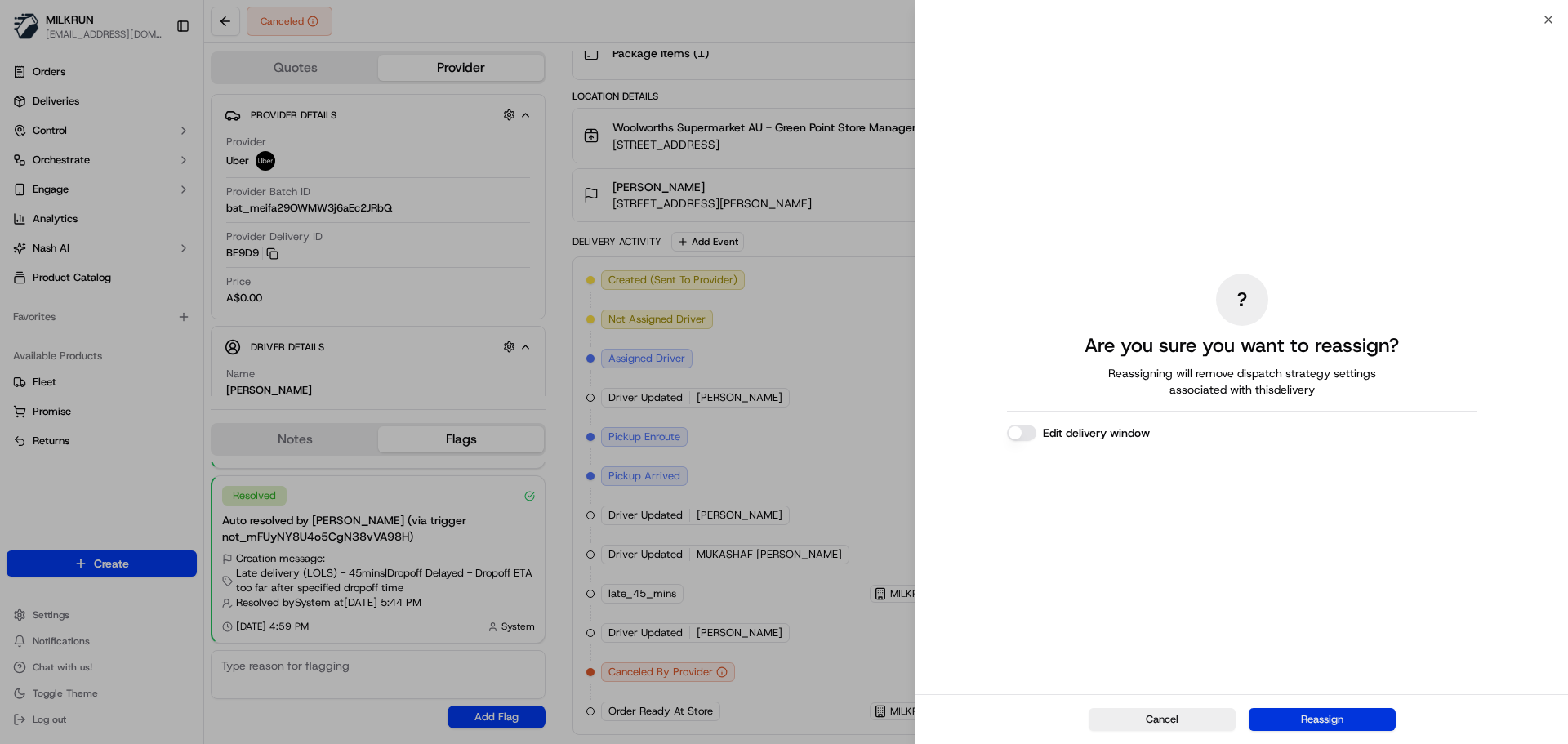
click at [1296, 714] on button "Reassign" at bounding box center [1322, 720] width 147 height 23
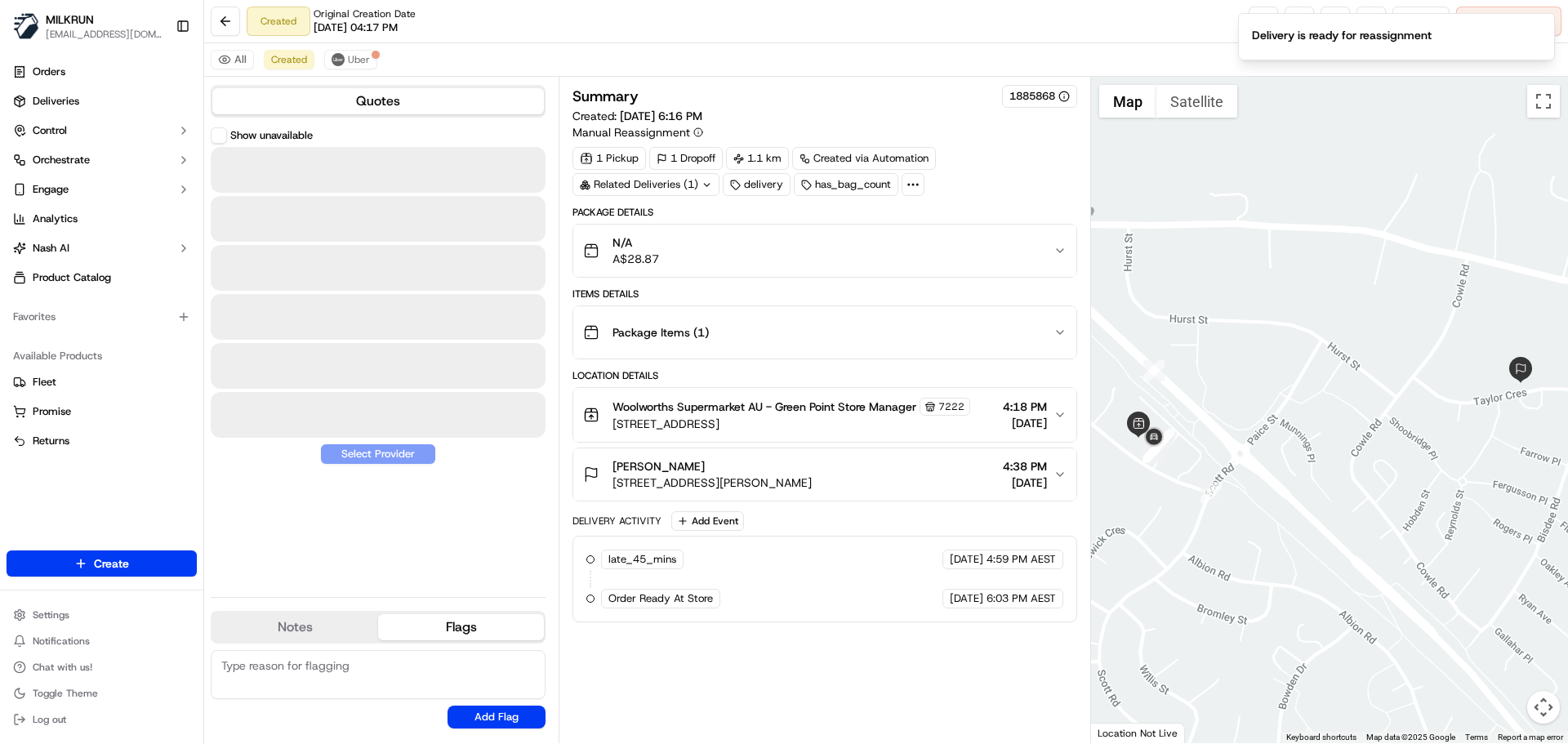
scroll to position [0, 0]
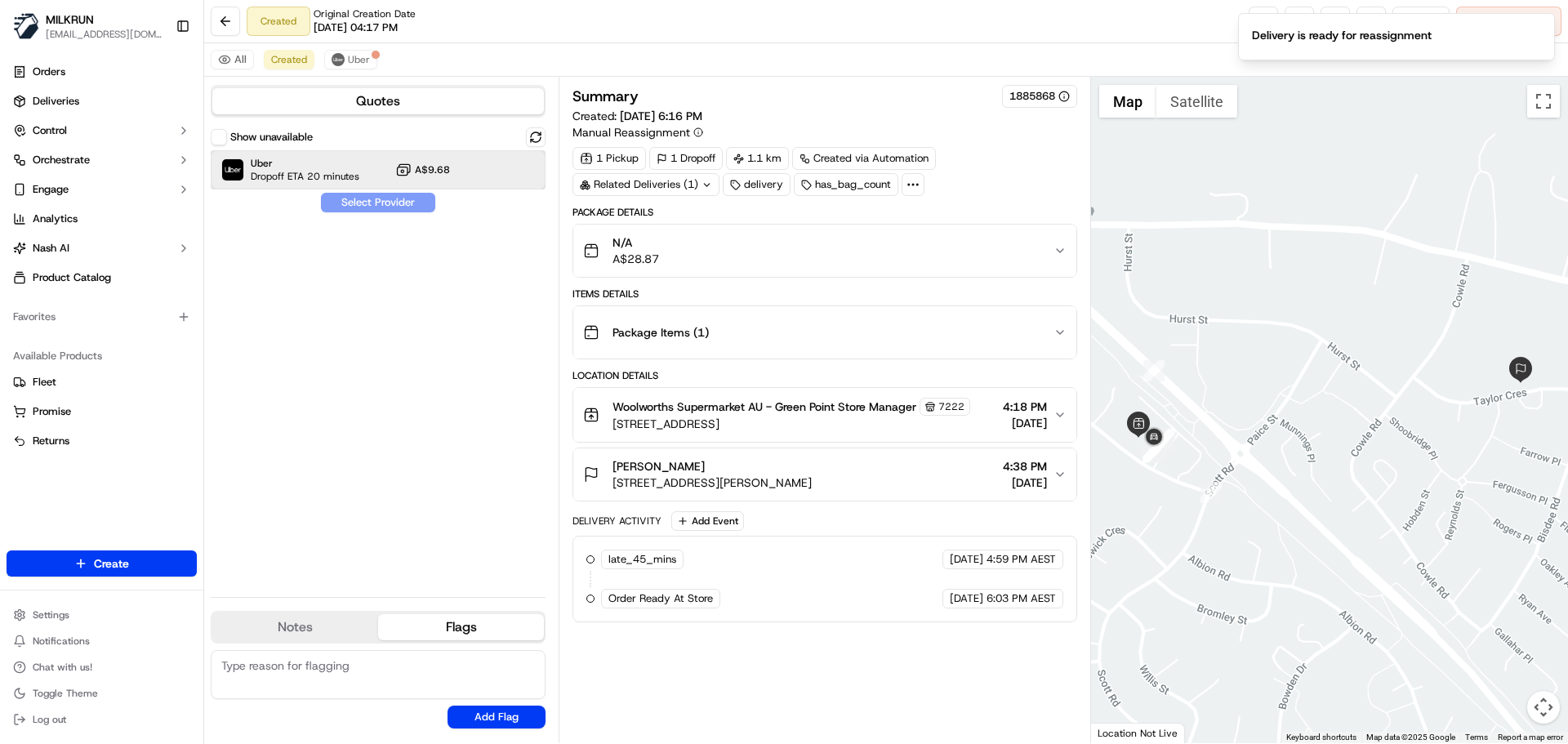
click at [320, 161] on span "Uber" at bounding box center [304, 164] width 108 height 13
click at [382, 207] on button "Assign Provider" at bounding box center [377, 202] width 116 height 20
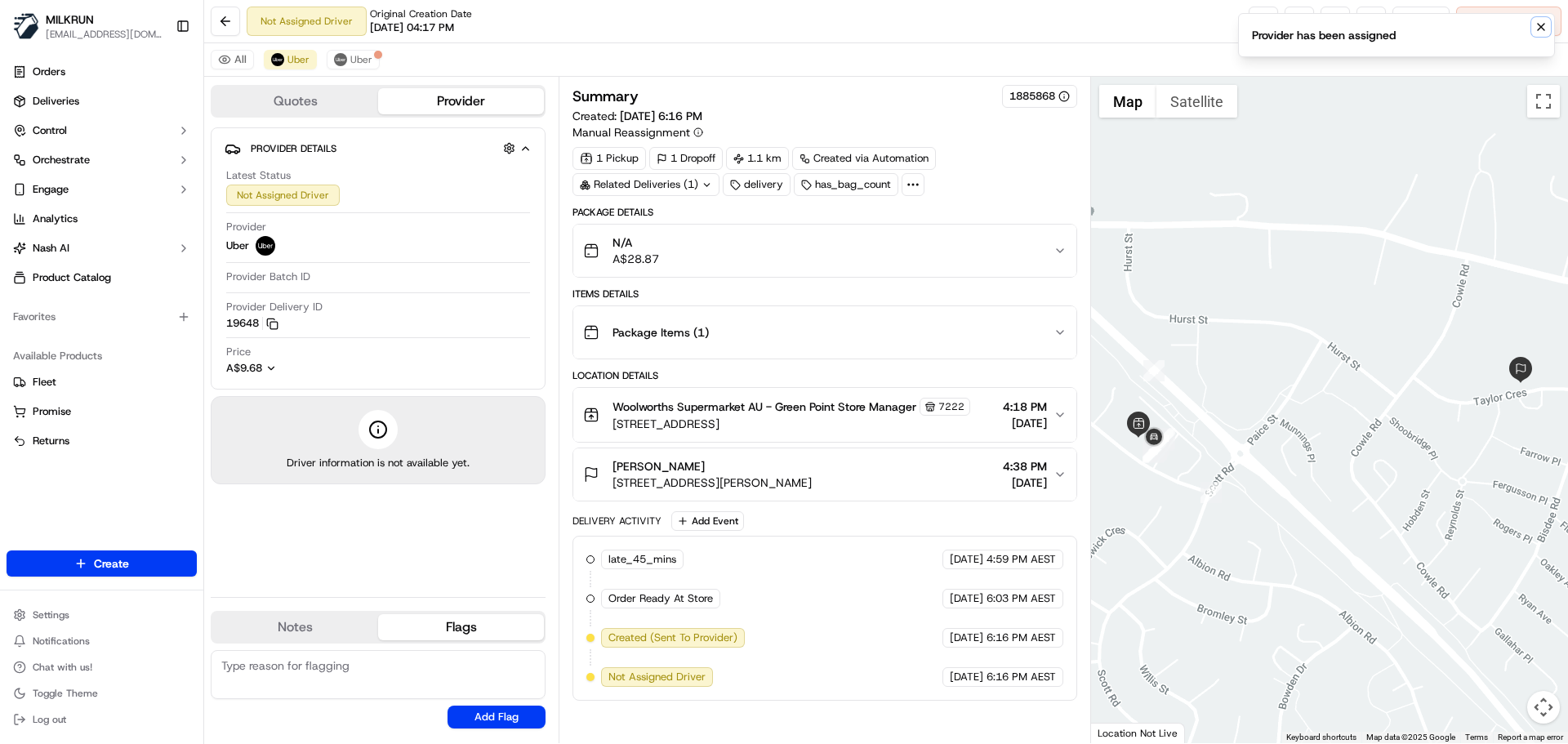
click at [1543, 24] on icon "Notifications (F8)" at bounding box center [1541, 27] width 13 height 13
drag, startPoint x: 353, startPoint y: 54, endPoint x: 598, endPoint y: 210, distance: 290.4
click at [353, 55] on span "Uber" at bounding box center [360, 59] width 22 height 13
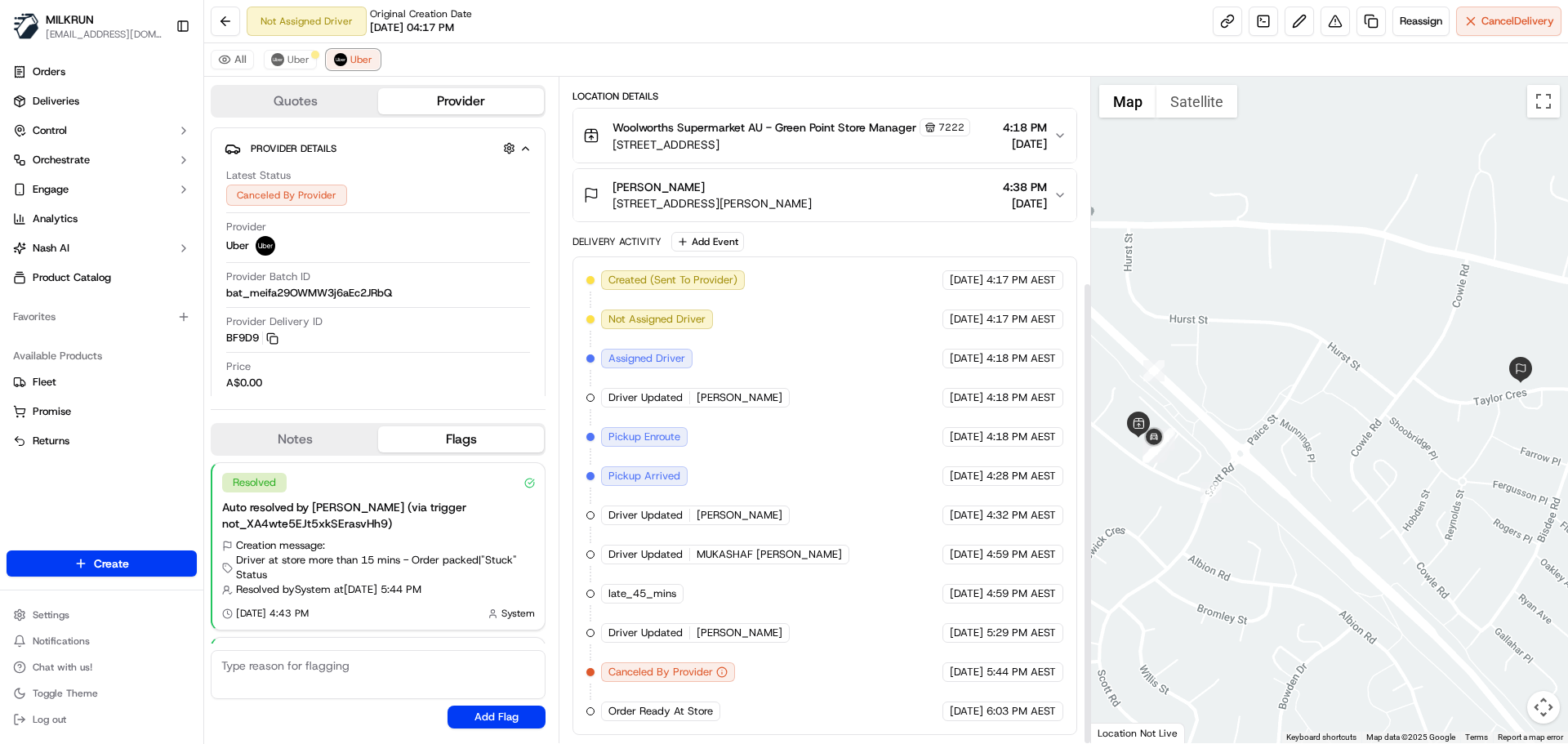
scroll to position [293, 0]
click at [1221, 19] on link at bounding box center [1227, 21] width 29 height 29
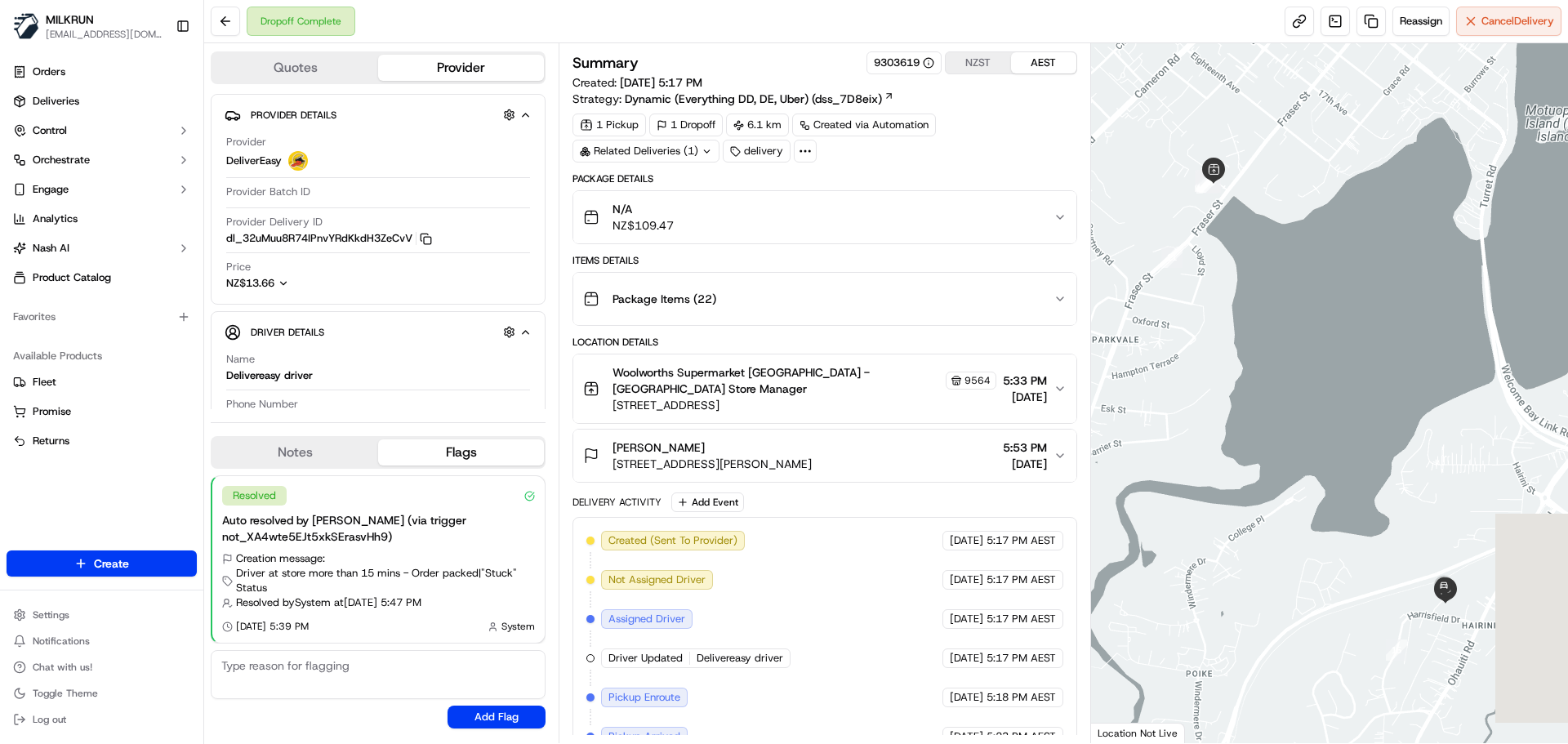
click at [686, 150] on div "Related Deliveries (1)" at bounding box center [645, 150] width 147 height 23
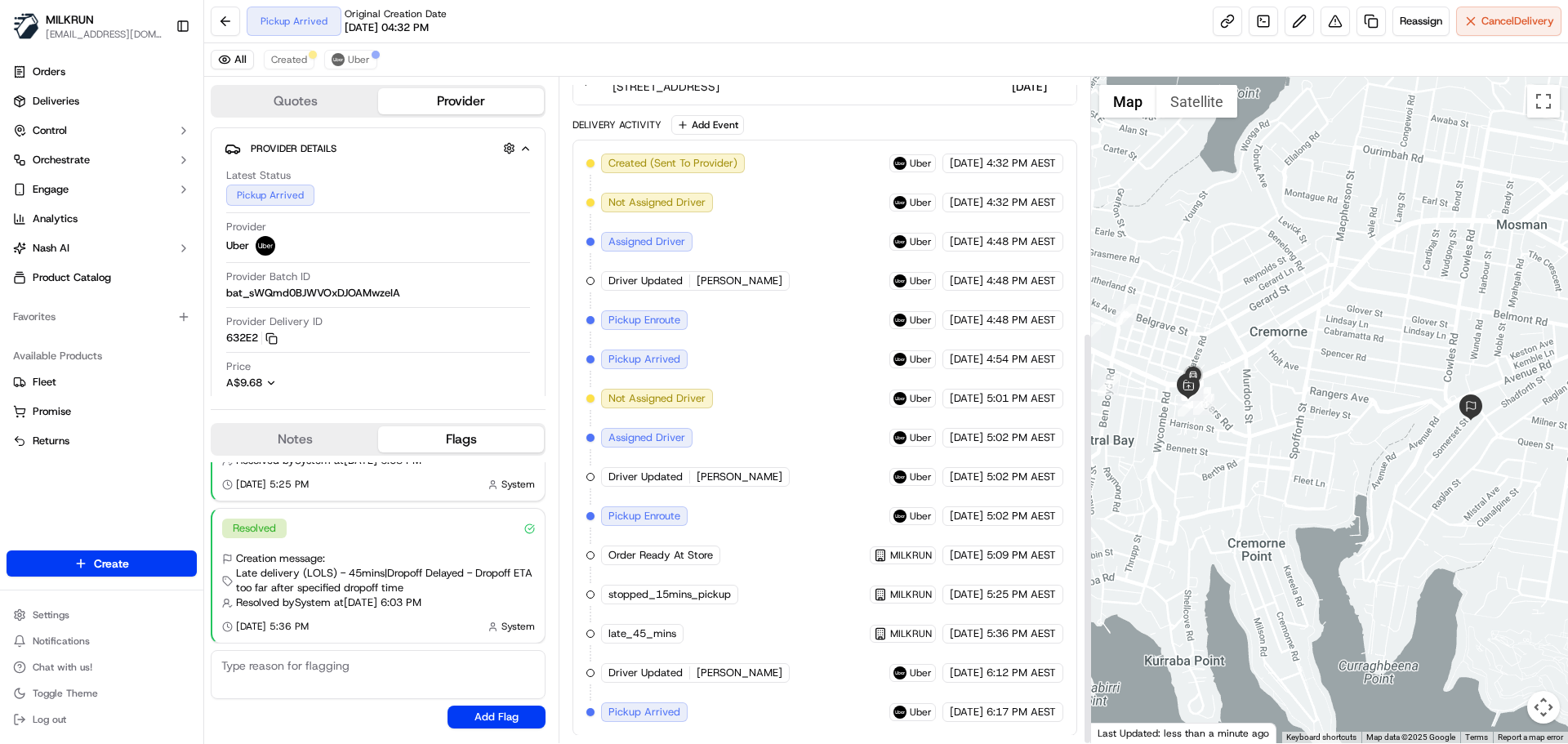
scroll to position [411, 0]
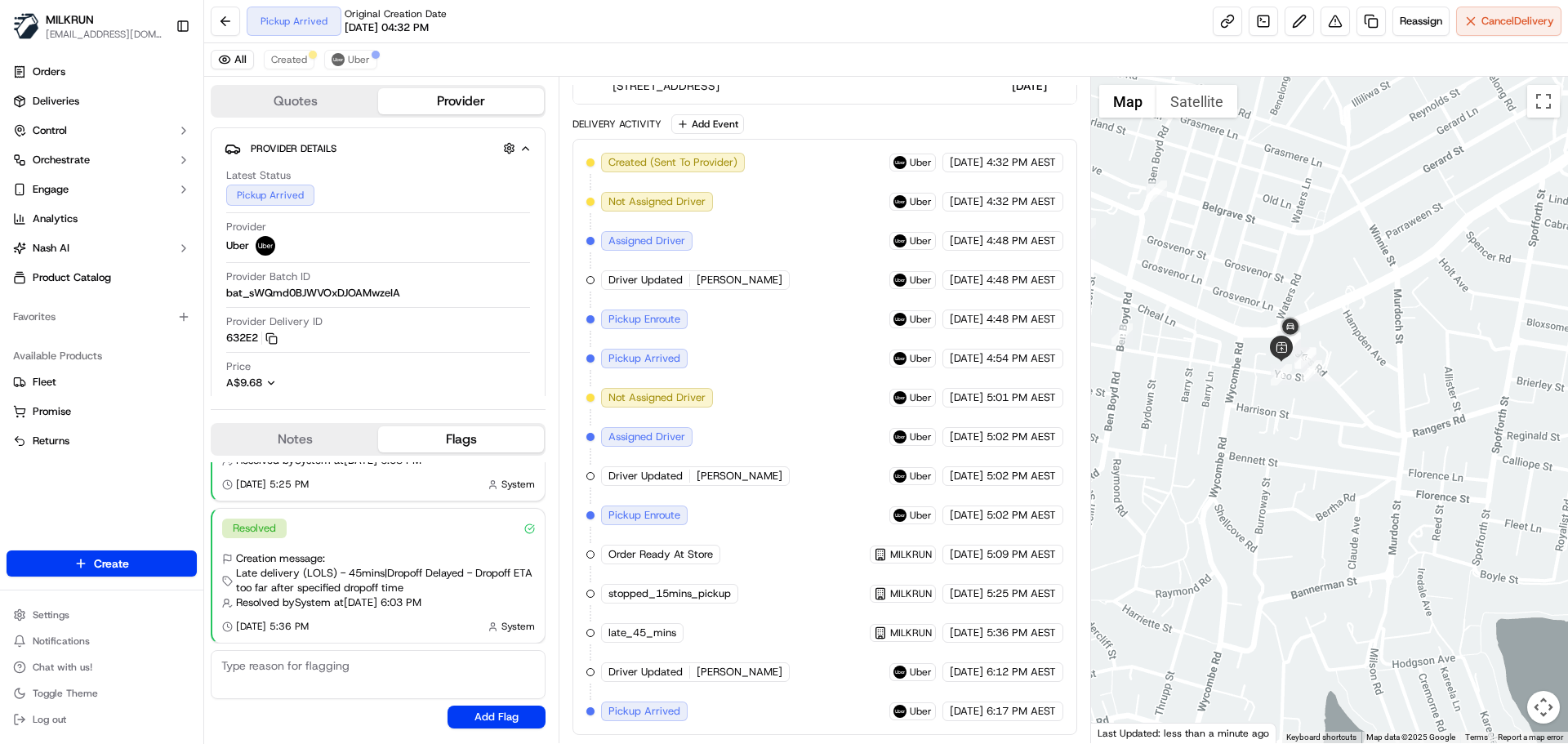
drag, startPoint x: 1261, startPoint y: 423, endPoint x: 1275, endPoint y: 479, distance: 57.7
click at [1276, 486] on div at bounding box center [1330, 410] width 478 height 666
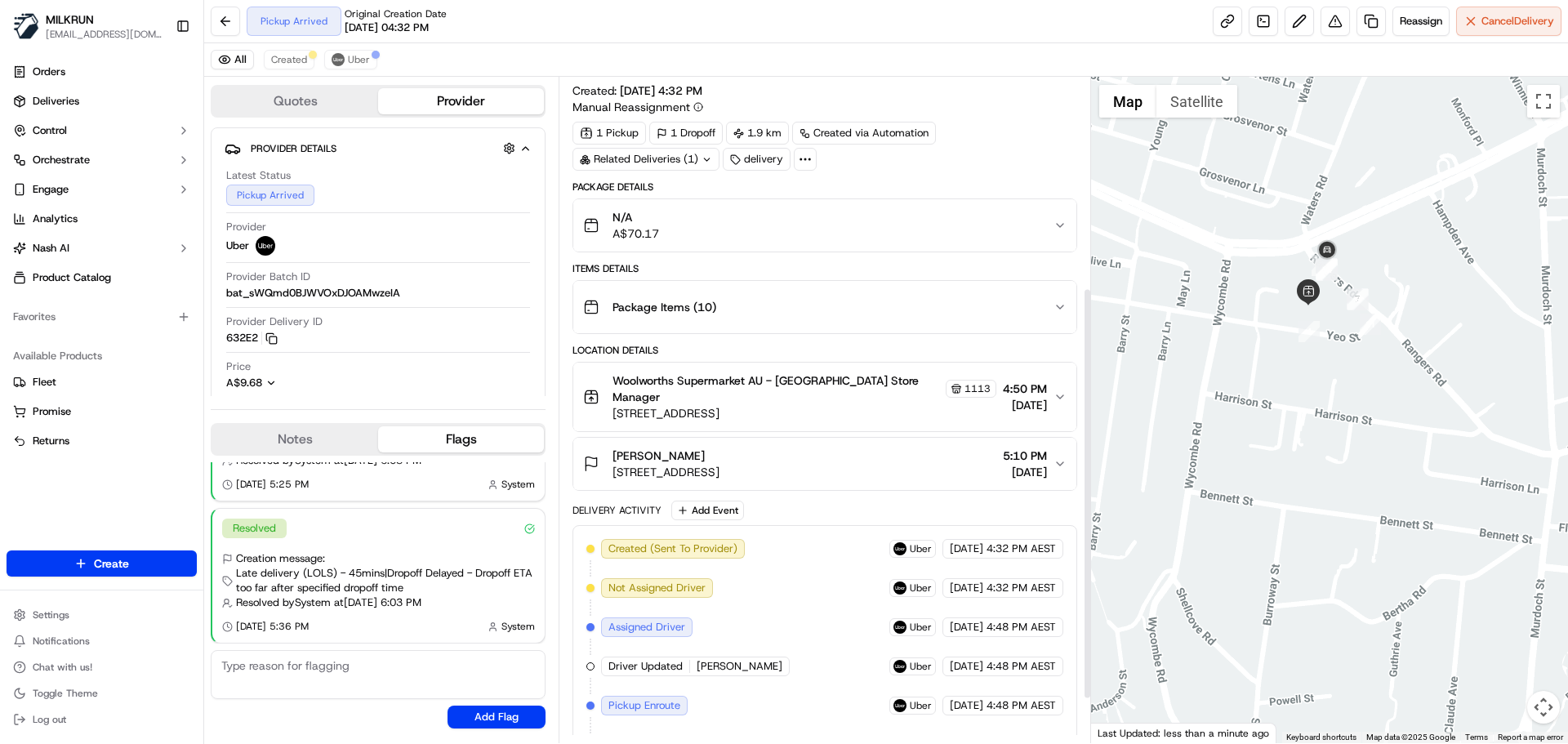
scroll to position [3, 0]
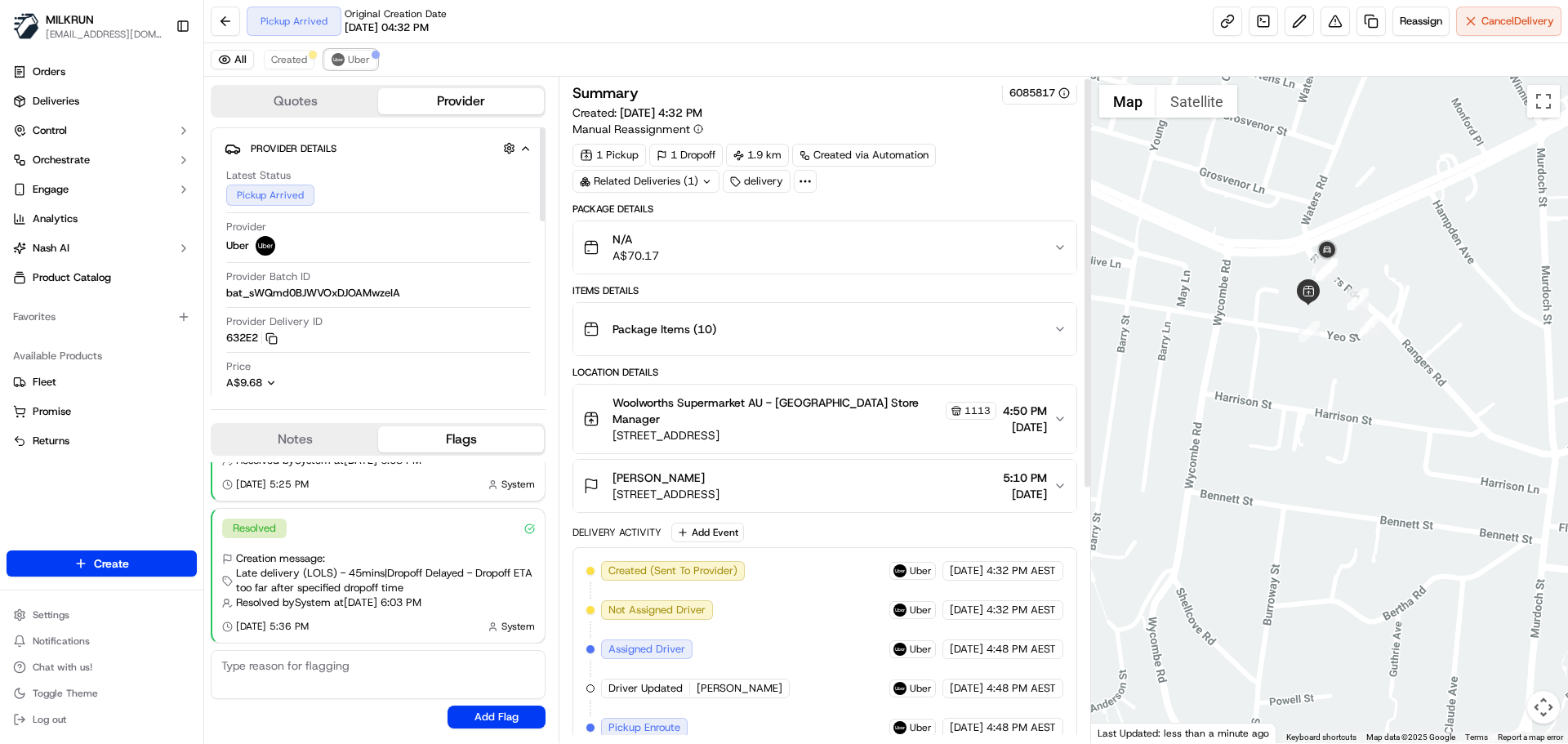
drag, startPoint x: 354, startPoint y: 57, endPoint x: 757, endPoint y: 357, distance: 502.4
click at [355, 60] on span "Uber" at bounding box center [358, 59] width 22 height 13
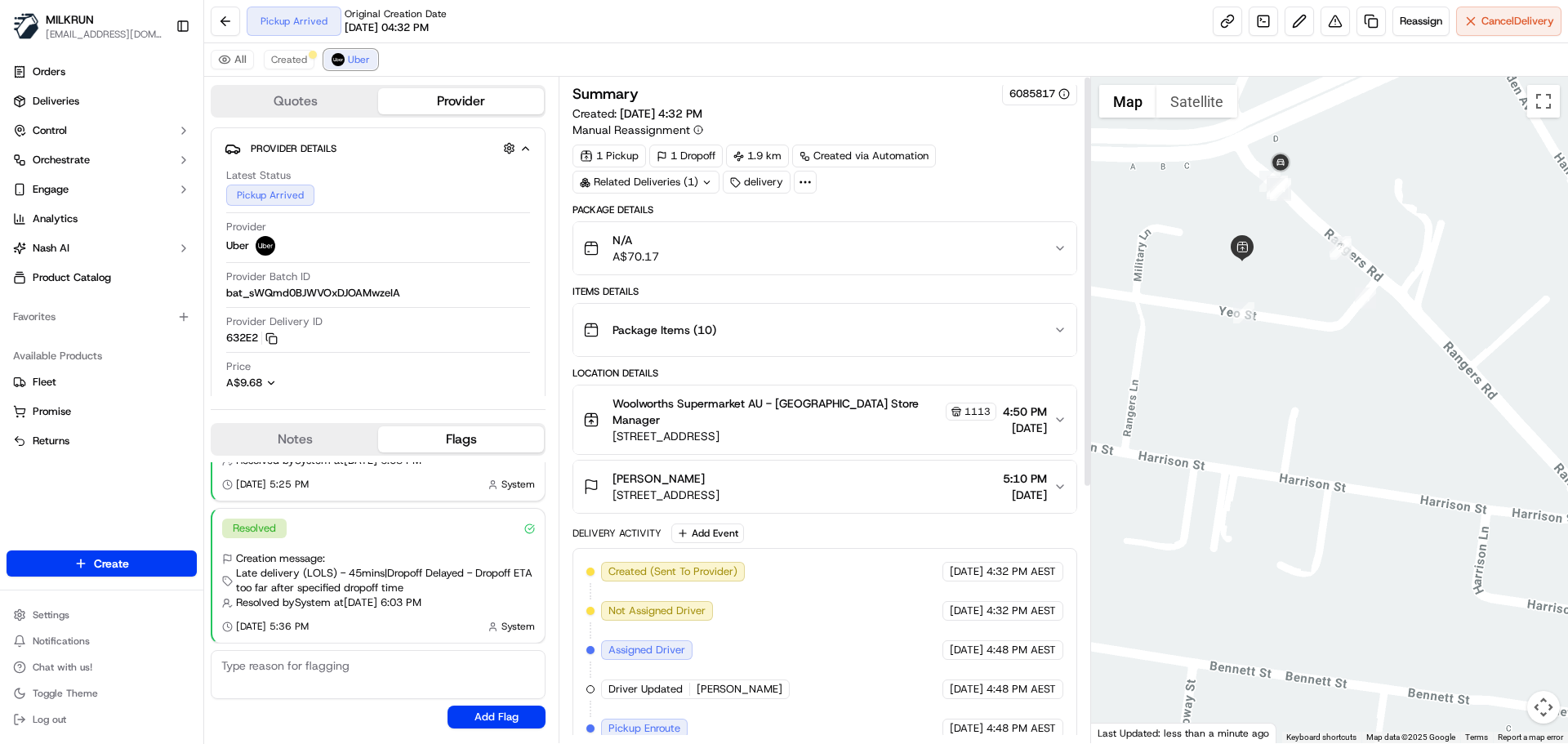
scroll to position [0, 0]
click at [290, 55] on span "Created" at bounding box center [289, 59] width 36 height 13
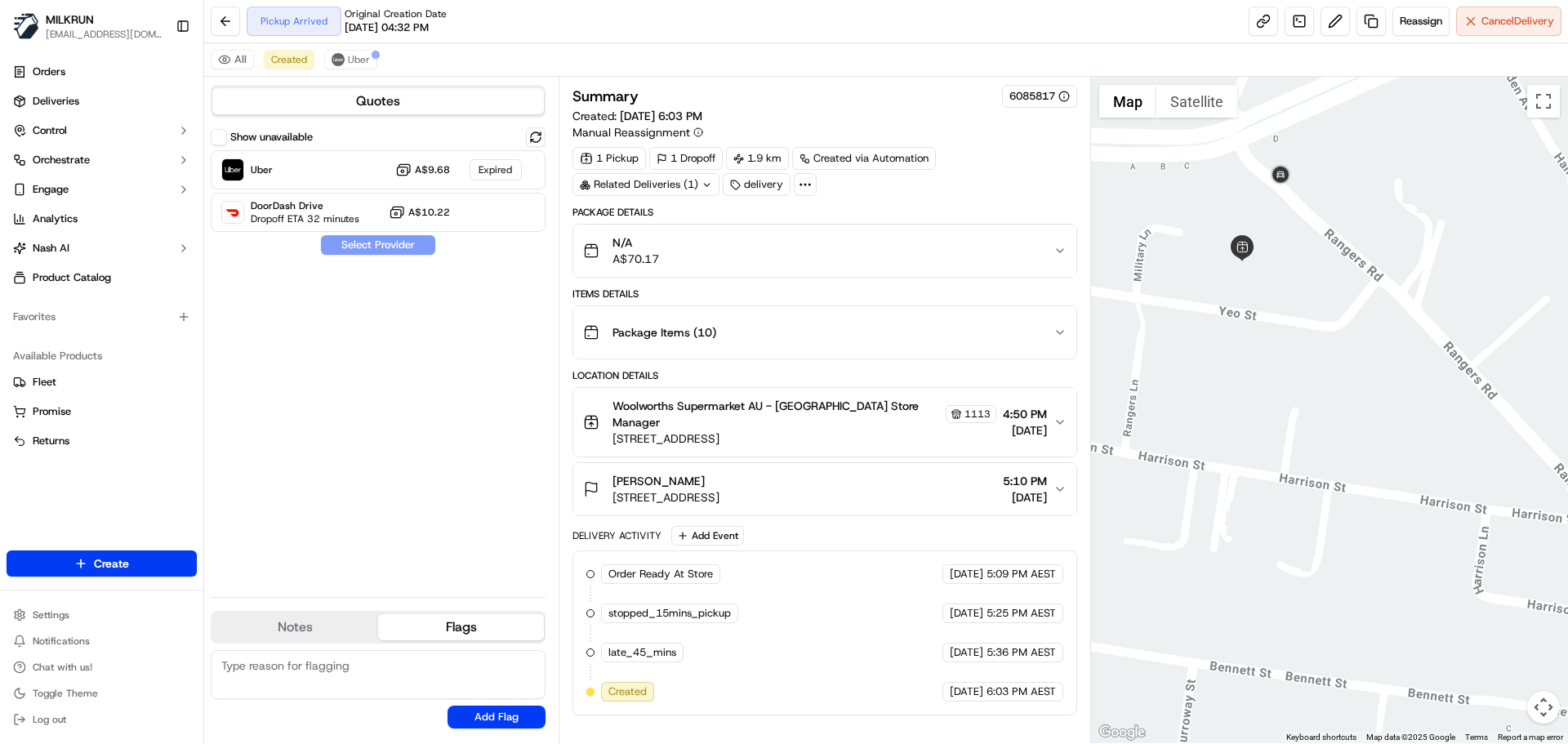
drag, startPoint x: 379, startPoint y: 89, endPoint x: 370, endPoint y: 89, distance: 9.0
click at [379, 90] on button "Quotes" at bounding box center [378, 102] width 331 height 26
click at [357, 56] on span "Uber" at bounding box center [358, 59] width 22 height 13
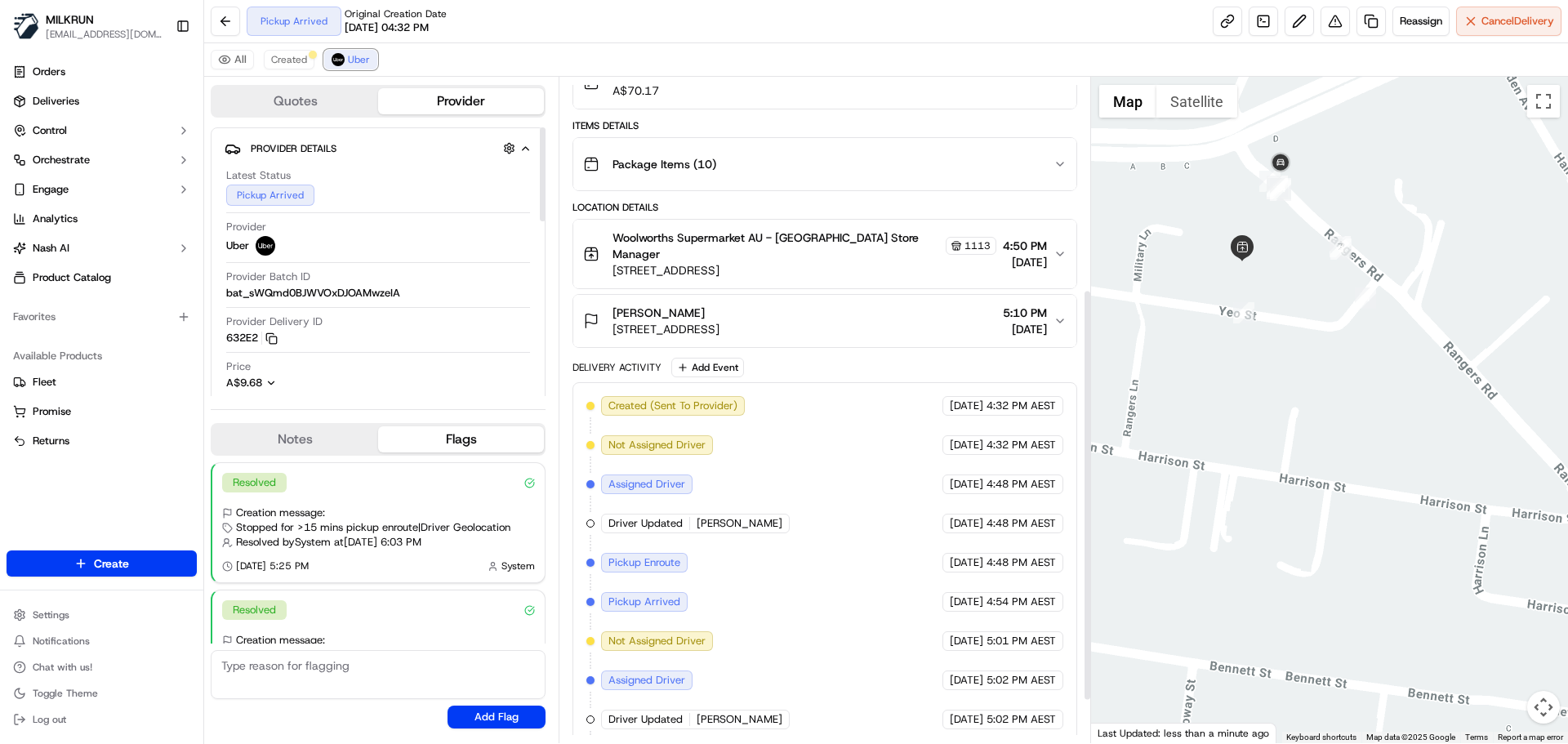
scroll to position [411, 0]
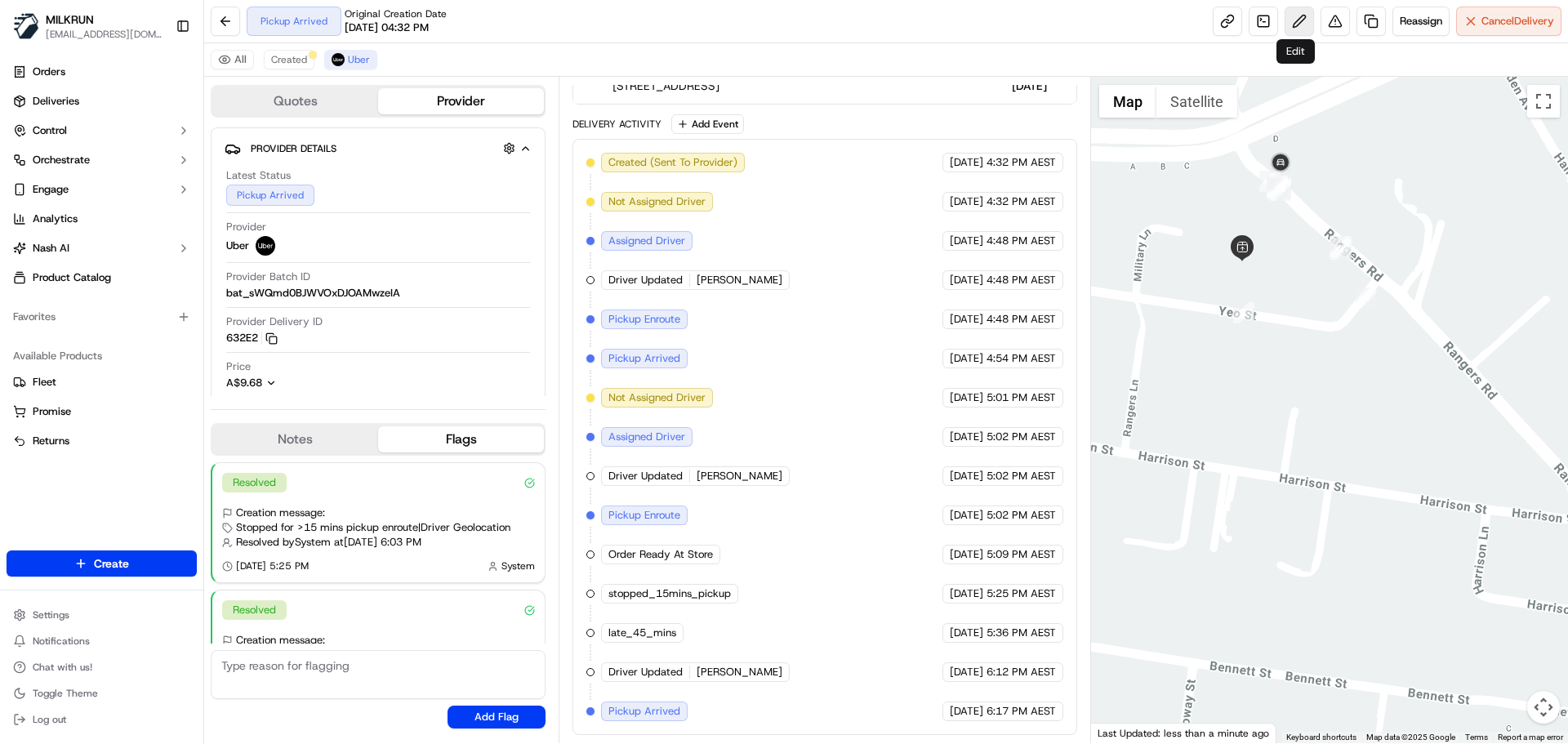
click at [1294, 15] on button at bounding box center [1298, 21] width 29 height 29
click at [420, 59] on button "Uber" at bounding box center [404, 59] width 53 height 20
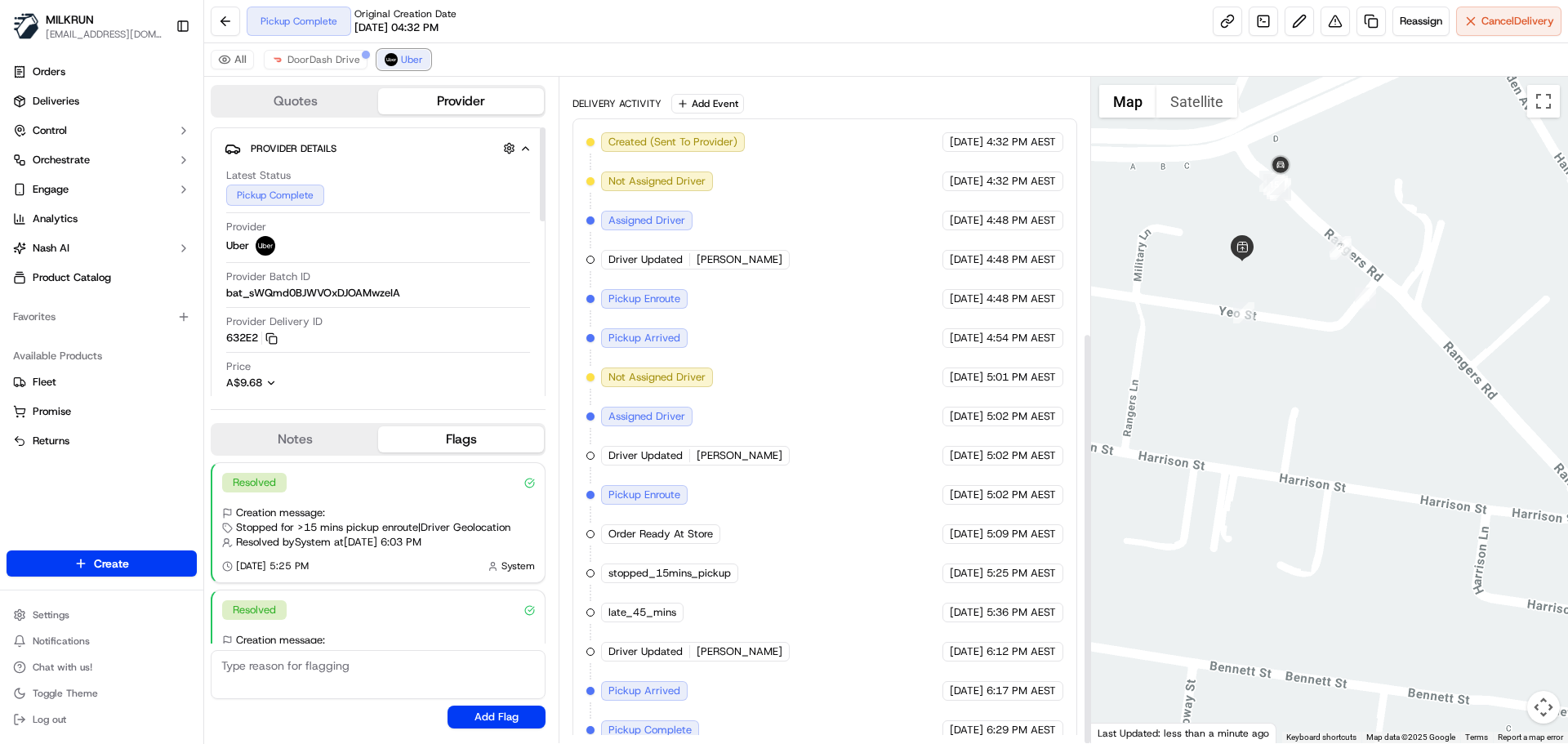
scroll to position [451, 0]
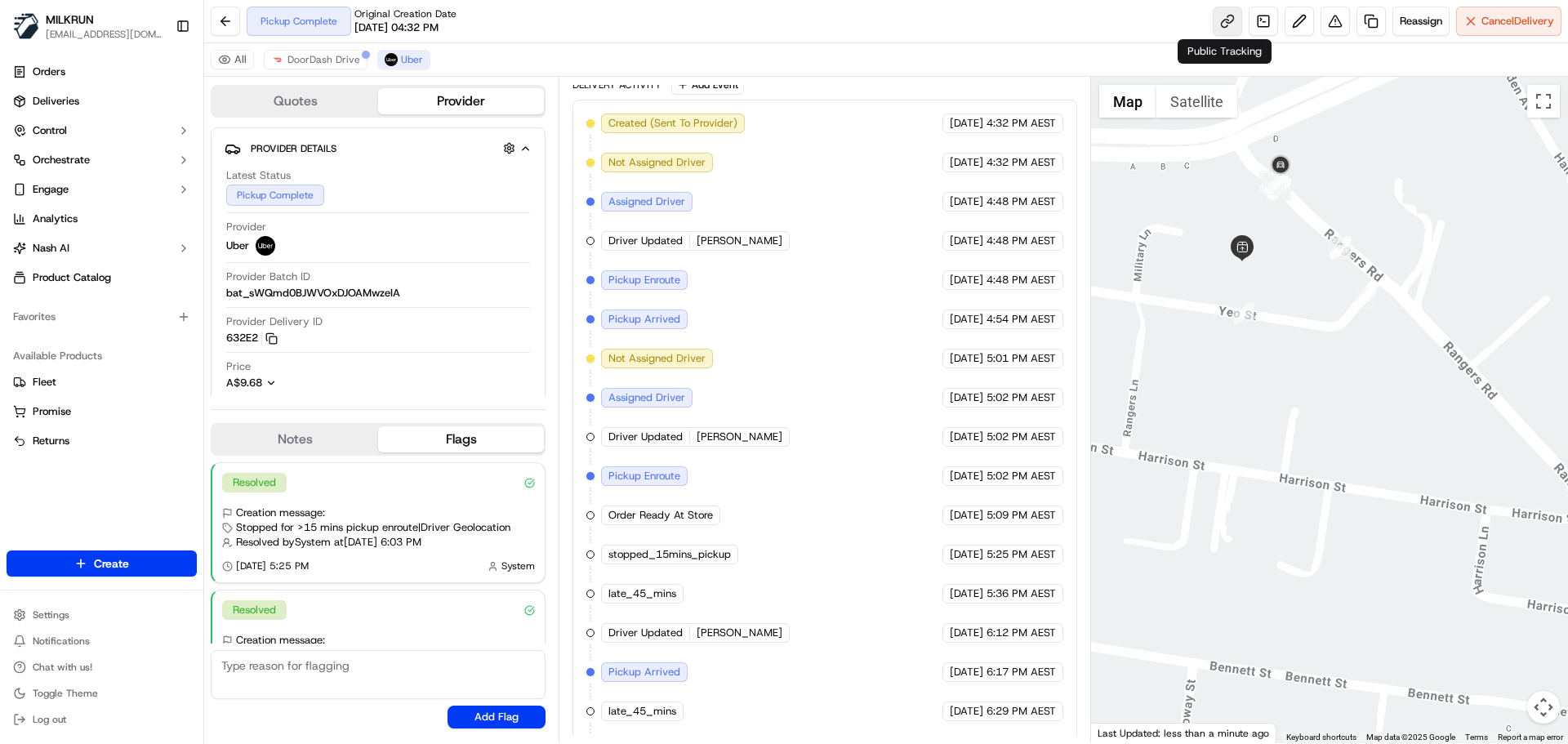
click at [1226, 21] on link at bounding box center [1227, 21] width 29 height 29
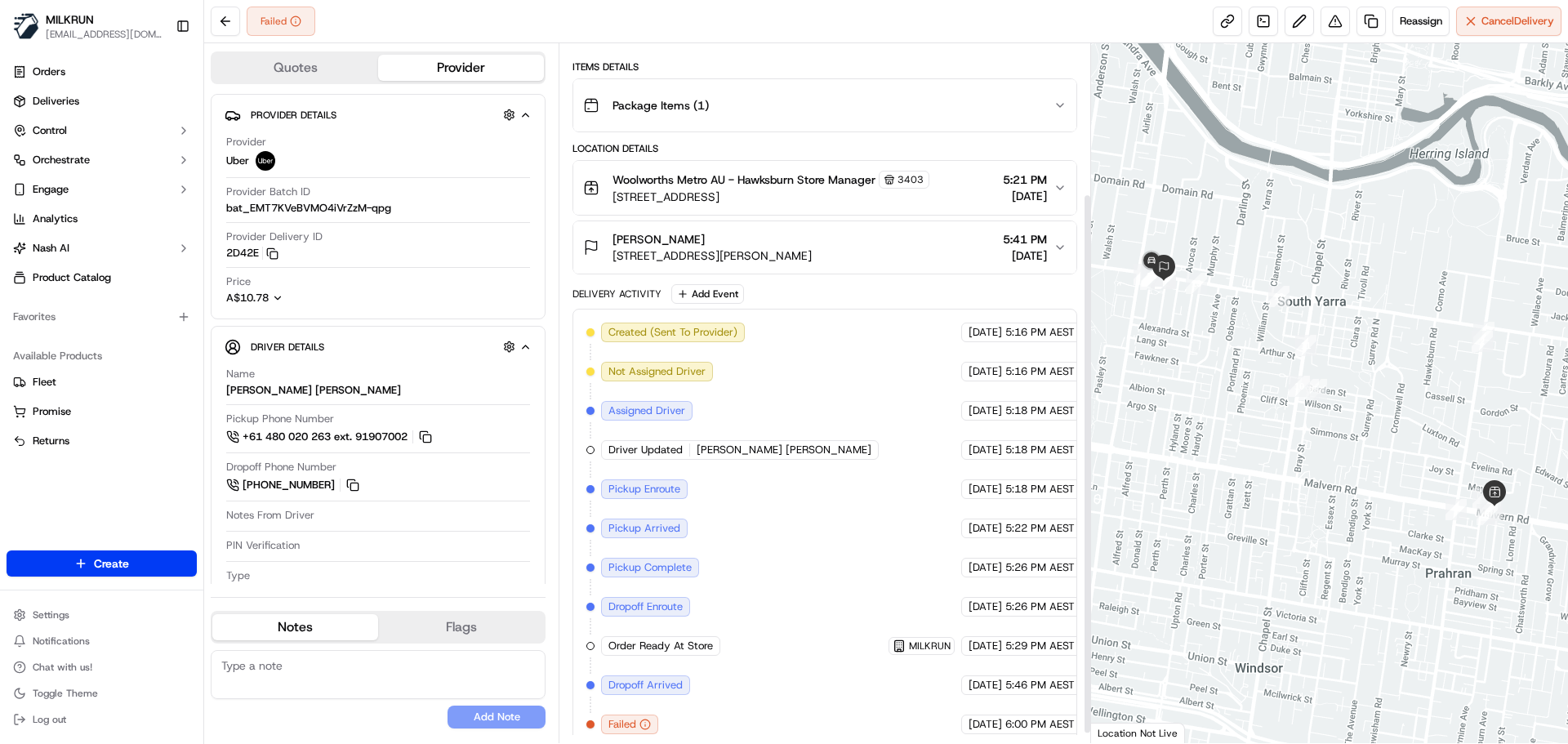
scroll to position [207, 0]
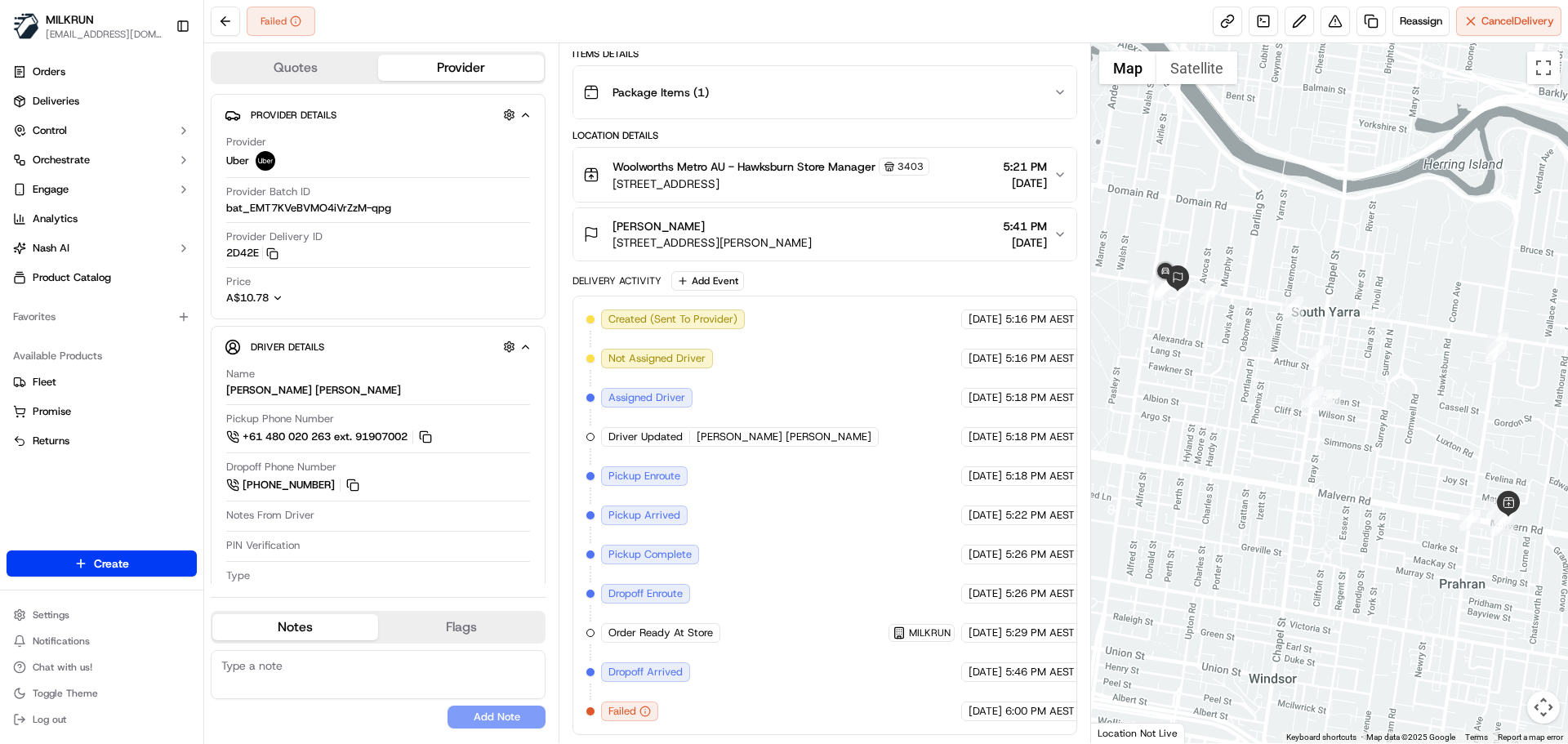
drag, startPoint x: 1229, startPoint y: 444, endPoint x: 1243, endPoint y: 461, distance: 22.0
click at [1243, 461] on div at bounding box center [1330, 393] width 478 height 700
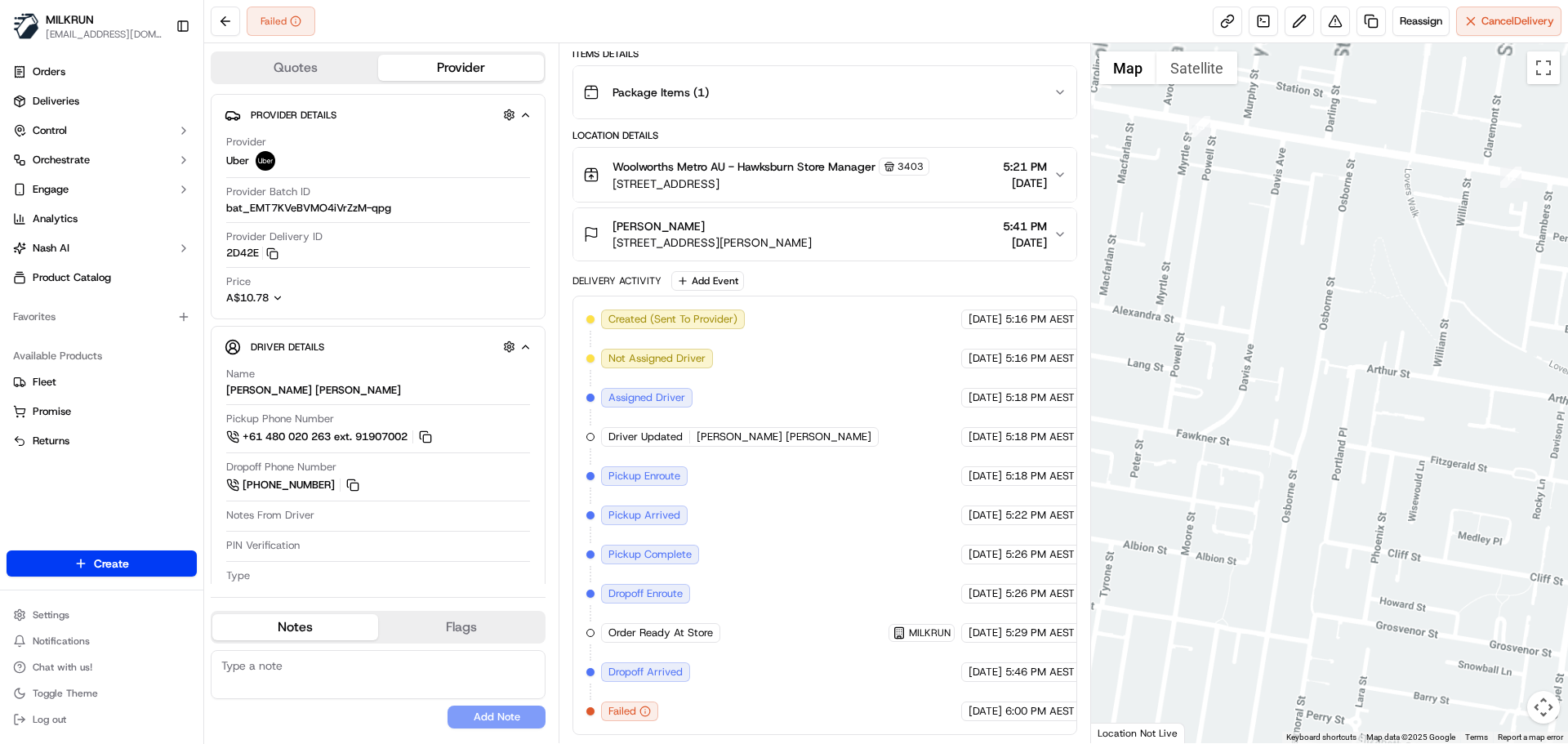
drag, startPoint x: 1291, startPoint y: 424, endPoint x: 1401, endPoint y: 513, distance: 141.5
click at [1401, 513] on div at bounding box center [1330, 393] width 478 height 700
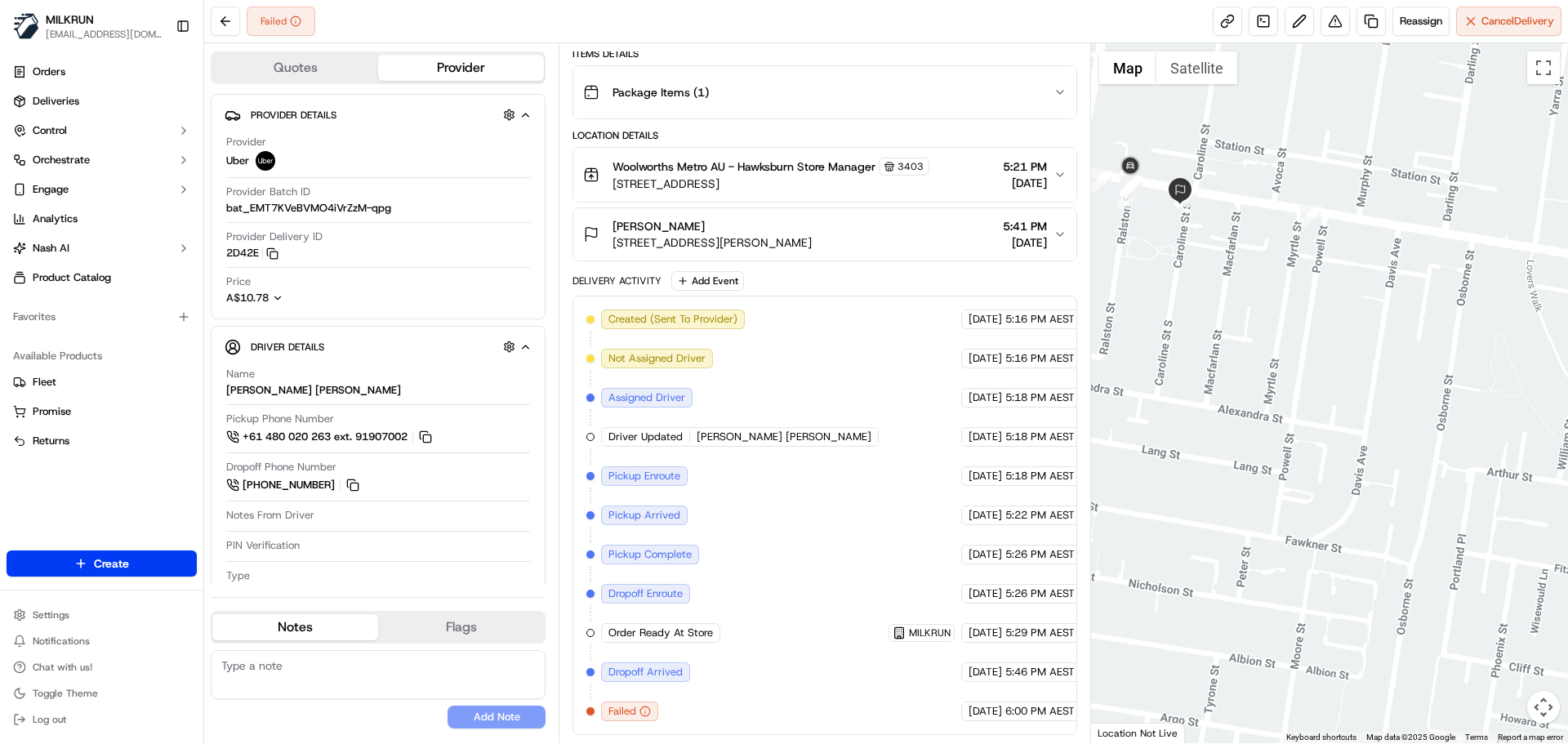
drag, startPoint x: 1252, startPoint y: 308, endPoint x: 1280, endPoint y: 421, distance: 116.4
click at [1281, 412] on div at bounding box center [1330, 393] width 478 height 700
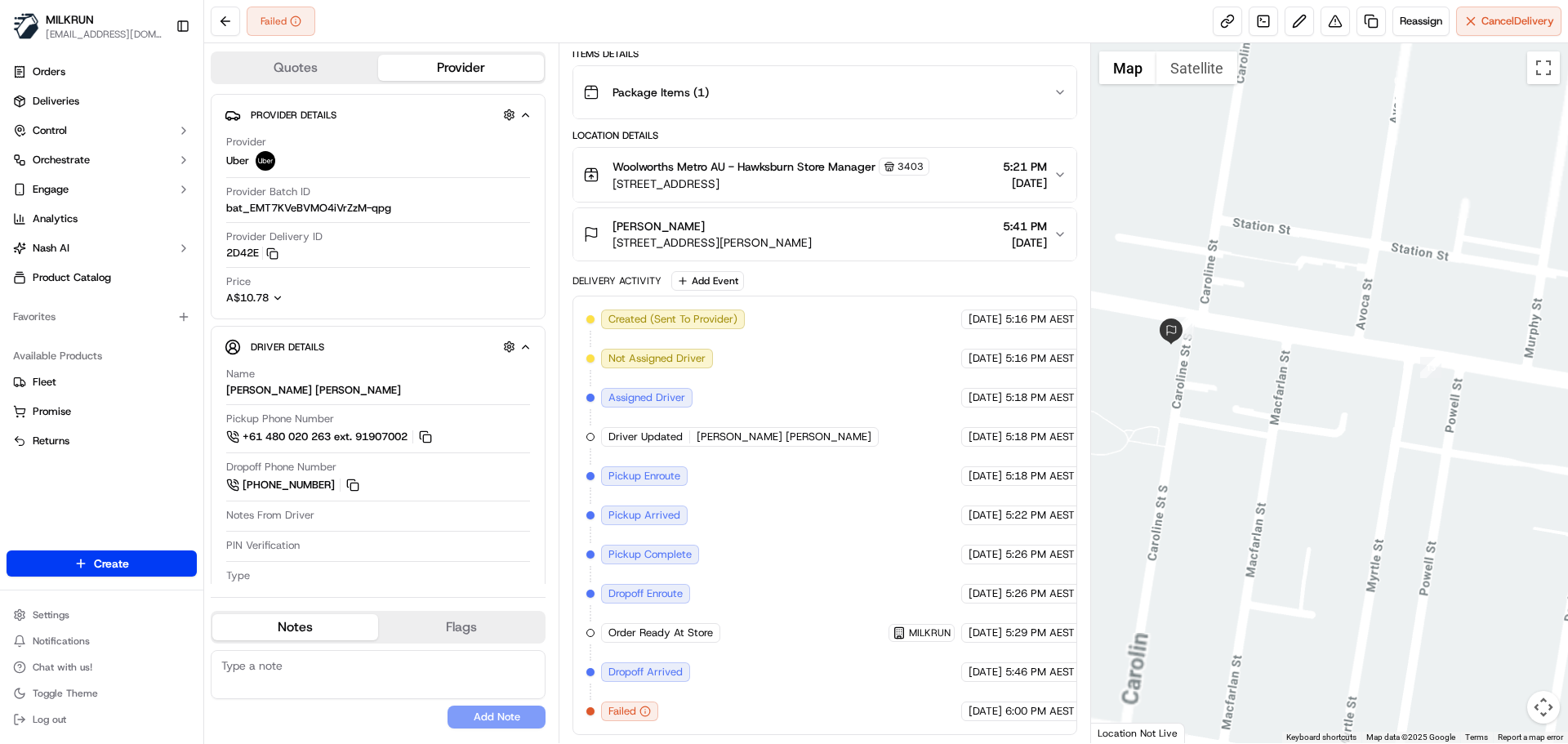
drag, startPoint x: 1283, startPoint y: 388, endPoint x: 1330, endPoint y: 406, distance: 50.3
click at [1330, 406] on div at bounding box center [1330, 393] width 478 height 700
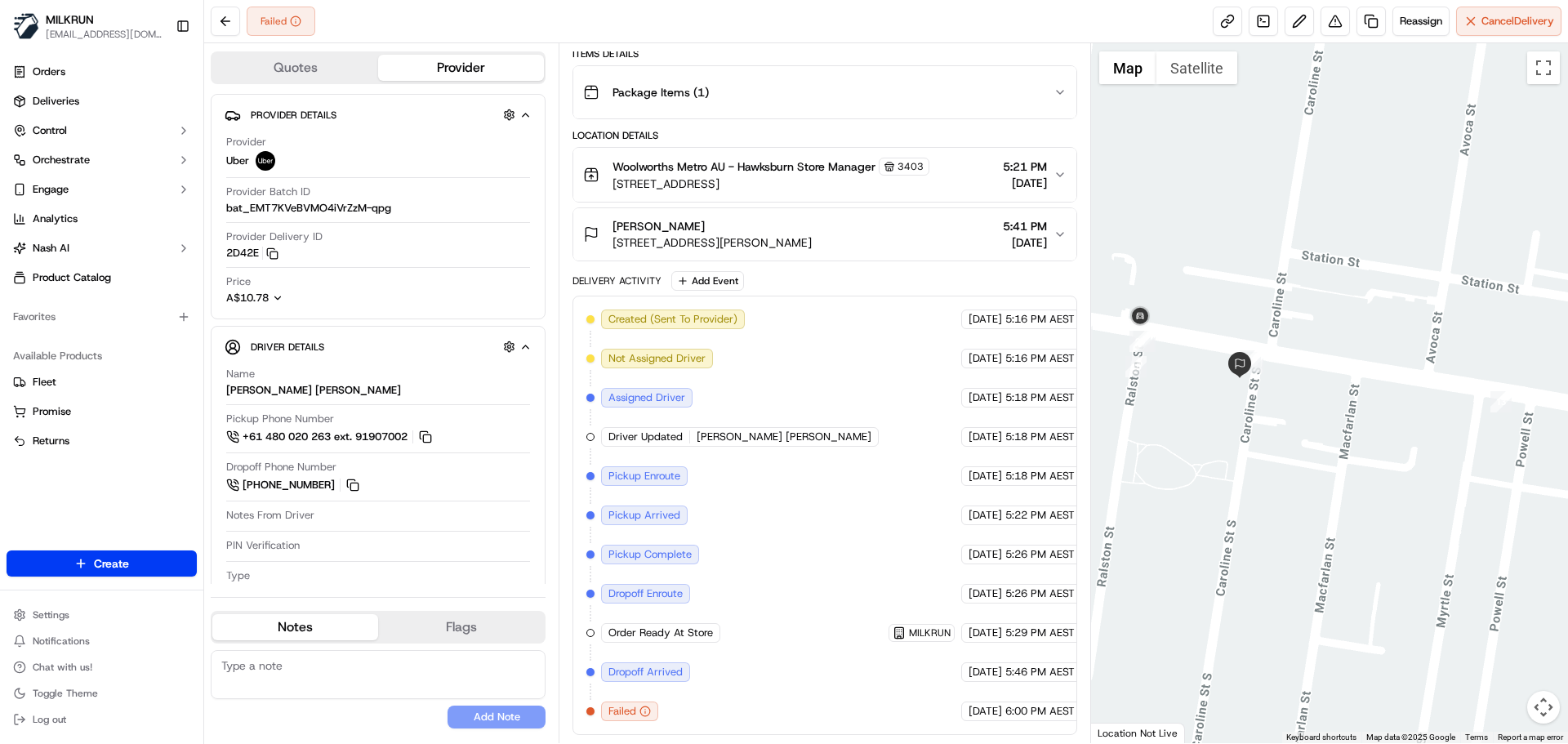
drag, startPoint x: 885, startPoint y: 244, endPoint x: 611, endPoint y: 245, distance: 274.0
click at [611, 245] on div "Amelia C 30/43 Caroline St S, South Yarra, VIC 3141, AU 5:41 PM 19/09/2025" at bounding box center [817, 234] width 469 height 33
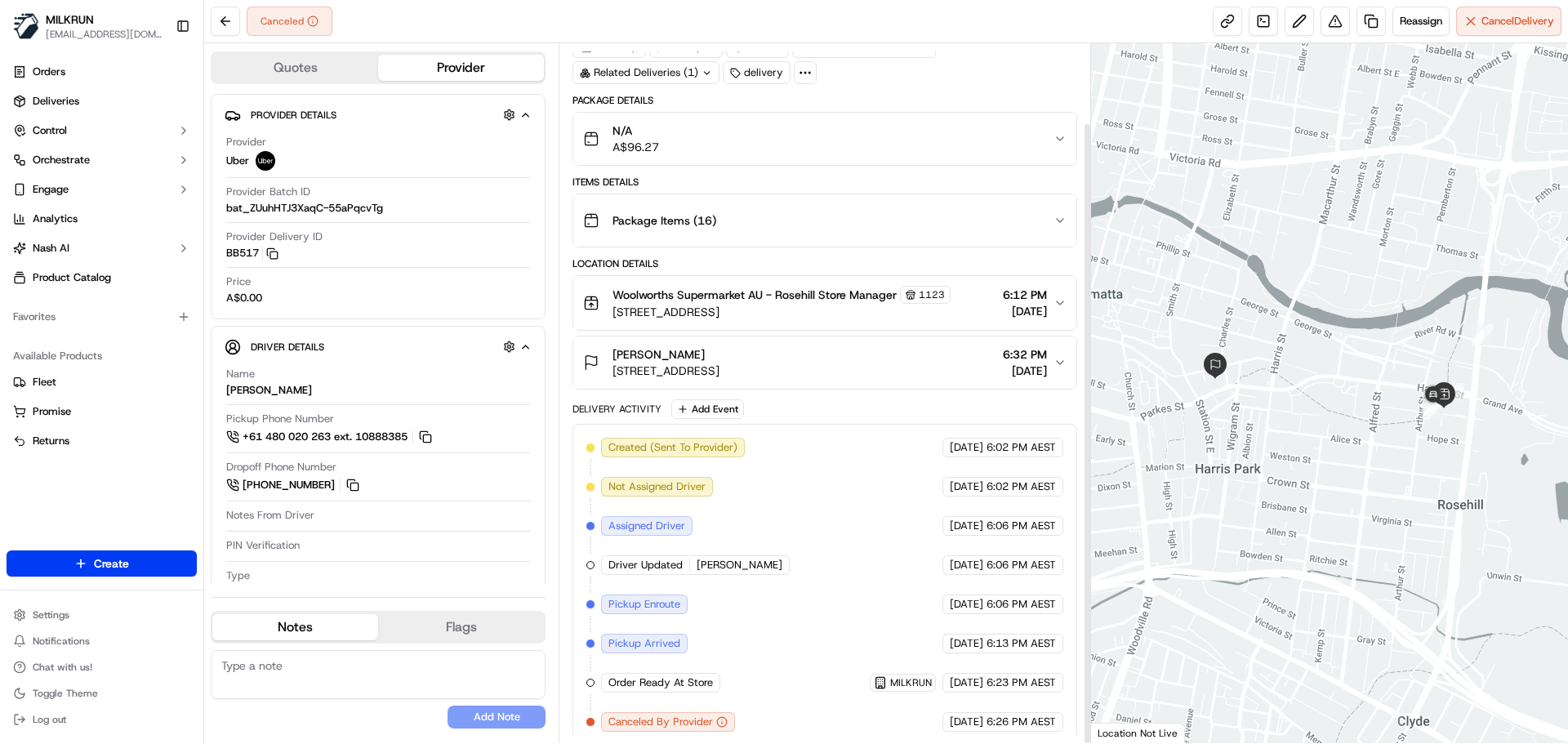
scroll to position [89, 0]
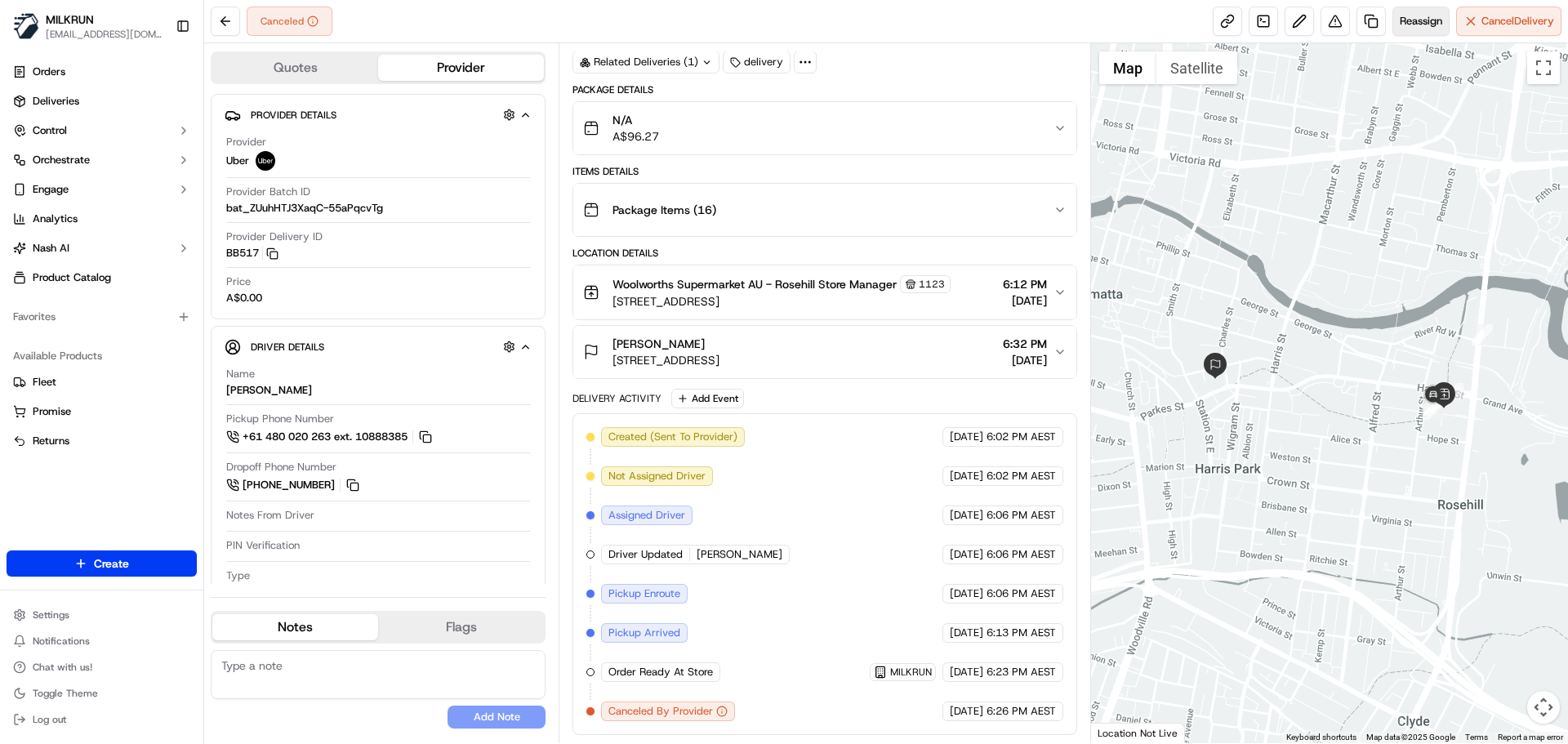
click at [1422, 18] on span "Reassign" at bounding box center [1420, 22] width 42 height 15
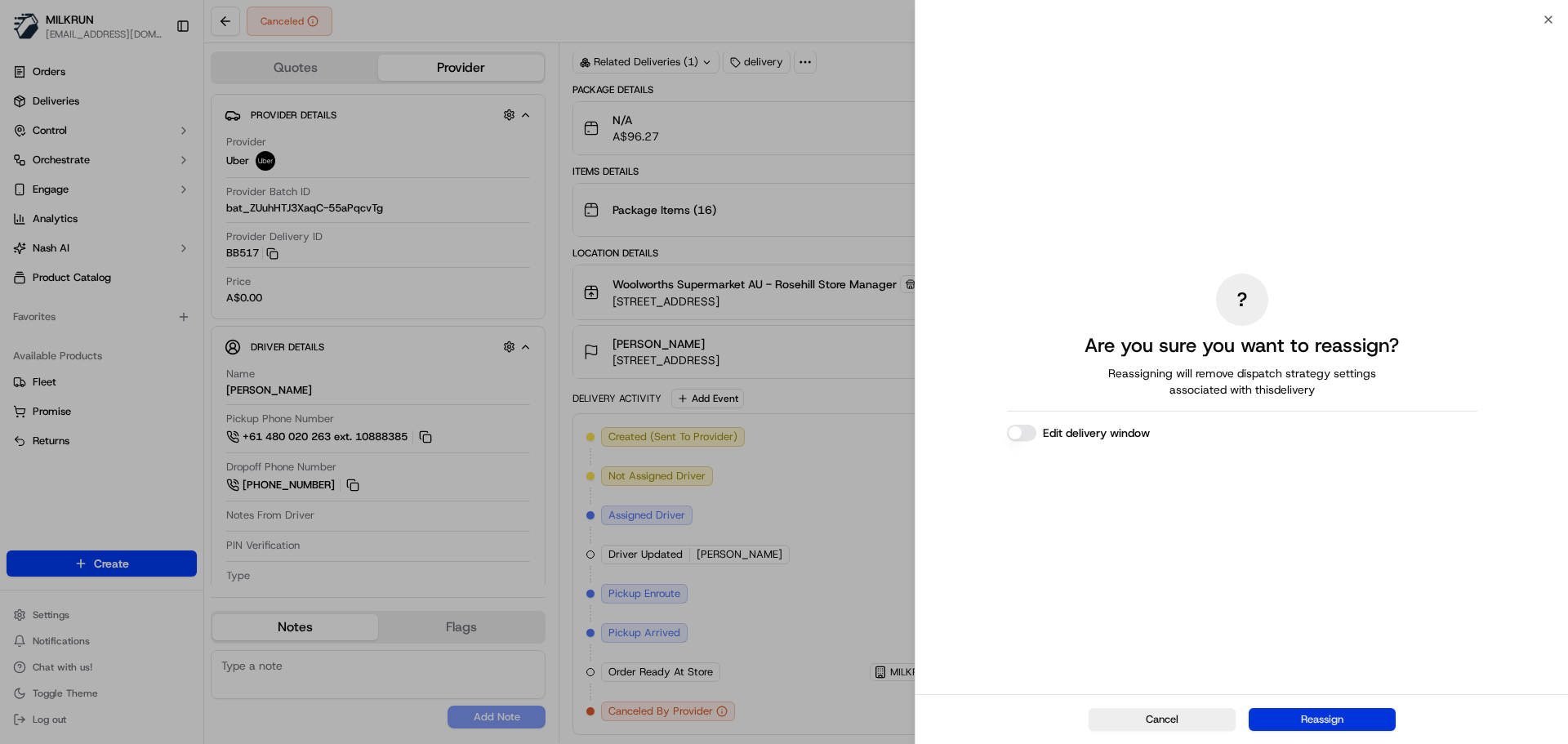
click at [1302, 718] on button "Reassign" at bounding box center [1322, 720] width 147 height 23
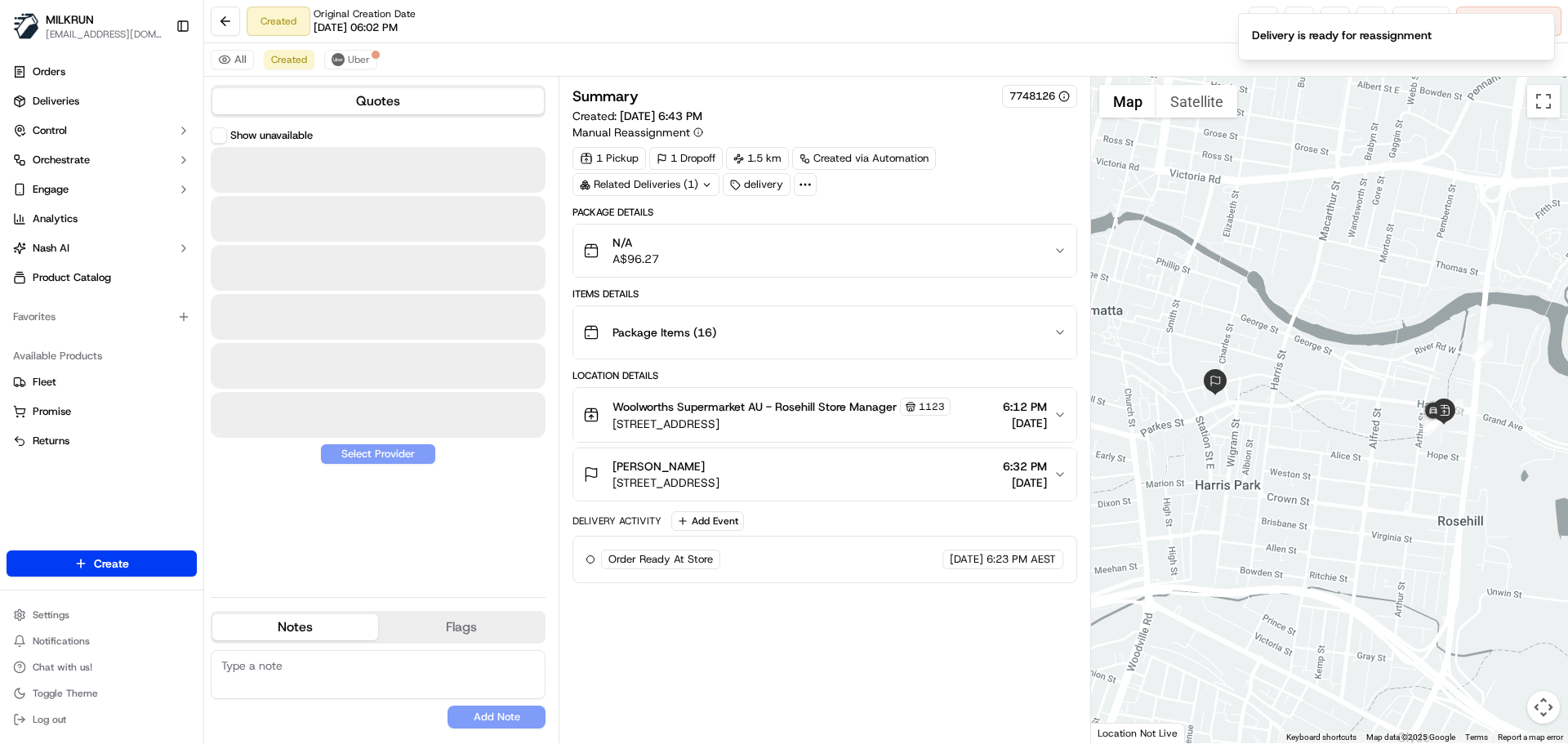
scroll to position [0, 0]
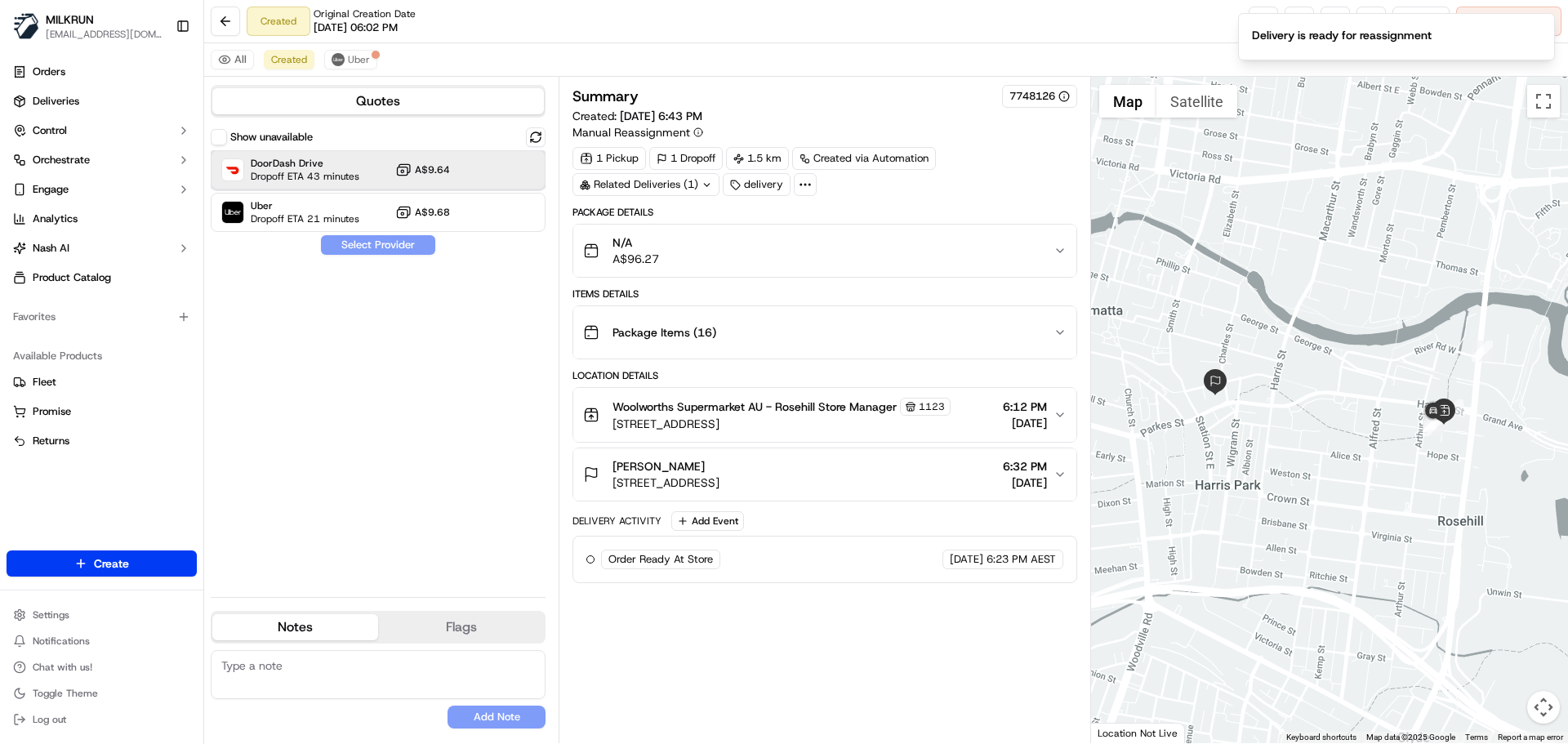
click at [343, 175] on span "Dropoff ETA 43 minutes" at bounding box center [304, 177] width 108 height 13
click at [338, 211] on span "Uber" at bounding box center [304, 206] width 108 height 13
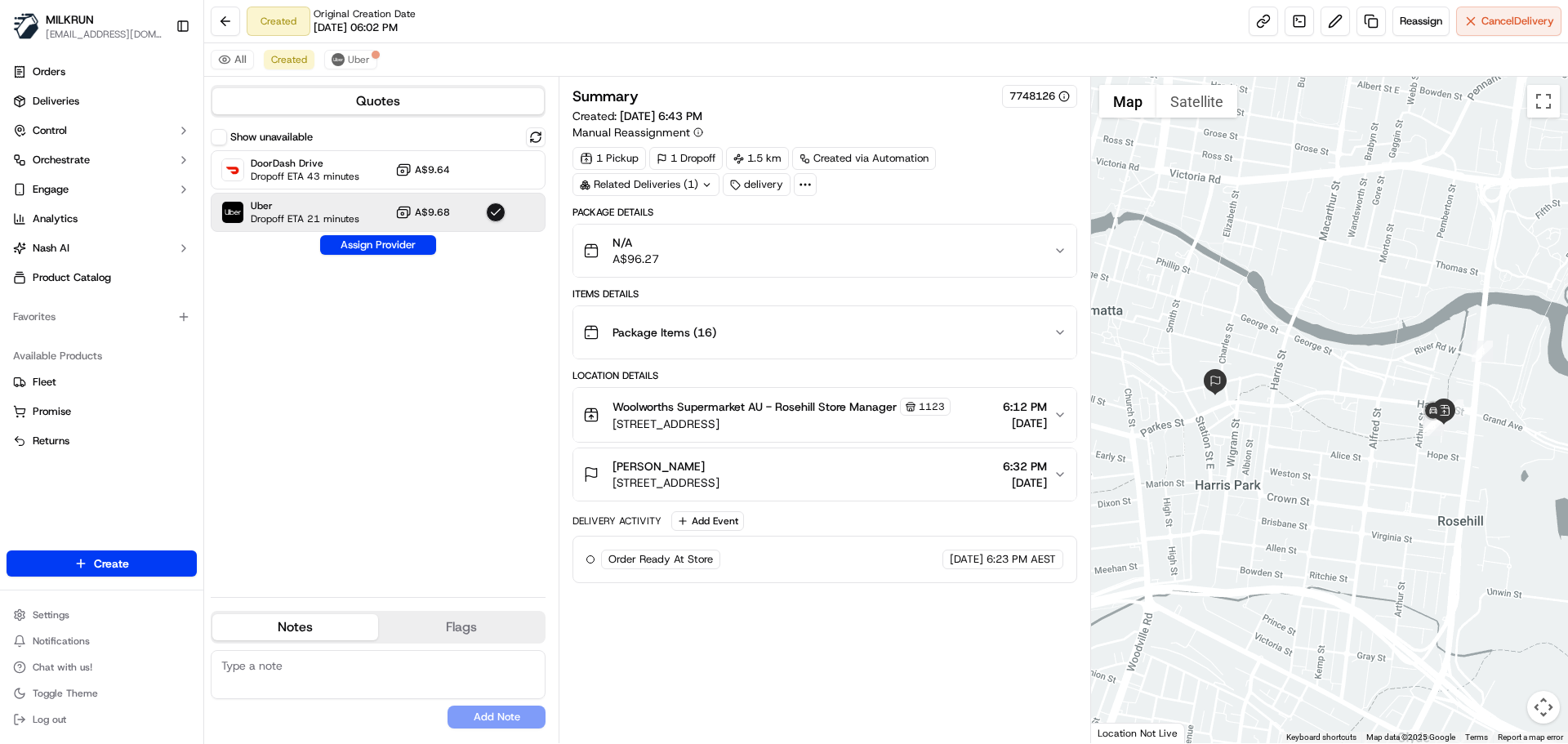
click at [374, 249] on button "Assign Provider" at bounding box center [377, 245] width 116 height 20
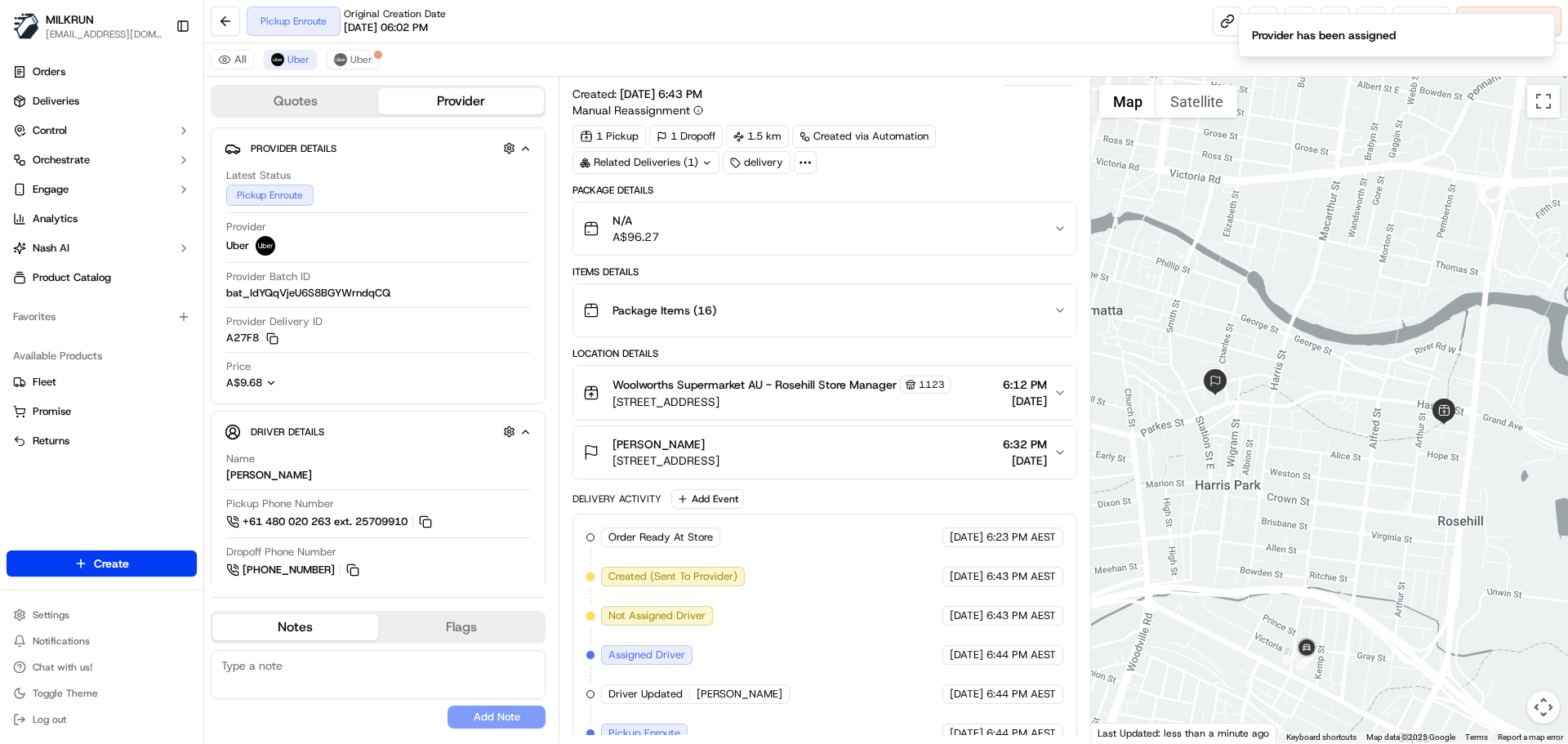
scroll to position [44, 0]
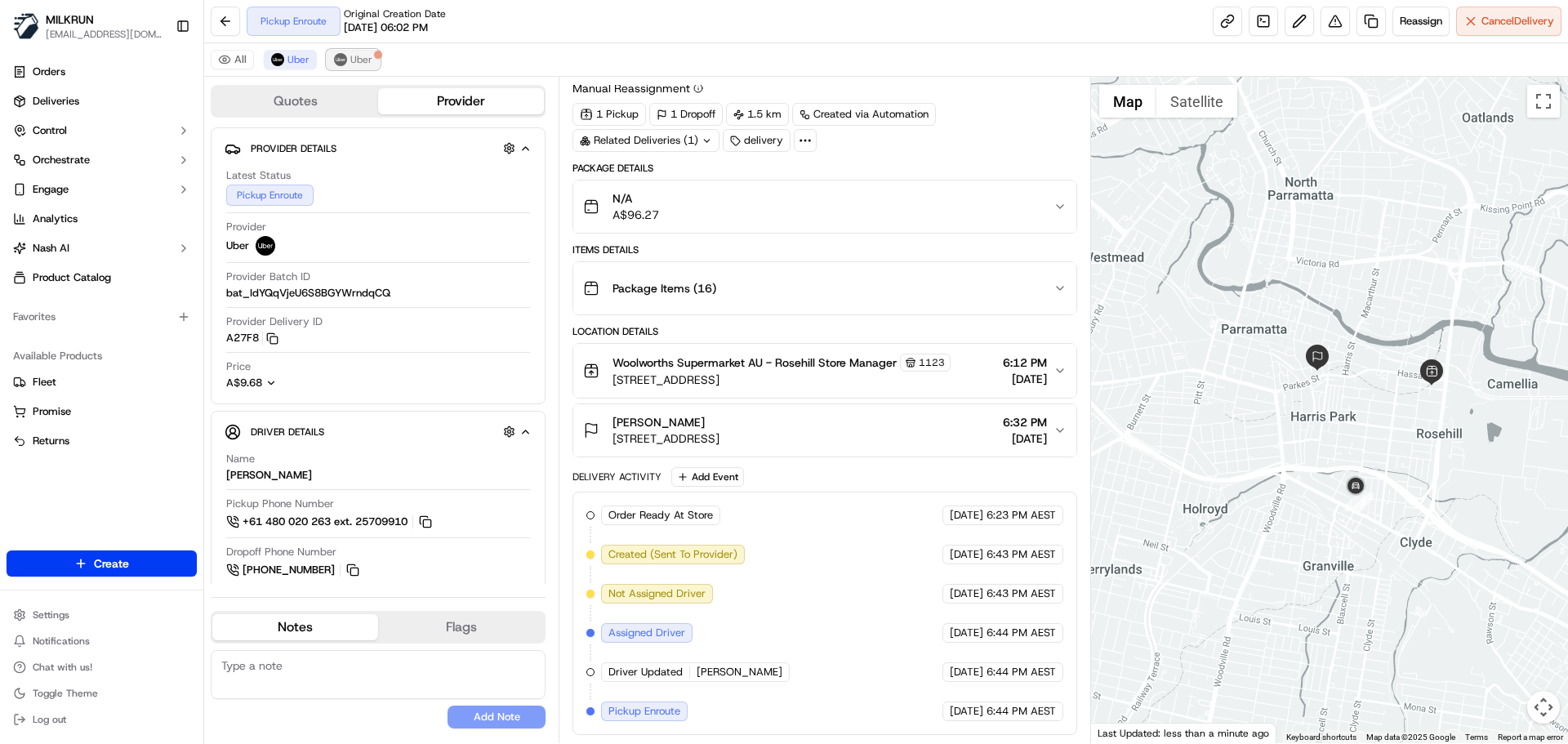
click at [356, 58] on span "Uber" at bounding box center [360, 59] width 22 height 13
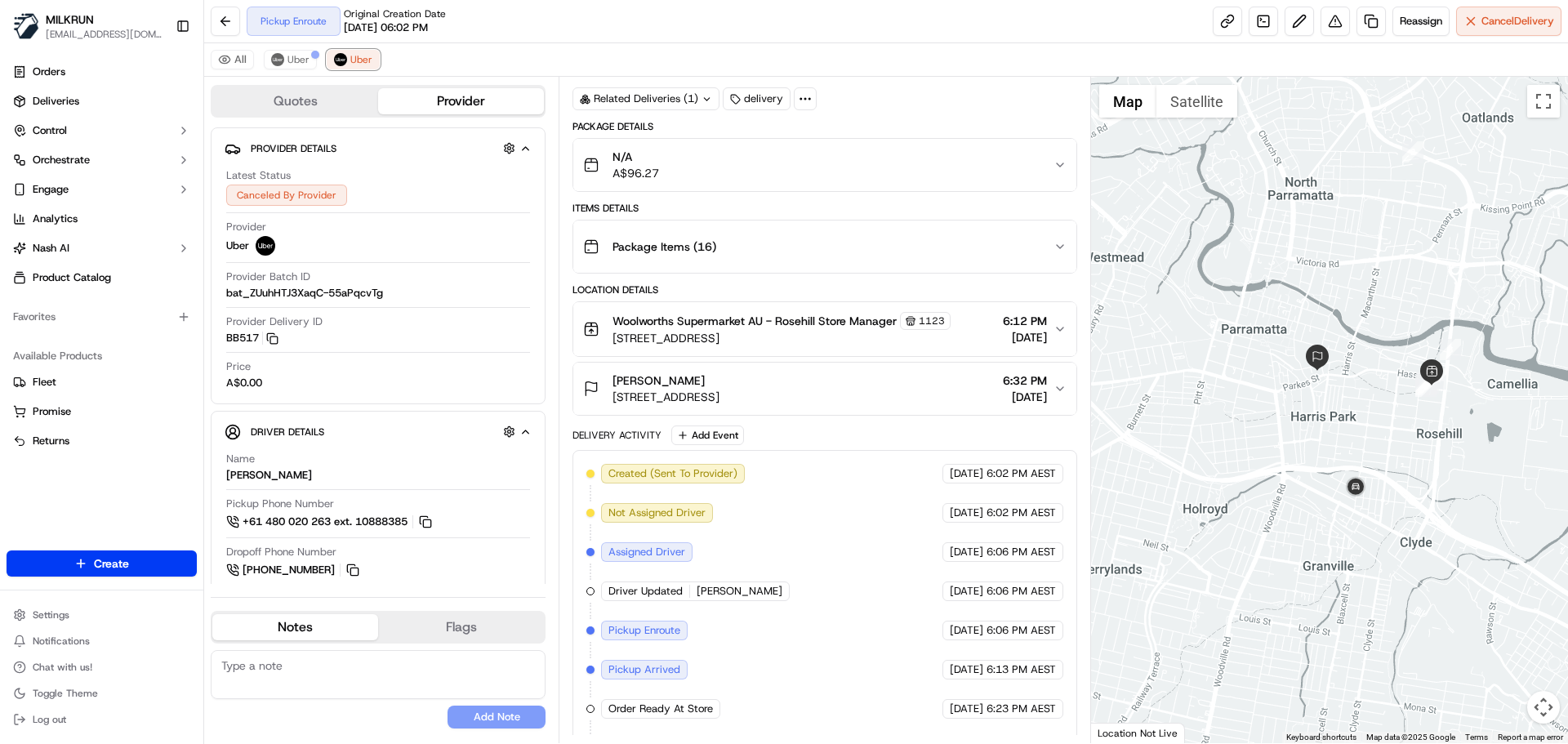
scroll to position [122, 0]
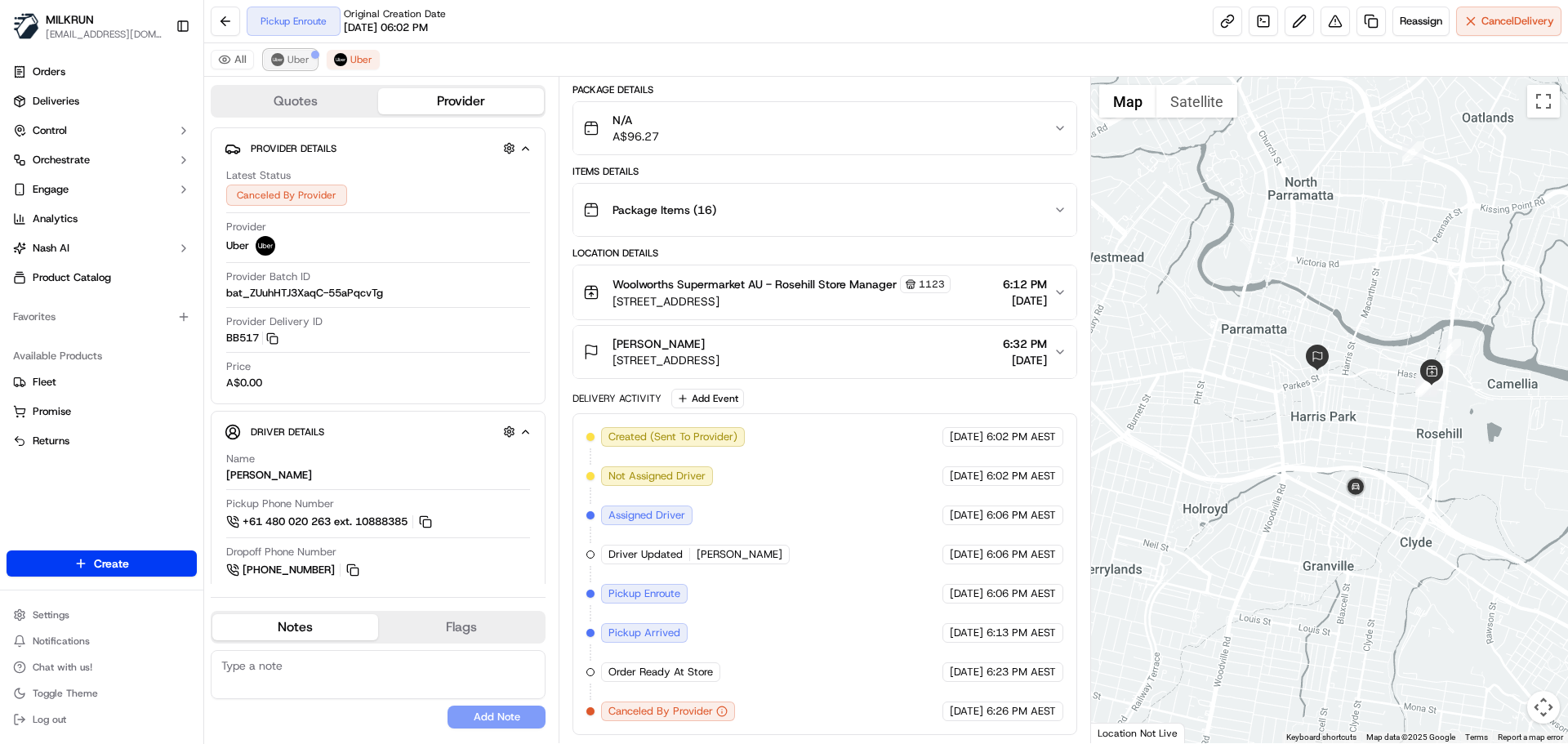
click at [294, 53] on button "Uber" at bounding box center [290, 59] width 53 height 20
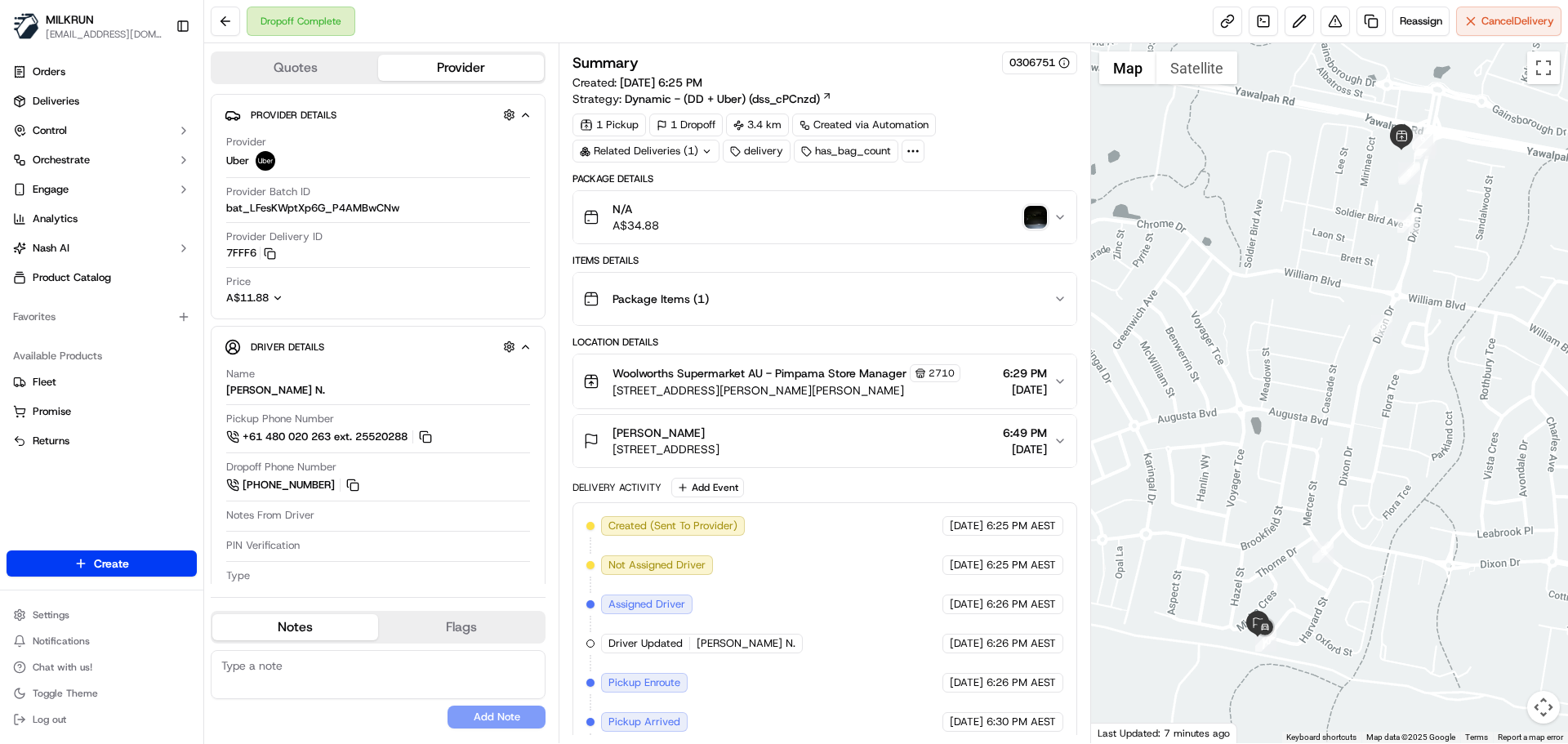
click at [1041, 208] on img "button" at bounding box center [1035, 217] width 23 height 23
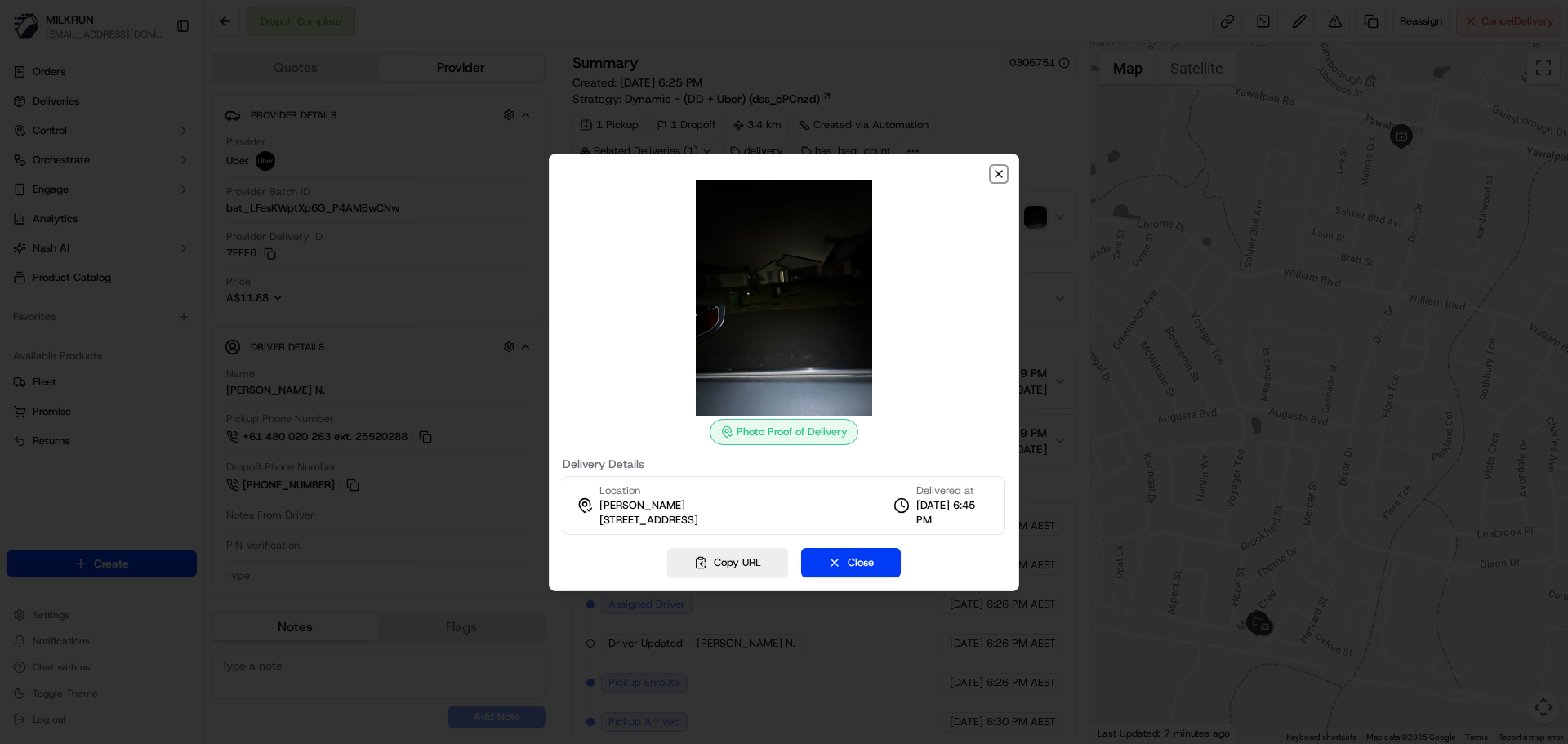
click at [996, 170] on icon "button" at bounding box center [998, 173] width 7 height 7
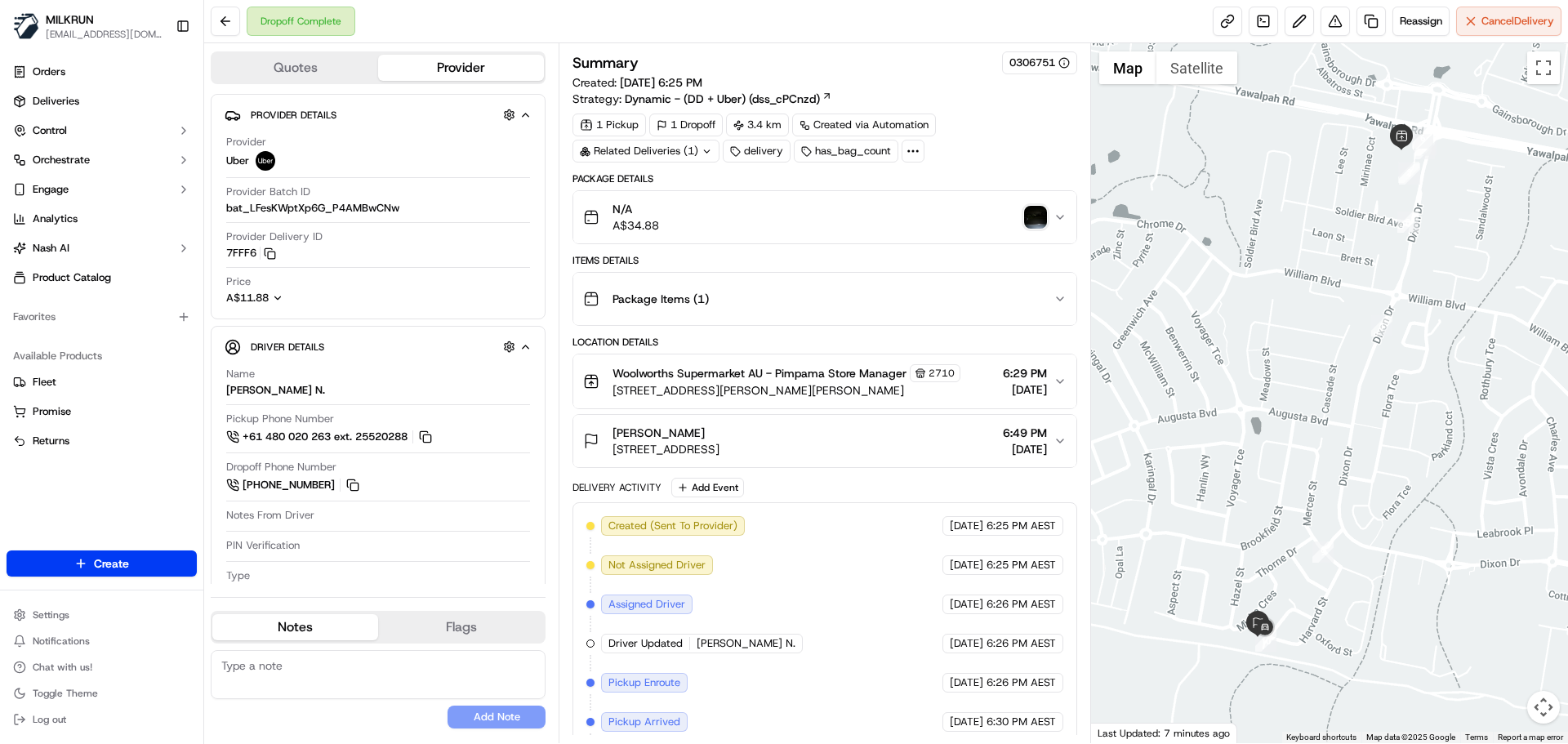
click at [676, 148] on div "Related Deliveries (1)" at bounding box center [645, 150] width 147 height 23
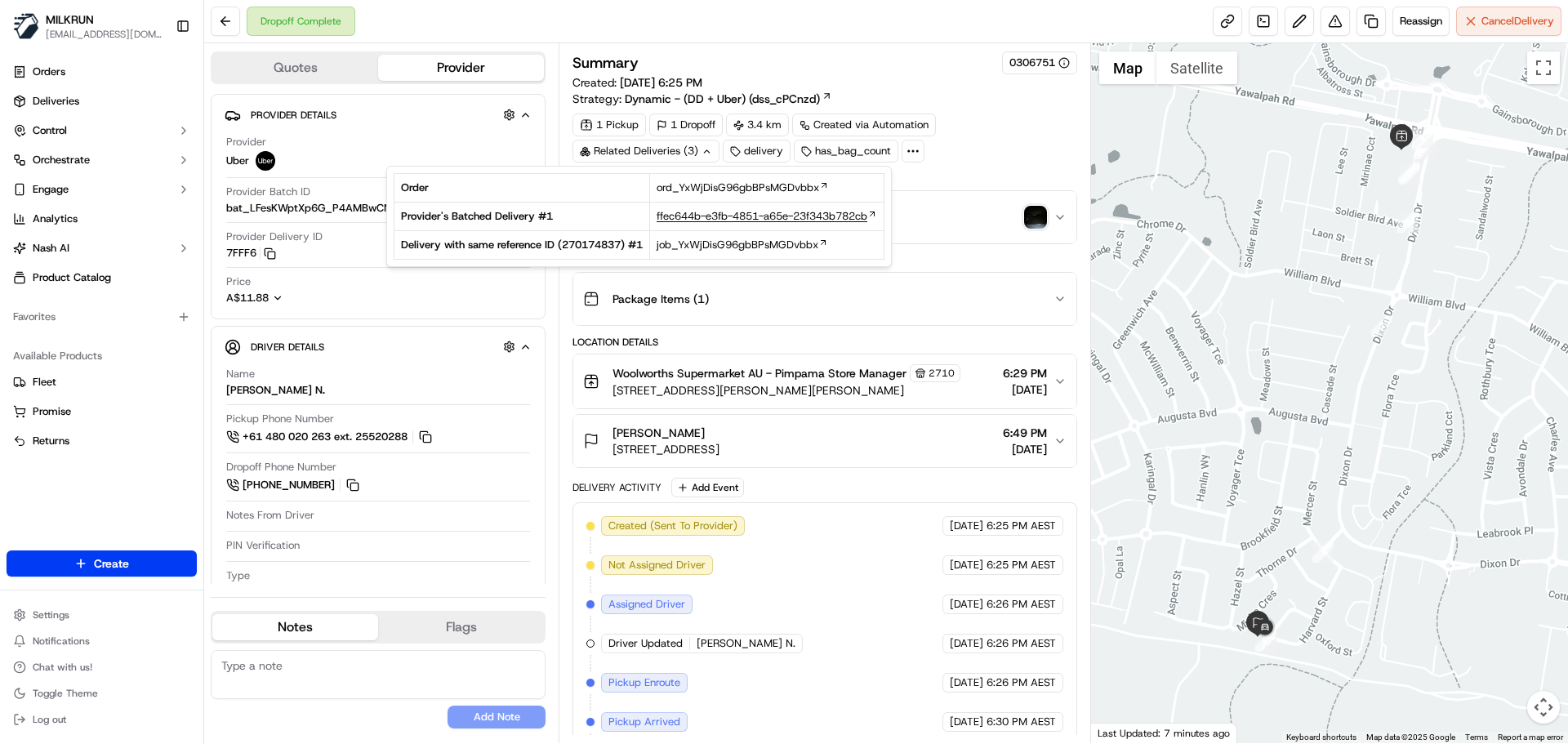
click at [770, 213] on span "ffec644b-e3fb-4851-a65e-23f343b782cb" at bounding box center [762, 216] width 211 height 15
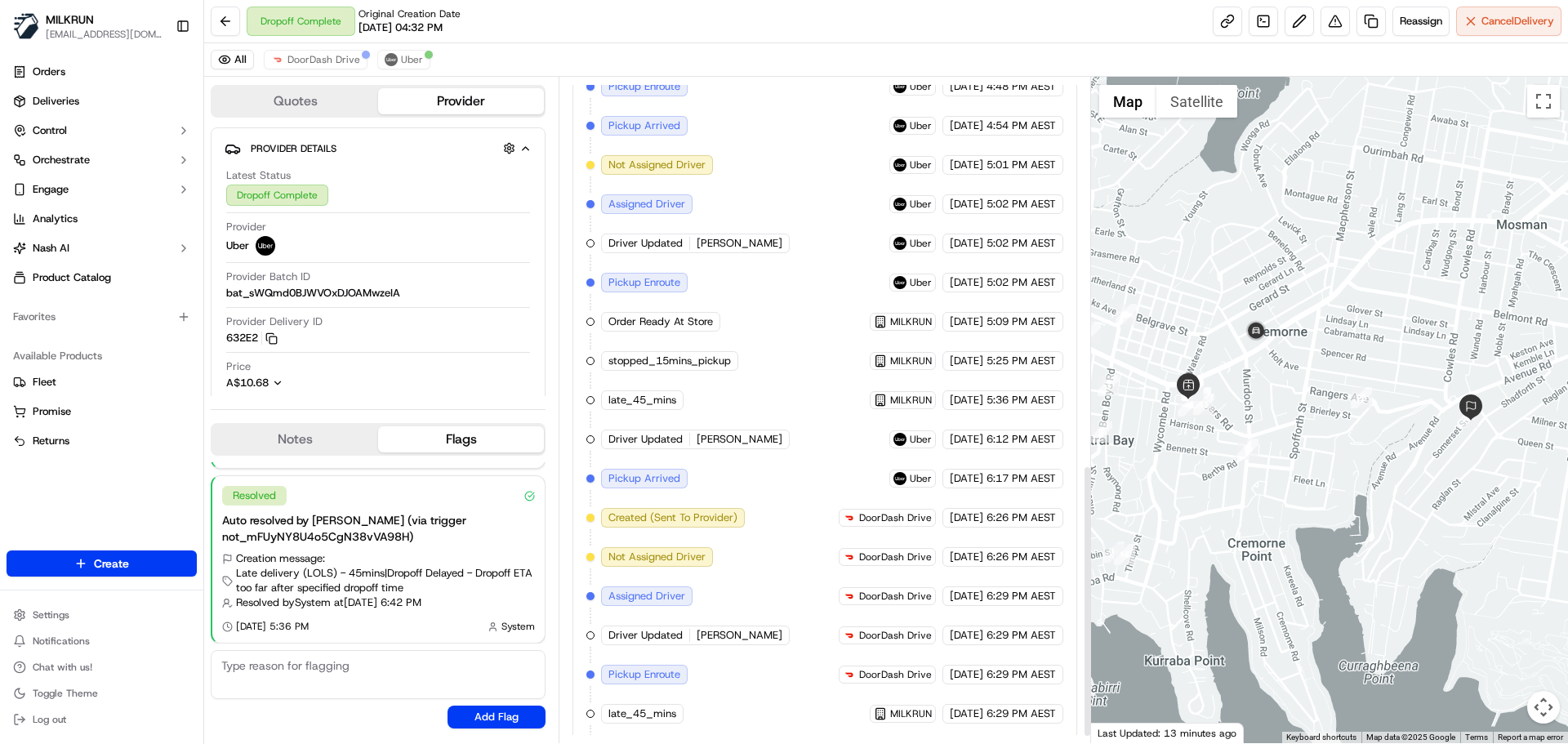
scroll to position [960, 0]
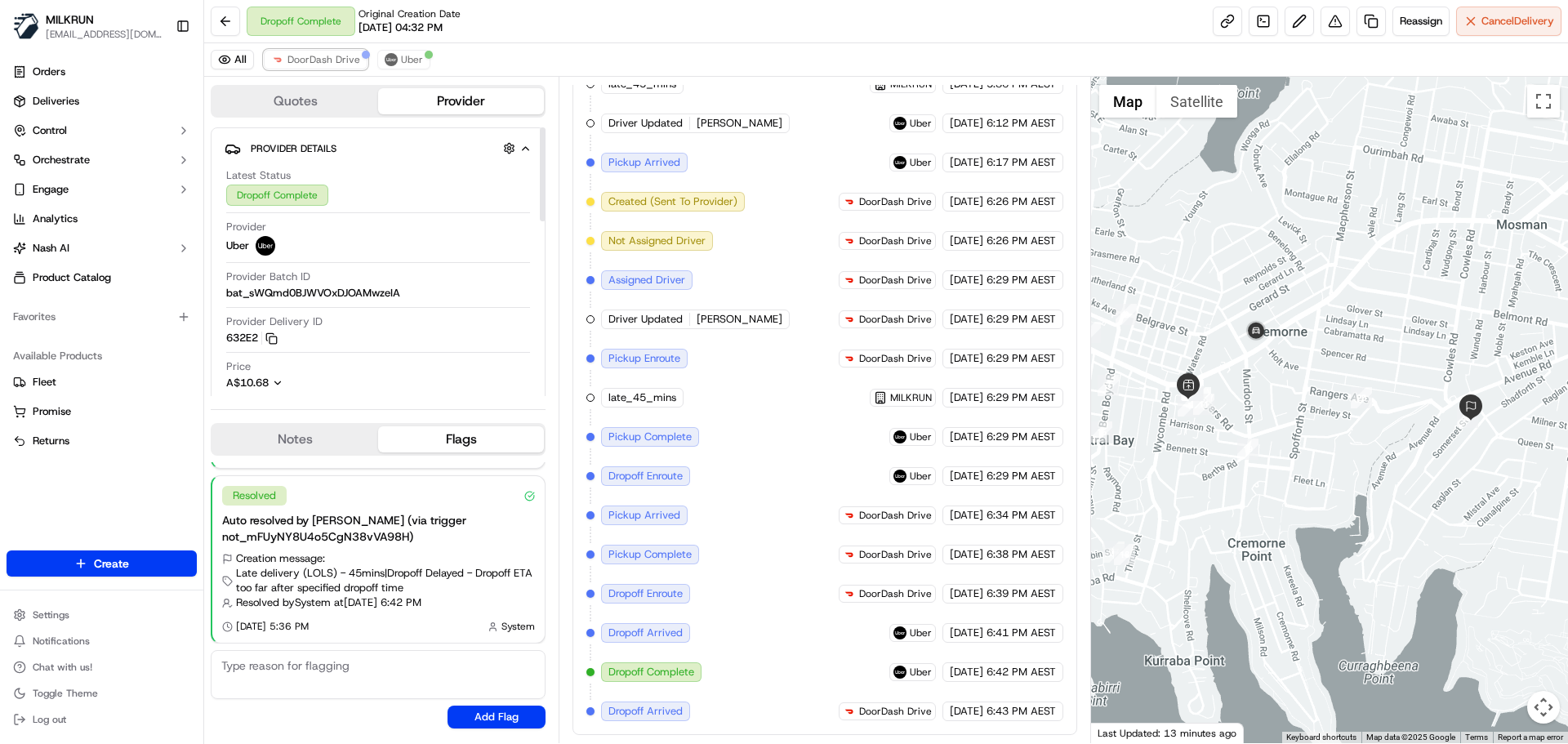
drag, startPoint x: 293, startPoint y: 61, endPoint x: 346, endPoint y: 99, distance: 65.2
click at [293, 61] on span "DoorDash Drive" at bounding box center [324, 59] width 72 height 13
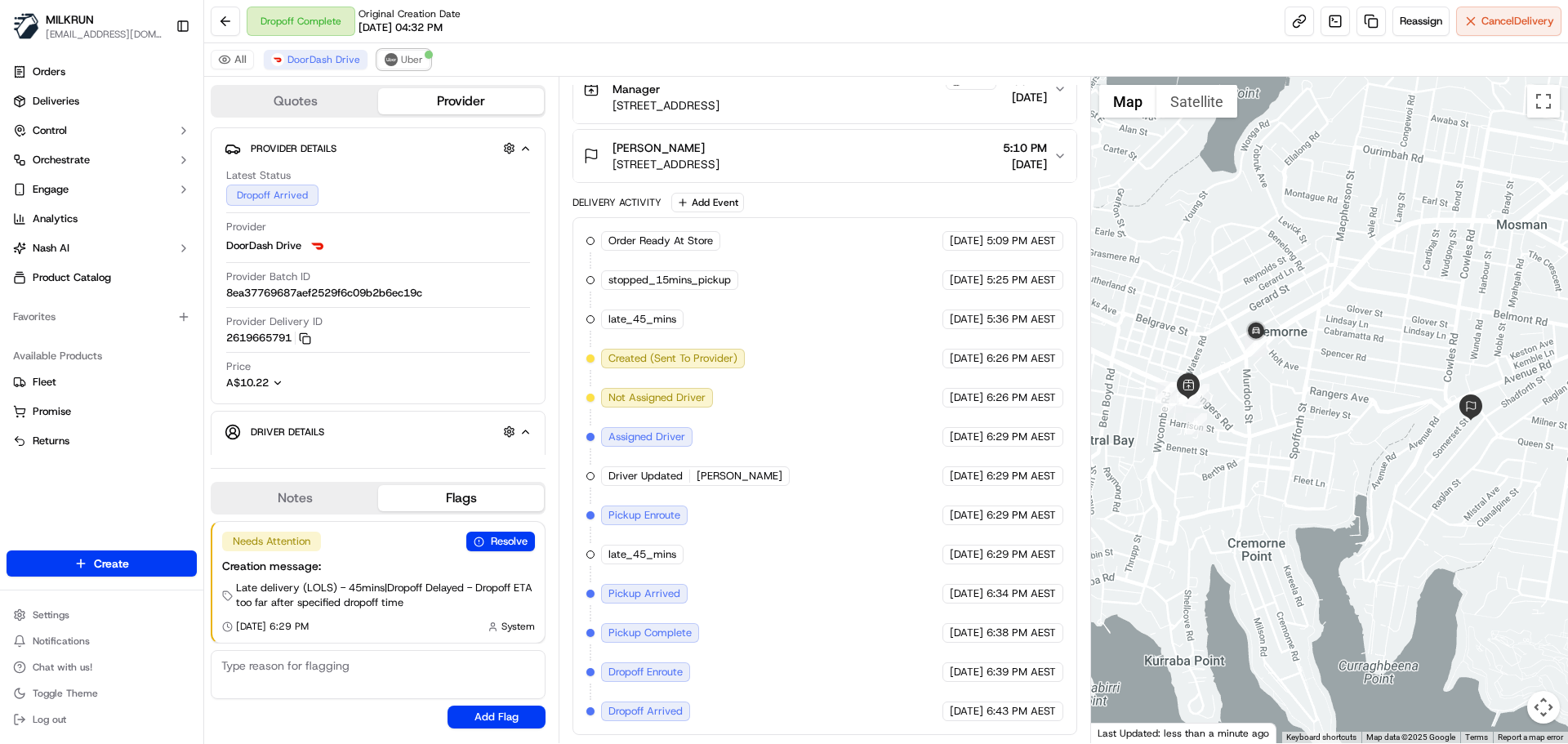
drag, startPoint x: 412, startPoint y: 53, endPoint x: 646, endPoint y: 346, distance: 375.0
click at [414, 55] on span "Uber" at bounding box center [411, 59] width 22 height 13
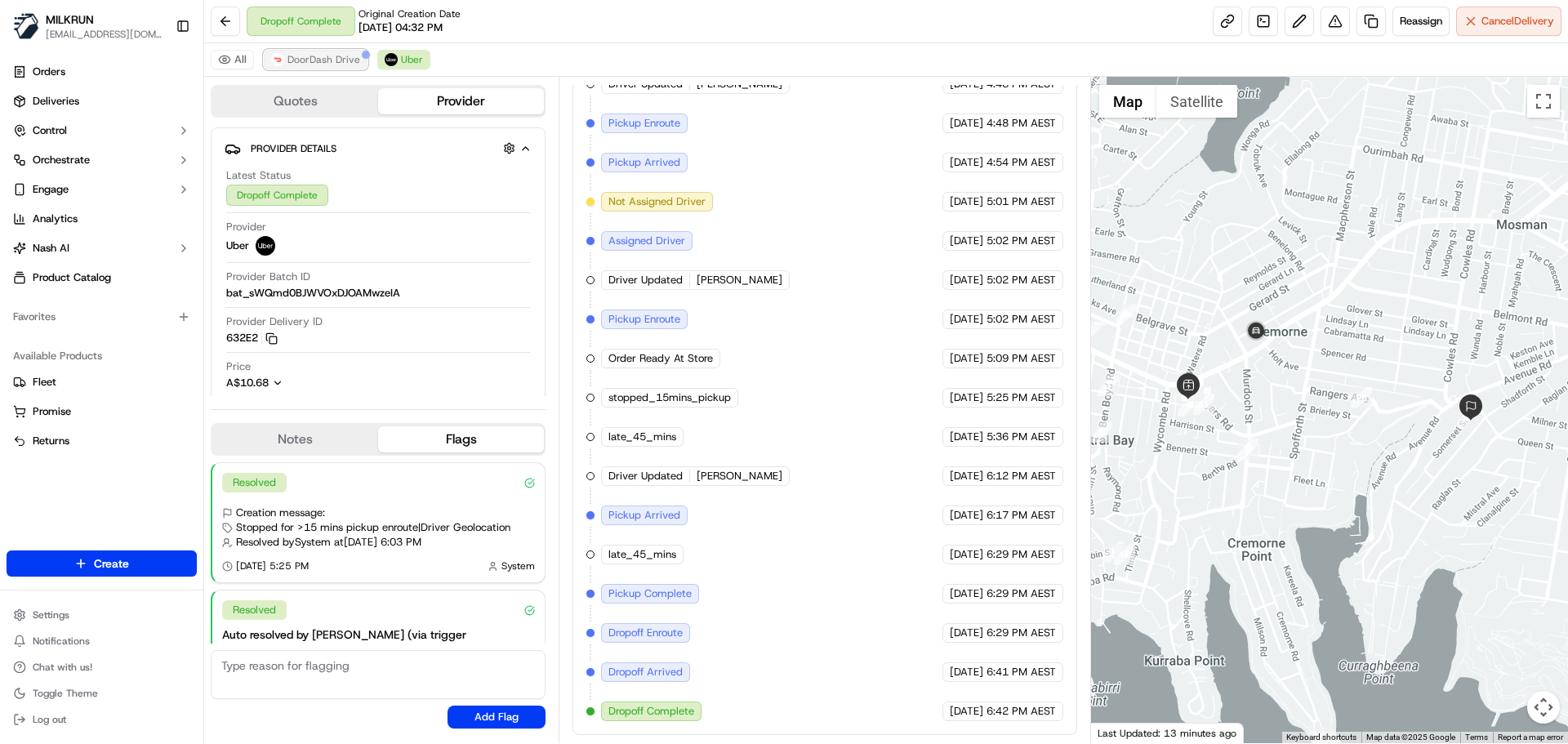
click at [325, 65] on span "DoorDash Drive" at bounding box center [324, 59] width 72 height 13
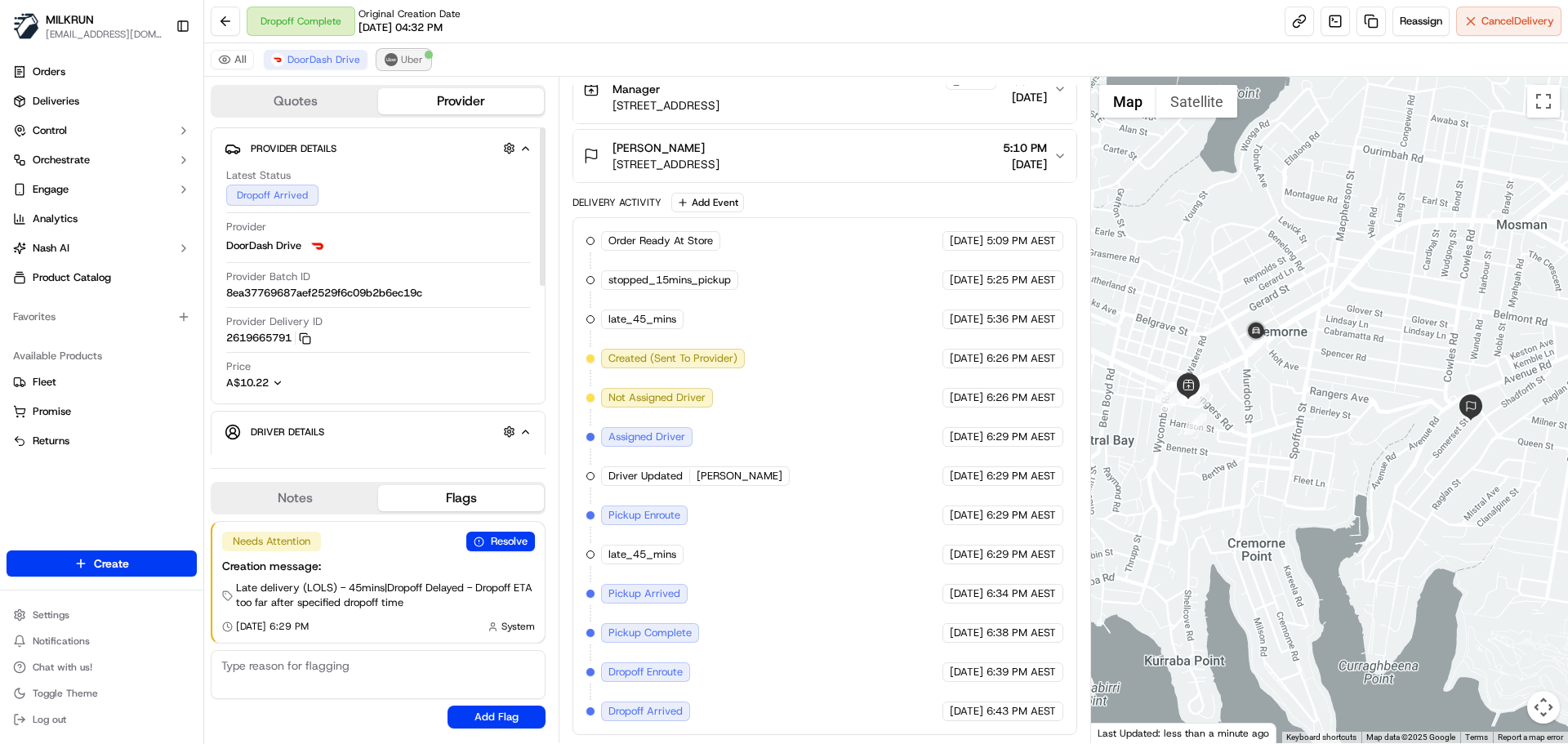
click at [407, 58] on span "Uber" at bounding box center [411, 59] width 22 height 13
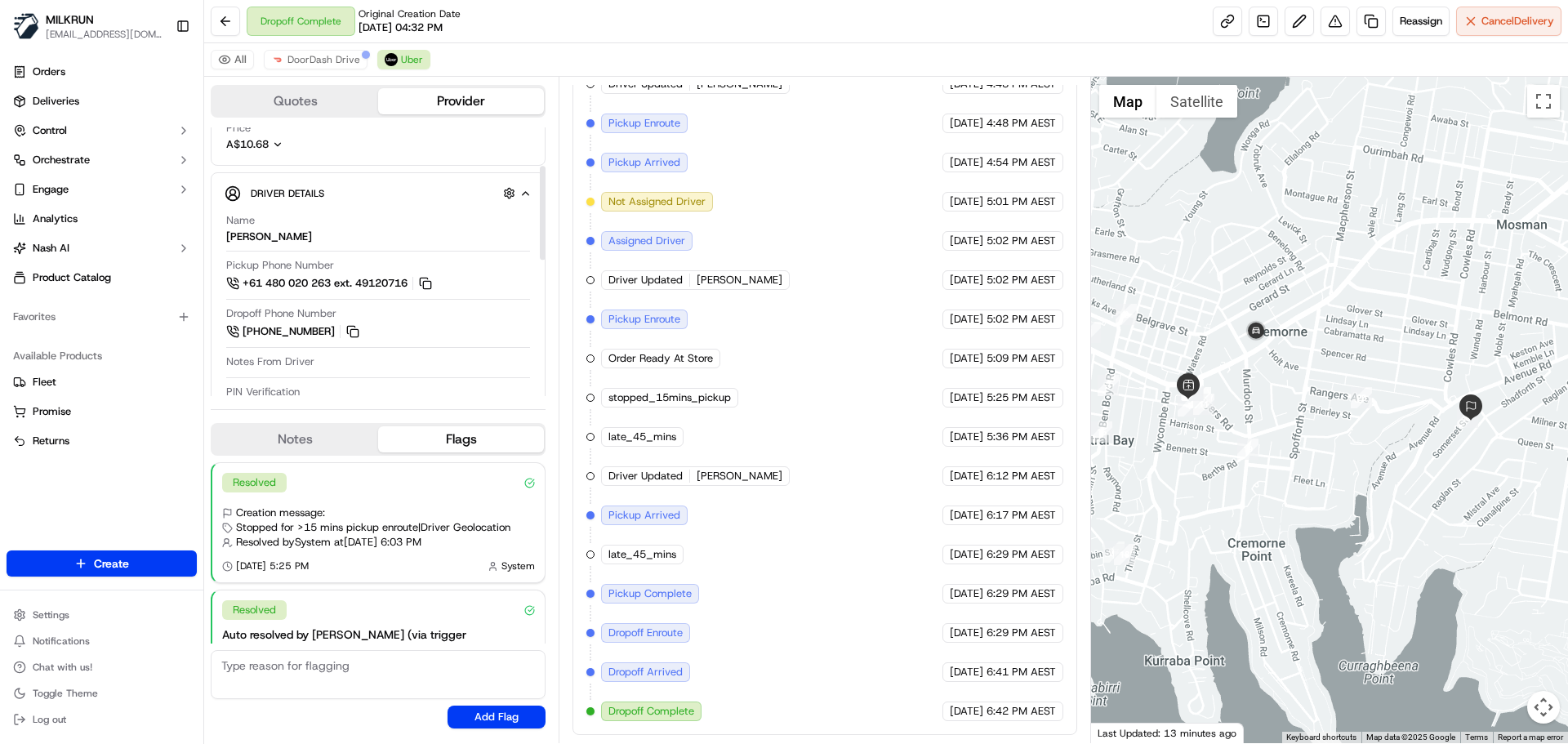
scroll to position [245, 0]
drag, startPoint x: 319, startPoint y: 58, endPoint x: 350, endPoint y: 65, distance: 31.8
click at [319, 58] on span "DoorDash Drive" at bounding box center [324, 59] width 72 height 13
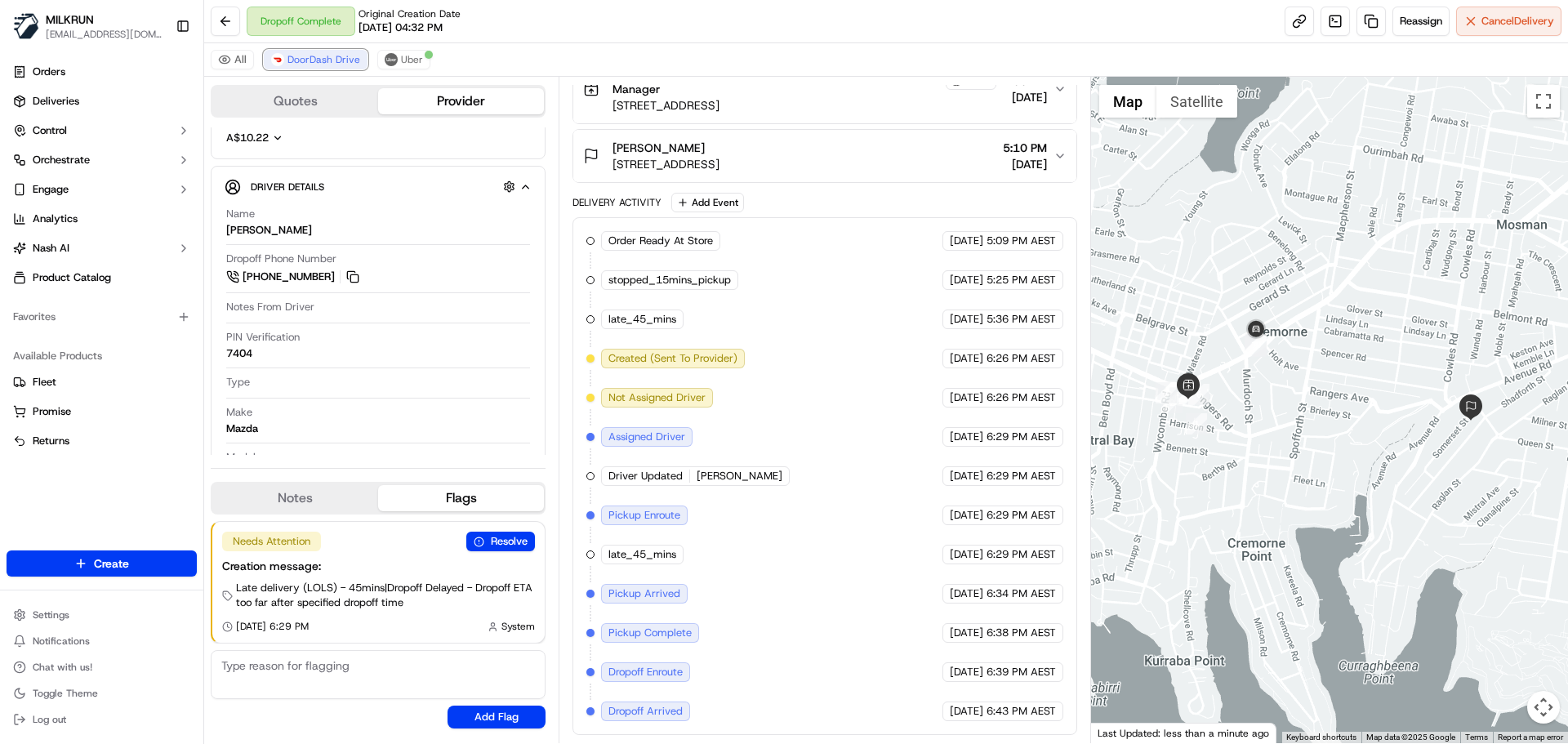
scroll to position [333, 0]
click at [414, 58] on span "Uber" at bounding box center [411, 59] width 22 height 13
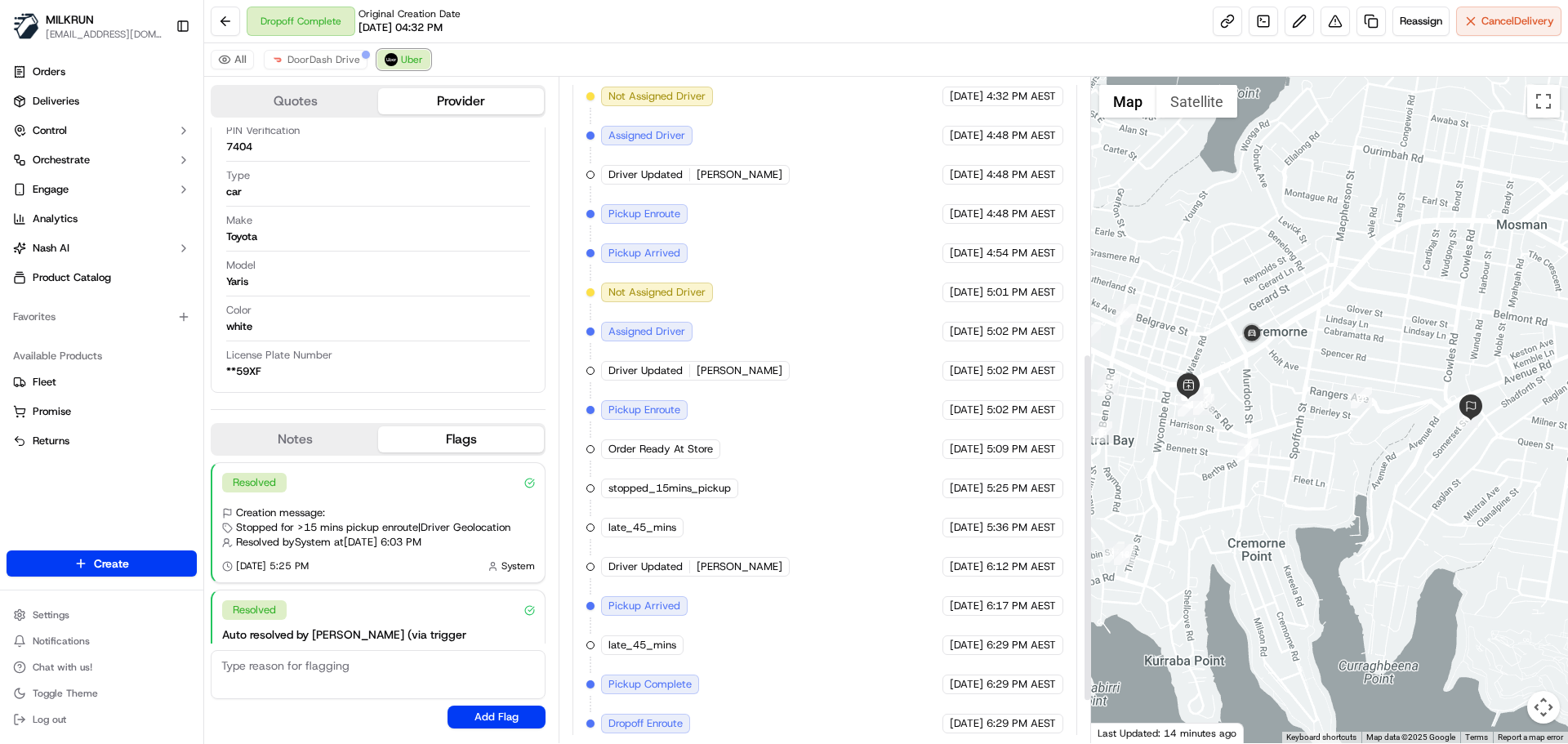
scroll to position [526, 0]
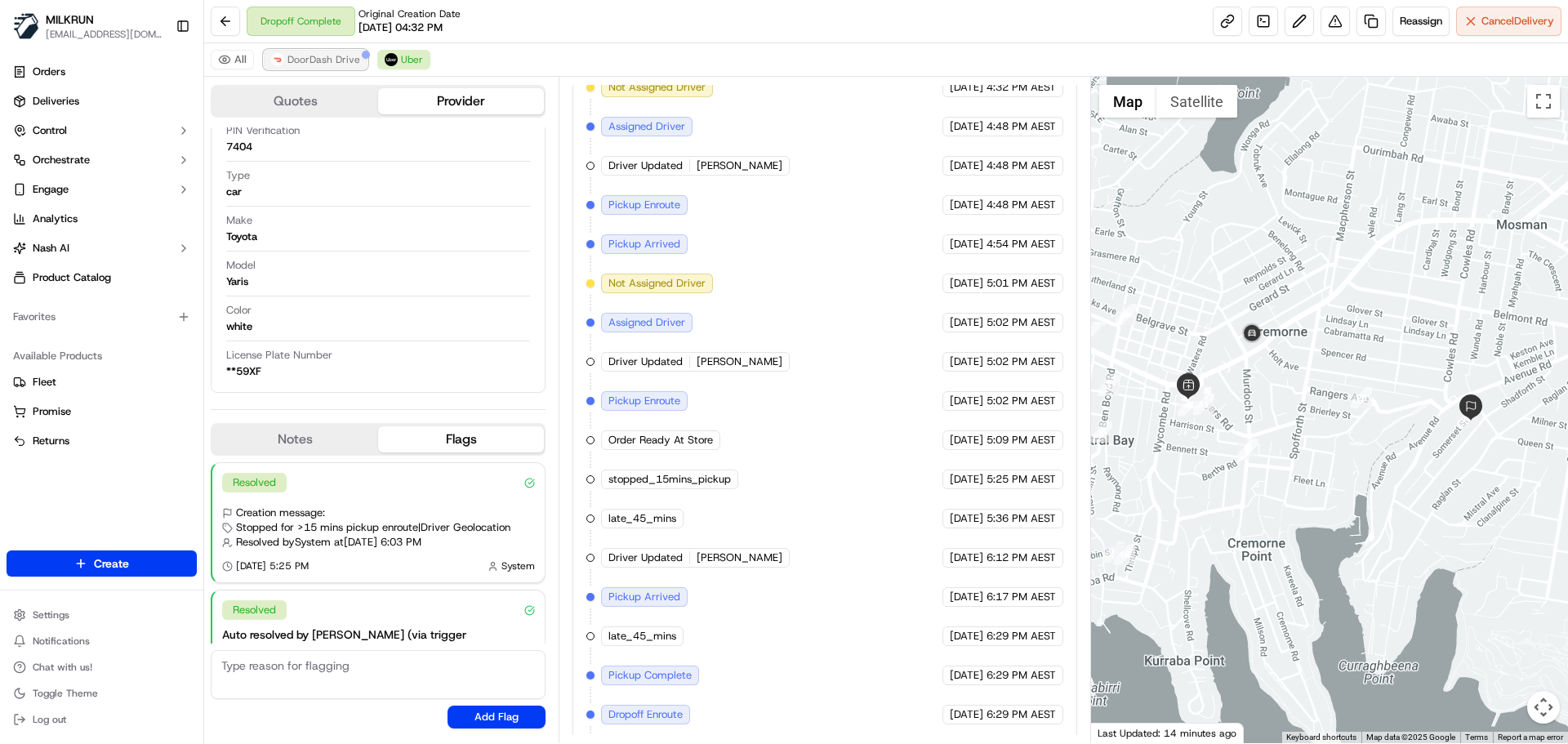
click at [300, 64] on span "DoorDash Drive" at bounding box center [324, 59] width 72 height 13
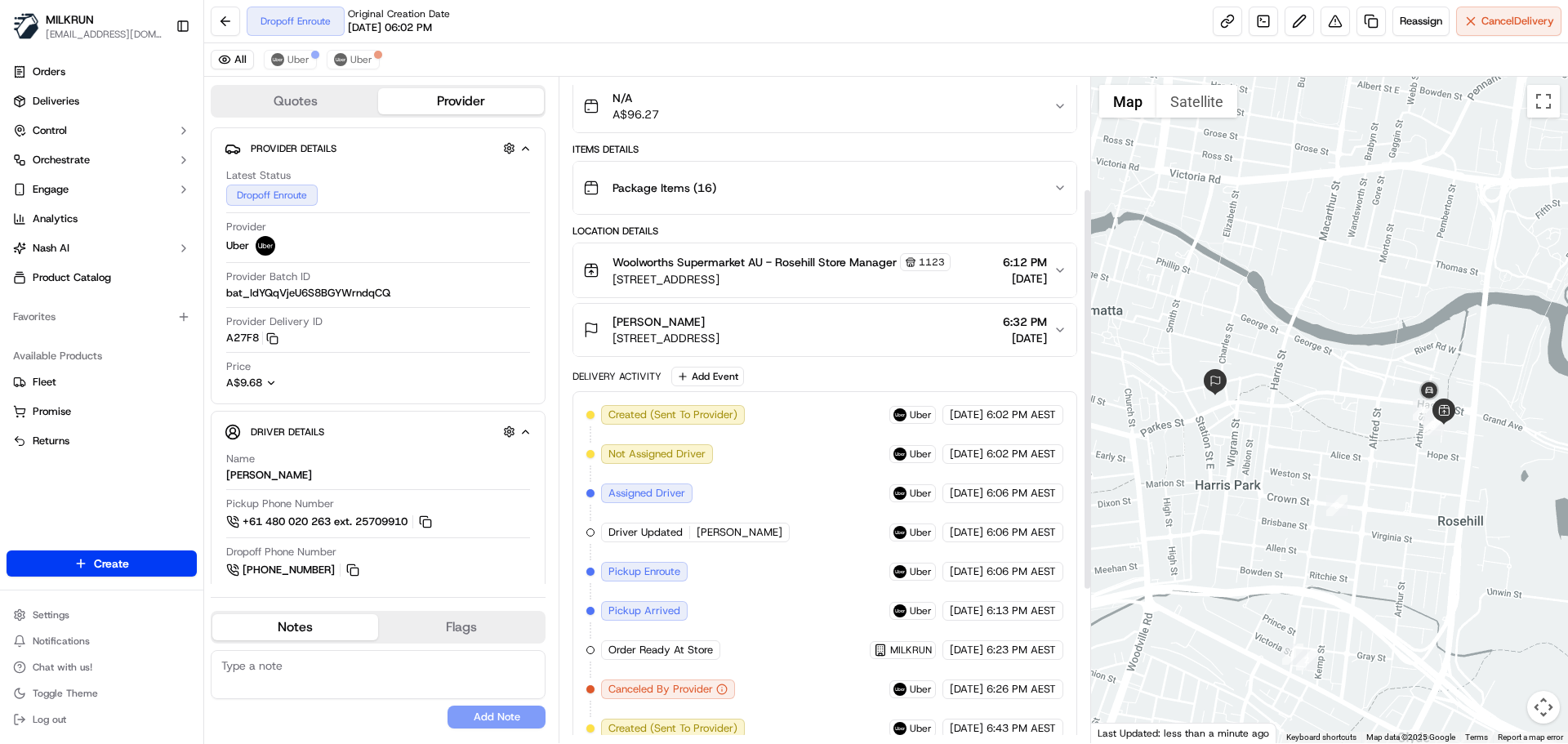
scroll to position [109, 0]
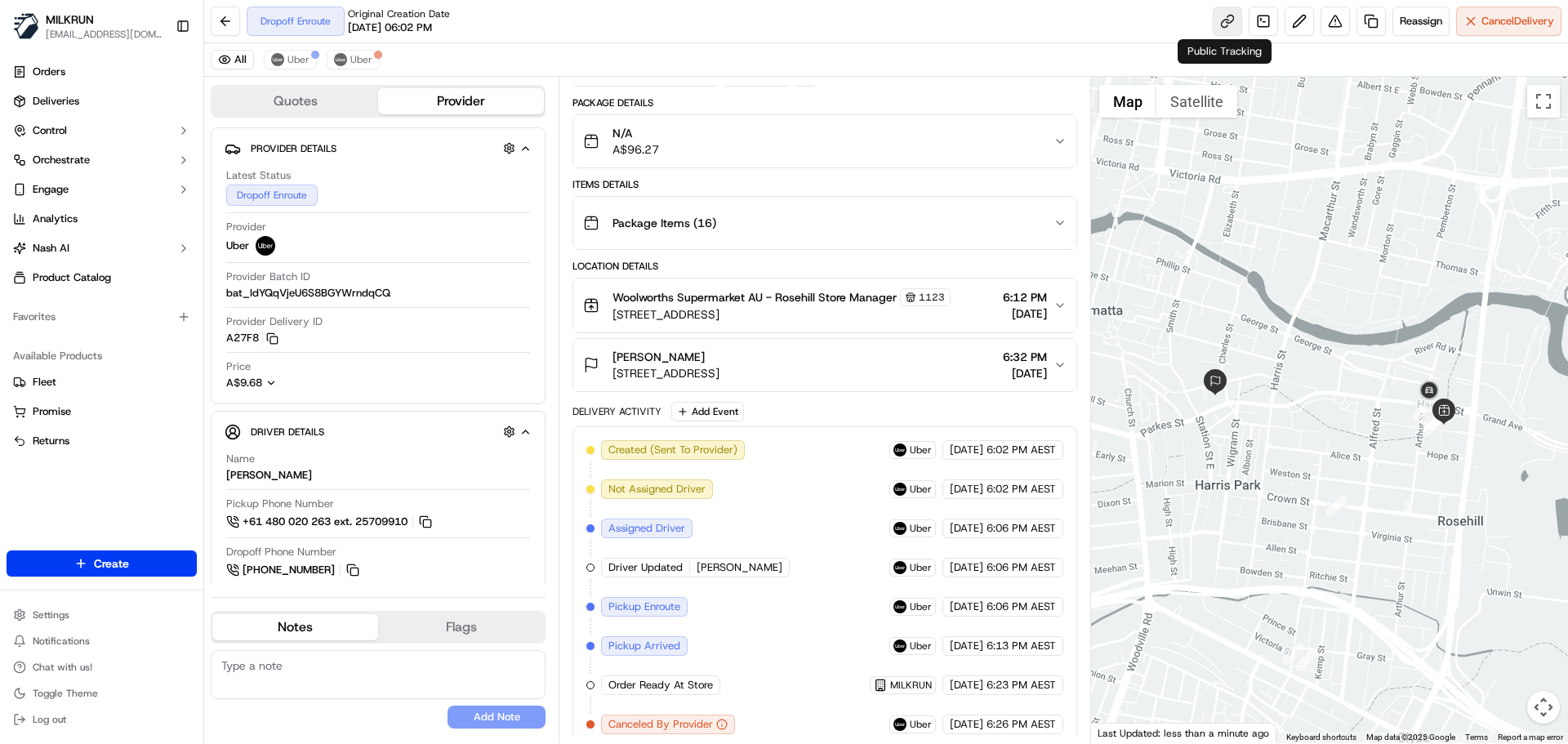
click at [1226, 20] on link at bounding box center [1227, 21] width 29 height 29
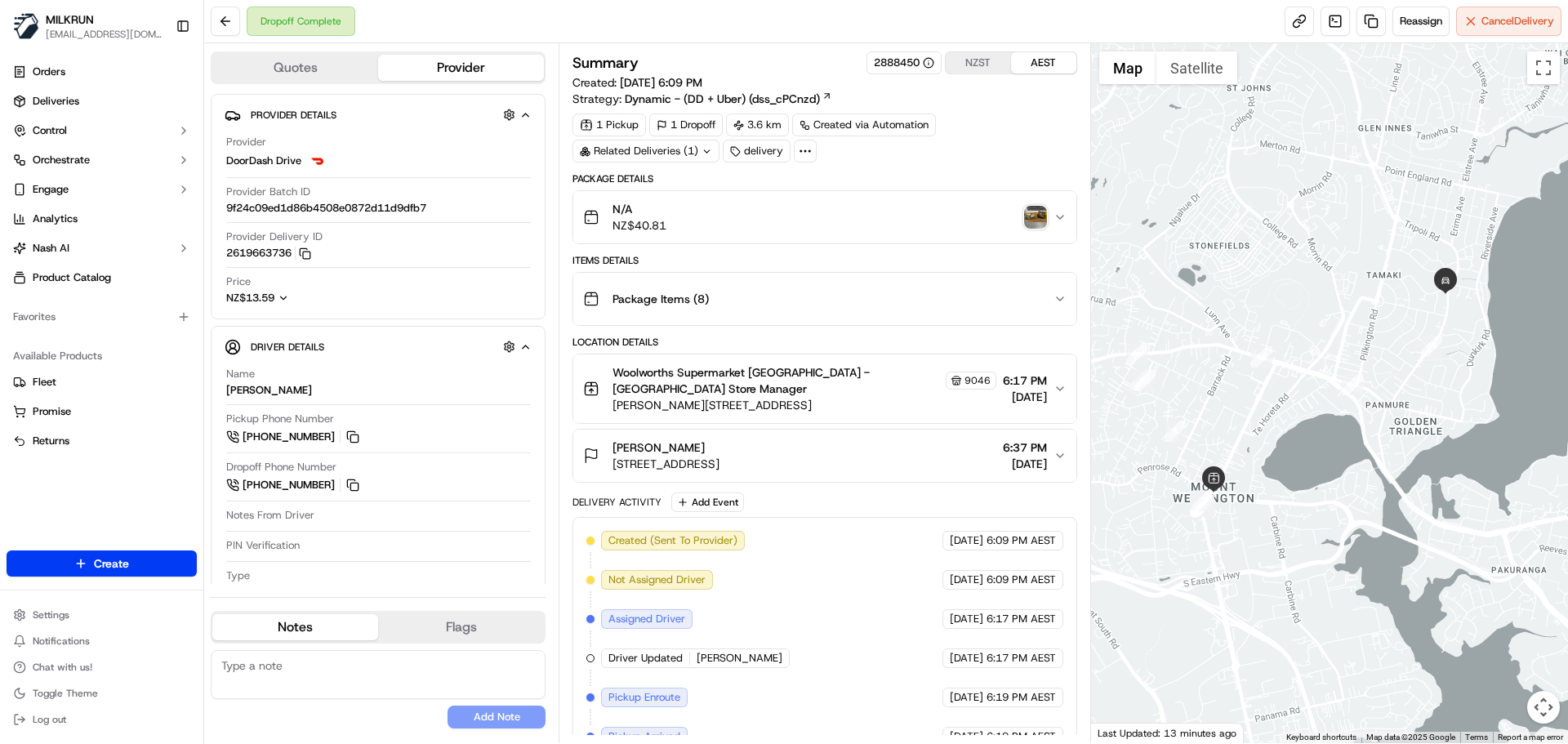
click at [669, 145] on div "Related Deliveries (1)" at bounding box center [645, 150] width 147 height 23
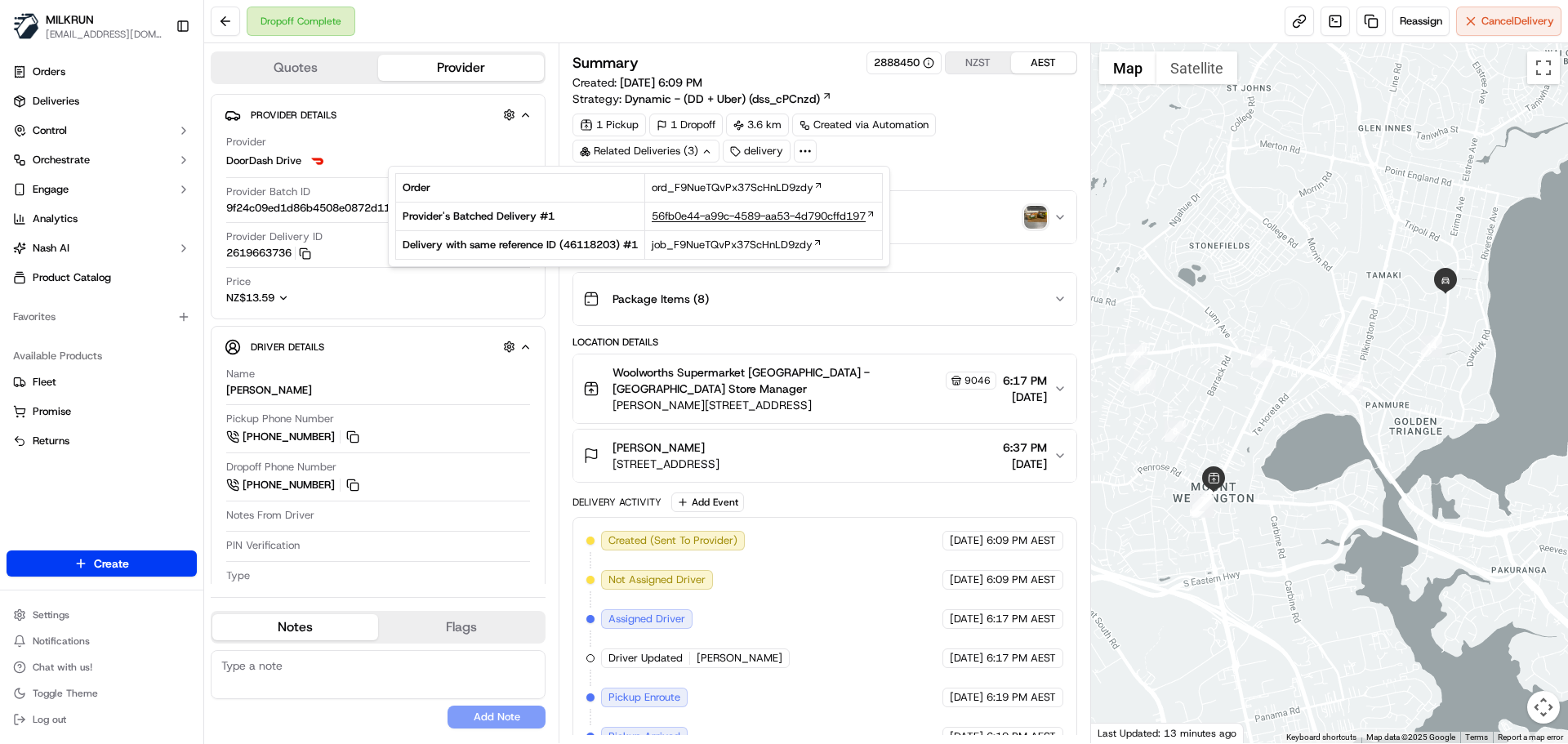
click at [696, 210] on span "56fb0e44-a99c-4589-aa53-4d790cffd197" at bounding box center [758, 216] width 214 height 15
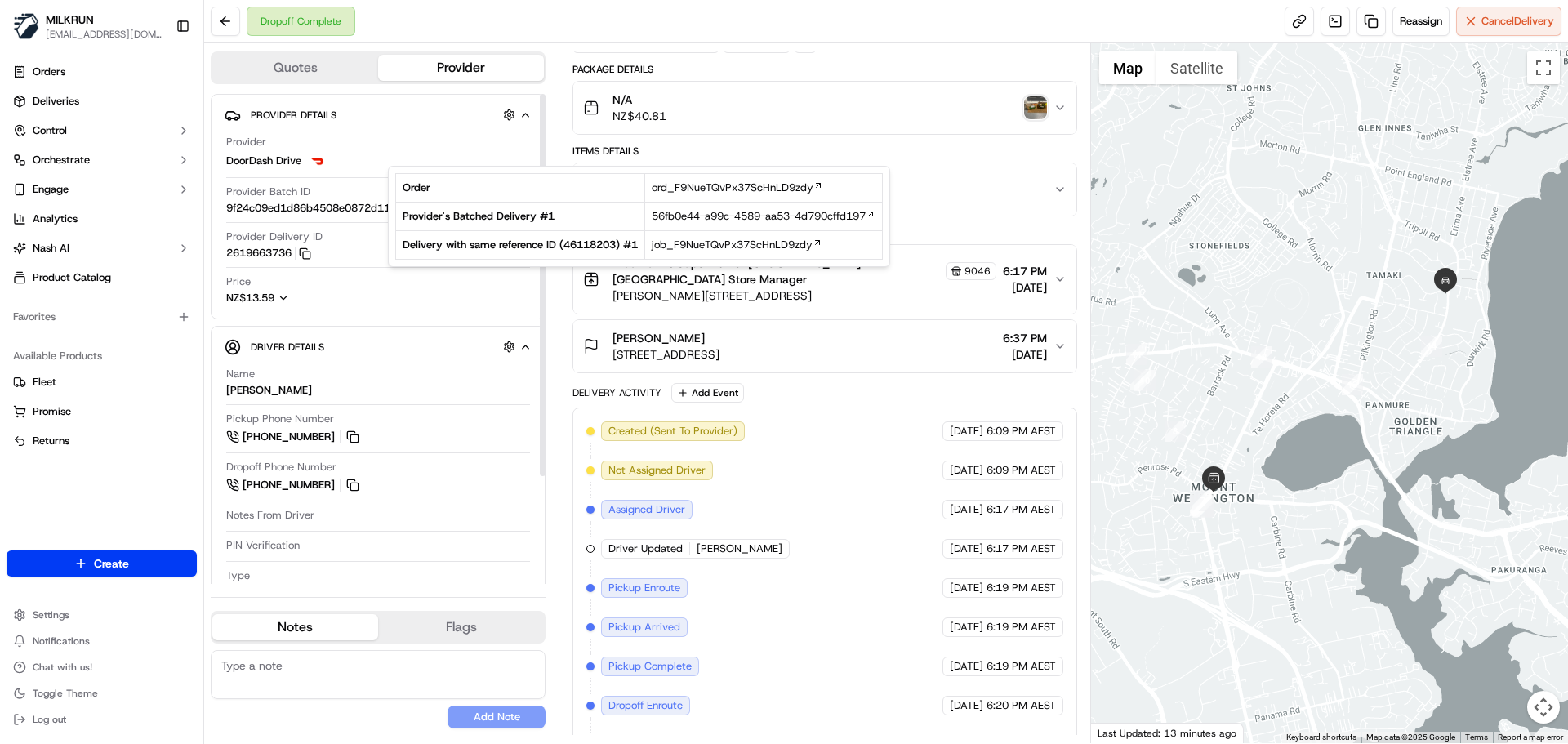
scroll to position [221, 0]
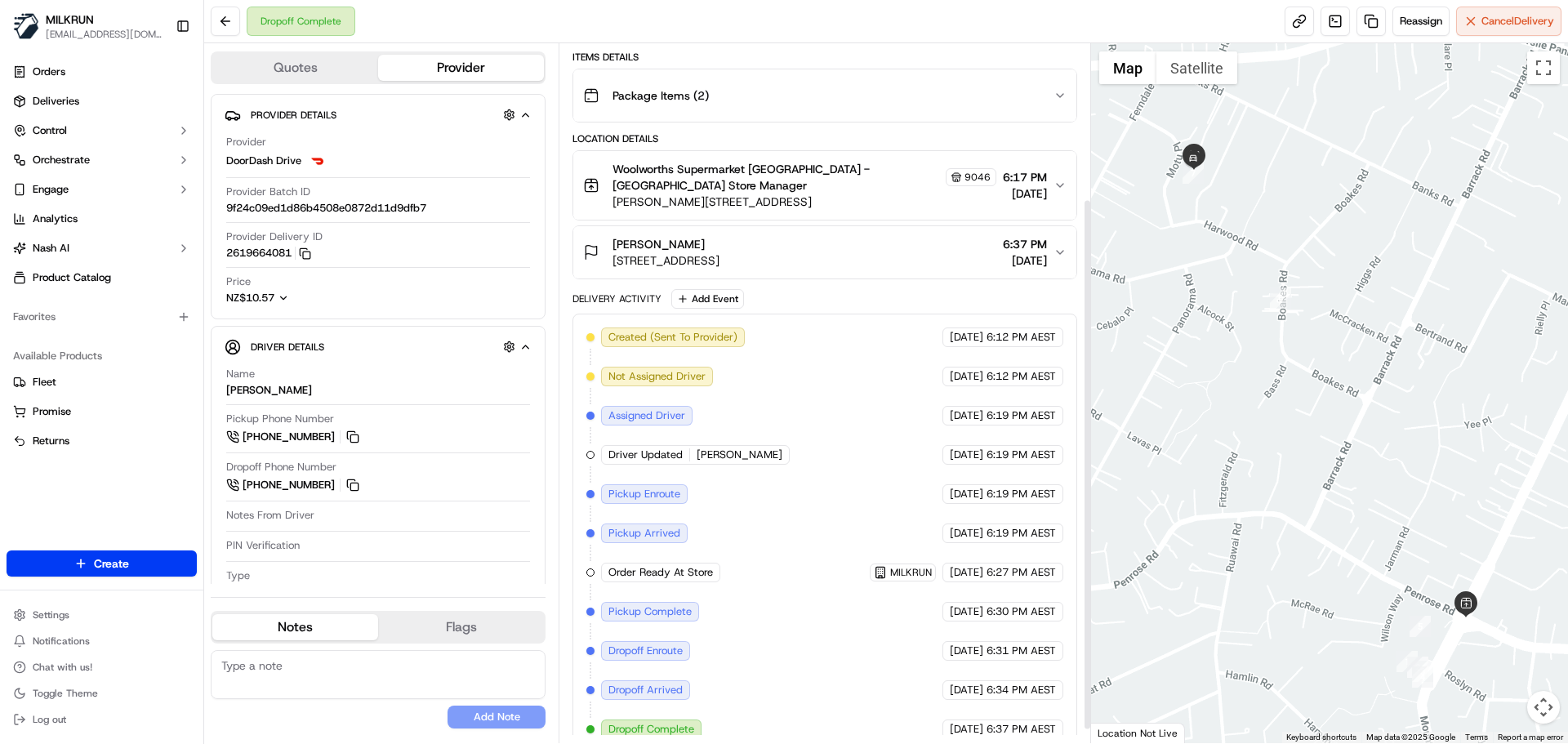
scroll to position [221, 0]
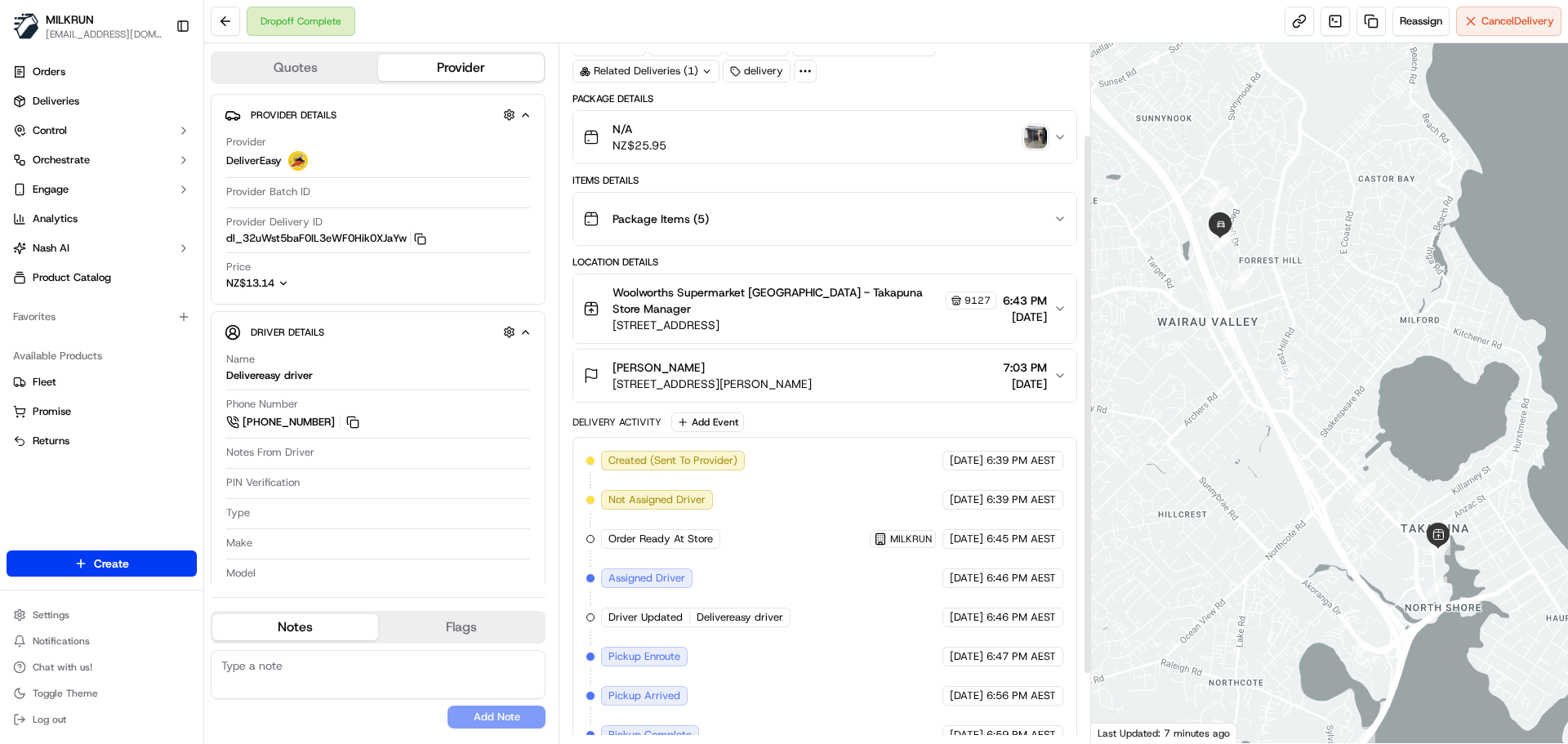
scroll to position [207, 0]
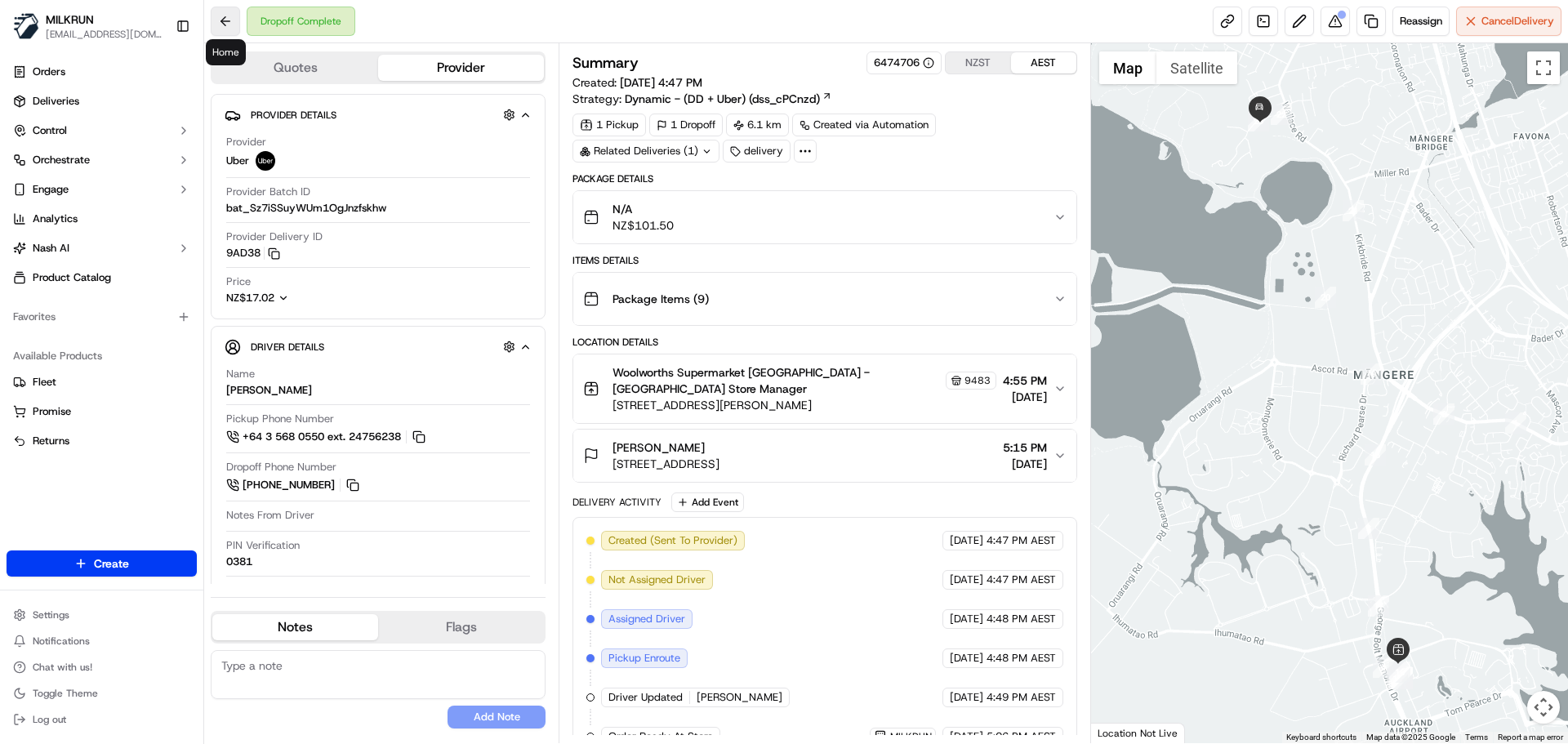
click at [234, 15] on button at bounding box center [225, 21] width 29 height 29
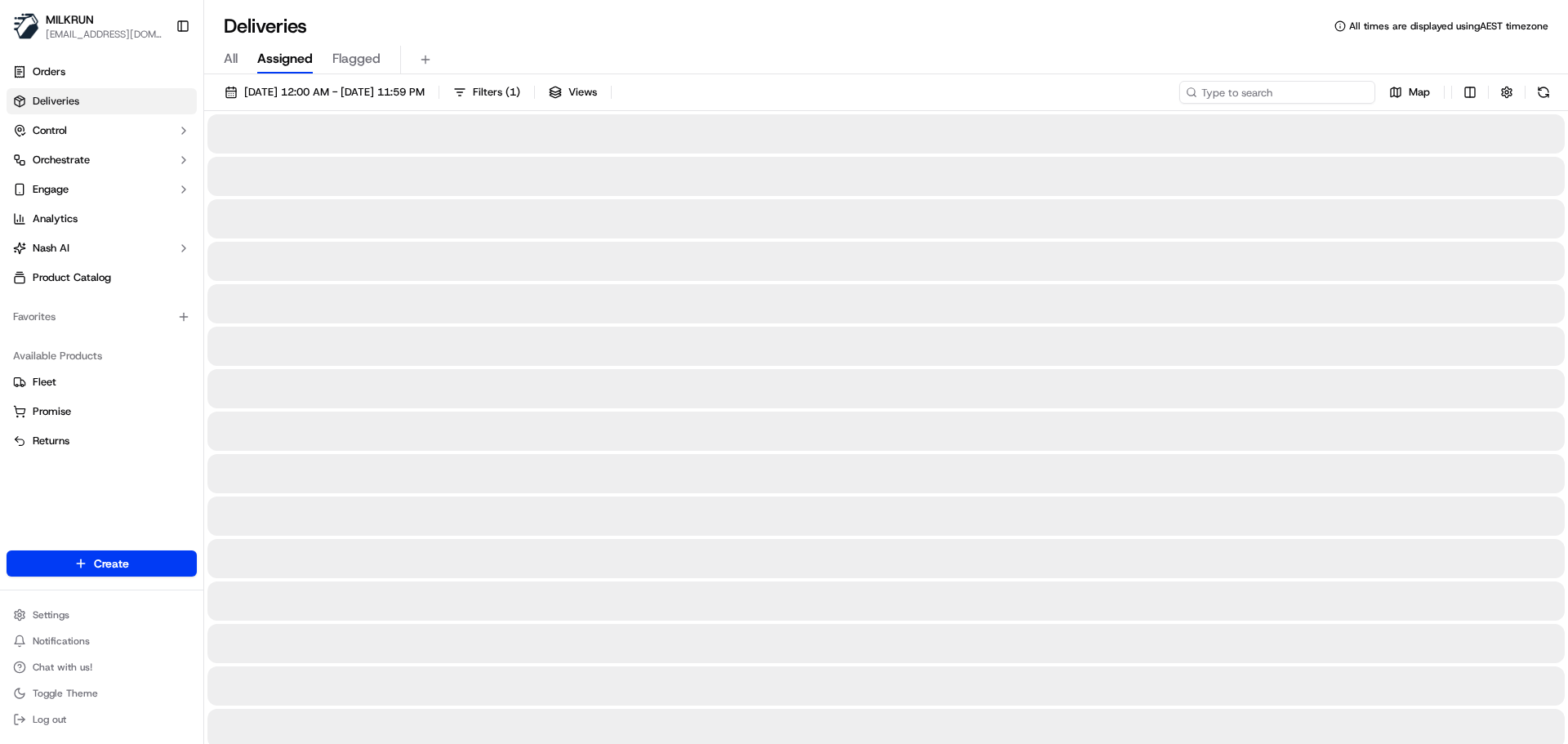
drag, startPoint x: 1257, startPoint y: 89, endPoint x: 1250, endPoint y: 100, distance: 13.0
click at [1256, 89] on input at bounding box center [1276, 92] width 196 height 23
paste input "[PERSON_NAME]"
click at [1201, 93] on input "[PERSON_NAME]" at bounding box center [1276, 92] width 196 height 23
click at [1204, 89] on input "[PERSON_NAME]" at bounding box center [1276, 92] width 196 height 23
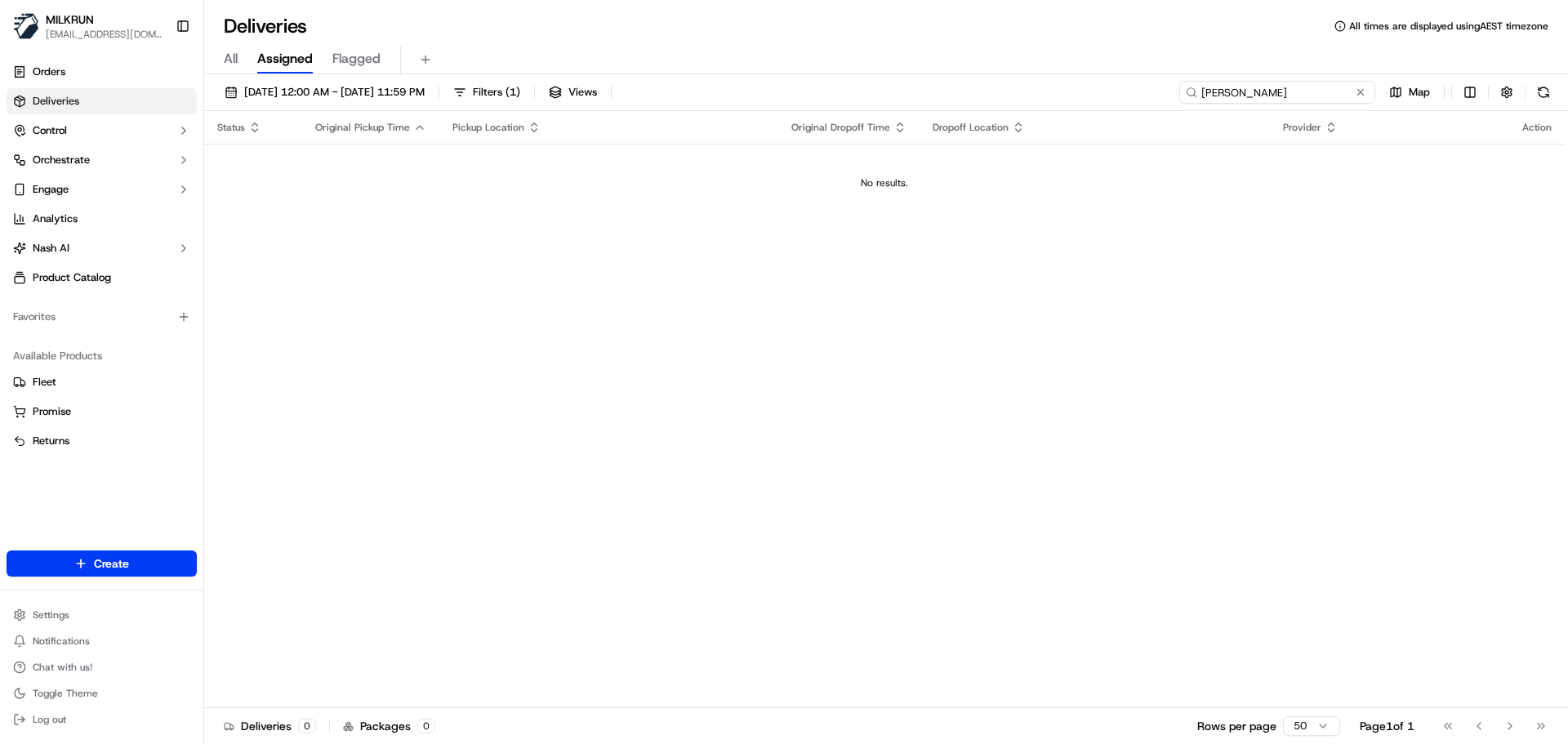
type input "[PERSON_NAME]"
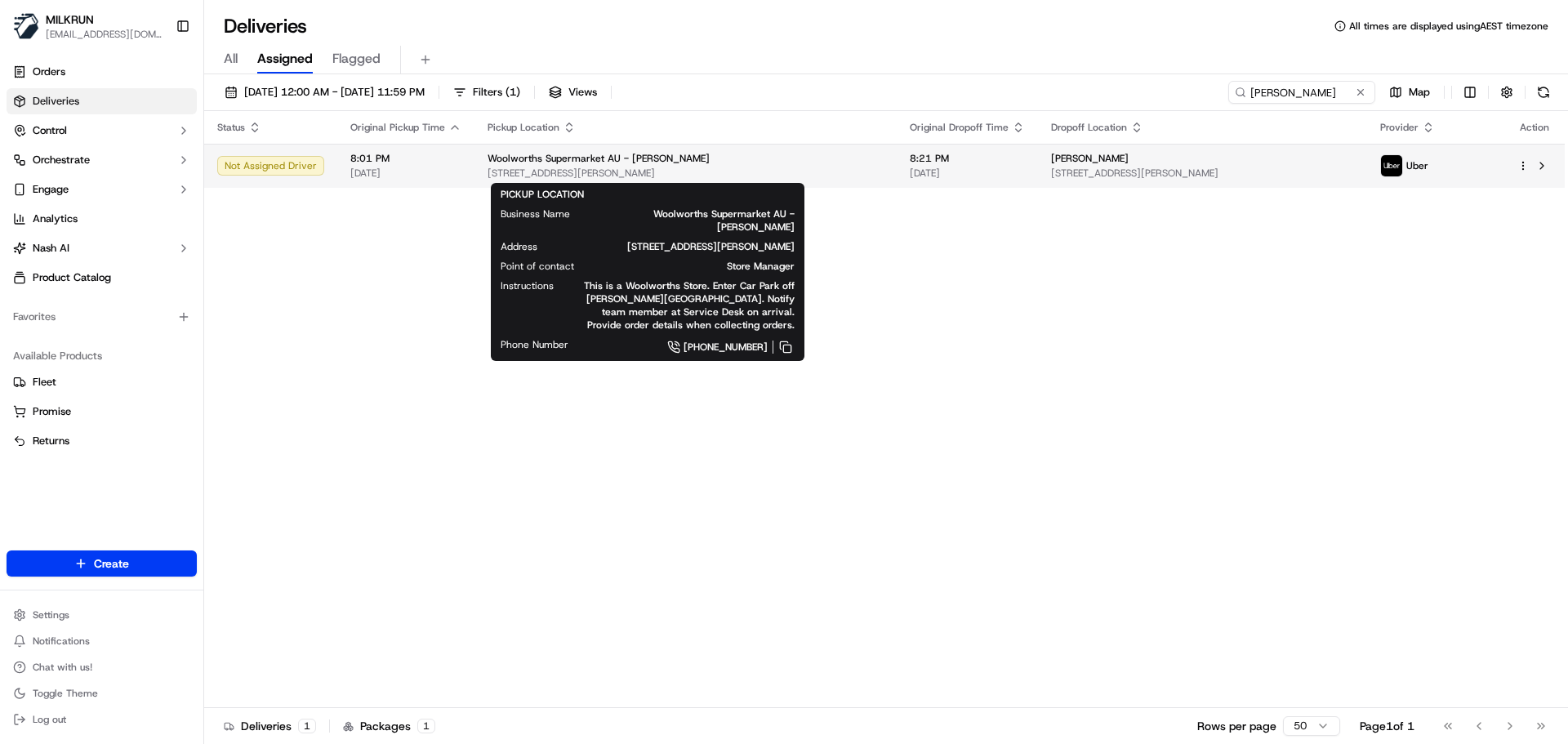
click at [773, 164] on div "Woolworths Supermarket AU - [PERSON_NAME]" at bounding box center [685, 158] width 396 height 13
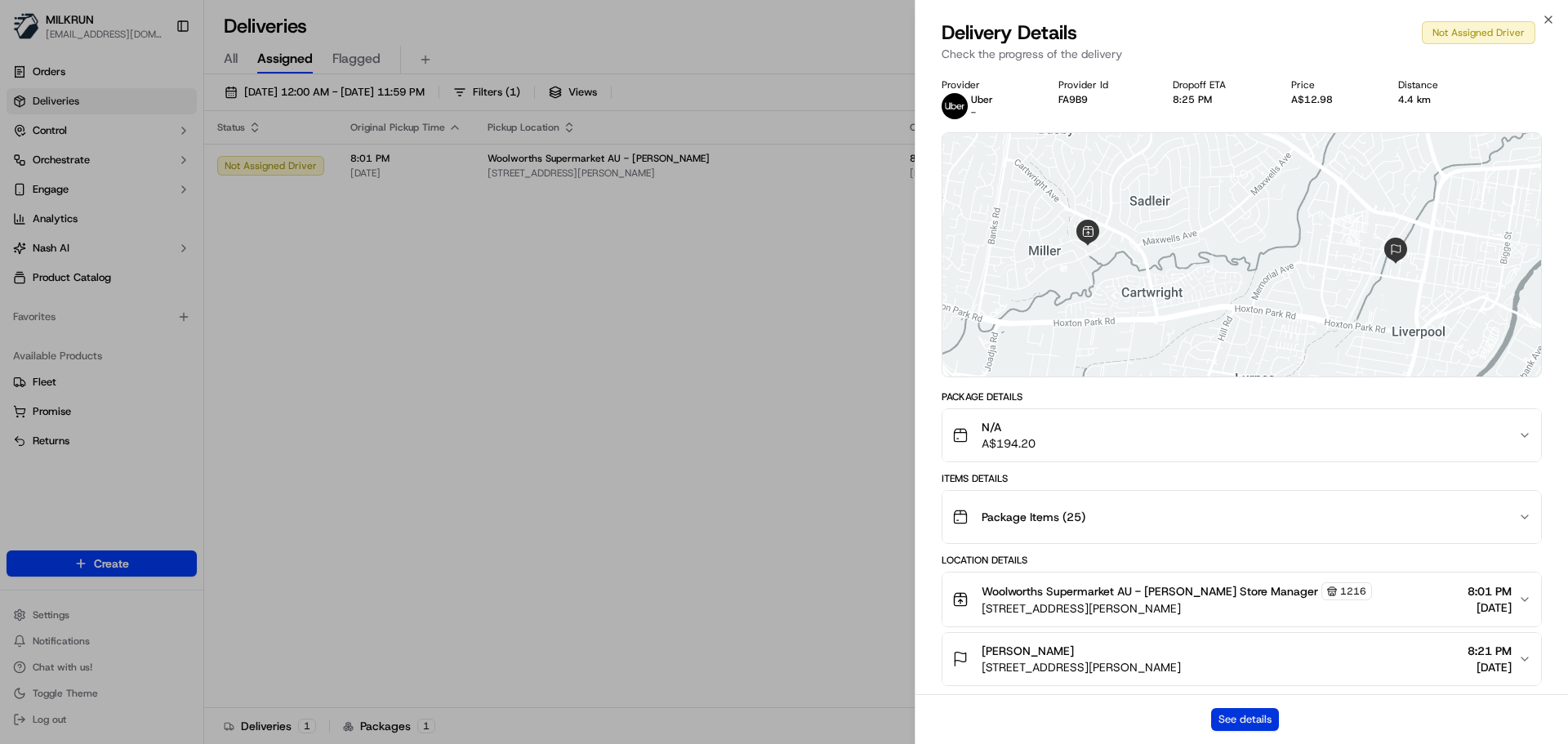
click at [1260, 713] on button "See details" at bounding box center [1244, 720] width 68 height 23
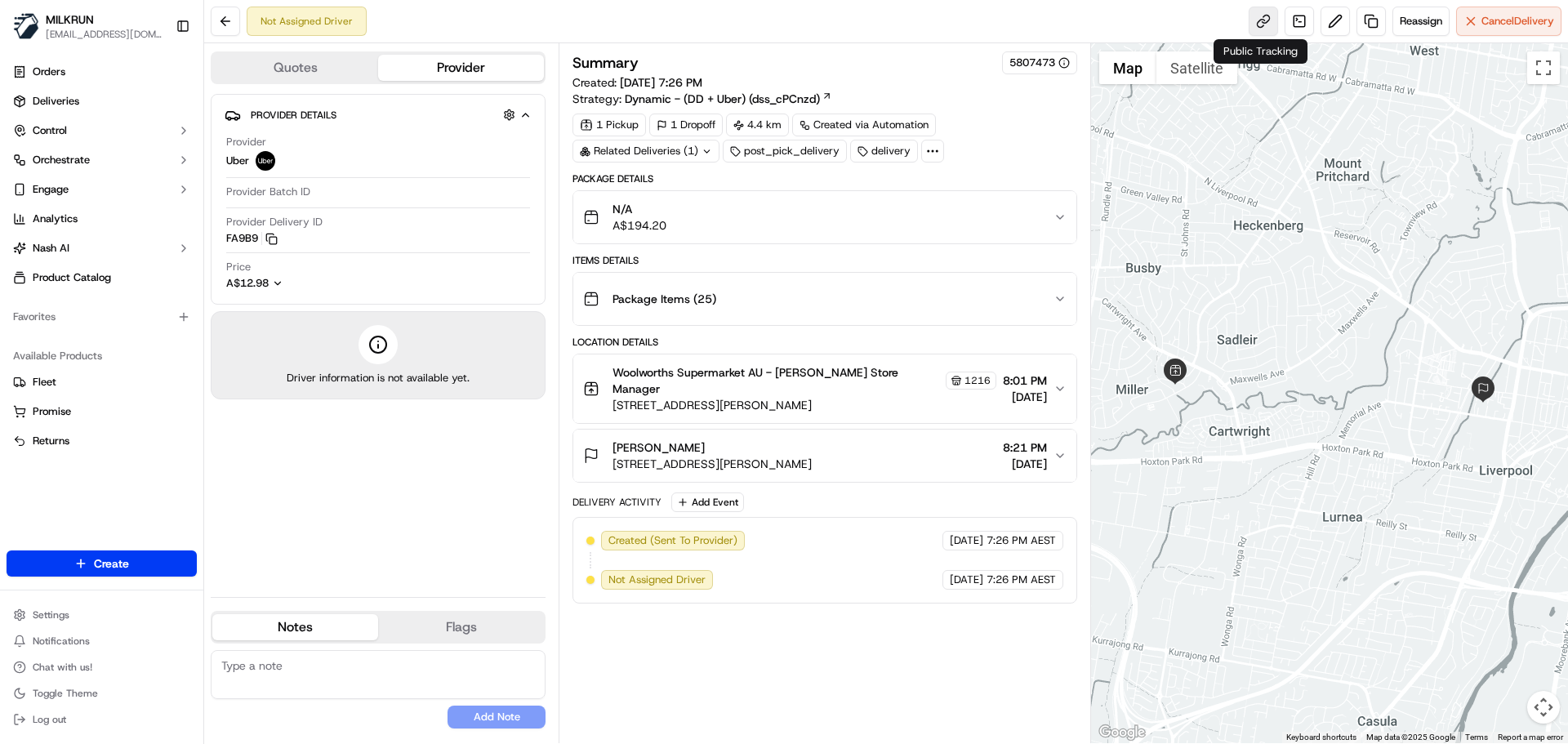
click at [1257, 25] on link at bounding box center [1262, 21] width 29 height 29
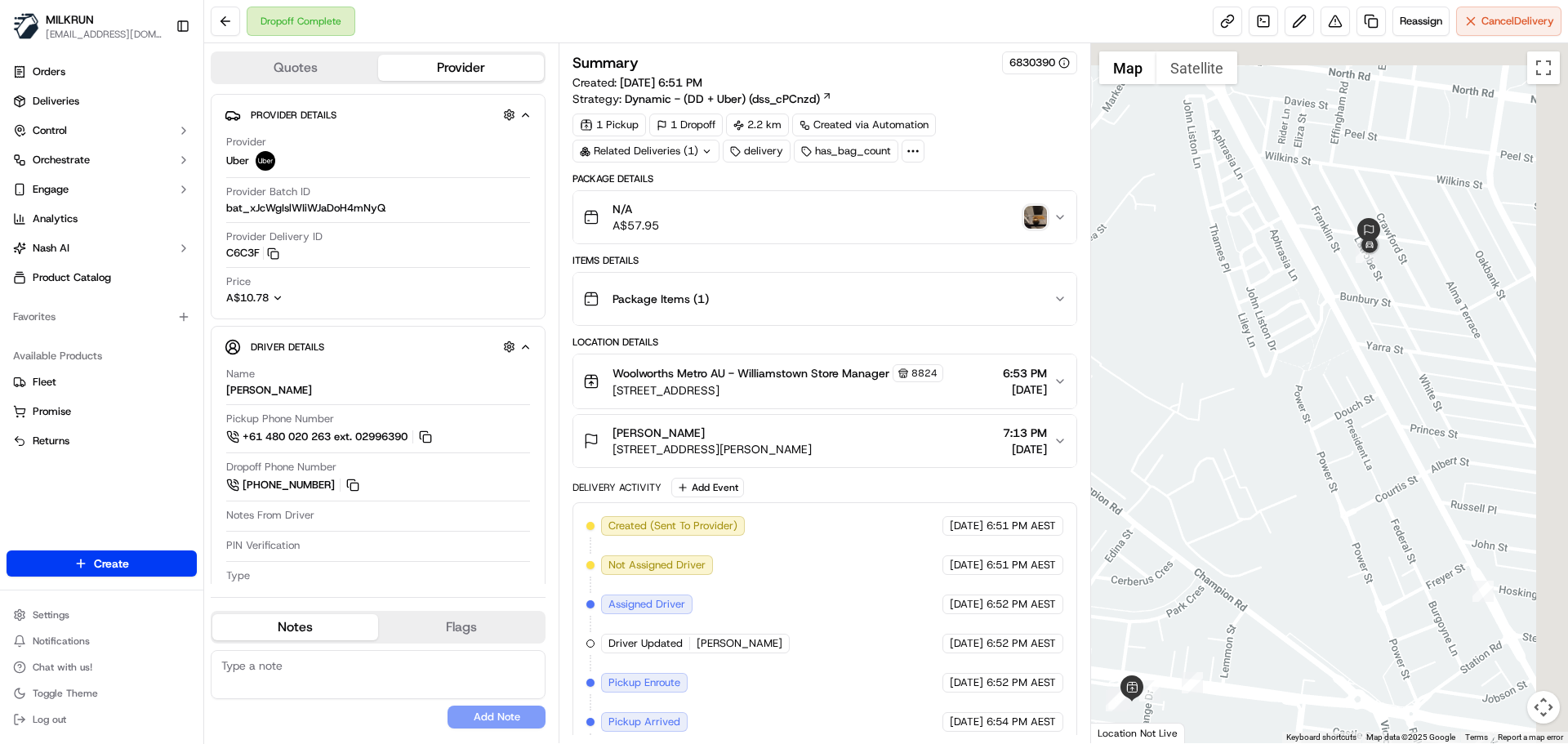
drag, startPoint x: 1345, startPoint y: 372, endPoint x: 1263, endPoint y: 453, distance: 115.3
click at [1263, 453] on div at bounding box center [1330, 393] width 478 height 700
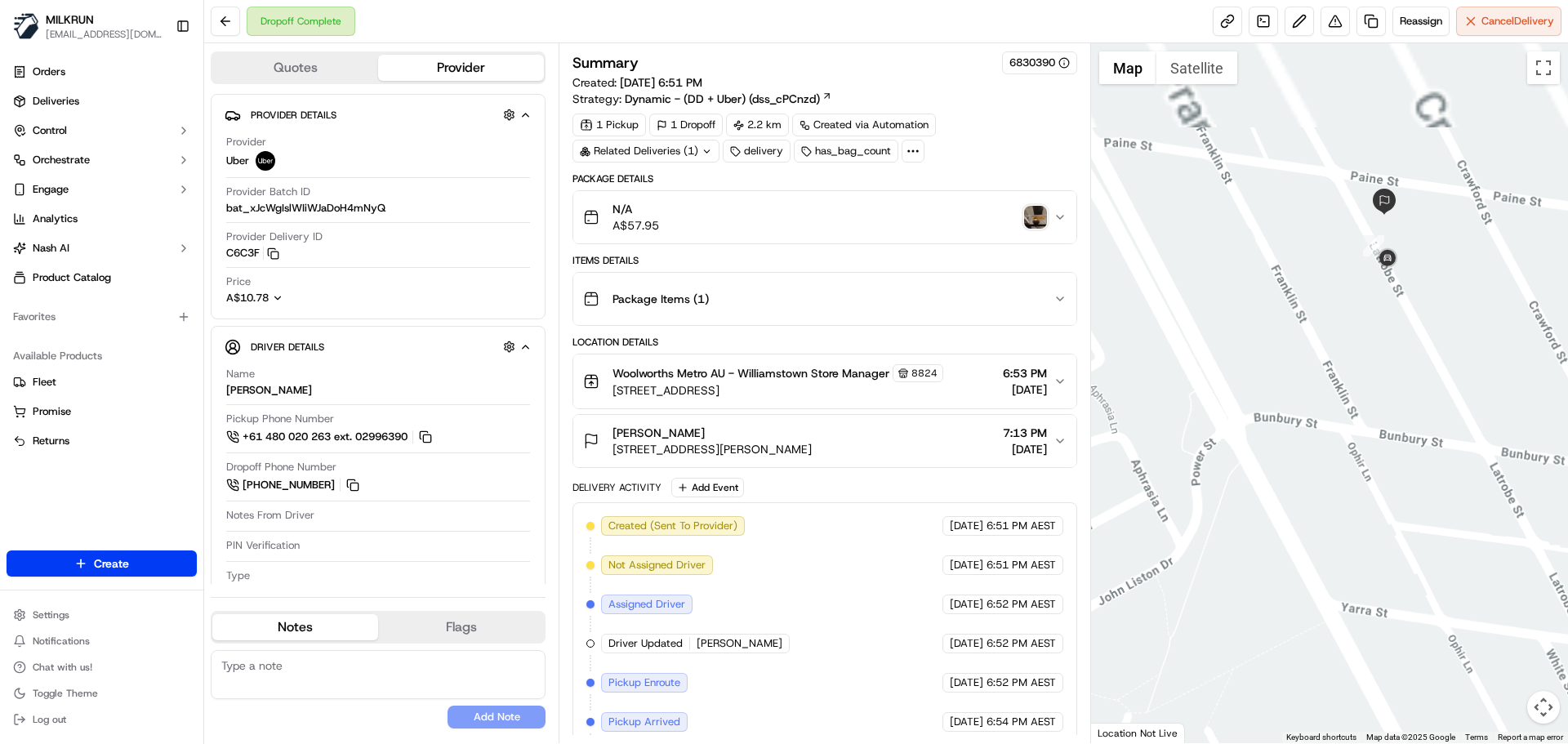
drag, startPoint x: 1274, startPoint y: 510, endPoint x: 1247, endPoint y: 606, distance: 99.7
click at [1247, 606] on div at bounding box center [1330, 393] width 478 height 700
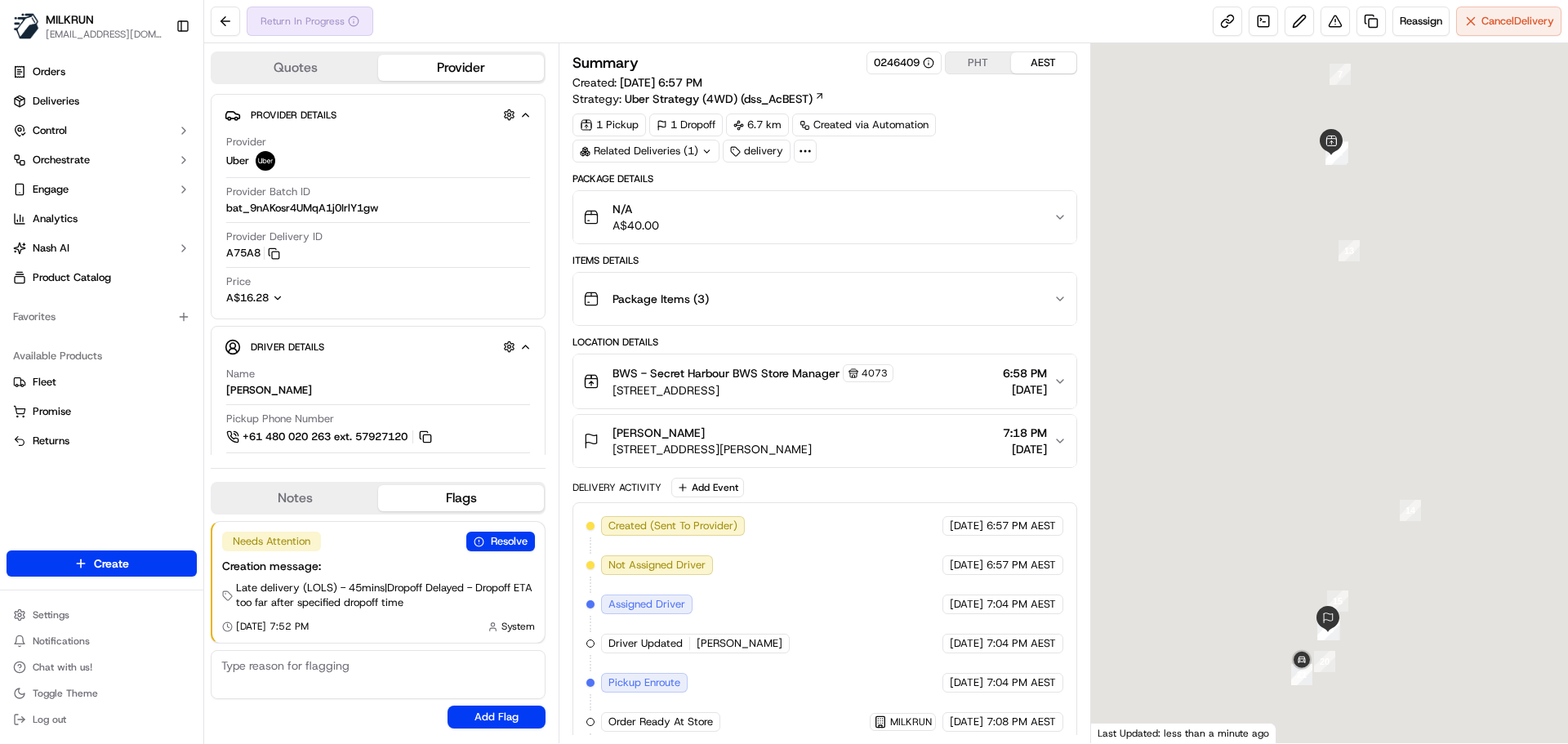
scroll to position [245, 0]
